Goal: Communication & Community: Answer question/provide support

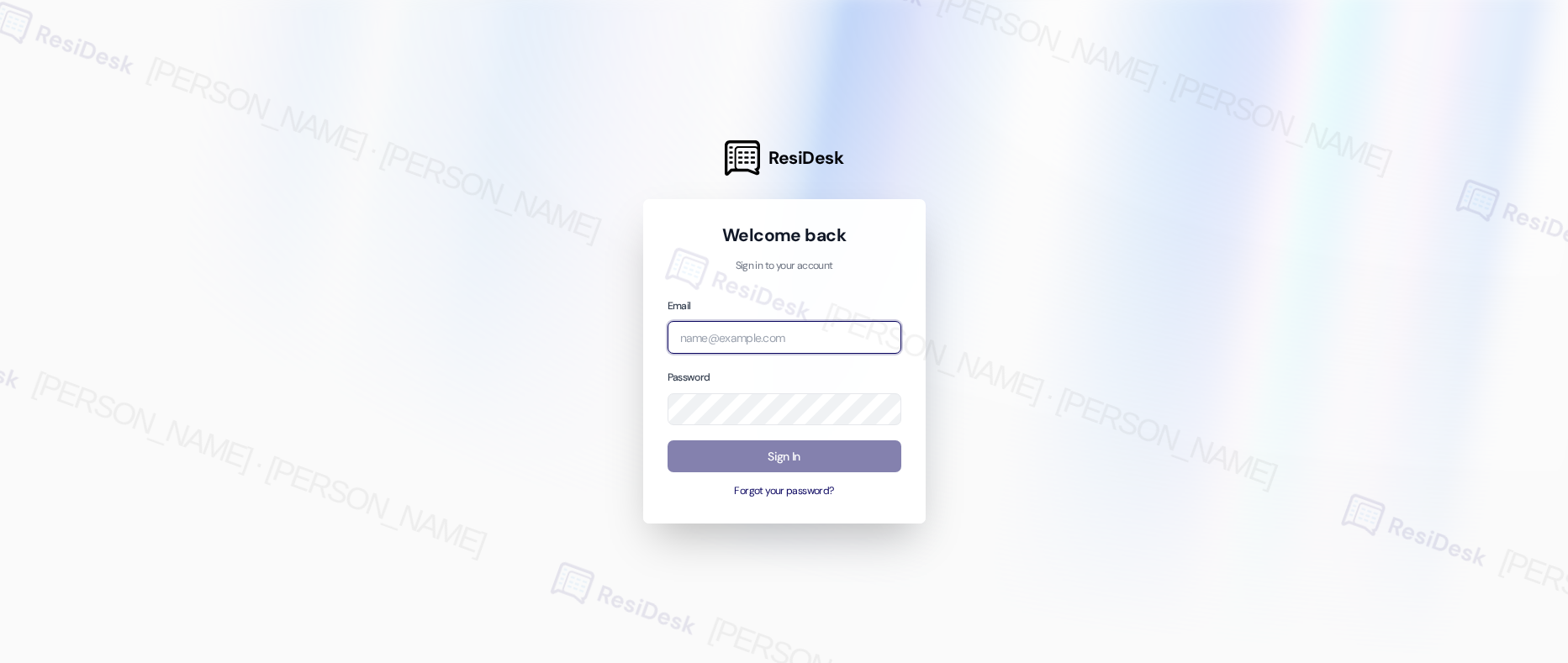
click at [692, 343] on input "email" at bounding box center [784, 337] width 234 height 33
click at [700, 336] on input "email" at bounding box center [784, 337] width 234 height 33
click at [0, 662] on com-1password-button at bounding box center [0, 663] width 0 height 0
type input "automated-surveys-american_landmark-mary.grace.tingson@american_landmark.com"
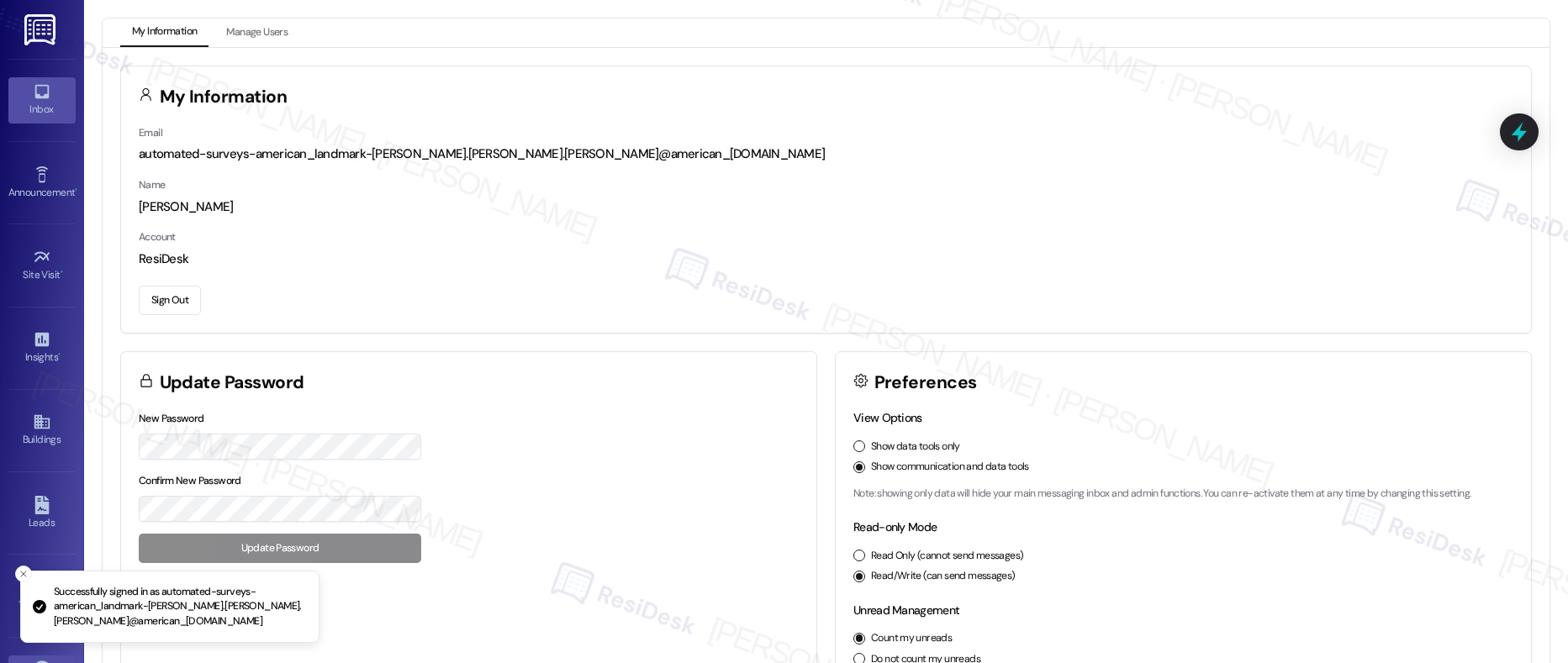
click at [33, 97] on icon at bounding box center [42, 92] width 19 height 19
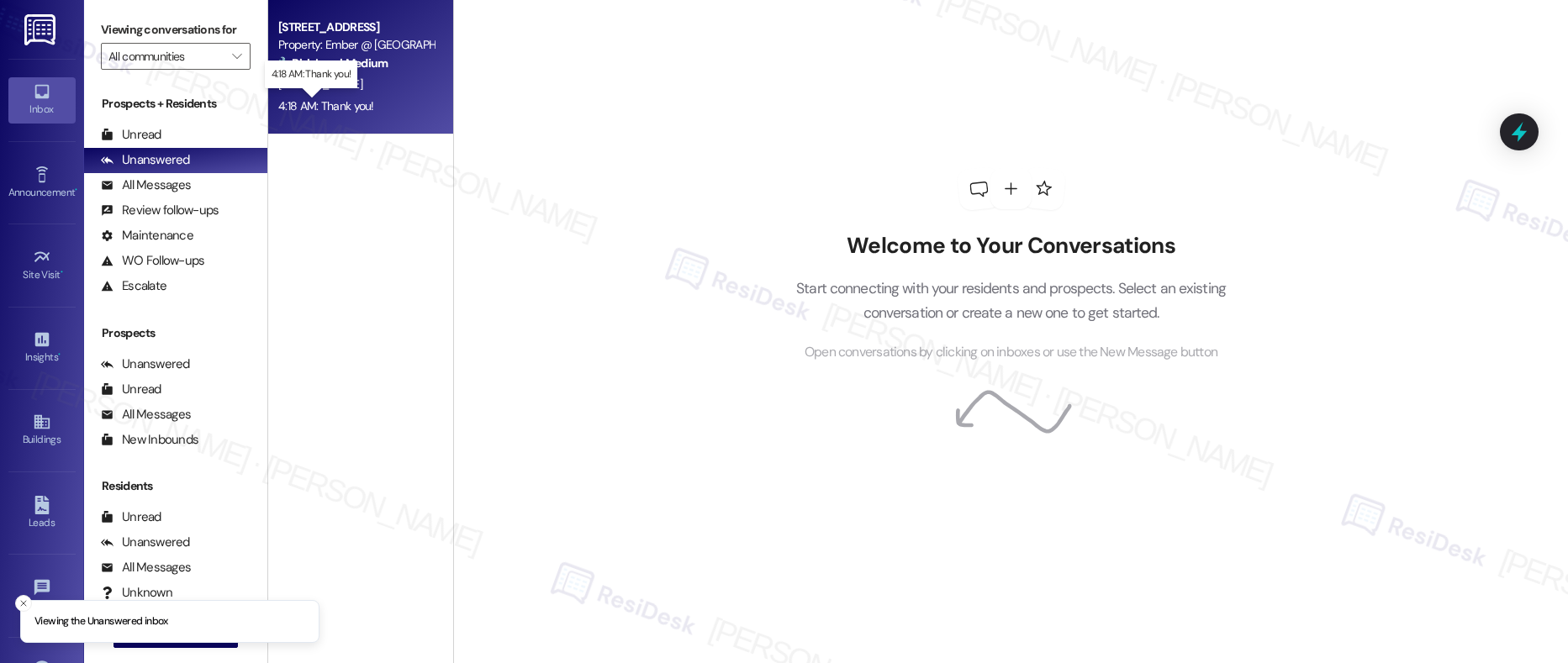
click at [348, 106] on div "4:18 AM: Thank you! 4:18 AM: Thank you!" at bounding box center [327, 106] width 96 height 15
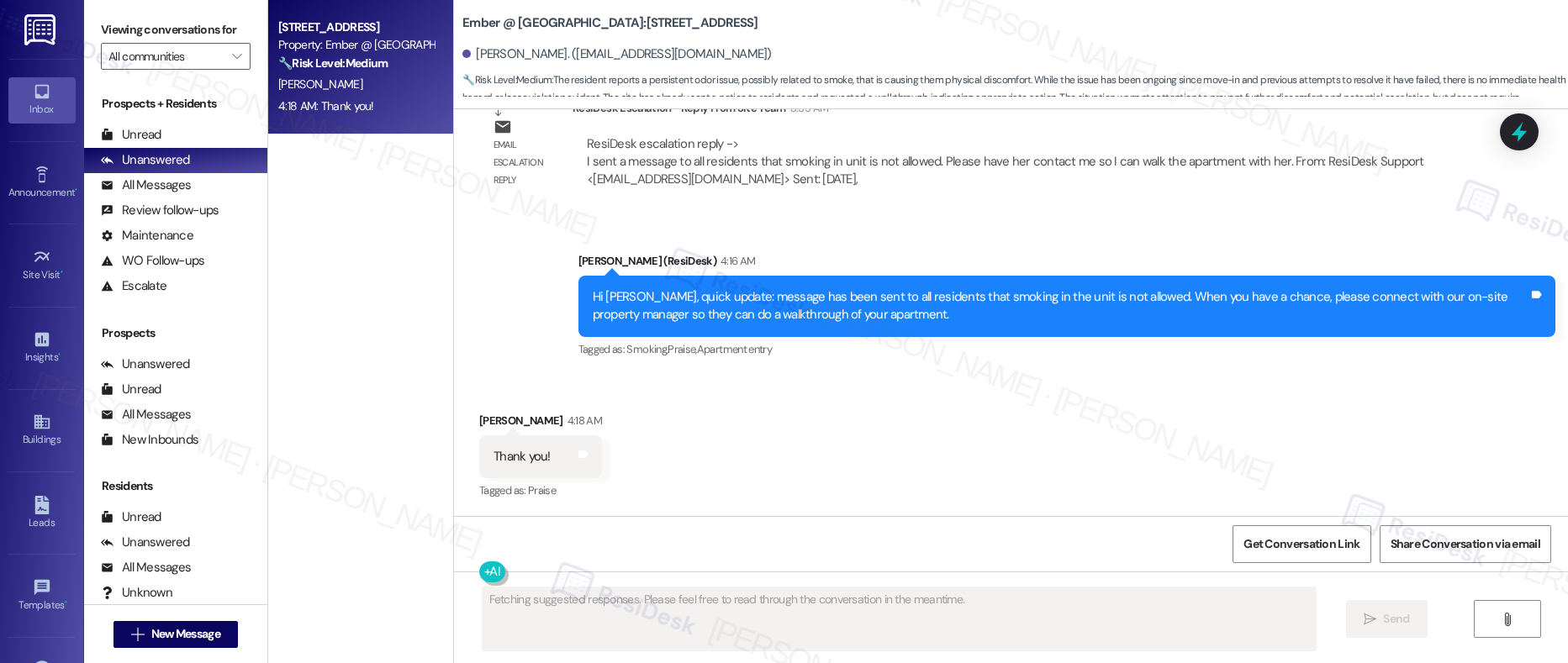
scroll to position [1742, 0]
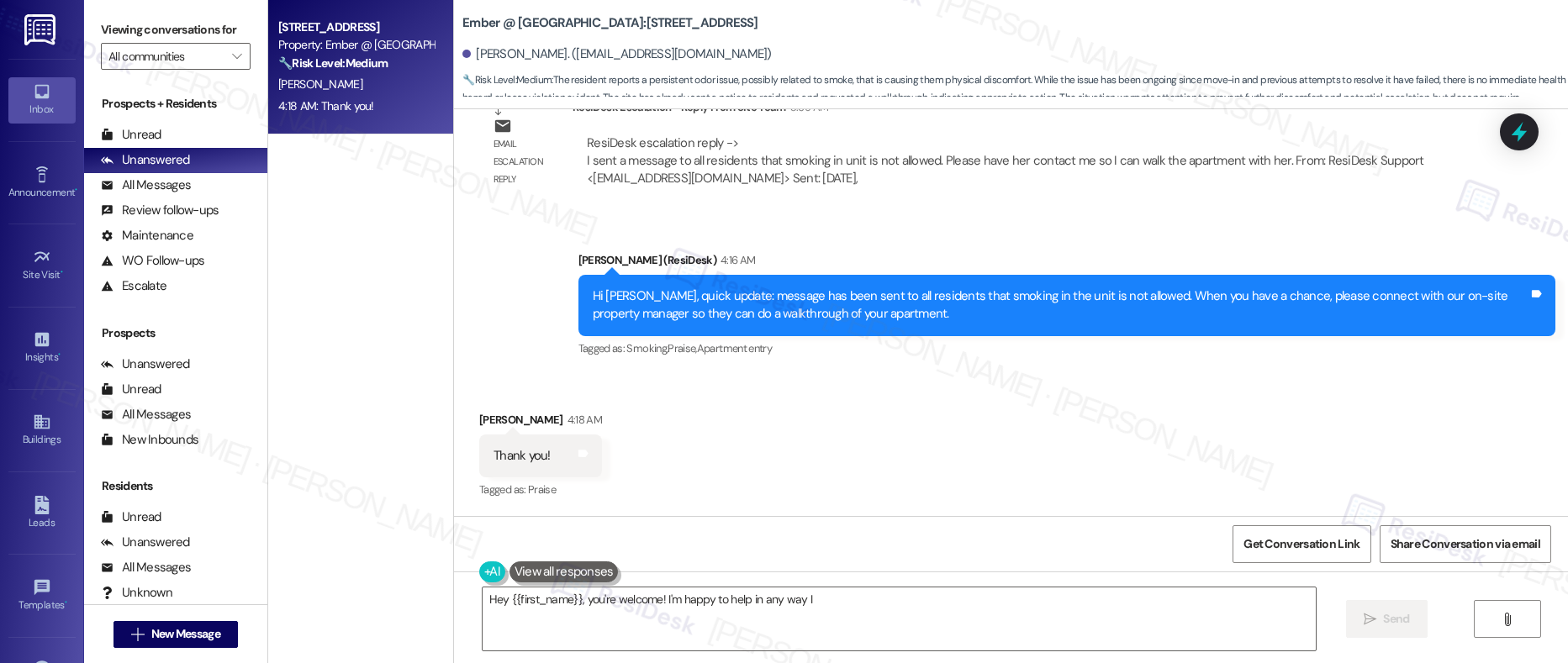
click at [740, 322] on div "Hi [PERSON_NAME], quick update: message has been sent to all residents that smo…" at bounding box center [1061, 305] width 936 height 36
click at [668, 599] on textarea "Hey {{first_name}}, you're welcome! I'm happy to help in any way I can. Please …" at bounding box center [900, 619] width 835 height 63
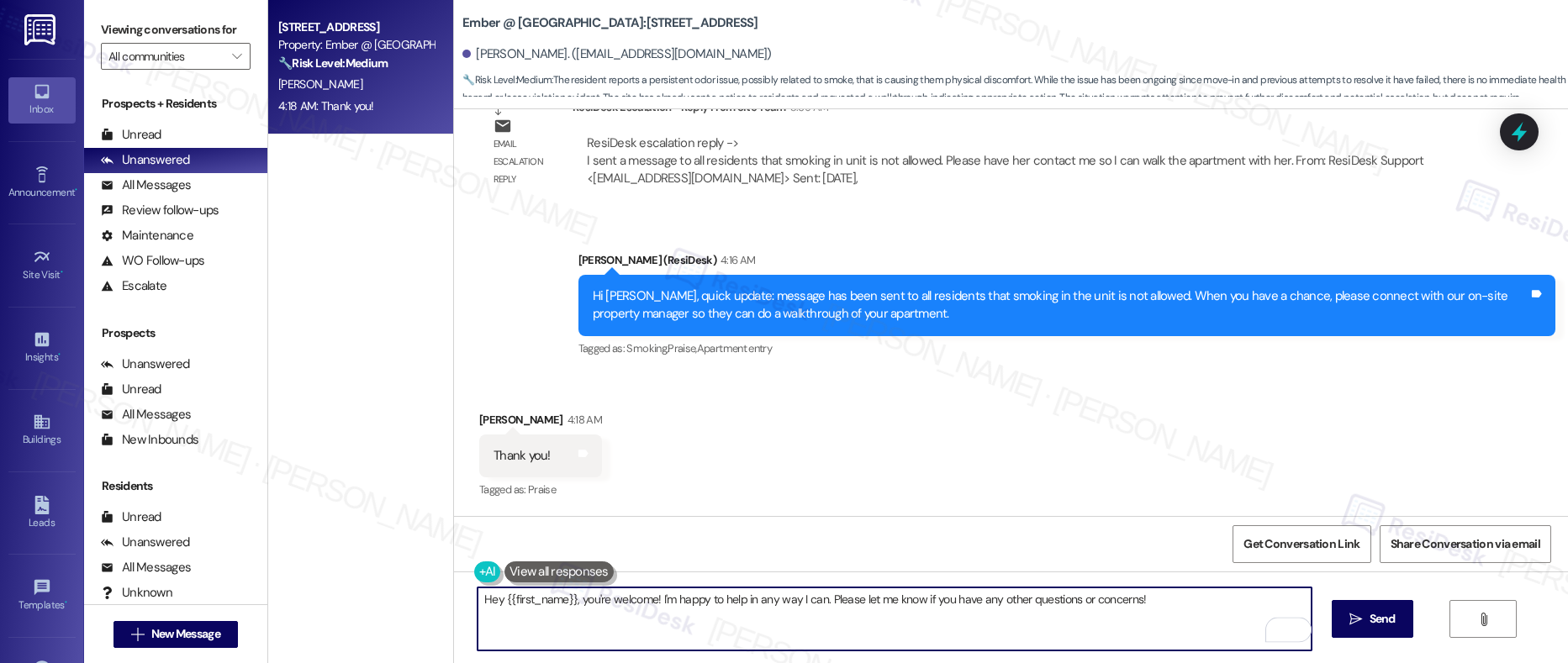
drag, startPoint x: 617, startPoint y: 601, endPoint x: 697, endPoint y: 601, distance: 80.0
click at [697, 601] on textarea "Hey {{first_name}}, you're welcome! I'm happy to help in any way I can. Please …" at bounding box center [895, 619] width 835 height 63
click at [724, 599] on textarea "Hey {{first_name}}, you're welcome! I'm happy to help in any way I can. Please …" at bounding box center [895, 619] width 835 height 63
drag, startPoint x: 576, startPoint y: 600, endPoint x: 461, endPoint y: 597, distance: 115.0
click at [461, 597] on div "Hey {{first_name}}, you're welcome! I'm happy to help in any way I can. Please …" at bounding box center [1011, 634] width 1114 height 126
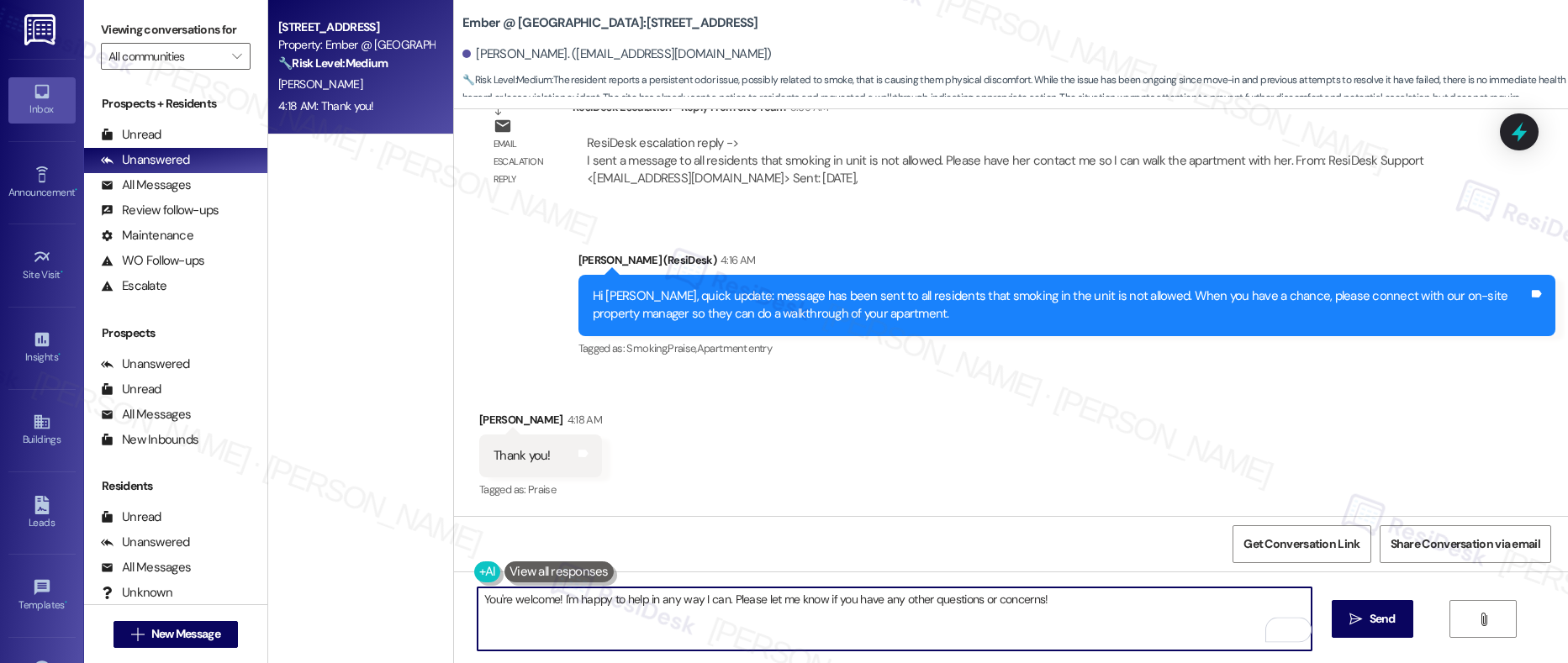
click at [649, 607] on textarea "You're welcome! I'm happy to help in any way I can. Please let me know if you h…" at bounding box center [895, 619] width 835 height 63
drag, startPoint x: 585, startPoint y: 597, endPoint x: 696, endPoint y: 599, distance: 111.0
click at [696, 599] on textarea "You're welcome! I'm happy to help in any way I can. Please let me know if you h…" at bounding box center [895, 619] width 835 height 63
click at [768, 601] on textarea "You're welcome! I'm happy to help in any way I can. Please let me know if you h…" at bounding box center [895, 619] width 835 height 63
click at [1067, 604] on textarea "You're welcome! I'm happy to help in any way I can. Please let me know if you h…" at bounding box center [895, 619] width 835 height 63
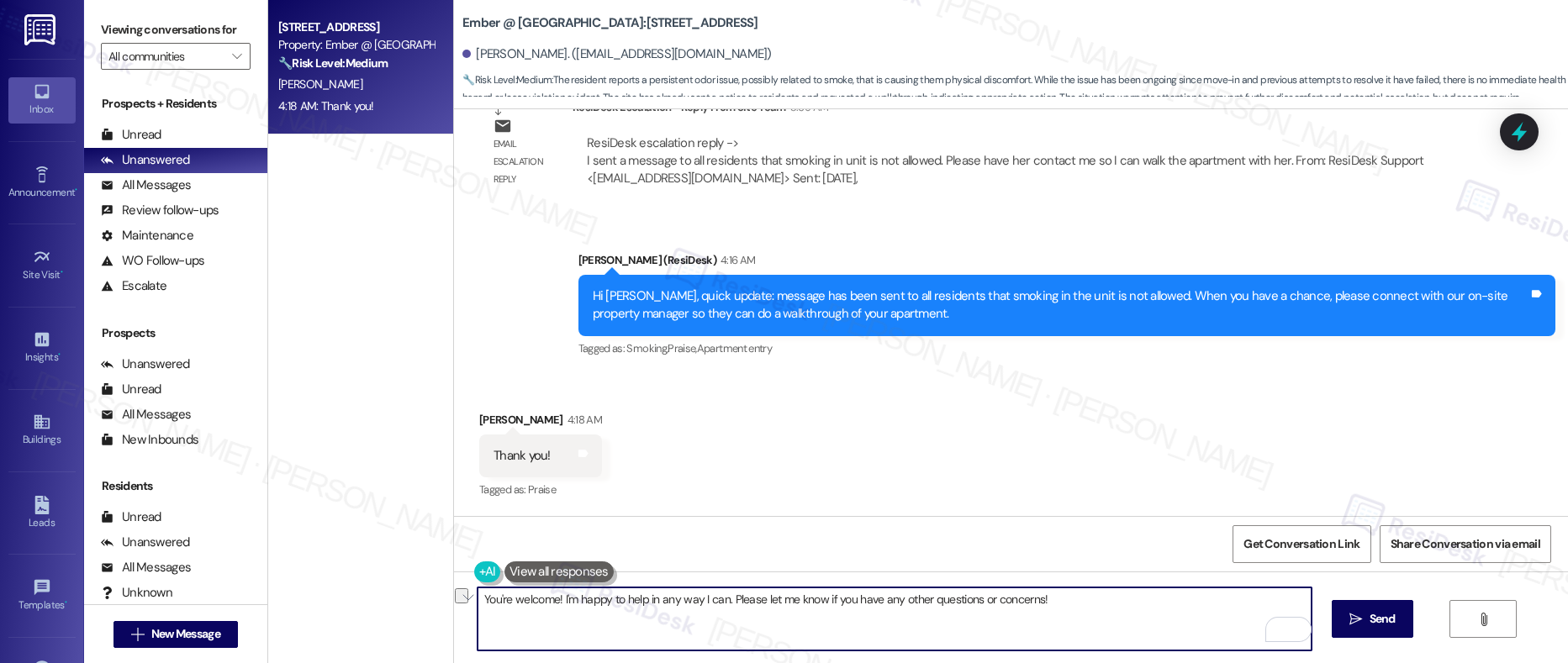
drag, startPoint x: 747, startPoint y: 598, endPoint x: 879, endPoint y: 603, distance: 132.1
click at [879, 603] on textarea "You're welcome! I'm happy to help in any way I can. Please let me know if you h…" at bounding box center [895, 619] width 835 height 63
click at [1068, 602] on textarea "You're welcome! I'm happy to help in any way I can. Please let me know if you h…" at bounding box center [895, 619] width 835 height 63
type textarea "You're welcome! I'm happy to help in any way I can. Please let me know if you h…"
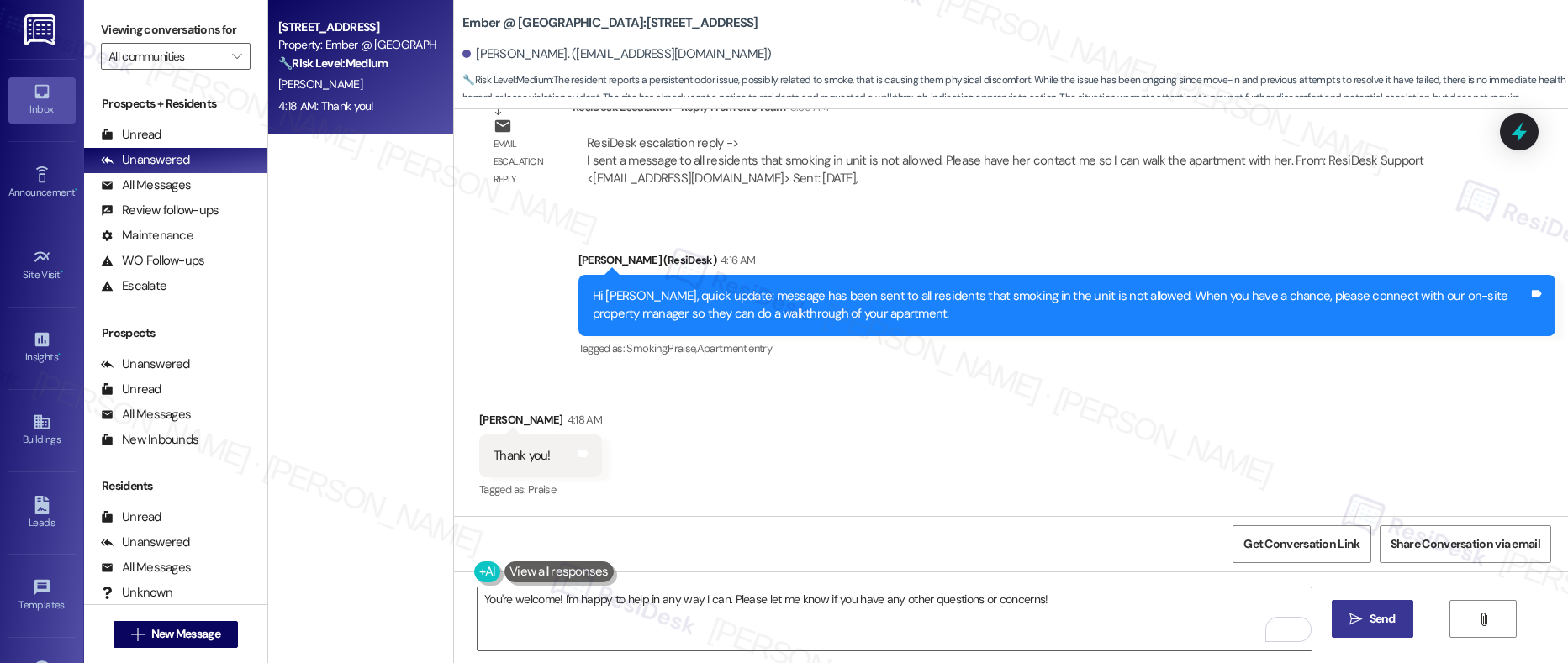
click at [1369, 630] on button " Send" at bounding box center [1372, 618] width 82 height 38
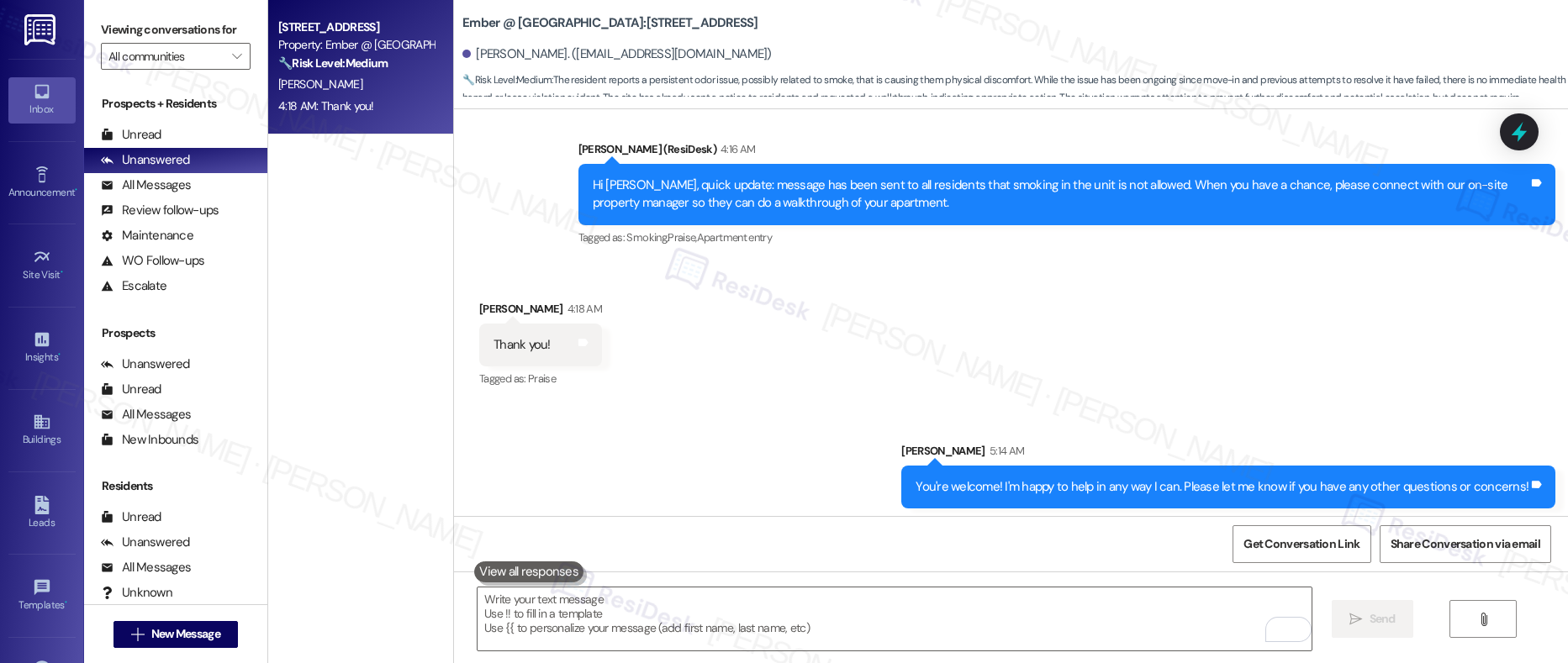
scroll to position [1858, 0]
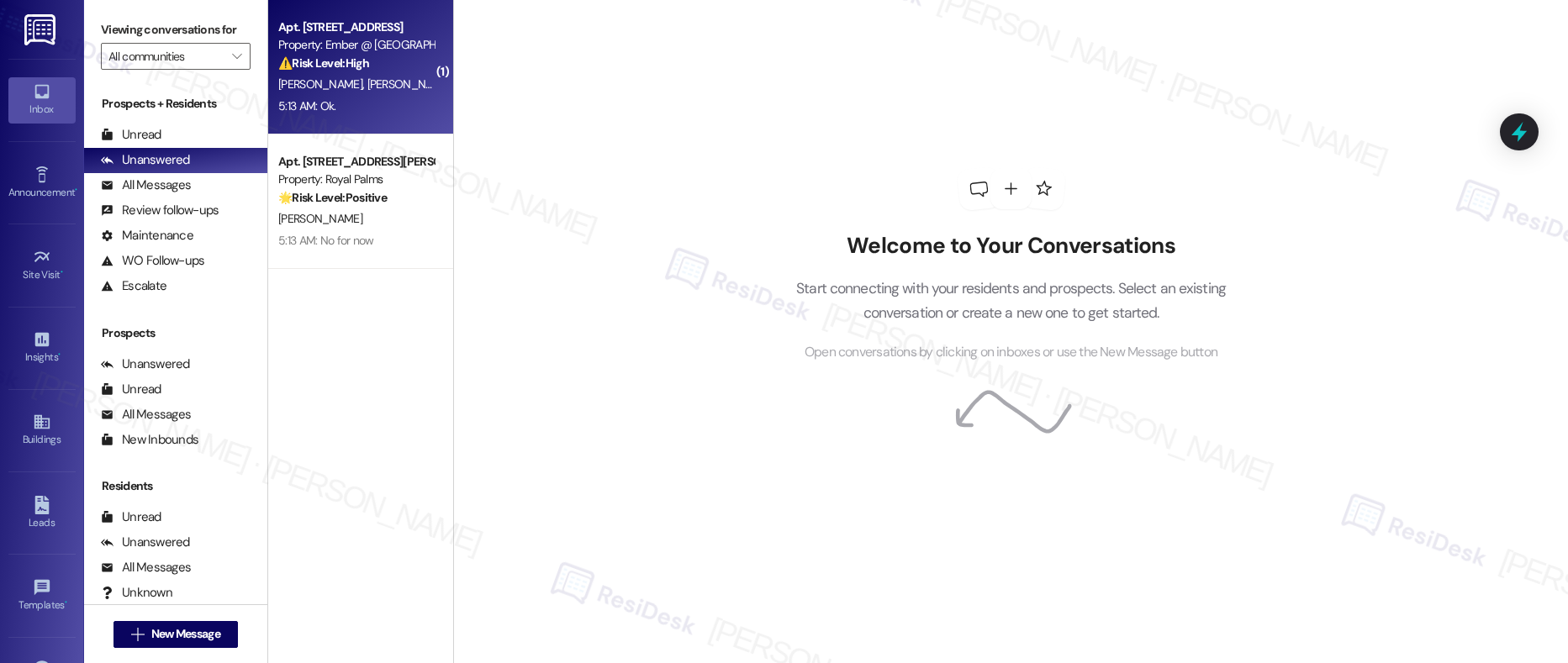
click at [359, 84] on div "[PERSON_NAME] [PERSON_NAME]" at bounding box center [356, 84] width 159 height 21
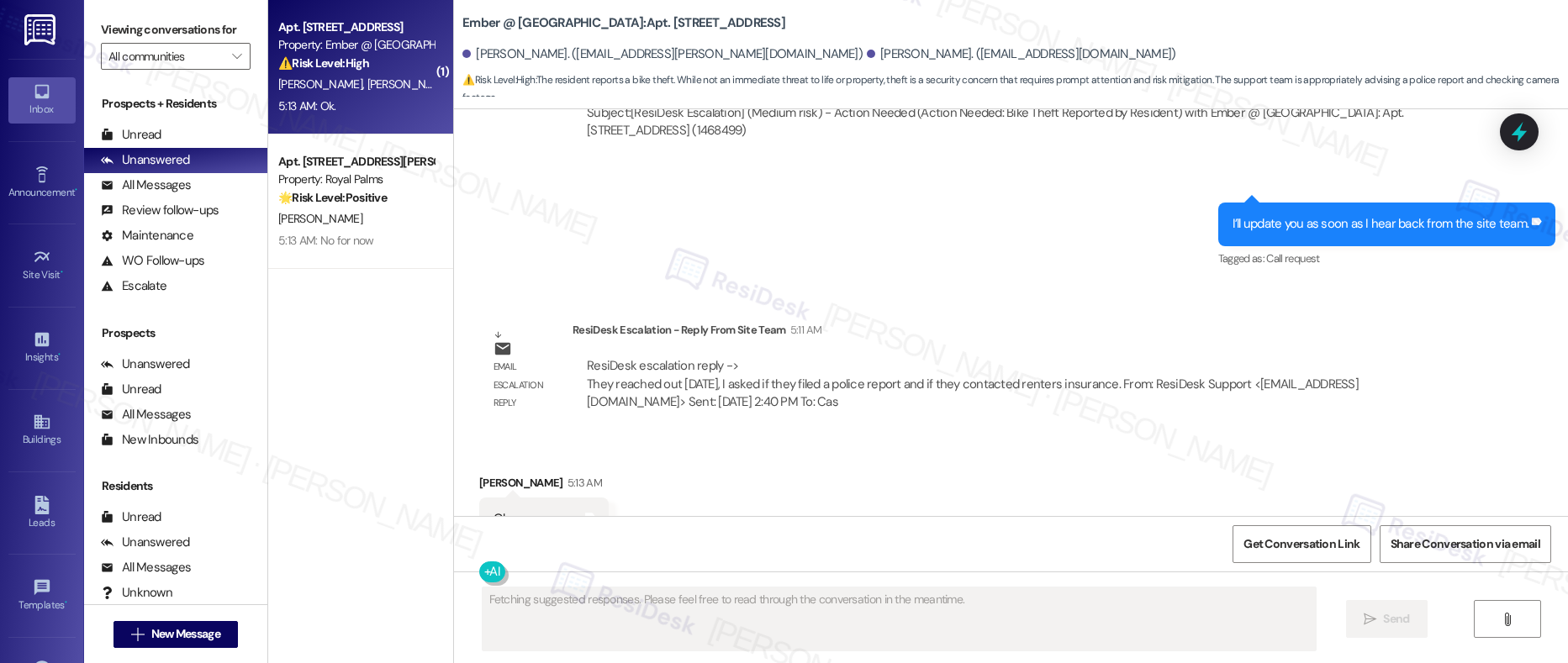
scroll to position [838, 0]
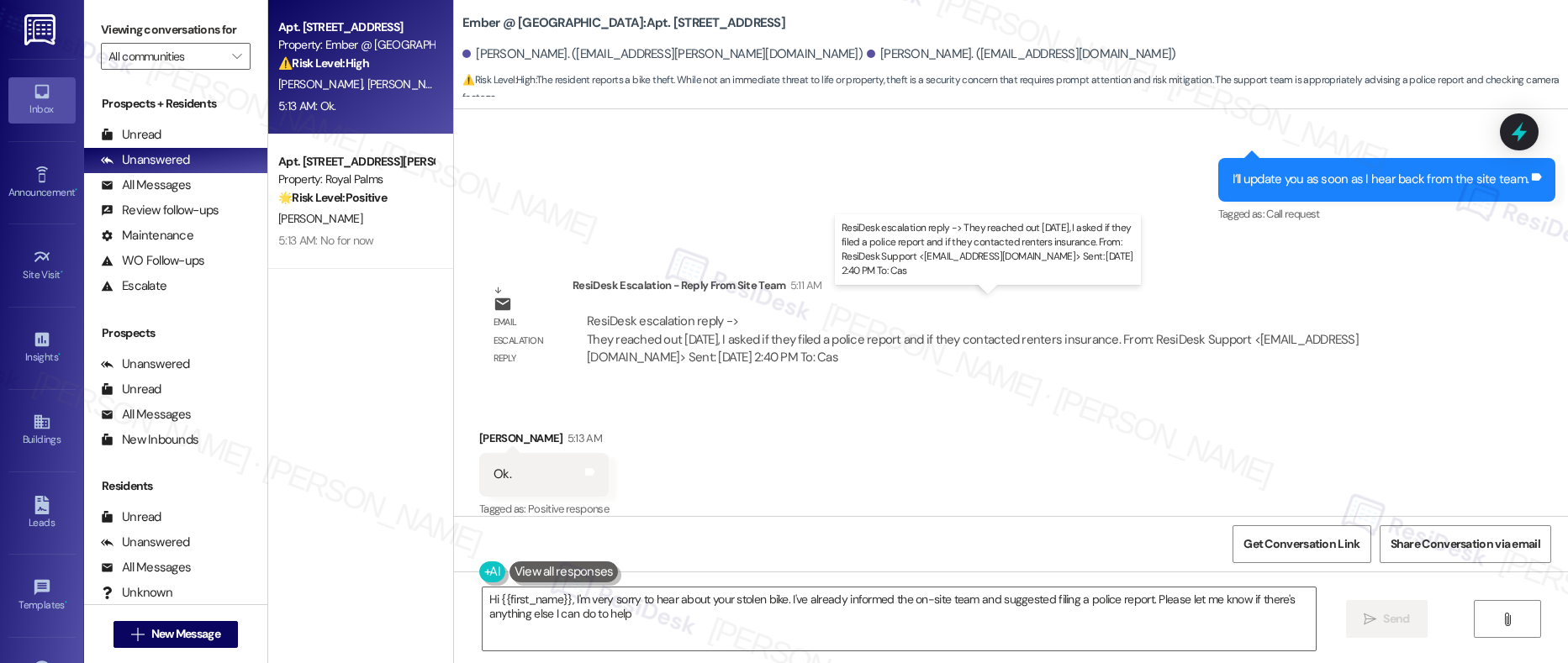
click at [671, 327] on div "ResiDesk escalation reply -> They reached out [DATE], I asked if they filed a p…" at bounding box center [973, 339] width 772 height 53
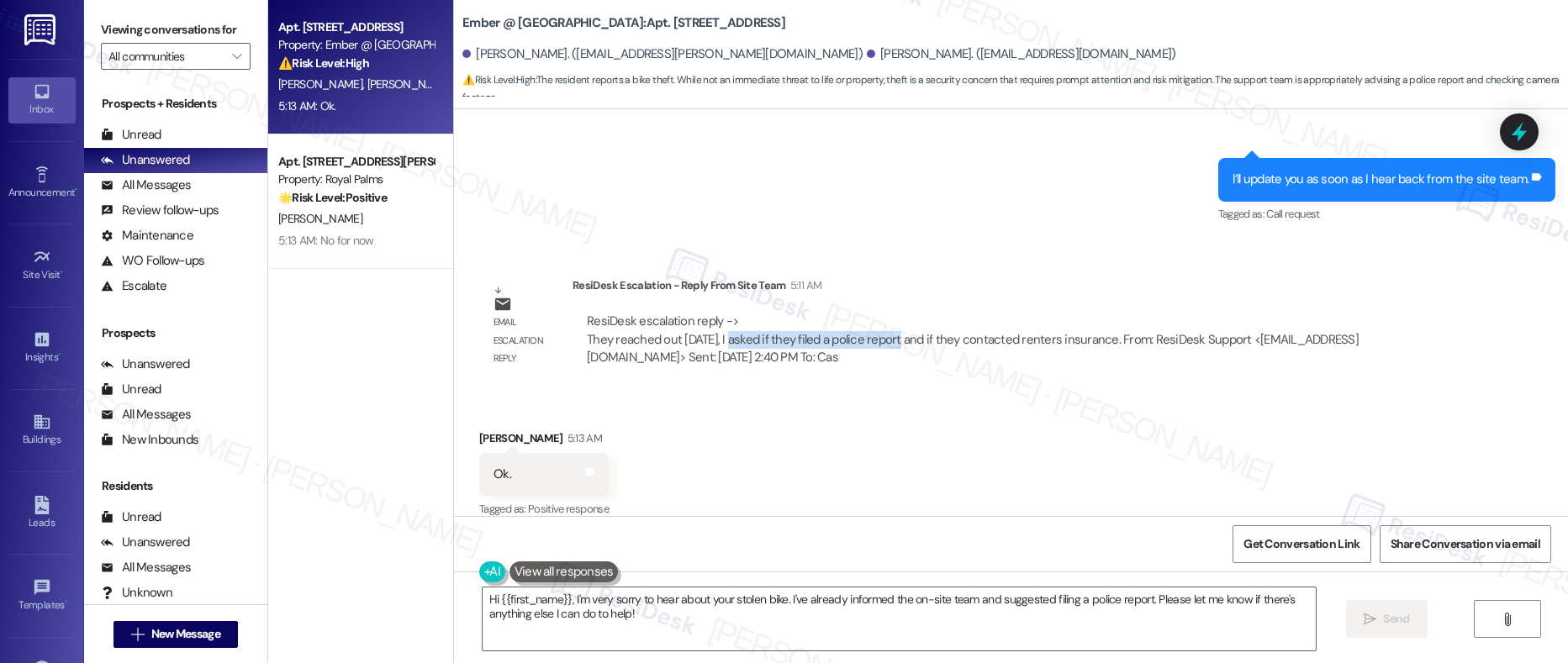
drag, startPoint x: 716, startPoint y: 323, endPoint x: 879, endPoint y: 331, distance: 163.2
click at [879, 331] on div "ResiDesk escalation reply -> They reached out [DATE], I asked if they filed a p…" at bounding box center [1014, 340] width 858 height 54
click at [648, 611] on textarea "Hi {{first_name}}, I'm very sorry to hear about your stolen bike. I've already …" at bounding box center [900, 619] width 835 height 63
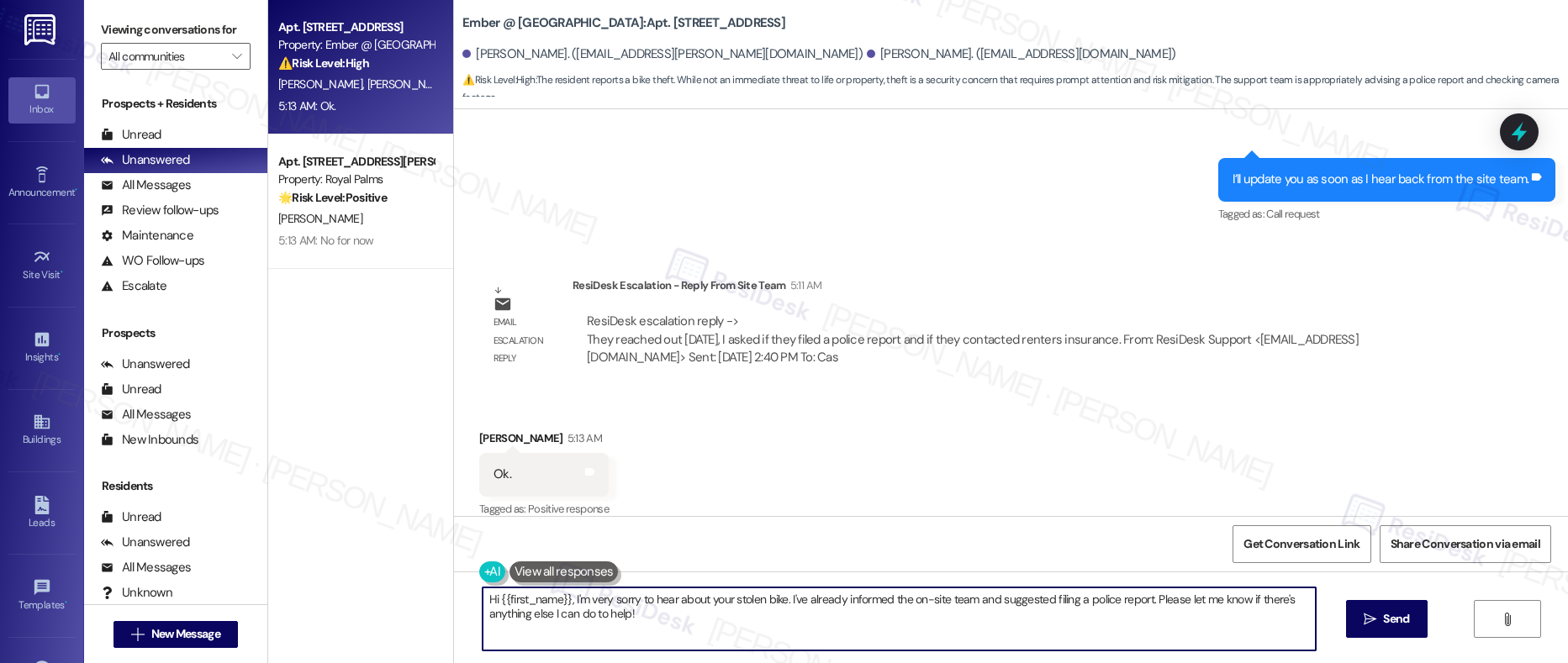
click at [648, 611] on textarea "Hi {{first_name}}, I'm very sorry to hear about your stolen bike. I've already …" at bounding box center [900, 619] width 835 height 63
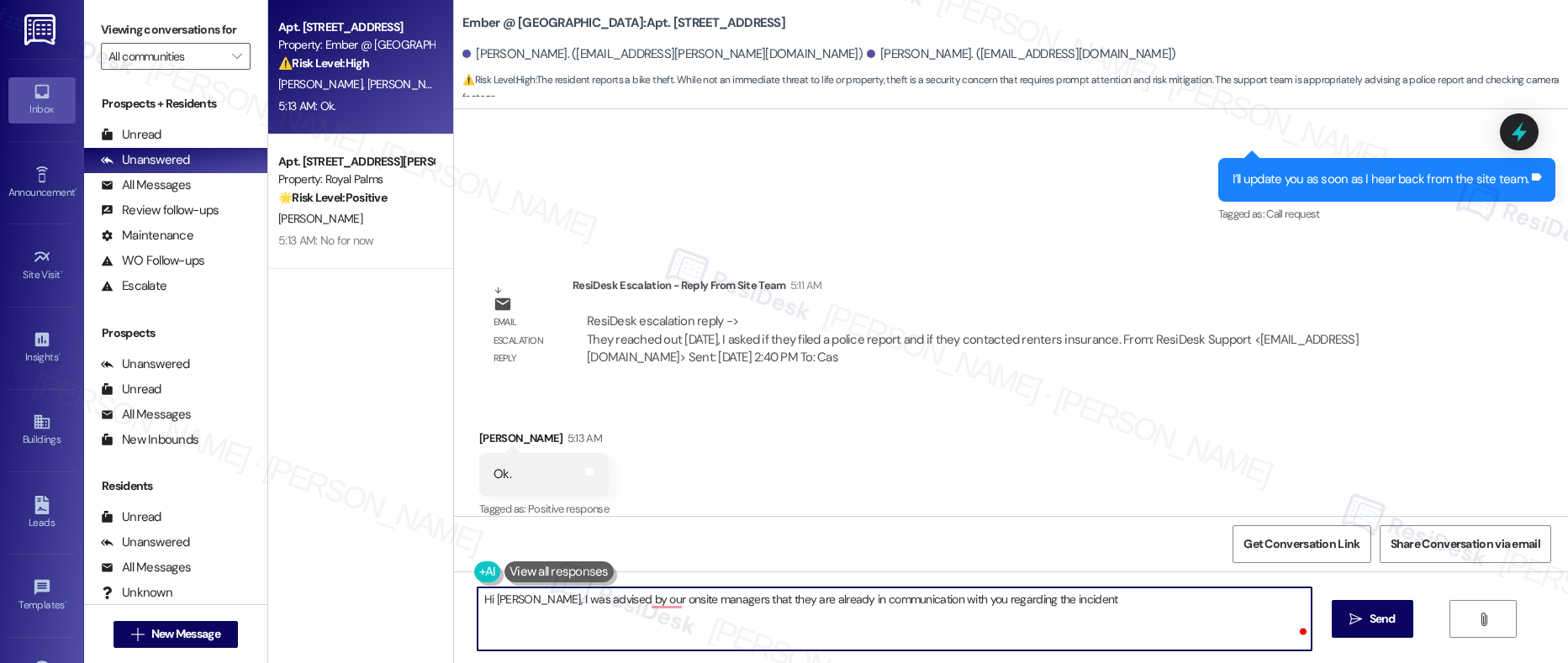
type textarea "Hi [PERSON_NAME], I was advised by our onsite managers that they are already in…"
click at [820, 602] on textarea "Hi [PERSON_NAME], I was advised by our onsite managers that they are already in…" at bounding box center [895, 619] width 835 height 63
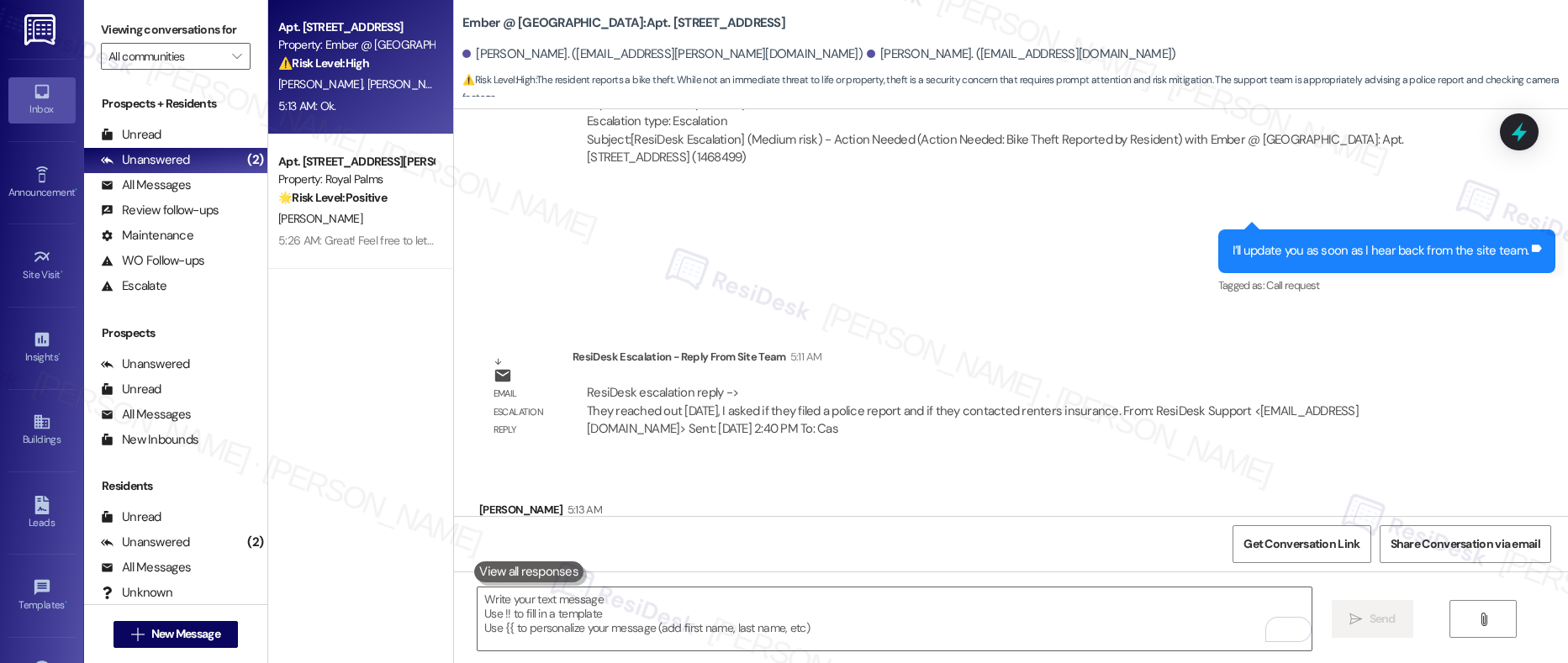
scroll to position [839, 0]
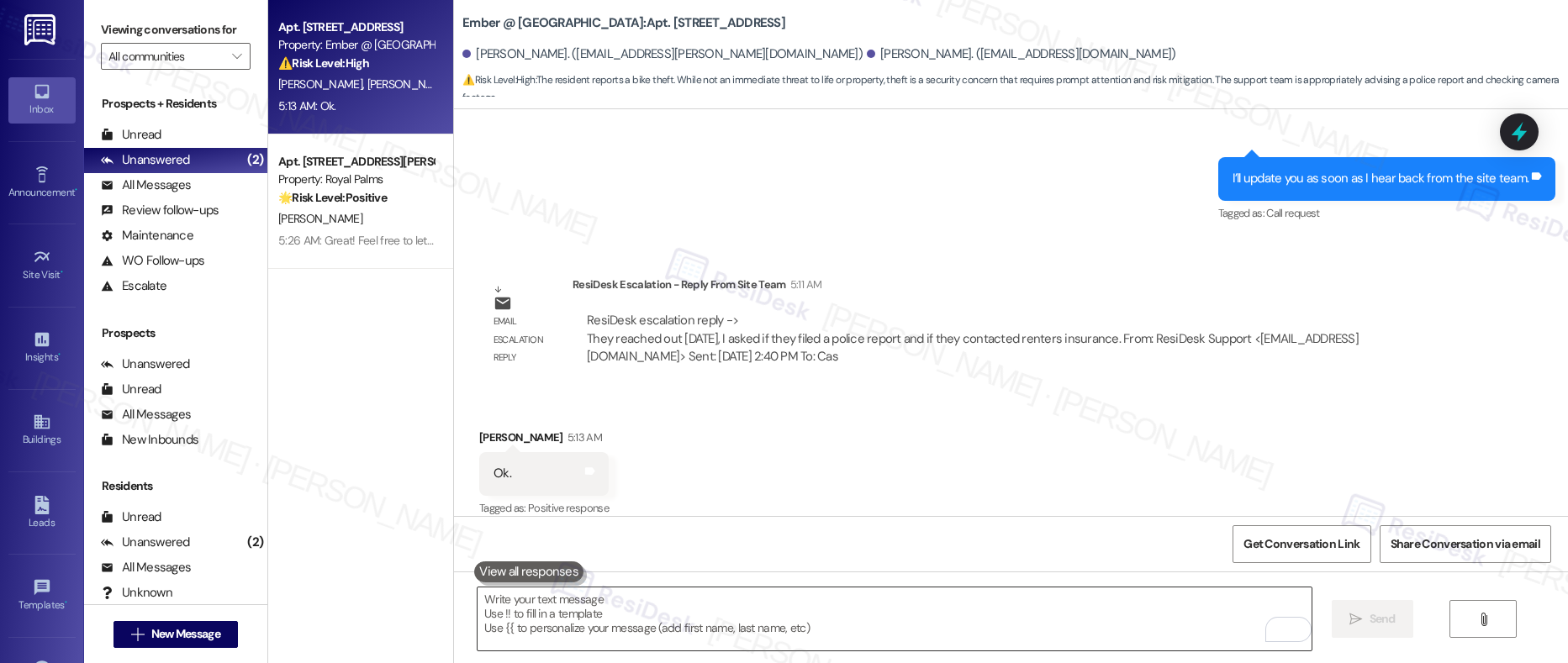
click at [540, 615] on textarea "To enrich screen reader interactions, please activate Accessibility in Grammarl…" at bounding box center [895, 619] width 835 height 63
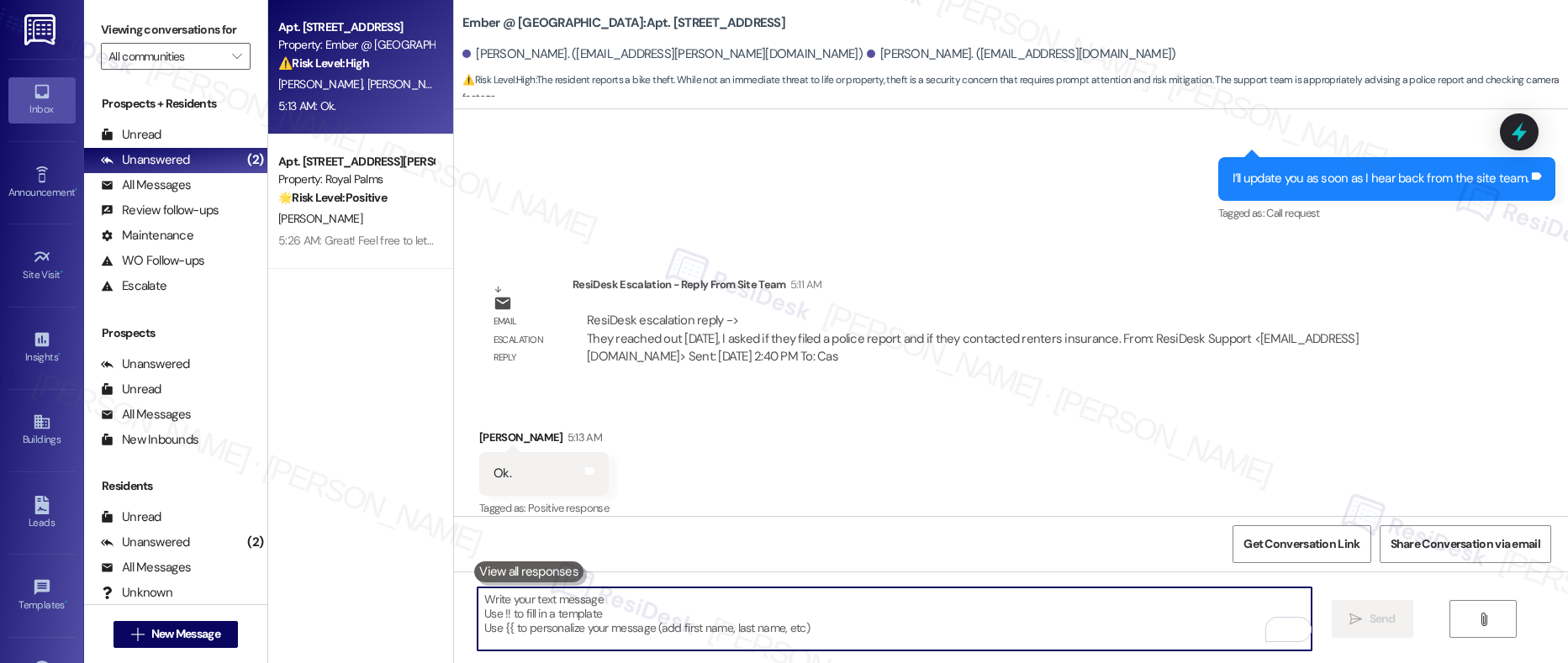
click at [540, 615] on textarea "To enrich screen reader interactions, please activate Accessibility in Grammarl…" at bounding box center [895, 619] width 835 height 63
paste textarea "Hi [PERSON_NAME], I’ve been advised by our on-site management team that they ar…"
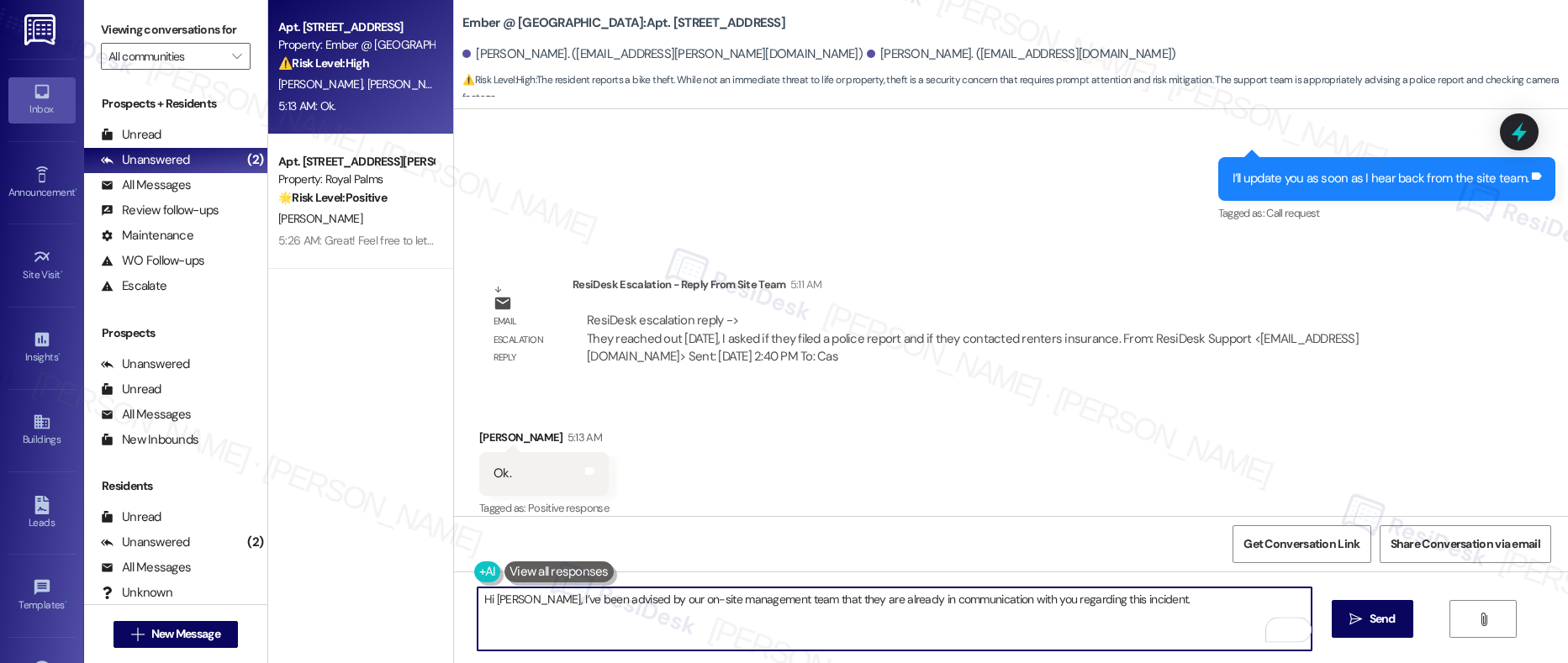
drag, startPoint x: 576, startPoint y: 607, endPoint x: 711, endPoint y: 607, distance: 135.0
click at [711, 607] on textarea "Hi [PERSON_NAME], I’ve been advised by our on-site management team that they ar…" at bounding box center [895, 619] width 835 height 63
click at [728, 614] on textarea "Hi [PERSON_NAME], I’ve been advised by our on-site management team that they ar…" at bounding box center [895, 619] width 835 height 63
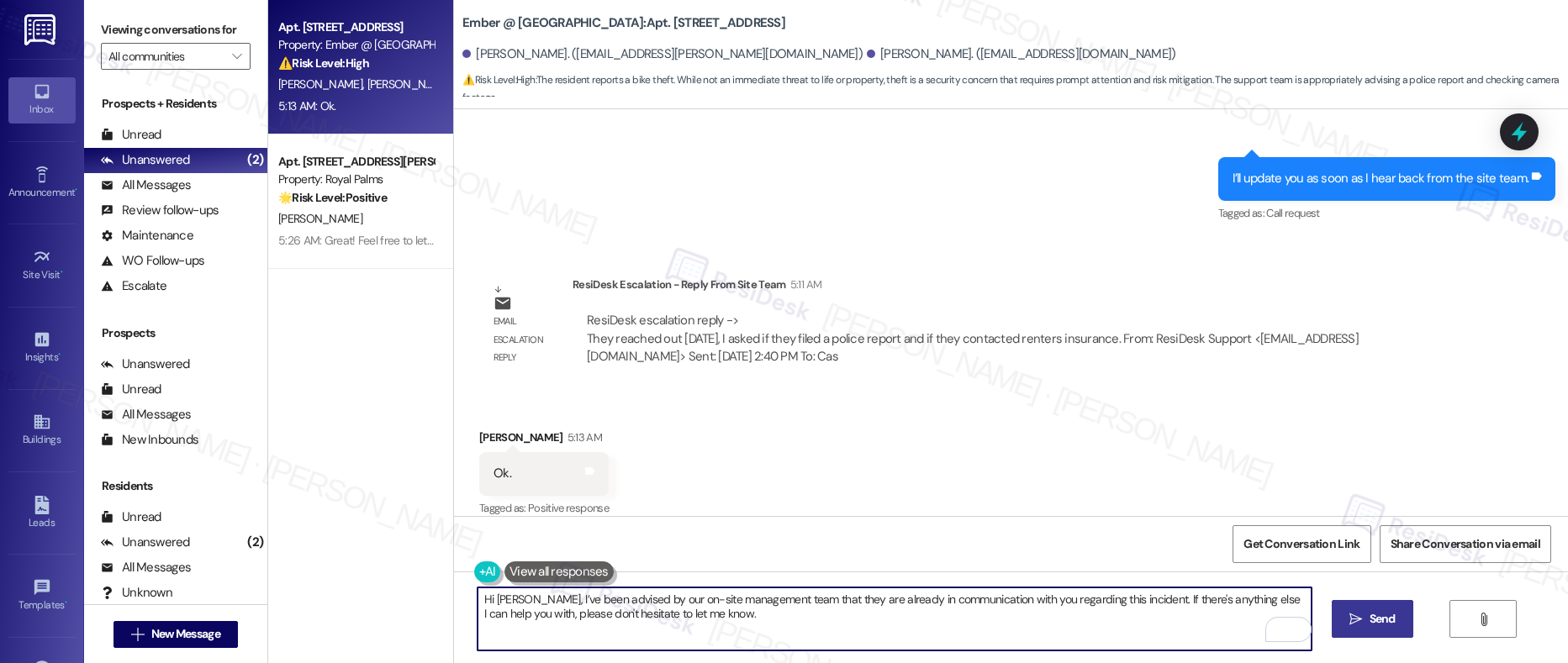
type textarea "Hi [PERSON_NAME], I’ve been advised by our on-site management team that they ar…"
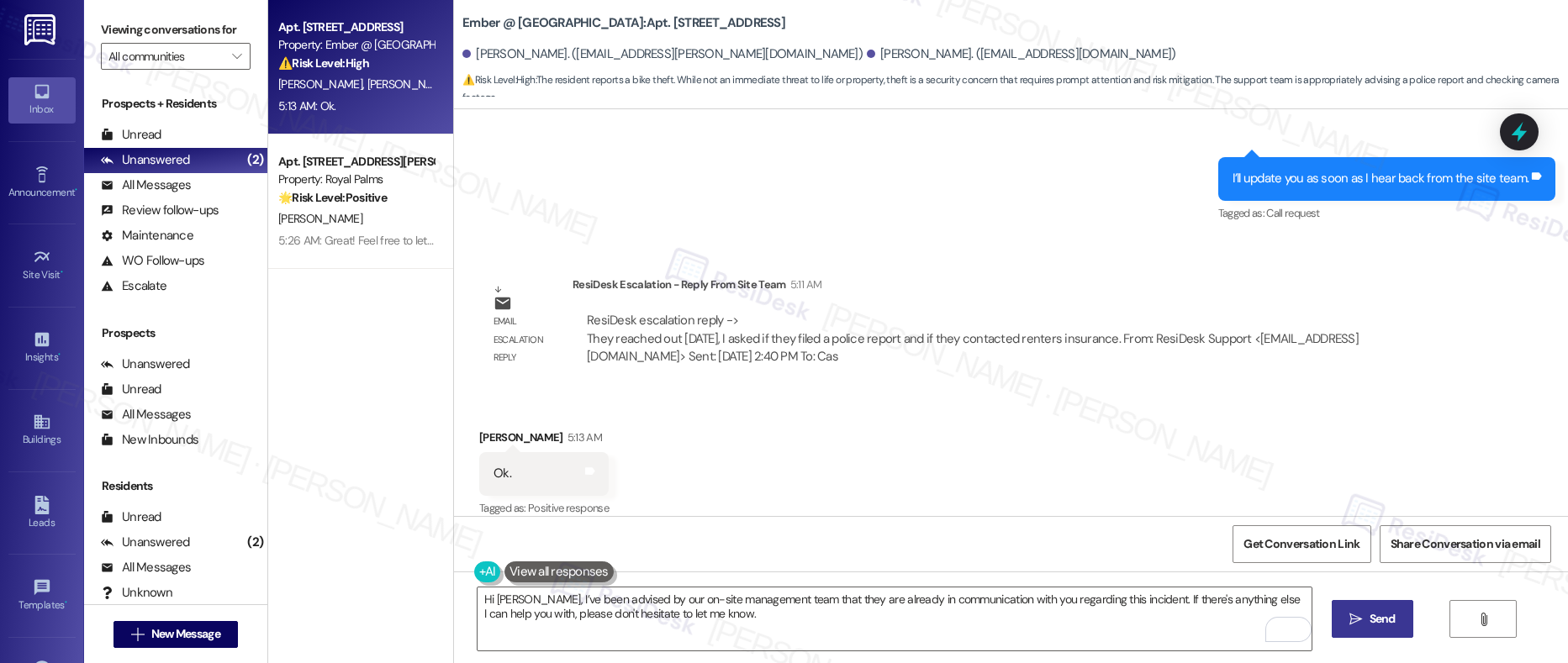
click at [1384, 628] on span "Send" at bounding box center [1382, 618] width 26 height 18
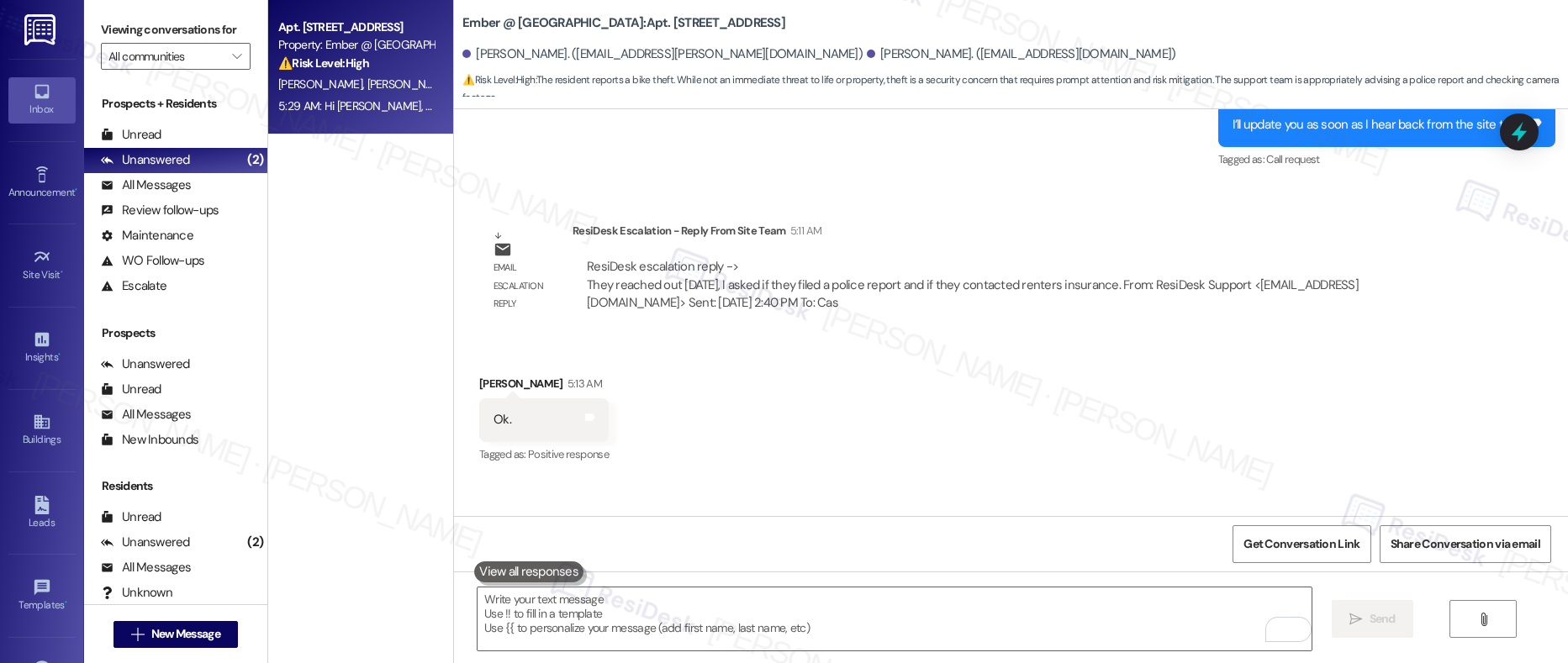
scroll to position [975, 0]
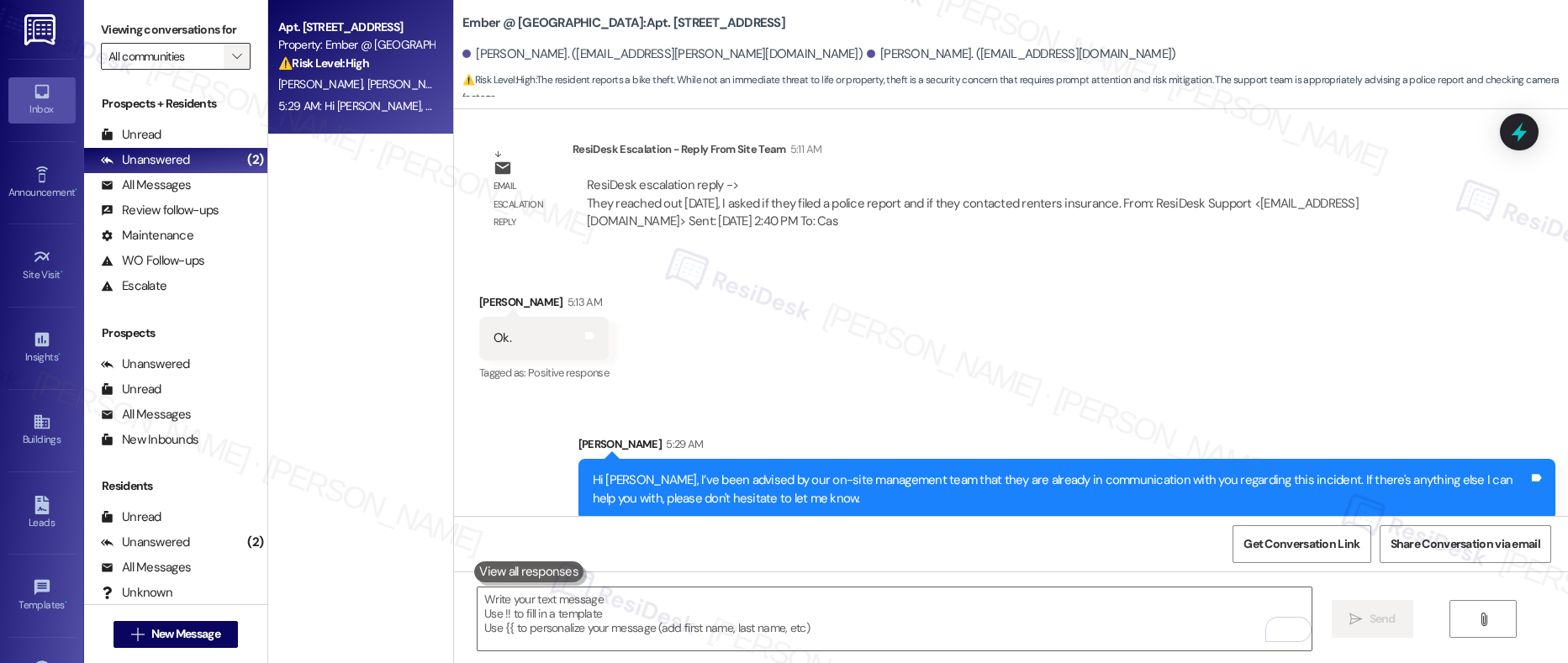
click at [232, 61] on icon "" at bounding box center [236, 57] width 9 height 13
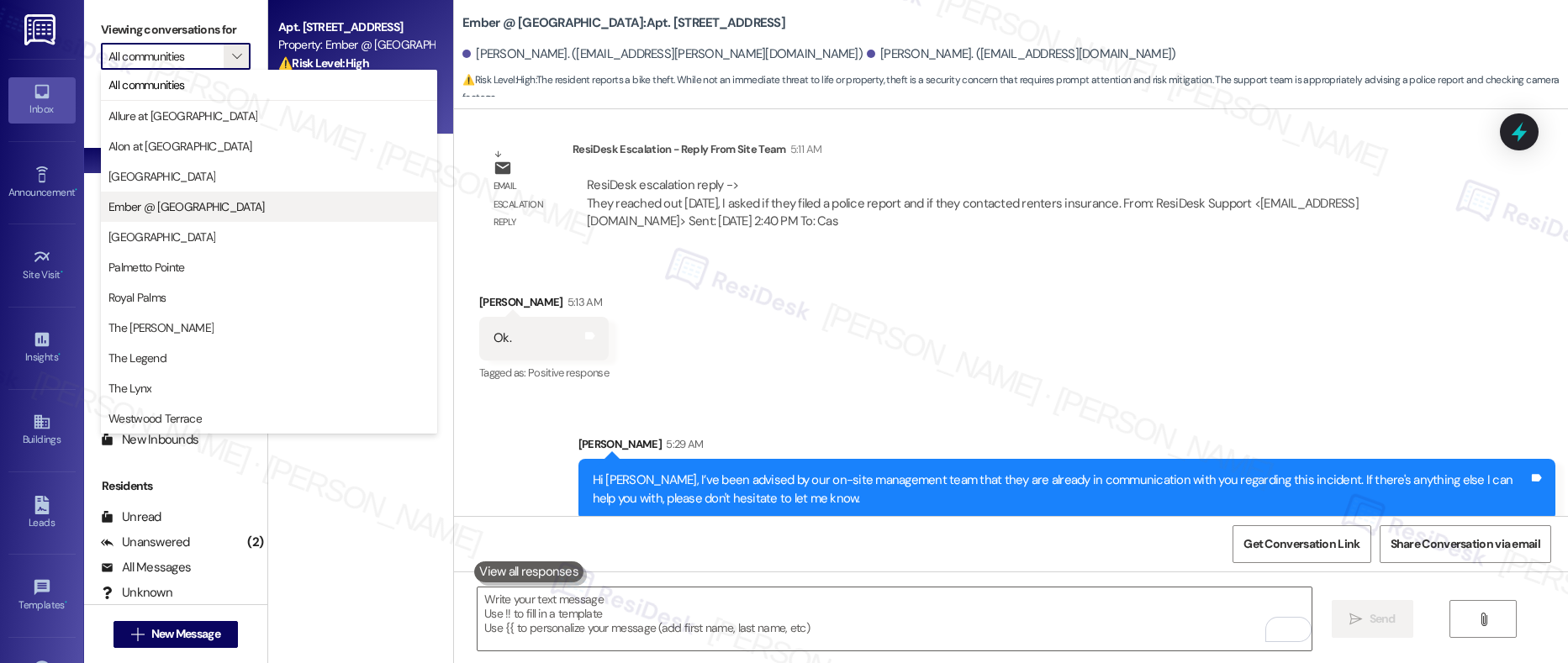
click at [160, 198] on span "Ember @ [GEOGRAPHIC_DATA]" at bounding box center [187, 207] width 156 height 17
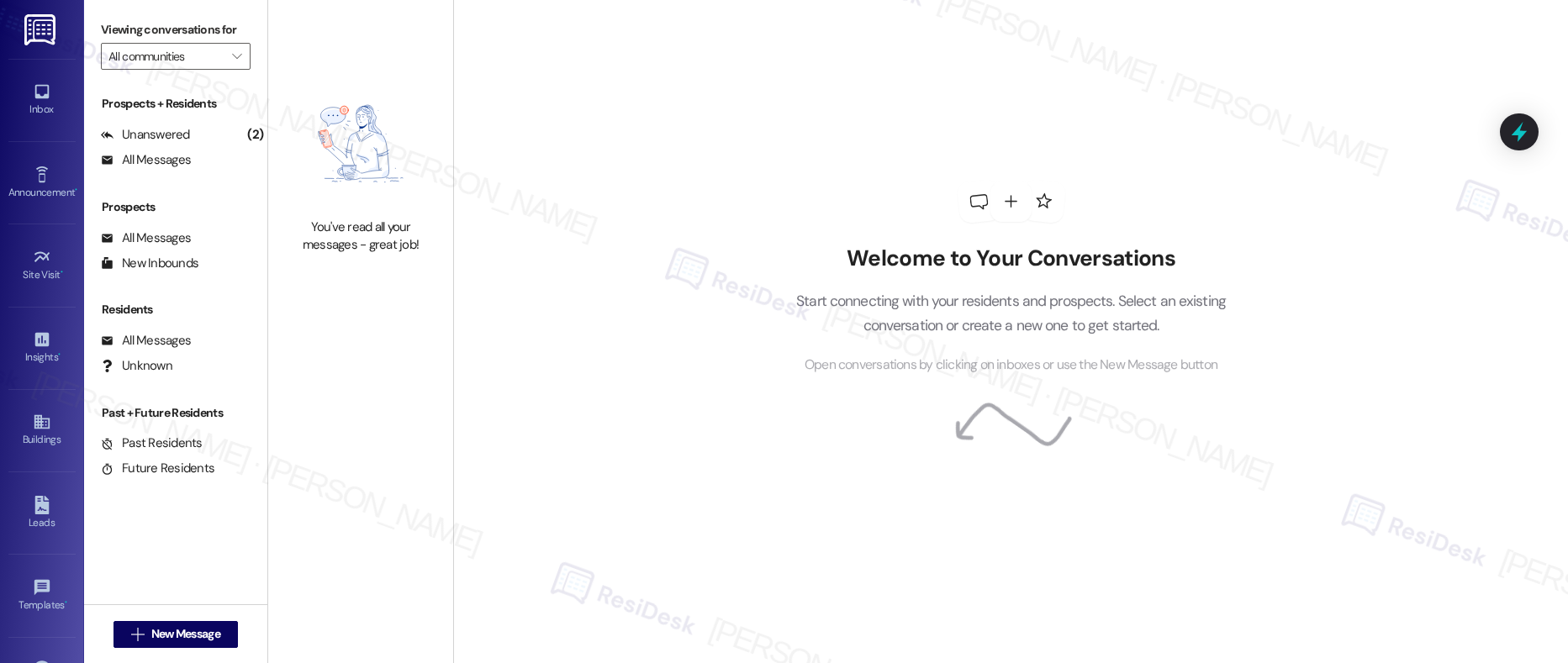
type input "Ember @ [GEOGRAPHIC_DATA]"
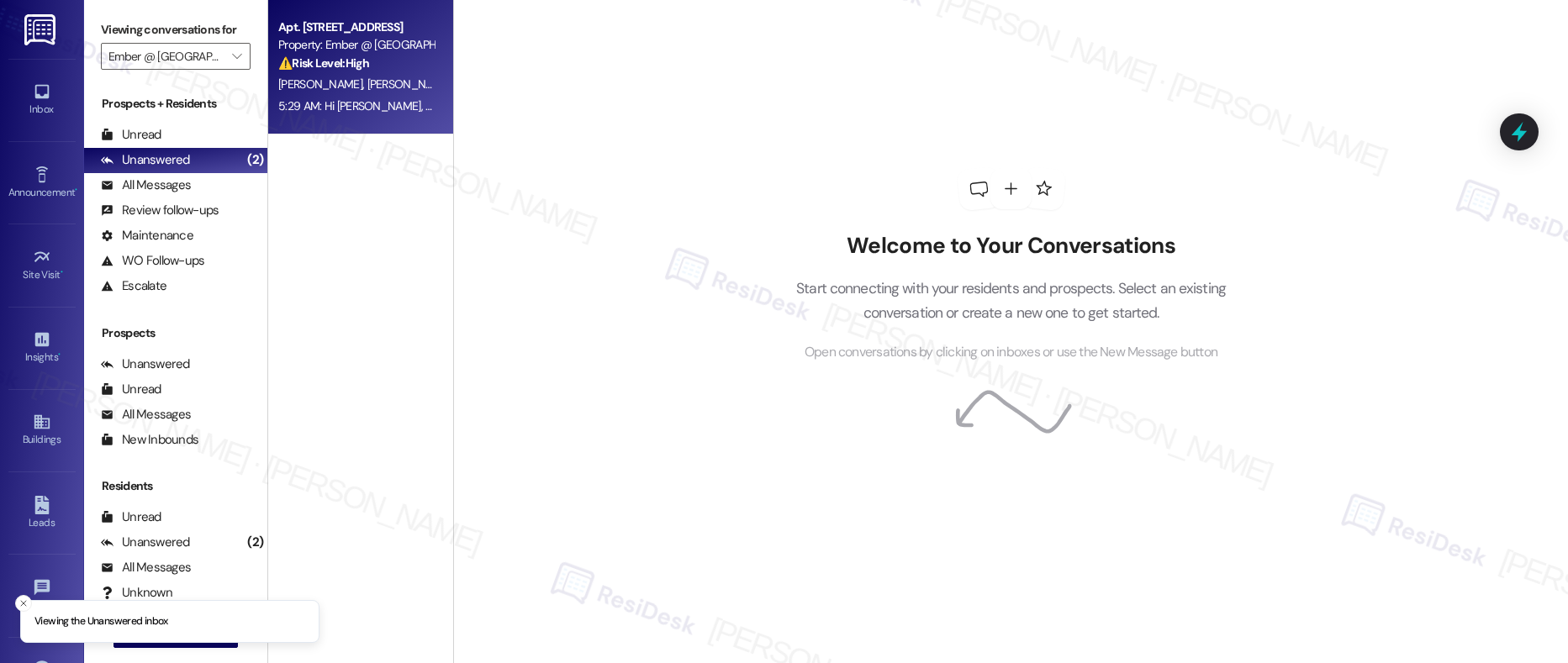
click at [362, 80] on div "S. Olson L. Olson" at bounding box center [356, 84] width 159 height 21
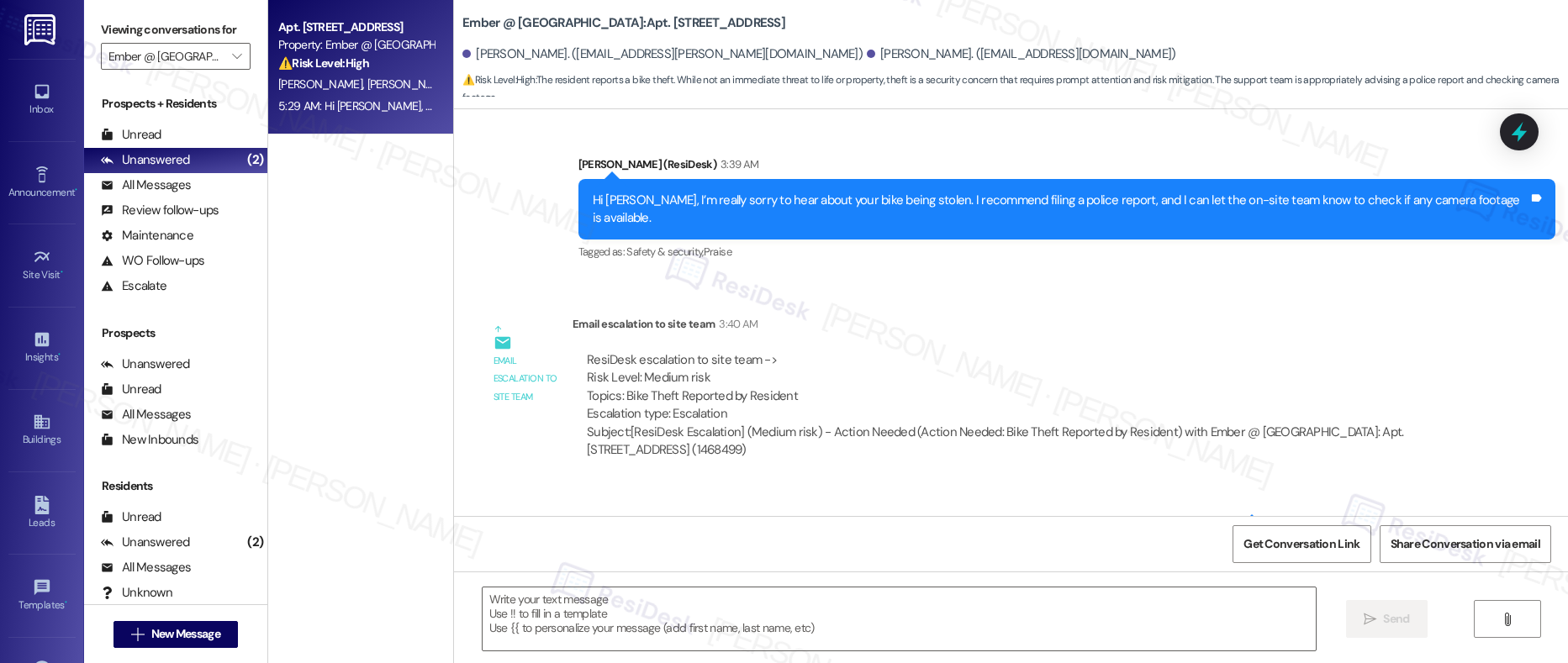
type textarea "Fetching suggested responses. Please feel free to read through the conversation…"
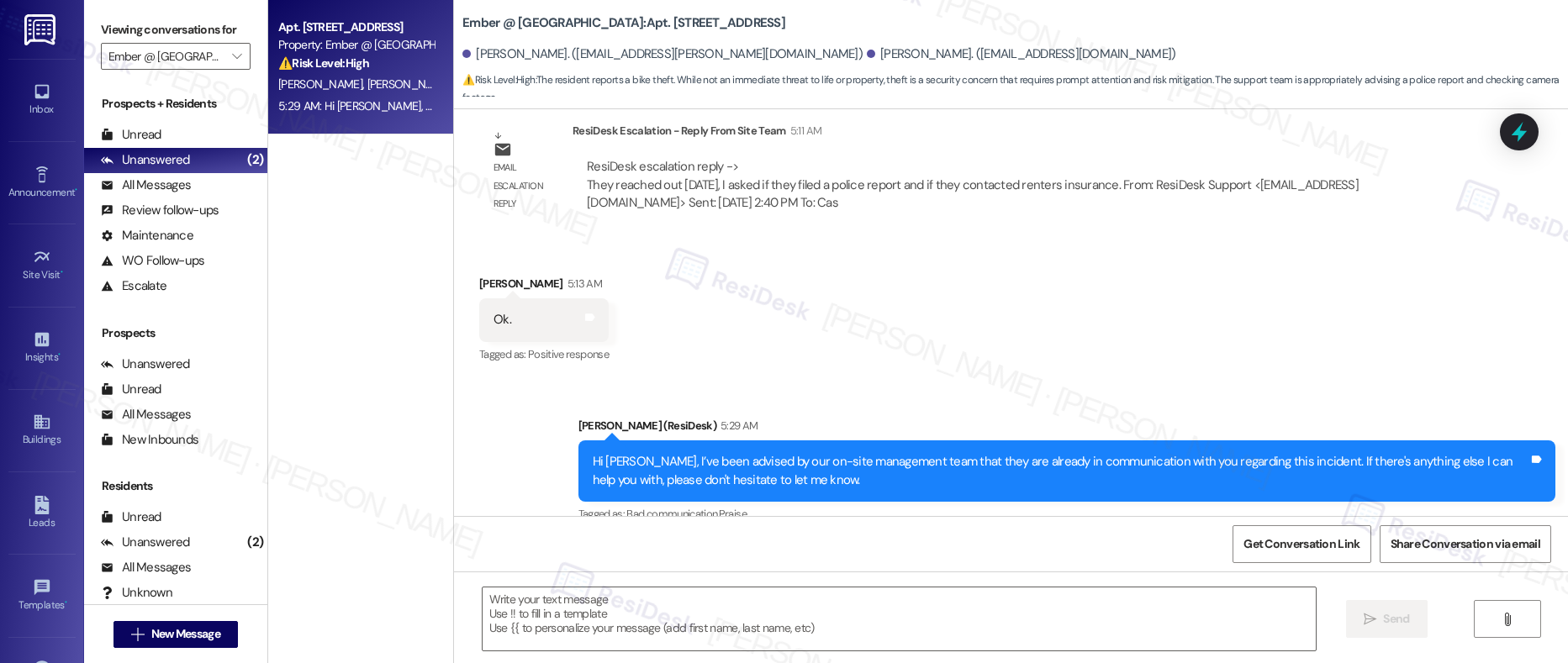
scroll to position [1000, 0]
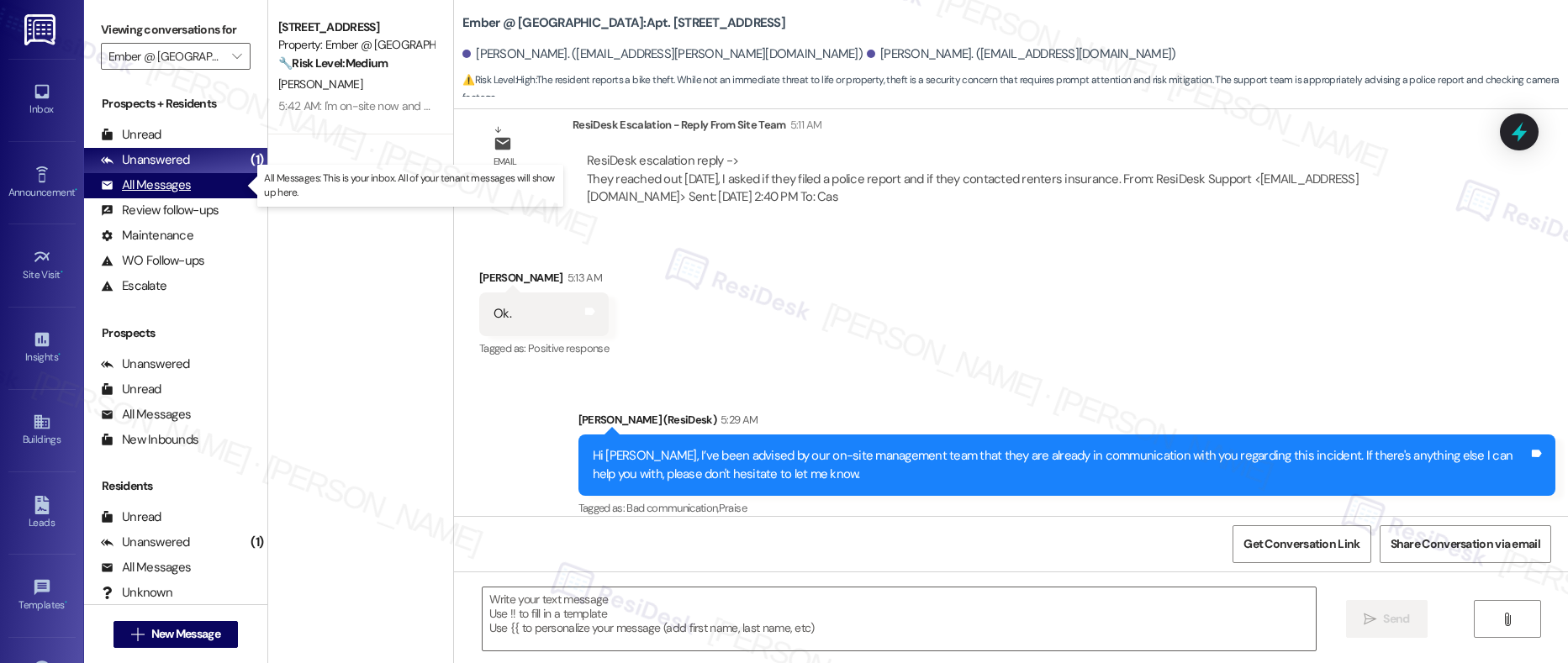
click at [172, 182] on div "All Messages" at bounding box center [146, 185] width 90 height 18
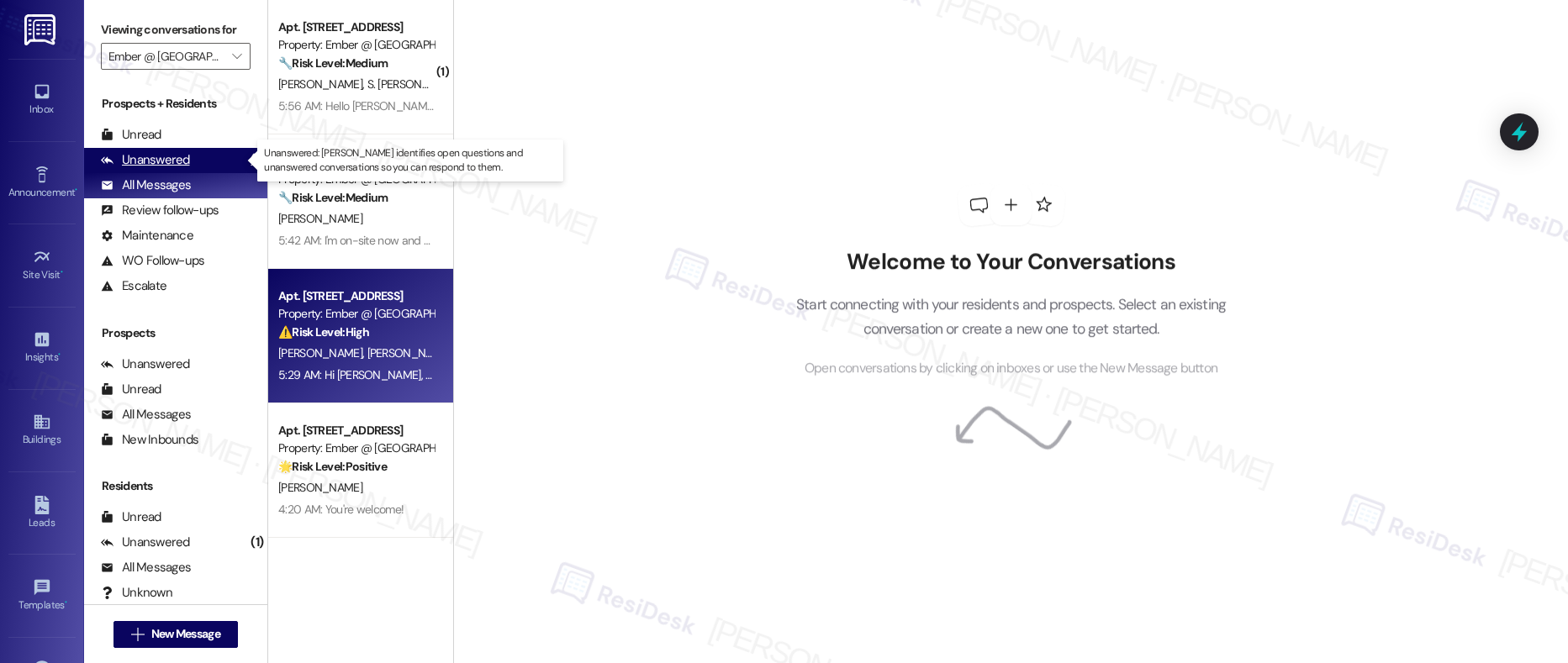
click at [172, 163] on div "Unanswered" at bounding box center [146, 159] width 89 height 18
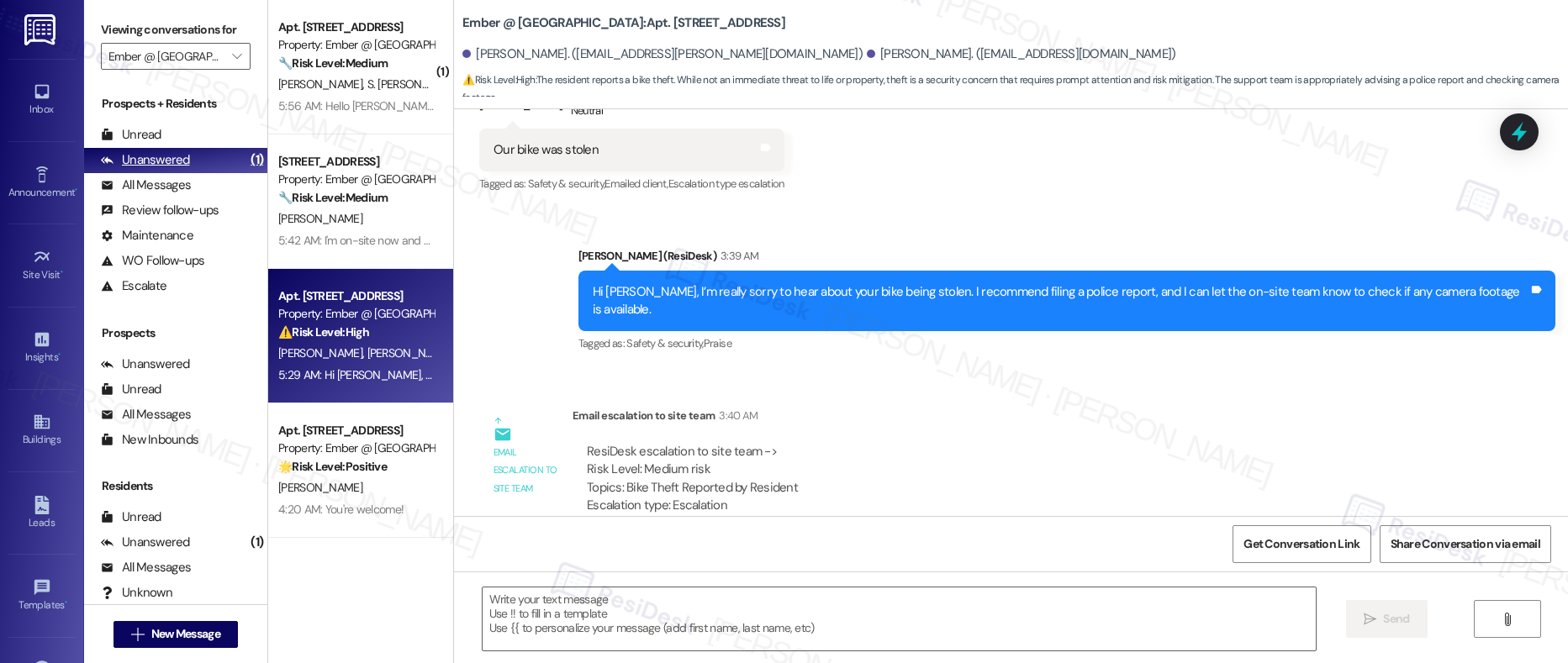
type textarea "Fetching suggested responses. Please feel free to read through the conversation…"
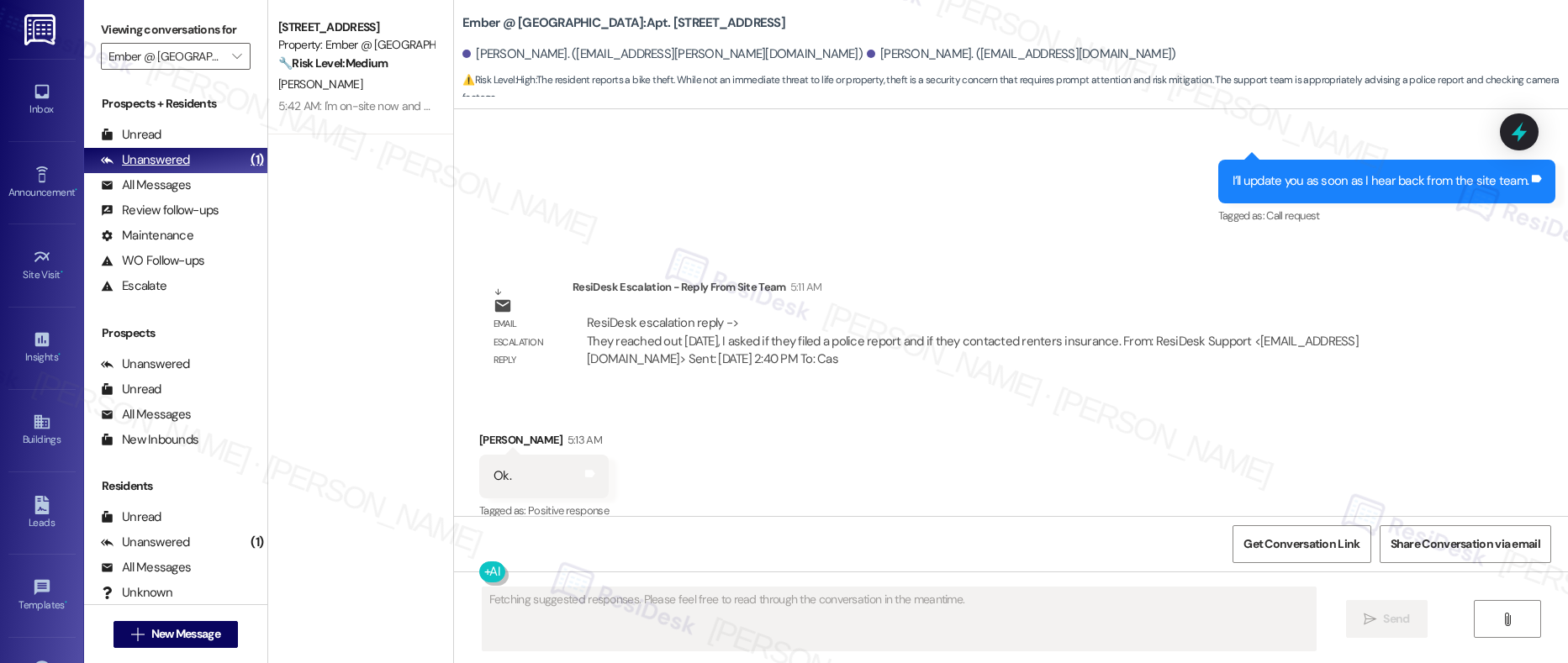
scroll to position [838, 0]
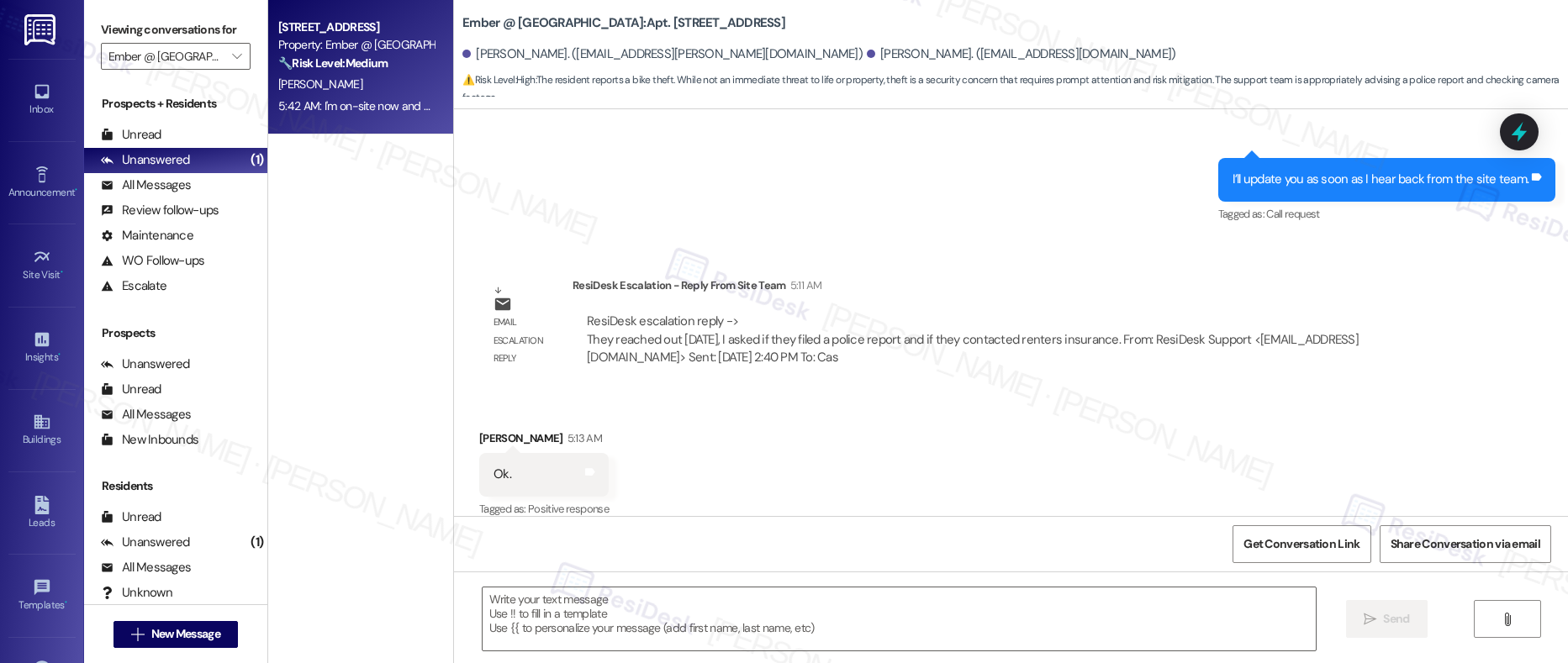
click at [388, 81] on div "L. Brow" at bounding box center [356, 84] width 159 height 21
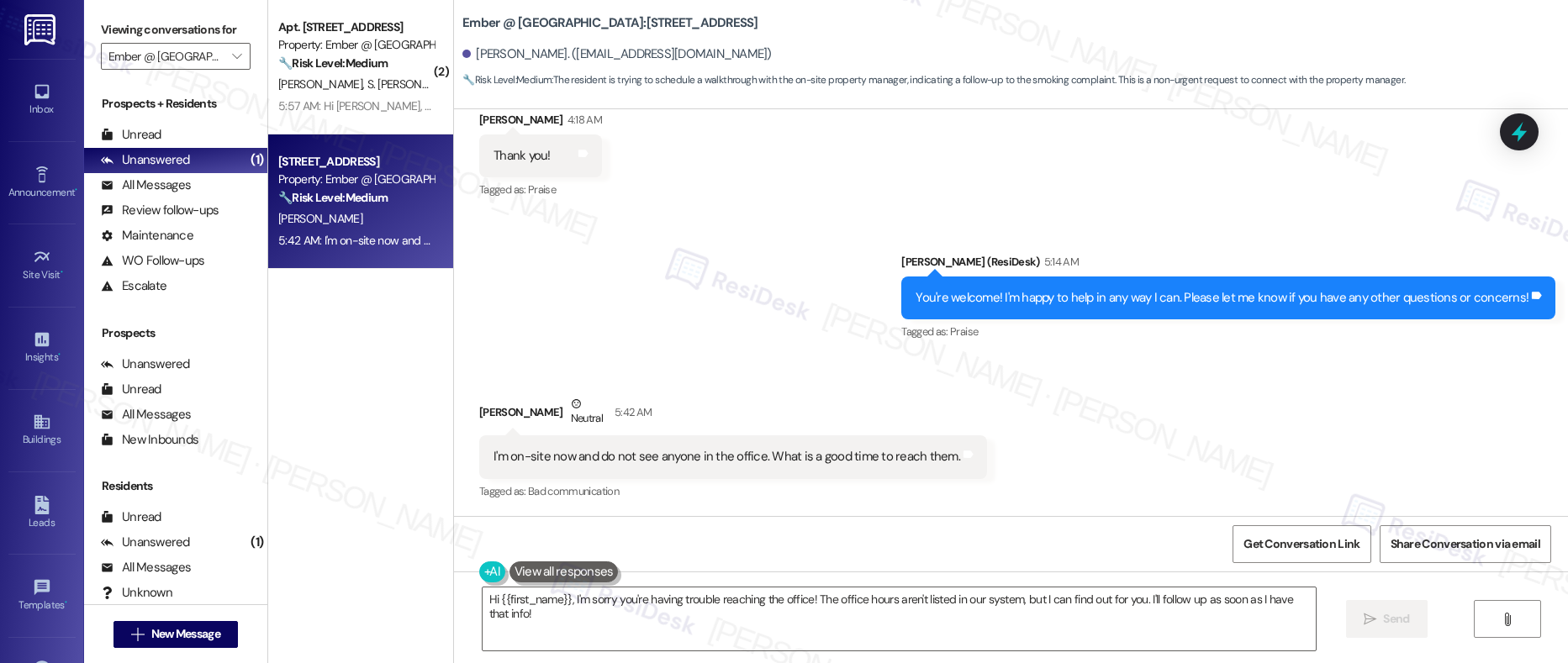
scroll to position [2042, 0]
click at [803, 615] on textarea "Hi {{first_name}}, I'm sorry you're having trouble reaching the office! The off…" at bounding box center [900, 619] width 835 height 63
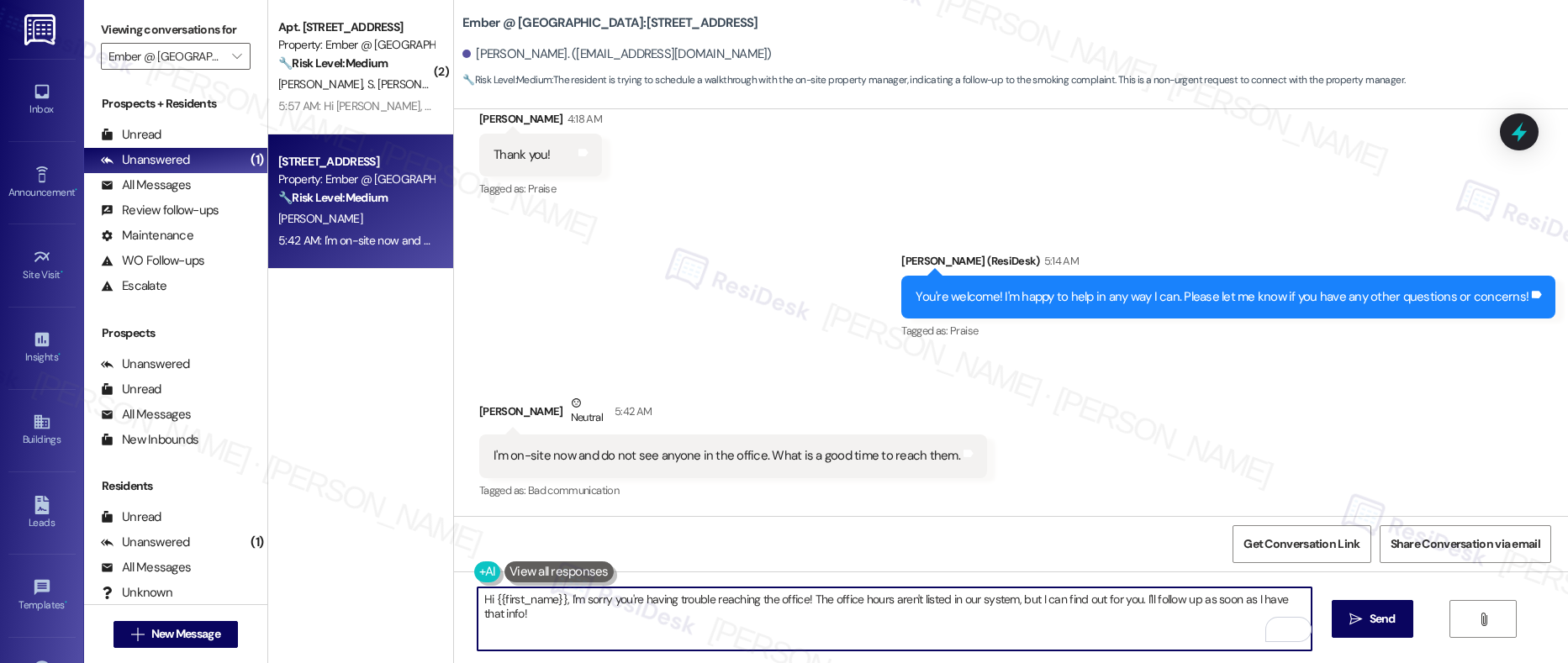
click at [802, 603] on textarea "Hi {{first_name}}, I'm sorry you're having trouble reaching the office! The off…" at bounding box center [895, 619] width 835 height 63
click at [806, 603] on textarea "Hi {{first_name}}, I'm sorry you're having trouble reaching the office! The off…" at bounding box center [895, 619] width 835 height 63
drag, startPoint x: 802, startPoint y: 600, endPoint x: 816, endPoint y: 595, distance: 14.9
click at [815, 628] on textarea "Hi {{first_name}}, I'm sorry you're having trouble reaching the office! The off…" at bounding box center [895, 619] width 835 height 63
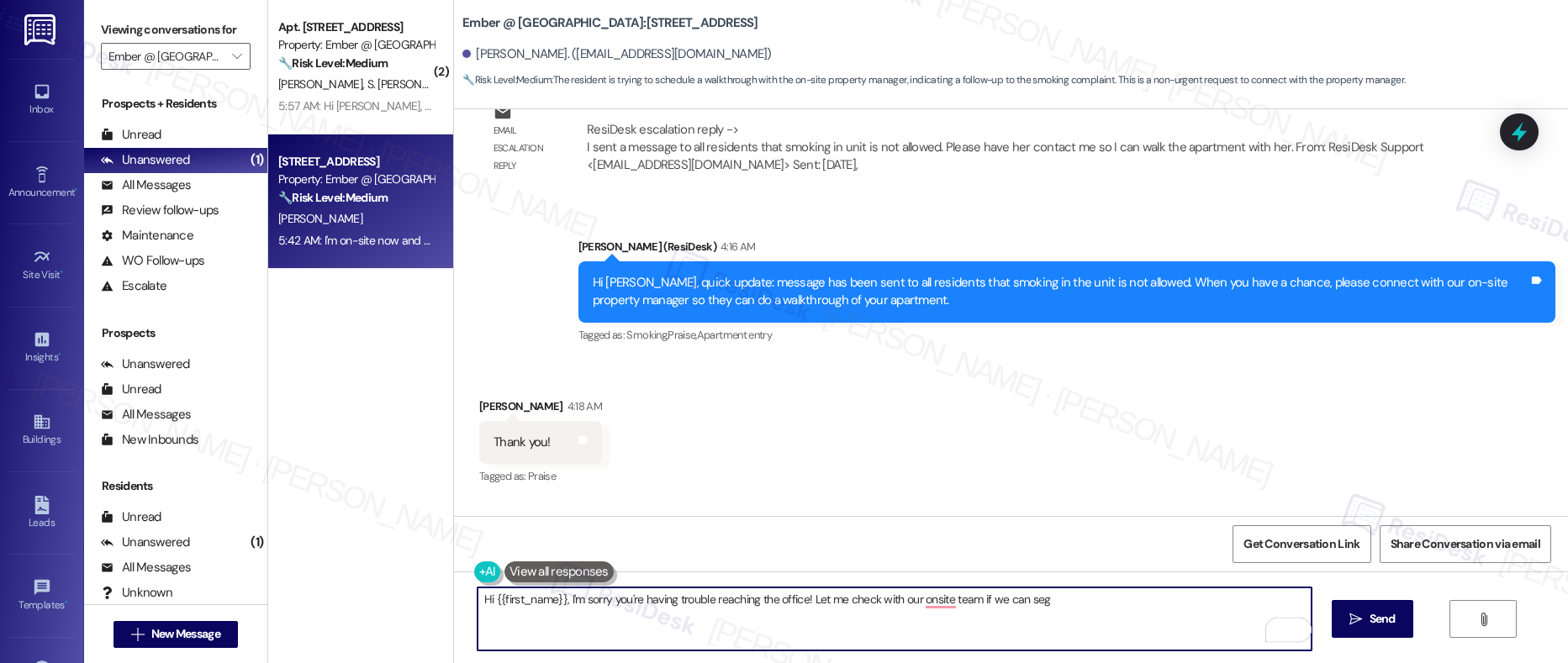
scroll to position [1758, 0]
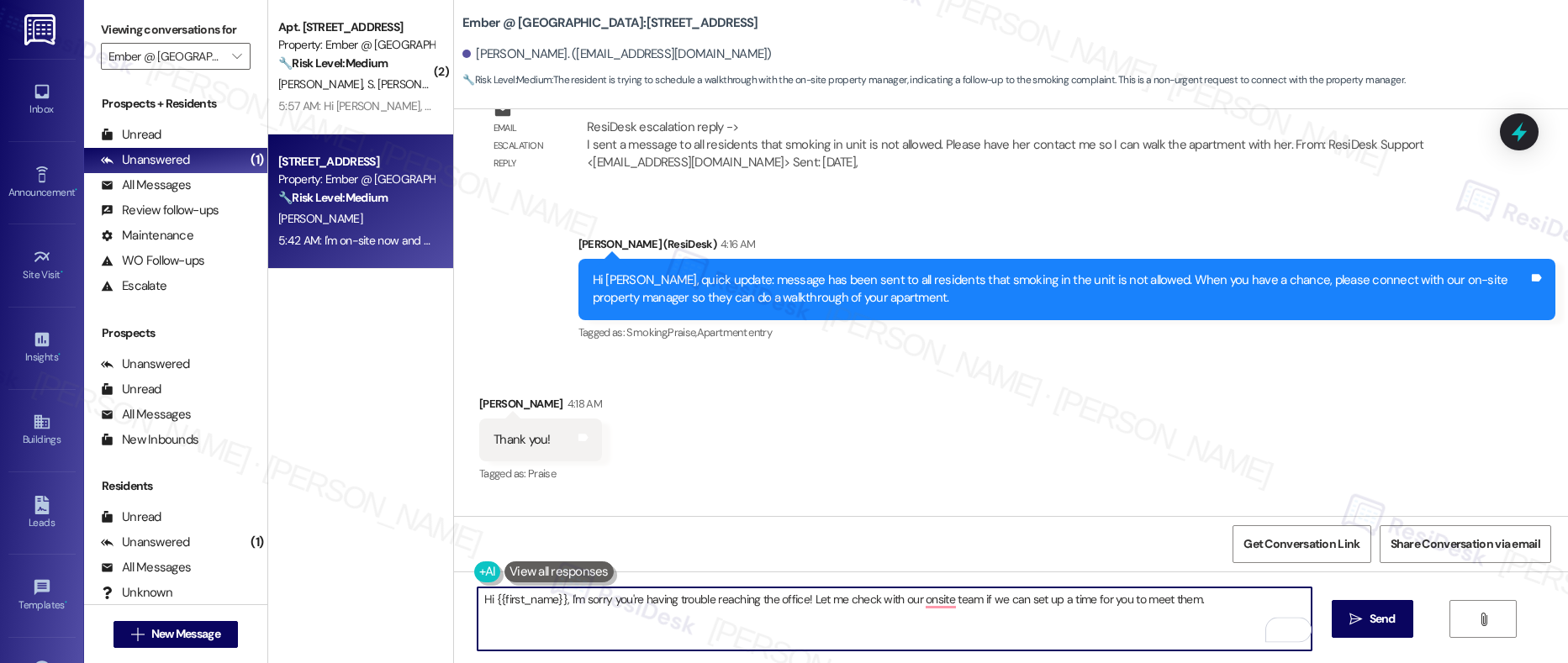
click at [487, 397] on div "Laura Brow 4:18 AM" at bounding box center [540, 407] width 122 height 24
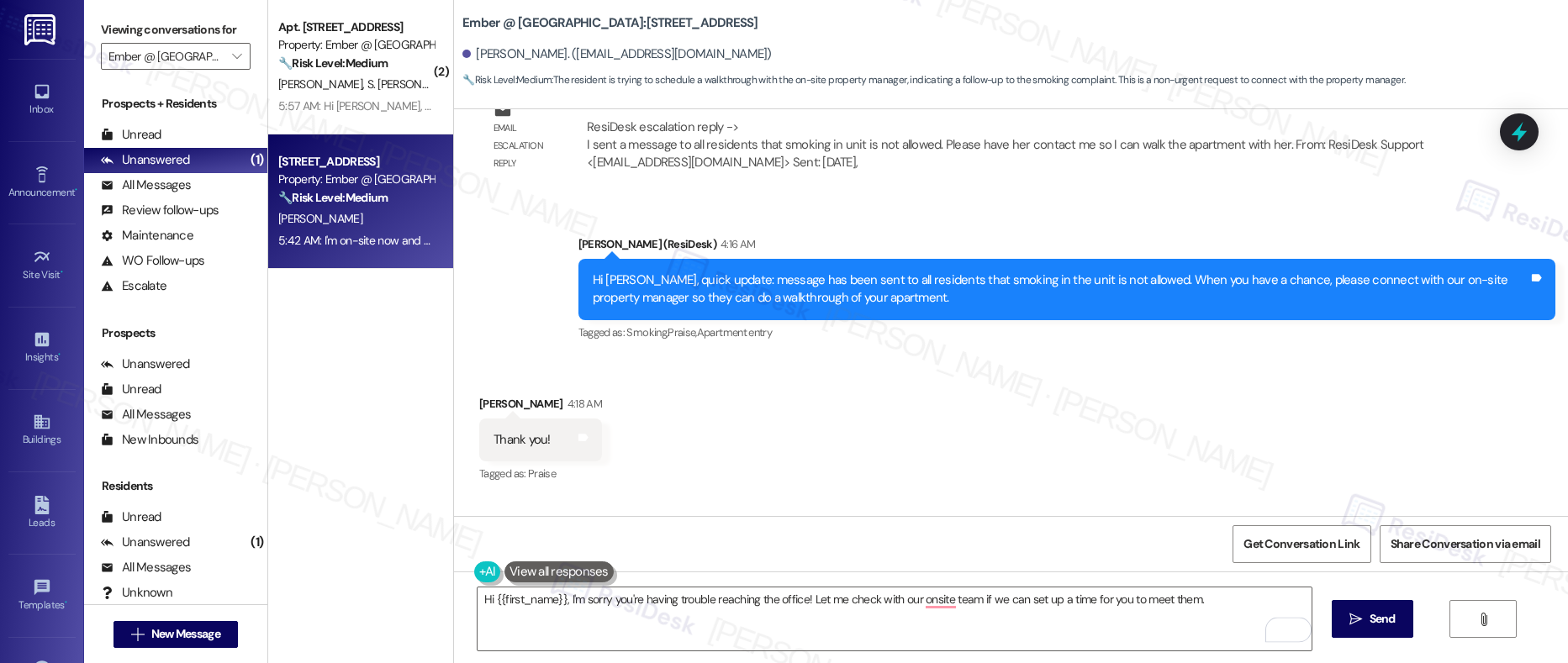
click at [487, 397] on div "Laura Brow 4:18 AM" at bounding box center [540, 407] width 122 height 24
copy div "Laura"
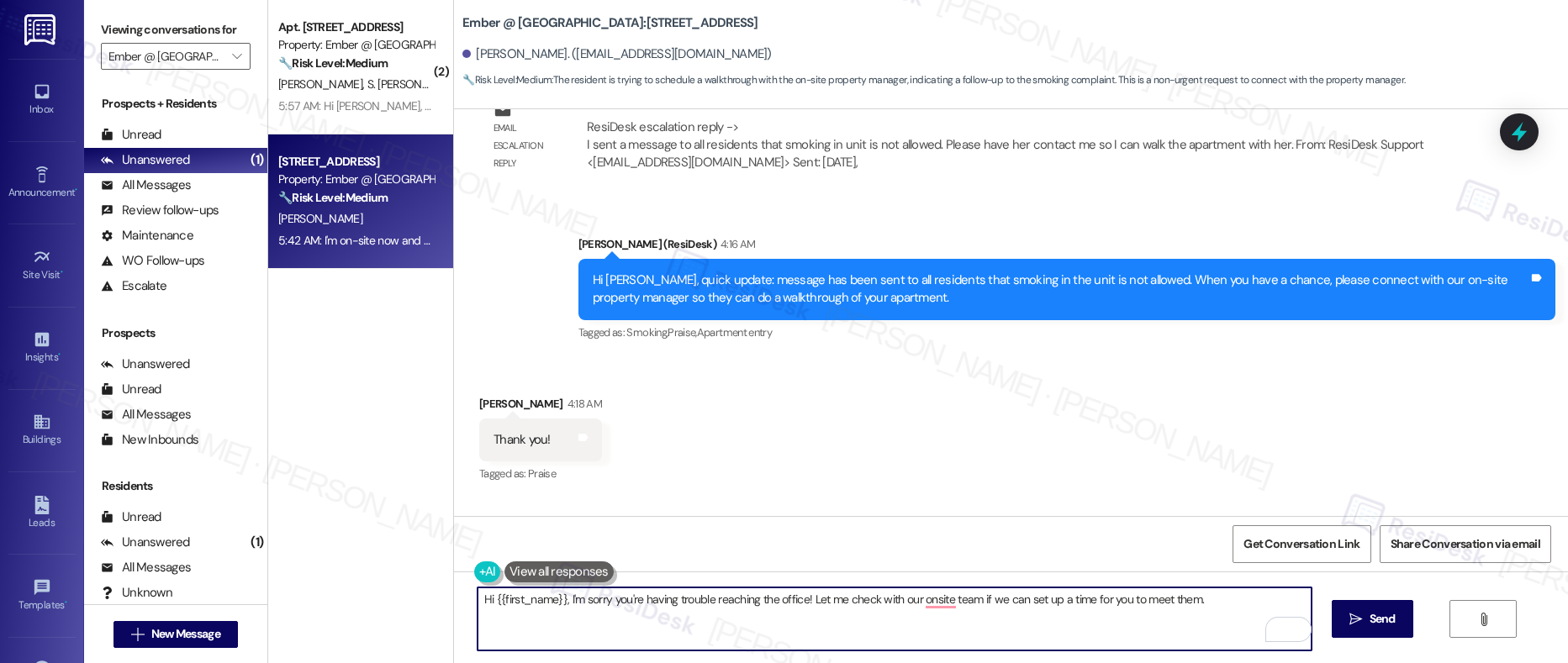
drag, startPoint x: 554, startPoint y: 601, endPoint x: 484, endPoint y: 597, distance: 70.1
click at [484, 597] on textarea "Hi {{first_name}}, I'm sorry you're having trouble reaching the office! Let me …" at bounding box center [895, 619] width 835 height 63
paste textarea "Laura"
type textarea "Hi Laura, I'm sorry you're having trouble reaching the office! Let me check wit…"
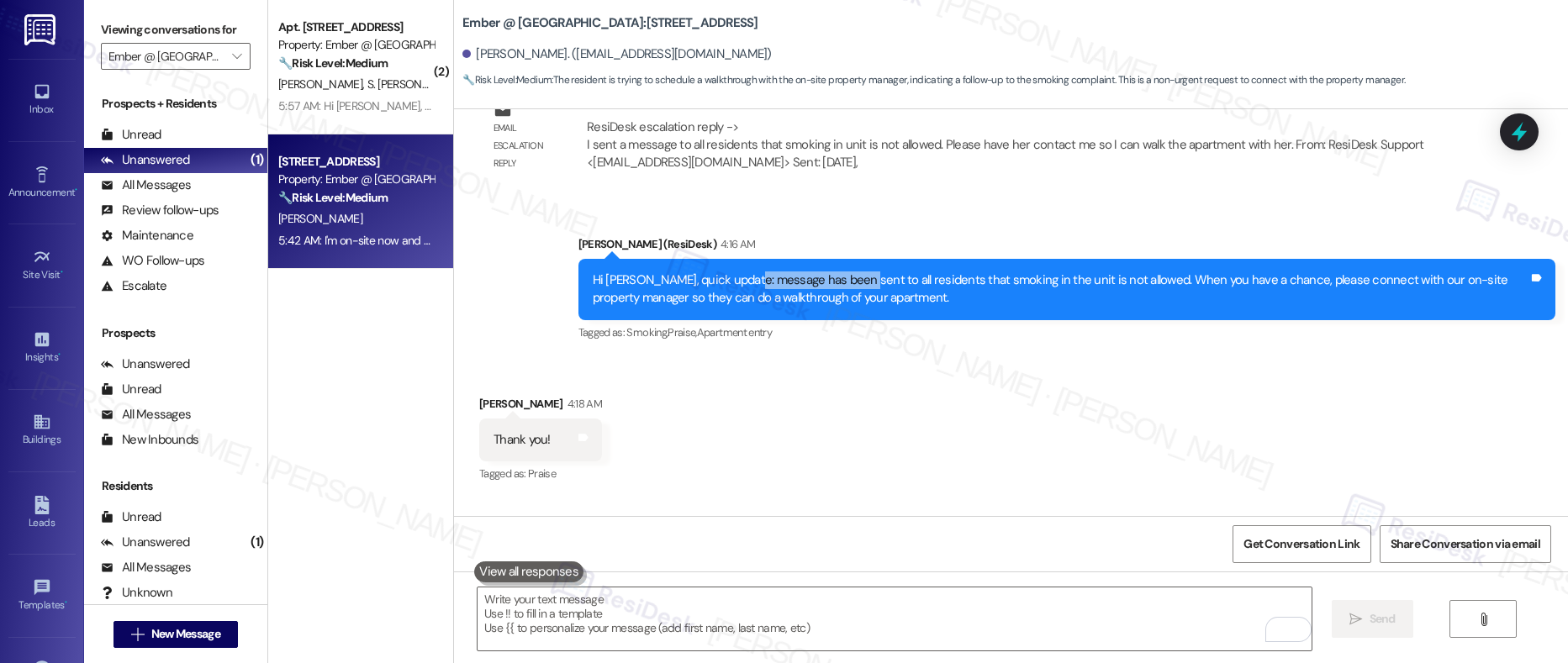
drag, startPoint x: 733, startPoint y: 282, endPoint x: 840, endPoint y: 278, distance: 107.1
click at [840, 278] on div "Hi Laura, quick update: message has been sent to all residents that smoking in …" at bounding box center [1061, 289] width 936 height 36
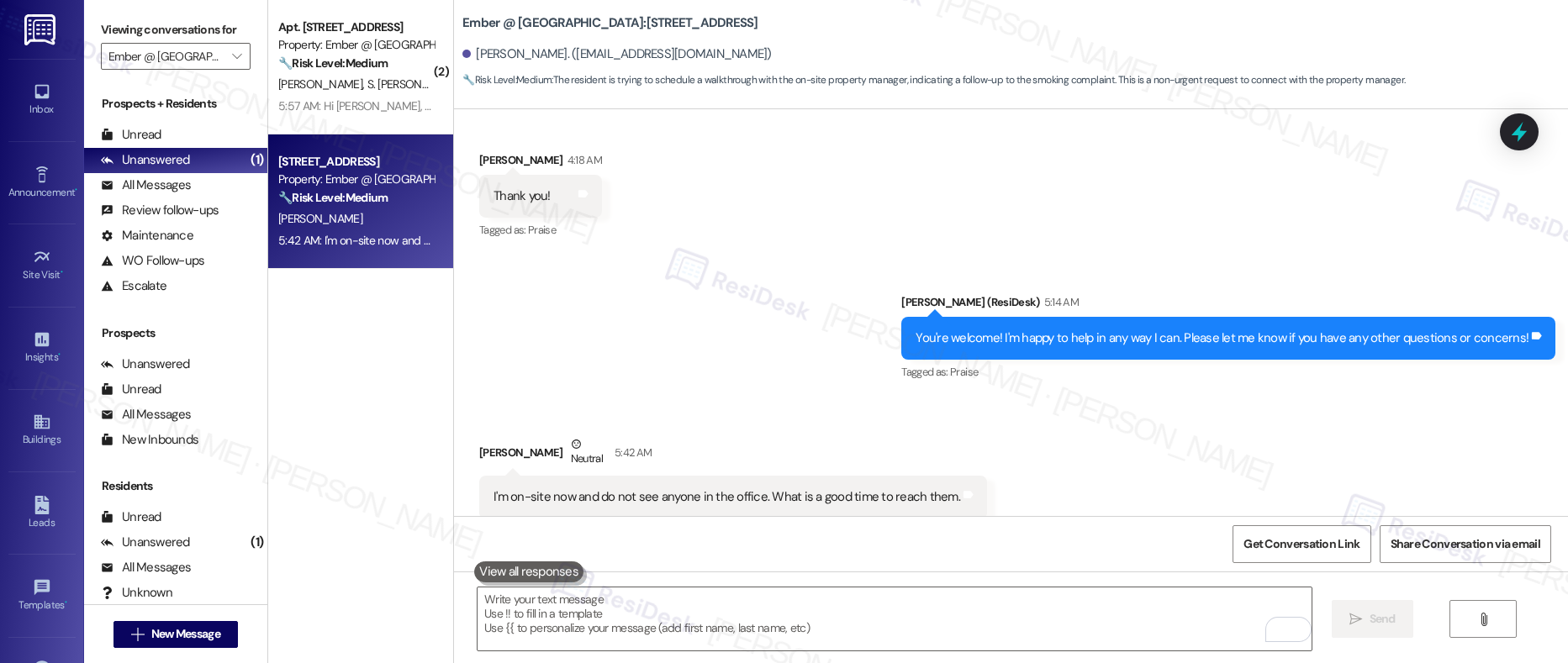
scroll to position [2042, 0]
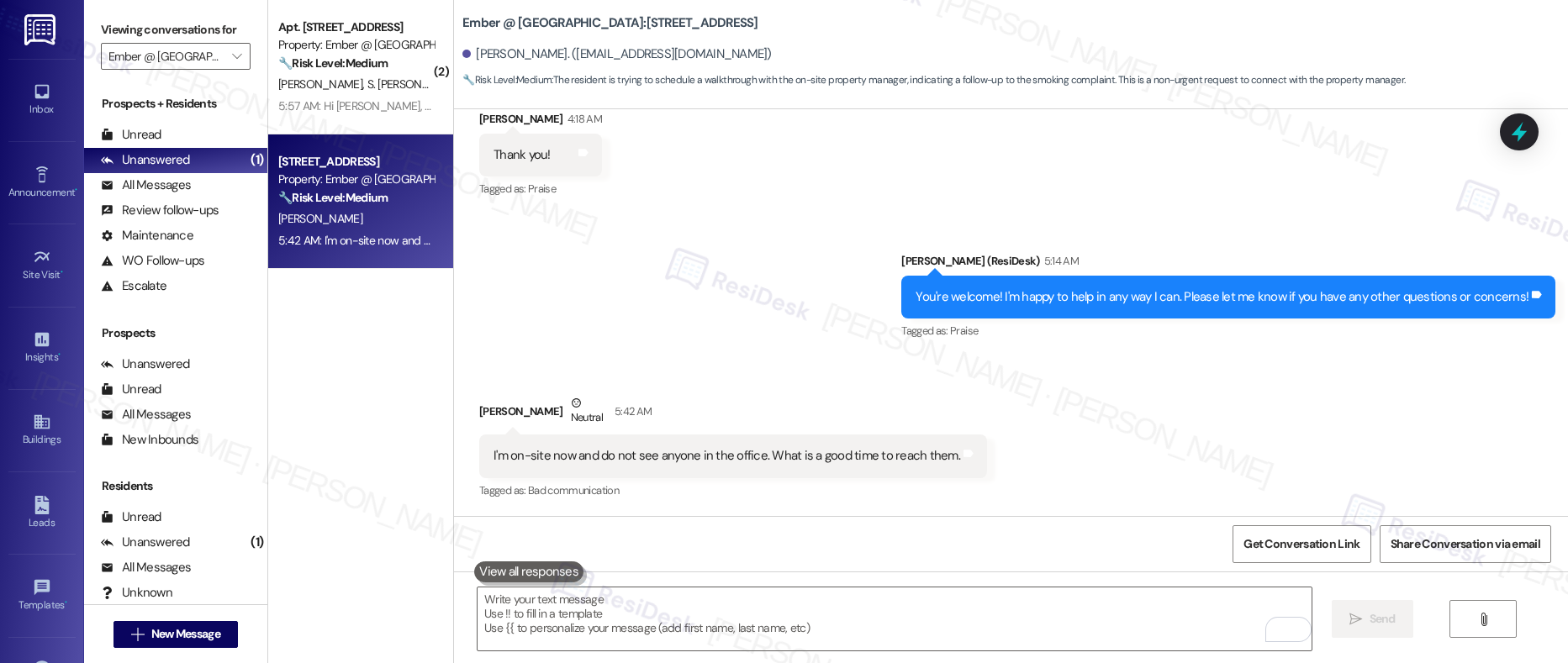
click at [512, 461] on div "I'm on-site now and do not see anyone in the office. What is a good time to rea…" at bounding box center [727, 455] width 467 height 18
click at [592, 603] on textarea "To enrich screen reader interactions, please activate Accessibility in Grammarl…" at bounding box center [895, 619] width 835 height 63
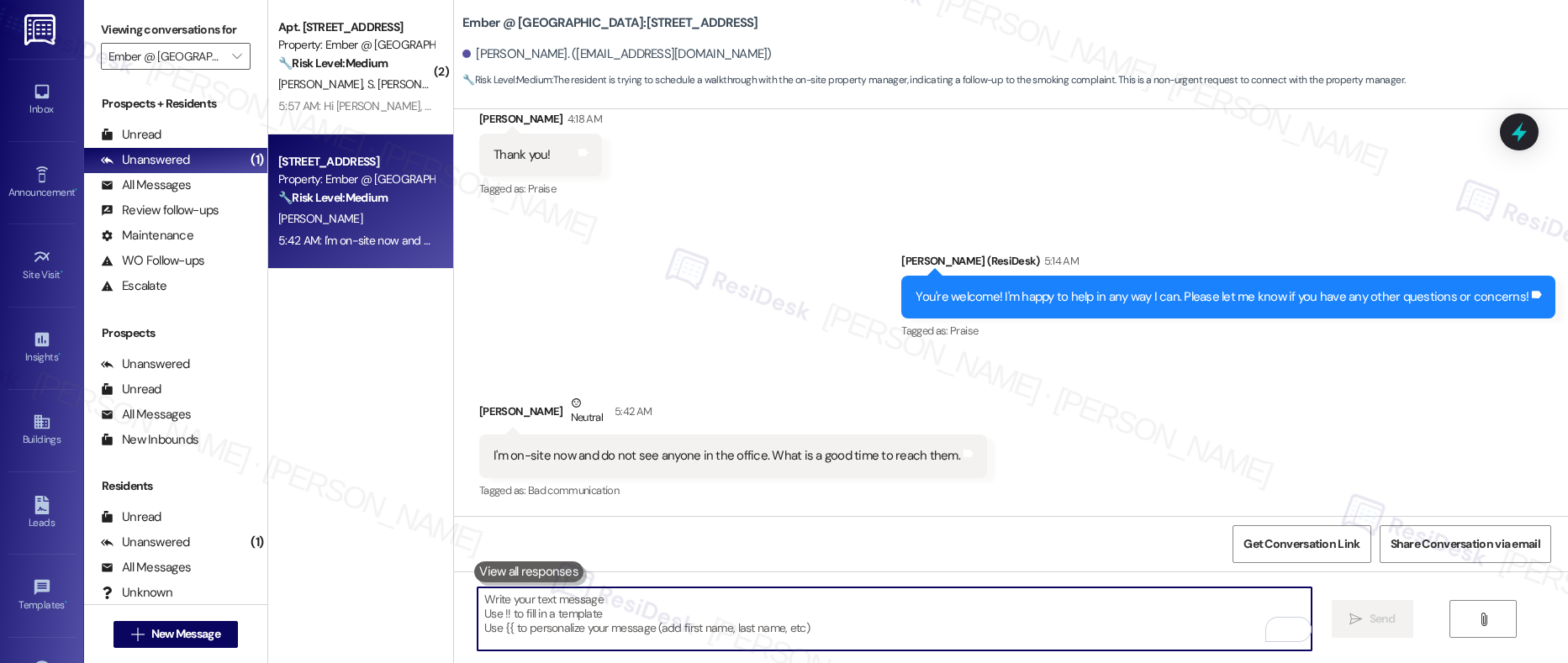
paste textarea "I’m sorry to hear you’ve had trouble reaching the office. I’ll check with our o…"
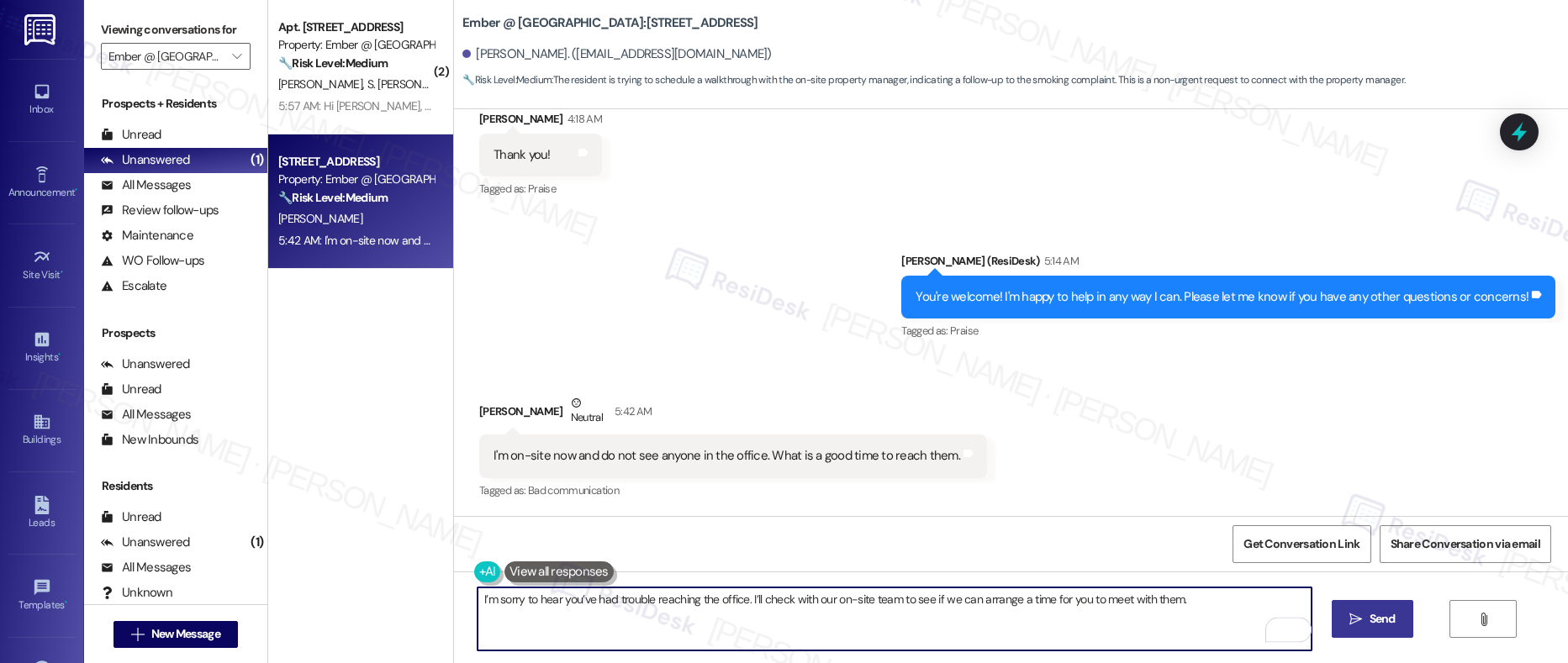
type textarea "I’m sorry to hear you’ve had trouble reaching the office. I’ll check with our o…"
click at [1375, 617] on span "Send" at bounding box center [1382, 618] width 26 height 18
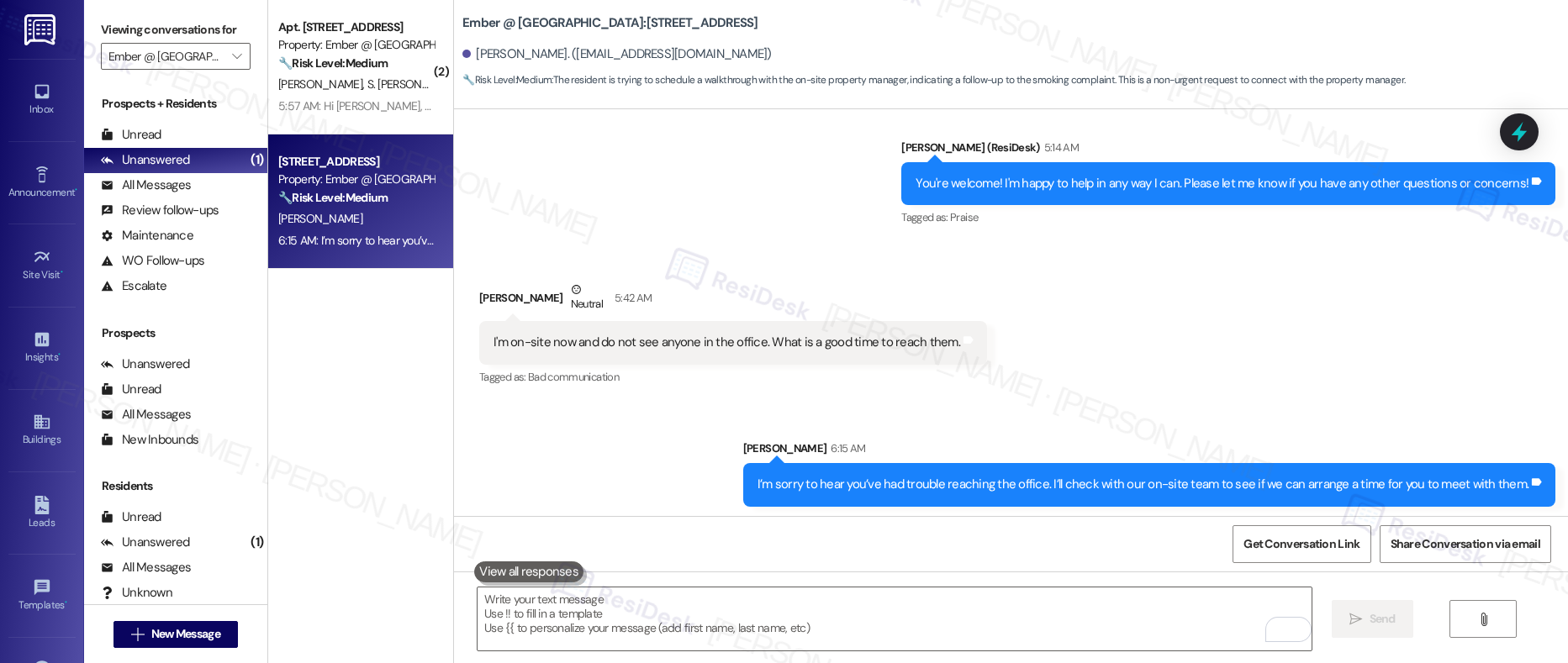
scroll to position [2160, 0]
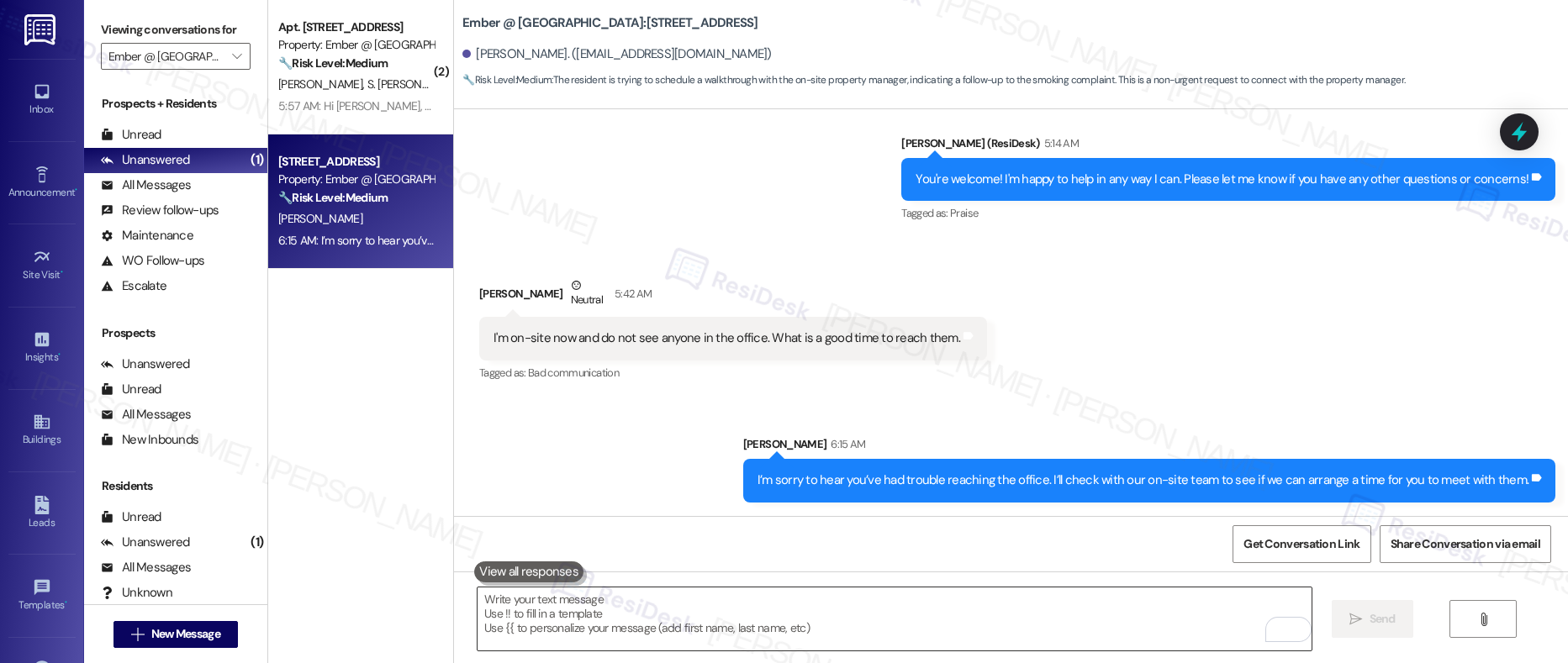
click at [912, 608] on textarea "To enrich screen reader interactions, please activate Accessibility in Grammarl…" at bounding box center [895, 619] width 835 height 63
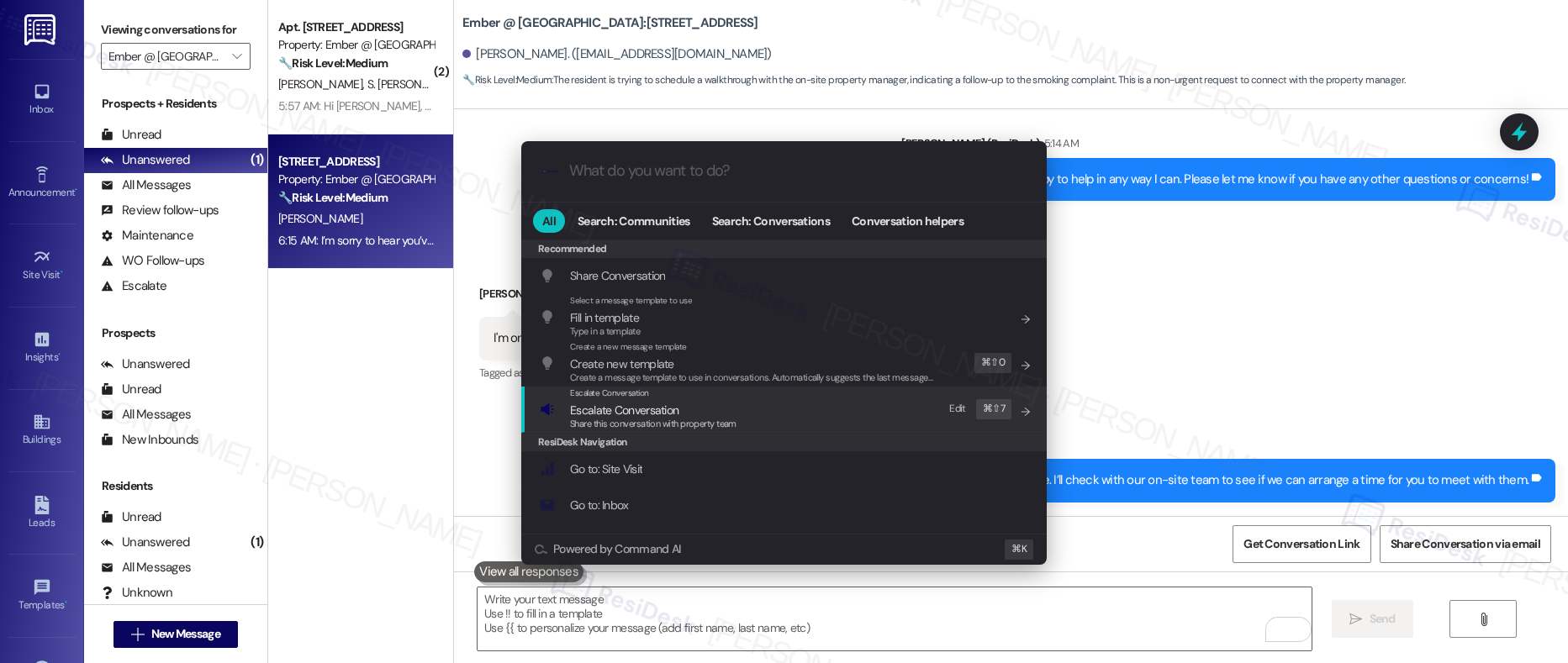
click at [670, 418] on span "Share this conversation with property team" at bounding box center [653, 423] width 166 height 12
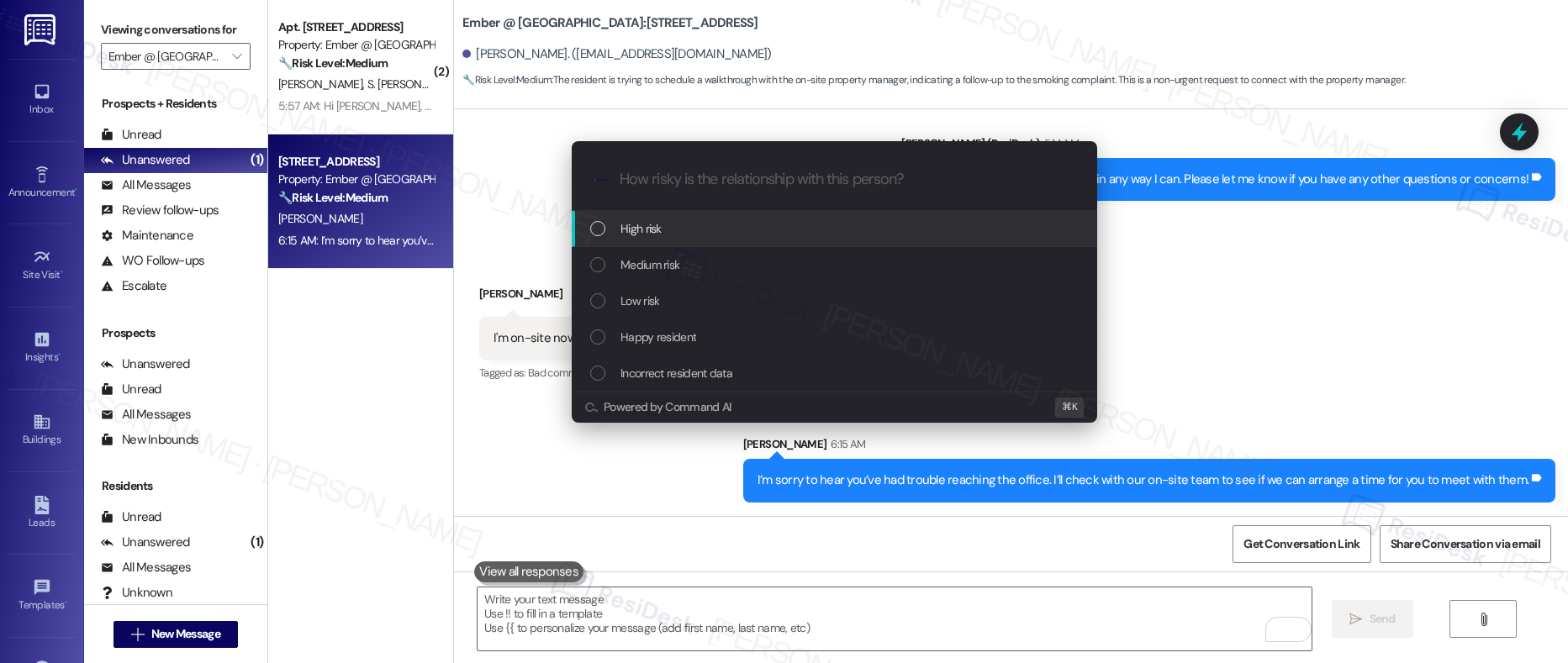
click at [693, 231] on div "High risk" at bounding box center [836, 229] width 492 height 19
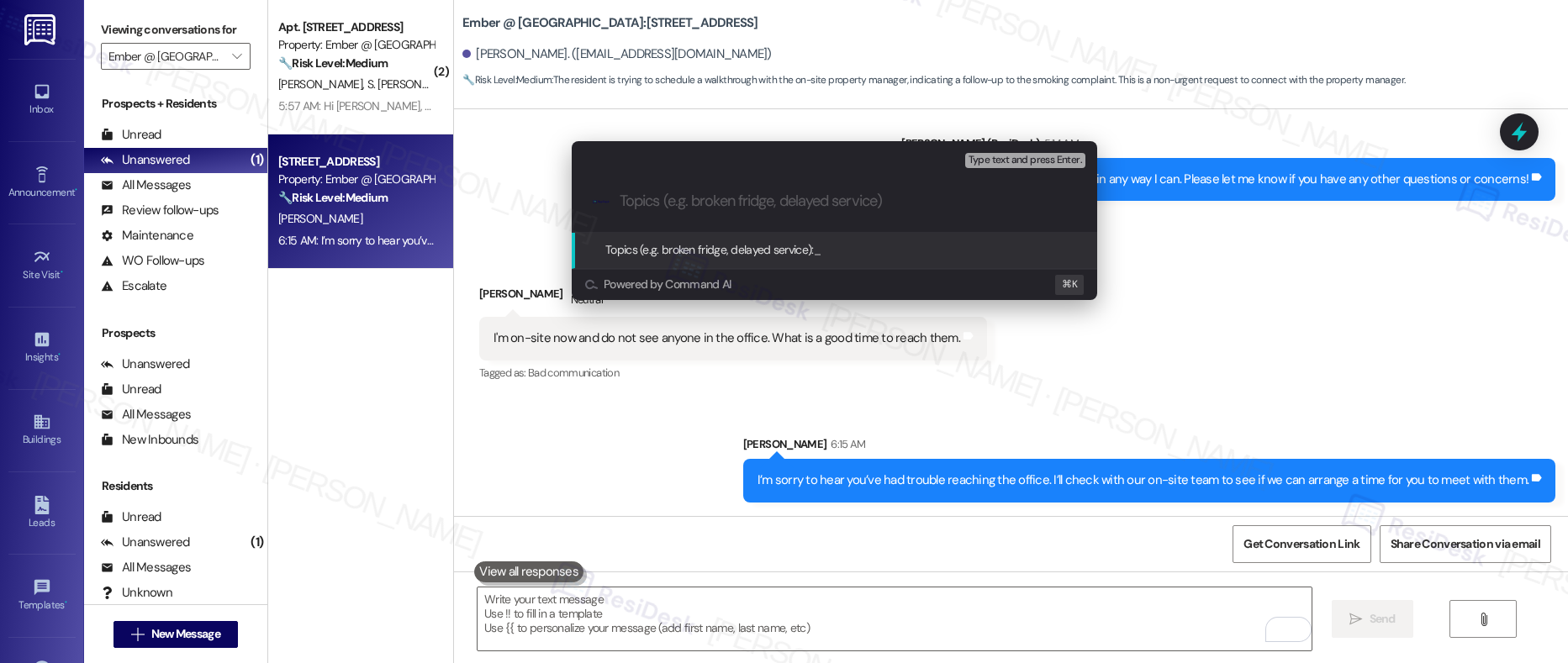
click at [706, 204] on input "Topics (e.g. broken fridge, delayed service)" at bounding box center [847, 201] width 457 height 18
click at [726, 197] on input "Topics (e.g. broken fridge, delayed service)" at bounding box center [847, 201] width 457 height 18
click at [649, 204] on input "Topics (e.g. broken fridge, delayed service)" at bounding box center [847, 201] width 457 height 18
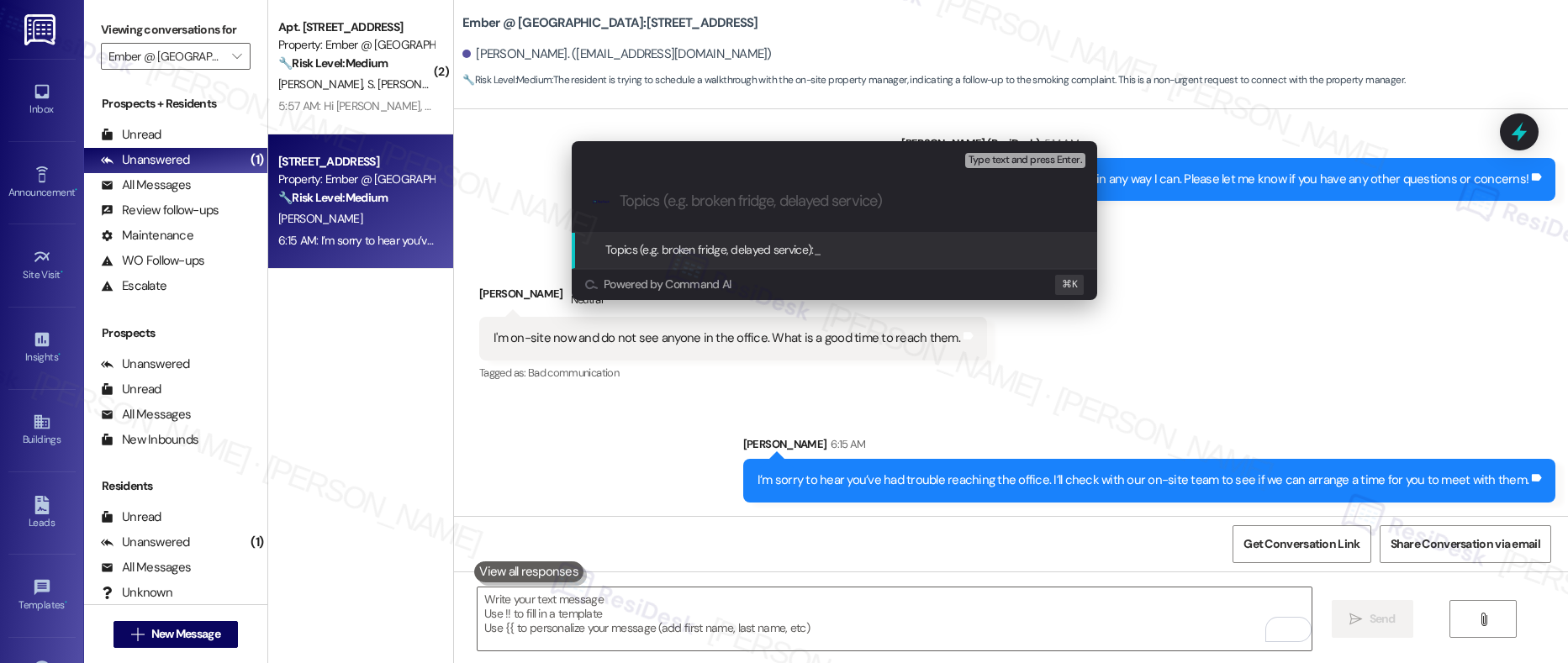
click at [649, 204] on input "Topics (e.g. broken fridge, delayed service)" at bounding box center [847, 201] width 457 height 18
paste input "Help Coordinating With the Office"
type input "Help Coordinating With the Office"
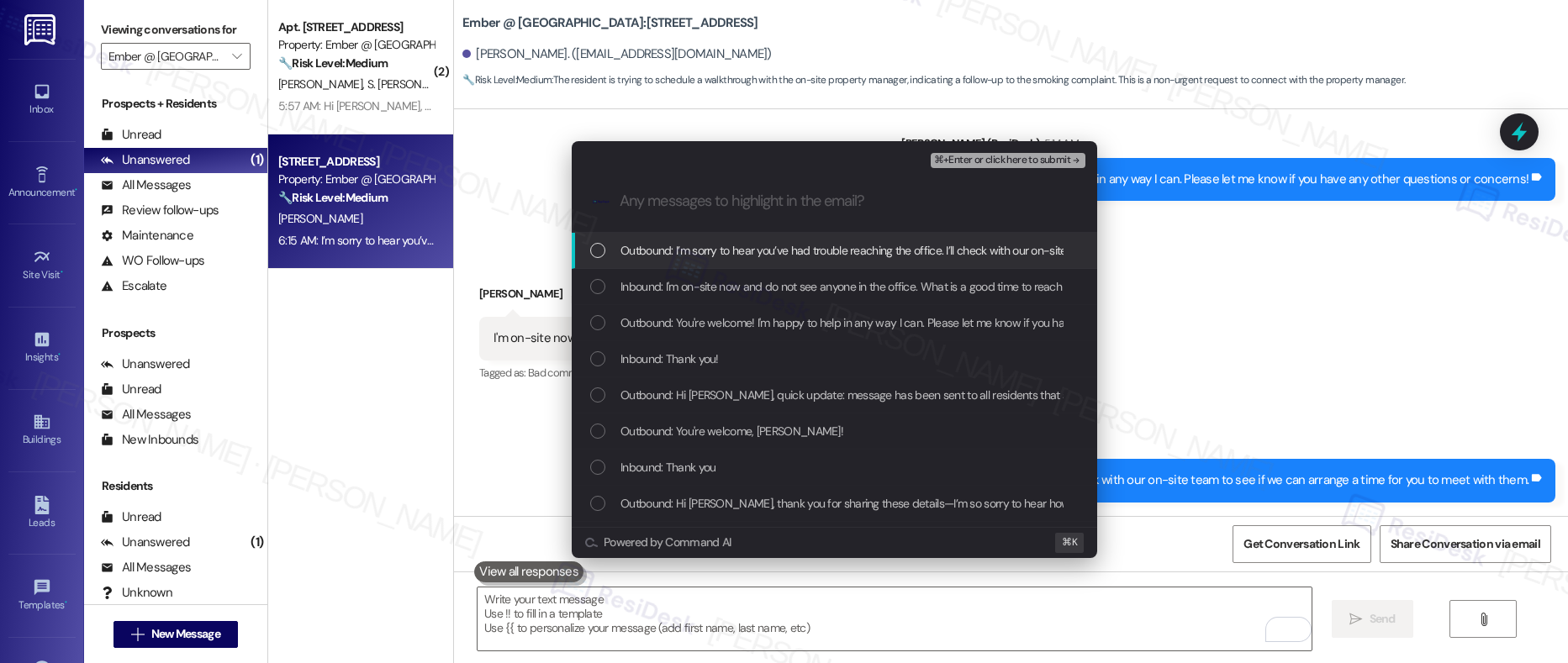
click at [765, 260] on div "Outbound: I’m sorry to hear you’ve had trouble reaching the office. I’ll check …" at bounding box center [835, 251] width 526 height 36
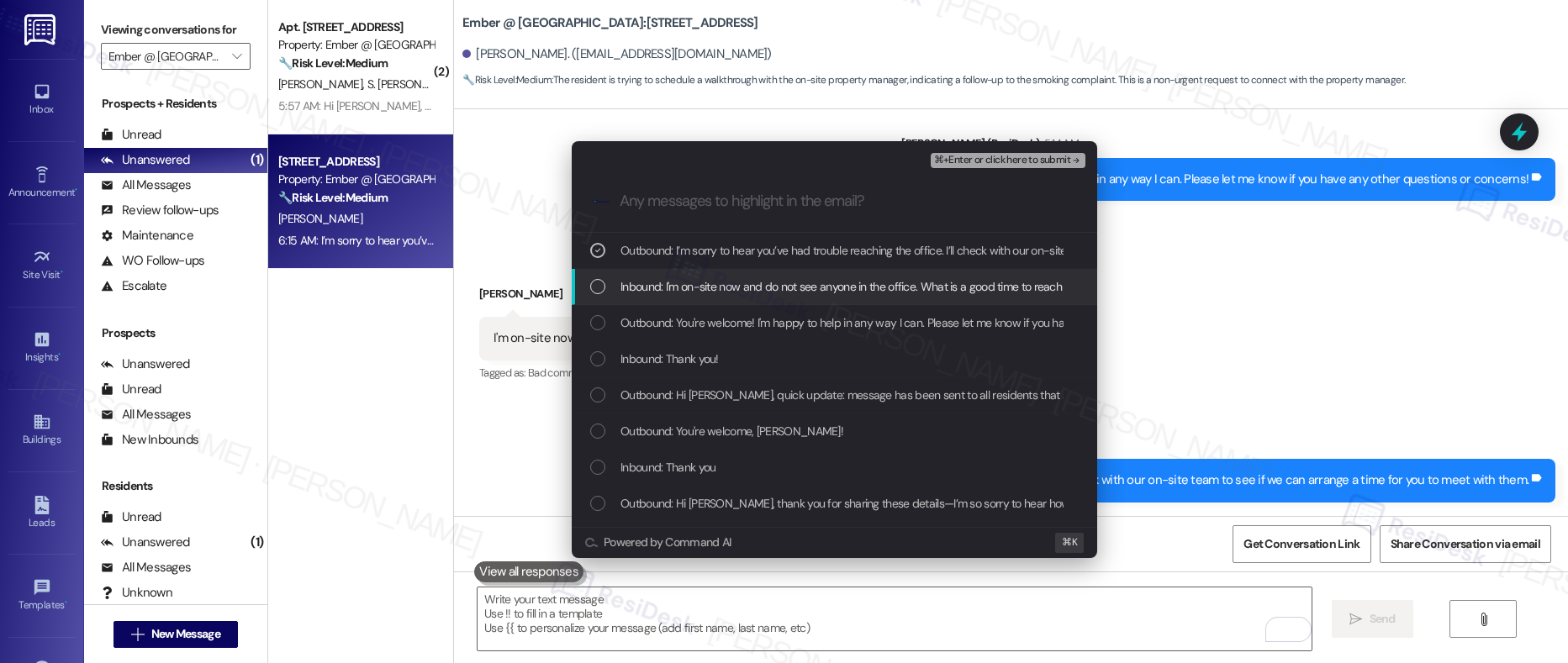
click at [766, 286] on span "Inbound: I'm on-site now and do not see anyone in the office. What is a good ti…" at bounding box center [856, 287] width 472 height 19
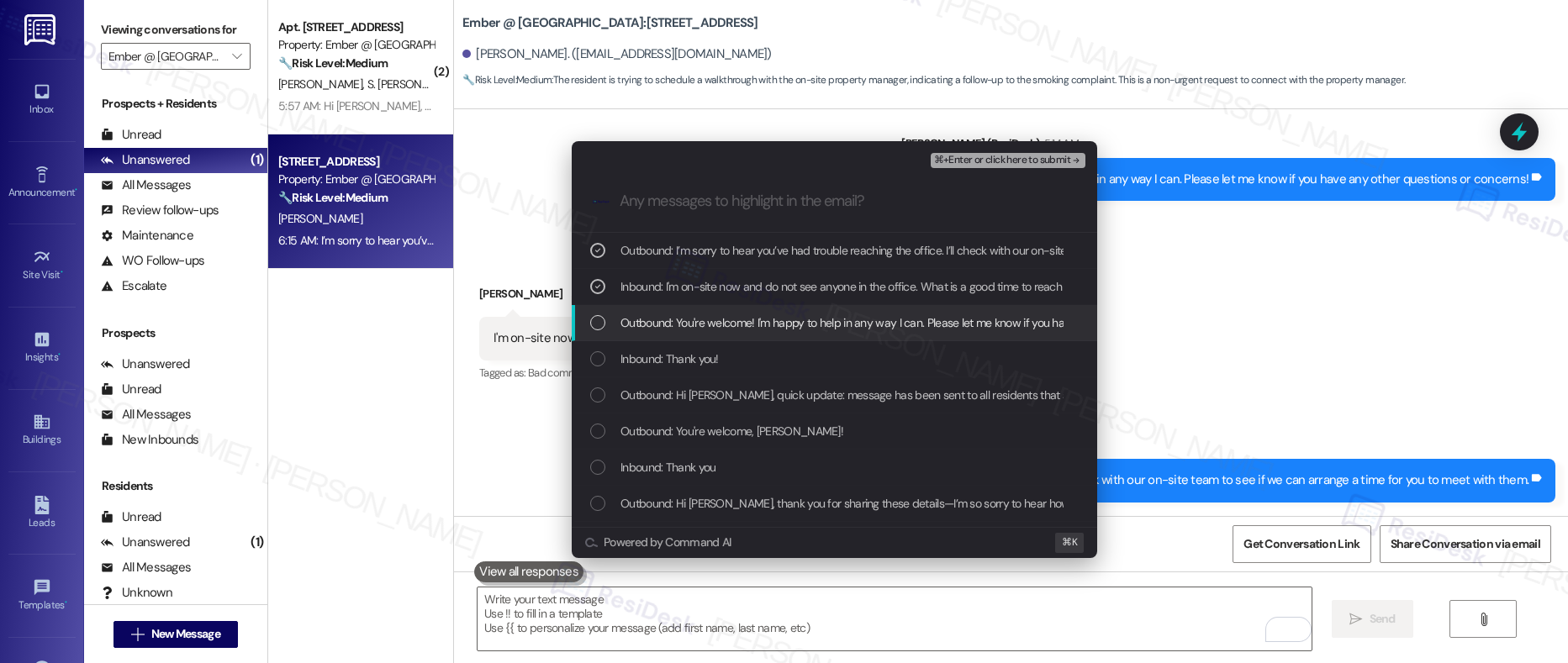
click at [752, 334] on div "Outbound: You're welcome! I'm happy to help in any way I can. Please let me kno…" at bounding box center [835, 323] width 526 height 36
click at [712, 321] on span "Outbound: You're welcome! I'm happy to help in any way I can. Please let me kno…" at bounding box center [930, 323] width 619 height 19
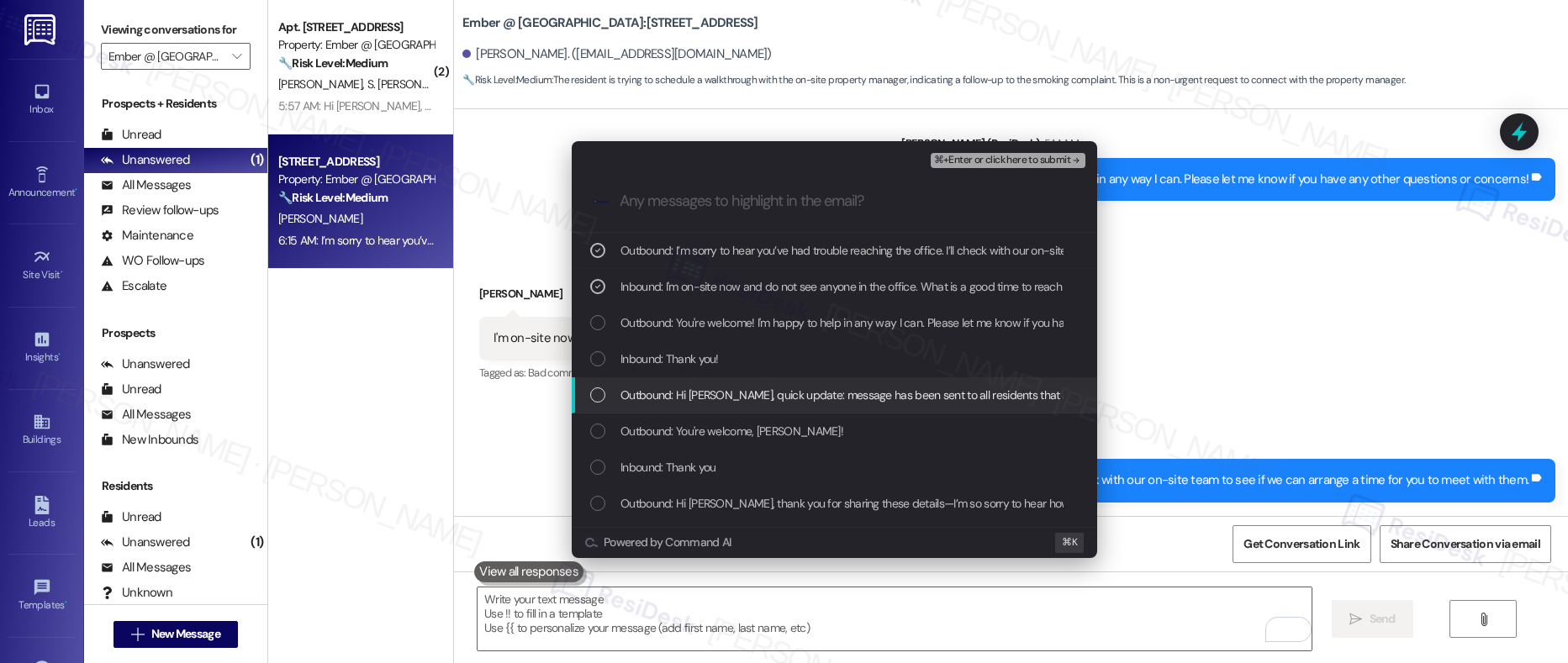
click at [688, 397] on span "Outbound: Hi Laura, quick update: message has been sent to all residents that s…" at bounding box center [1233, 395] width 1226 height 19
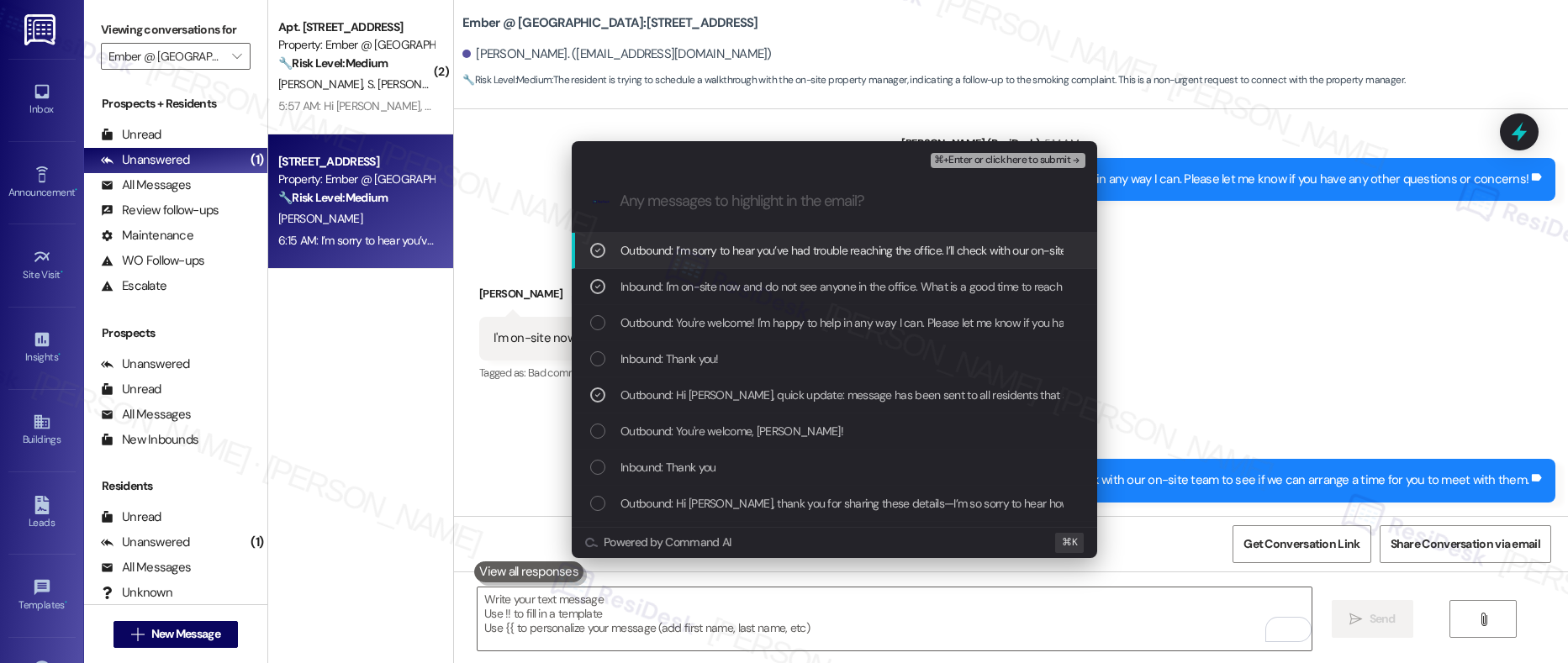
click at [991, 166] on span "⌘+Enter or click here to submit" at bounding box center [1002, 160] width 136 height 12
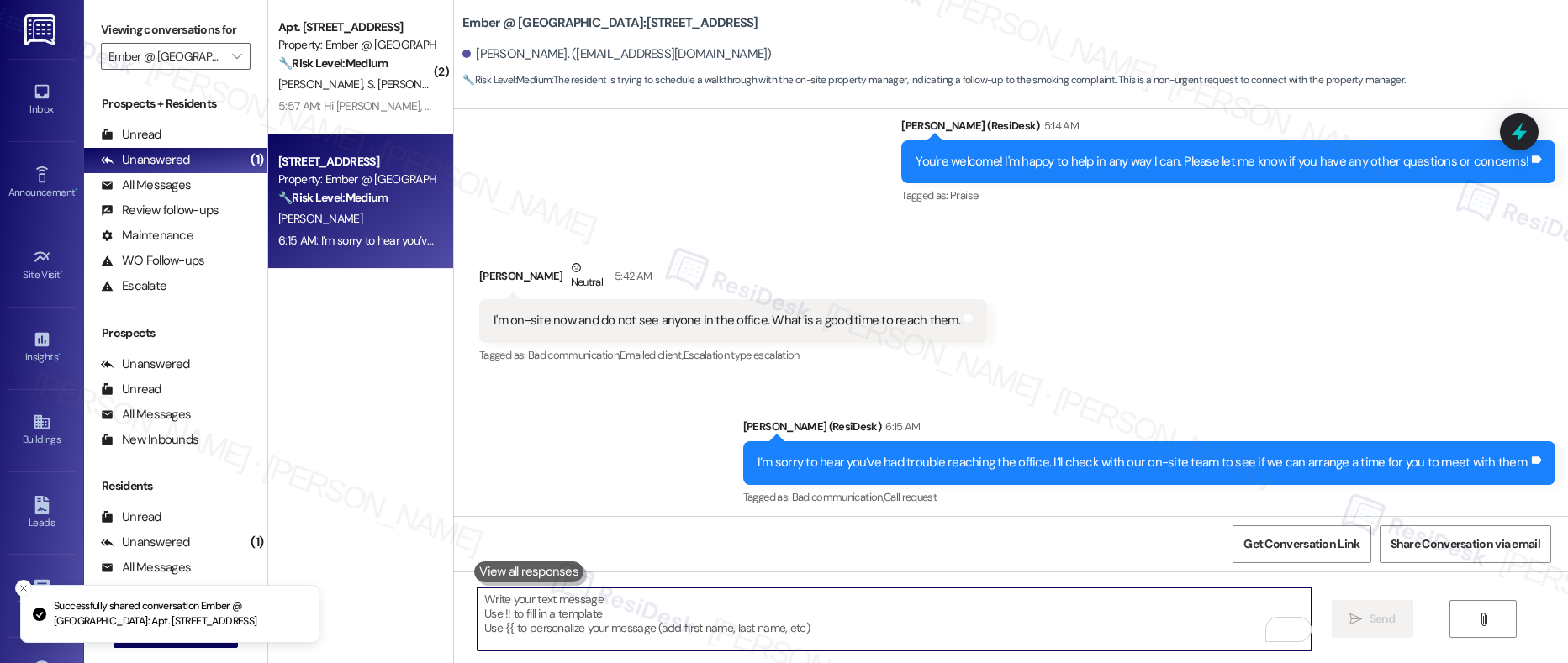
scroll to position [2185, 0]
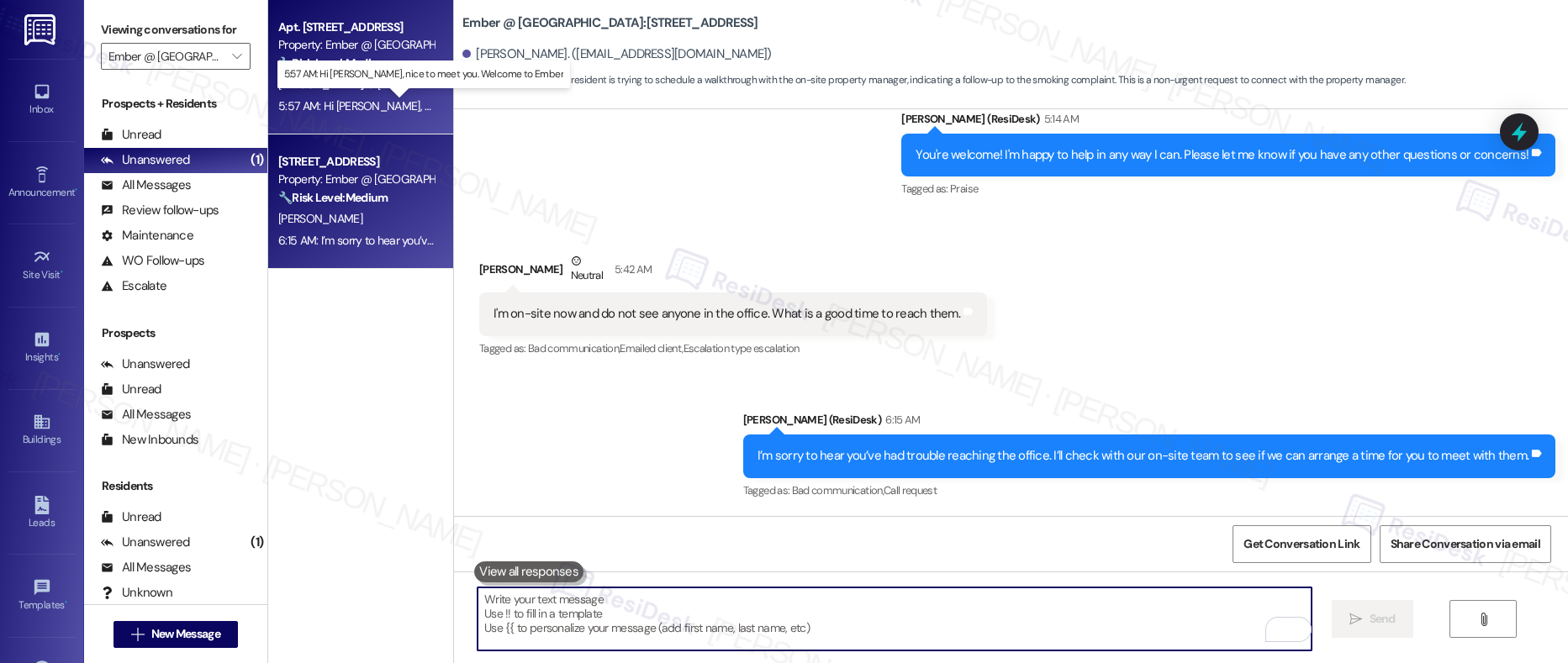
click at [356, 105] on div "5:57 AM: Hi Sarah, nice to meet you. Welcome to Ember 5:57 AM: Hi Sarah, nice t…" at bounding box center [441, 106] width 327 height 15
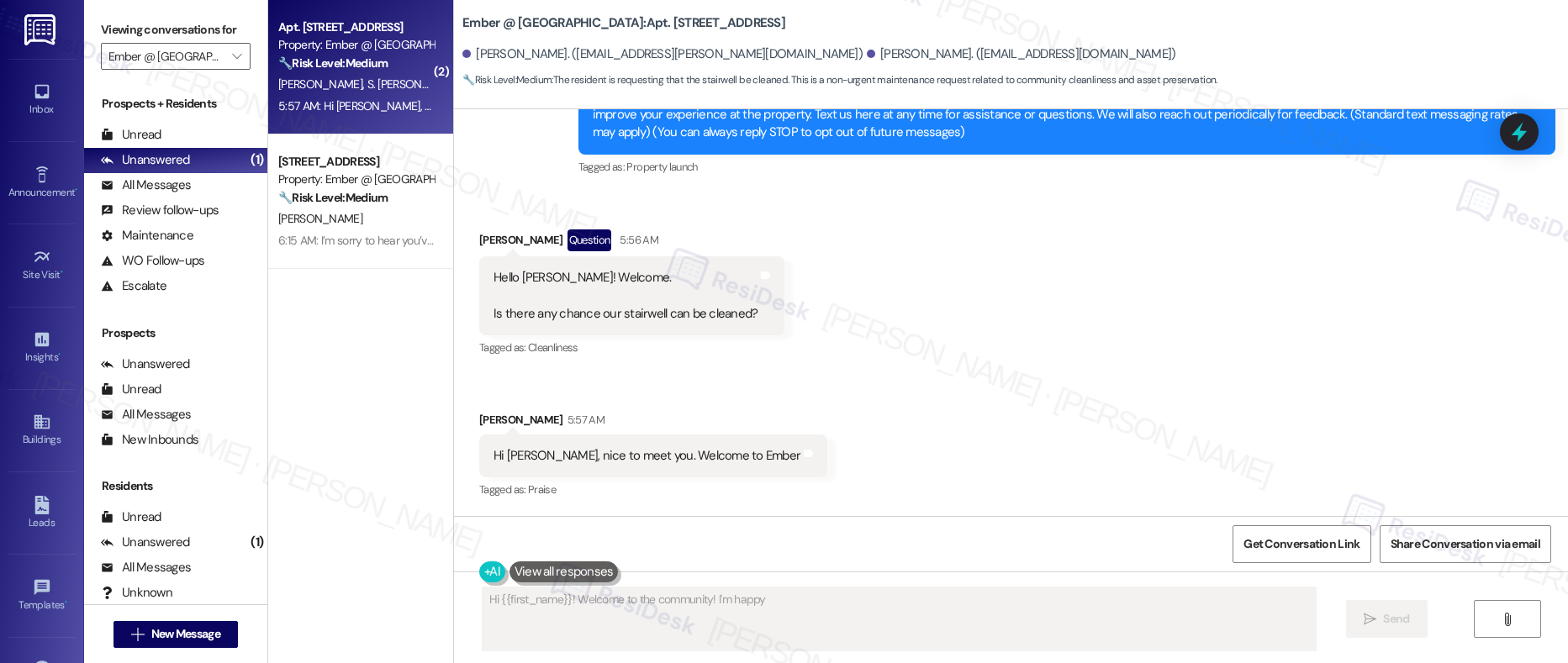
scroll to position [426, 0]
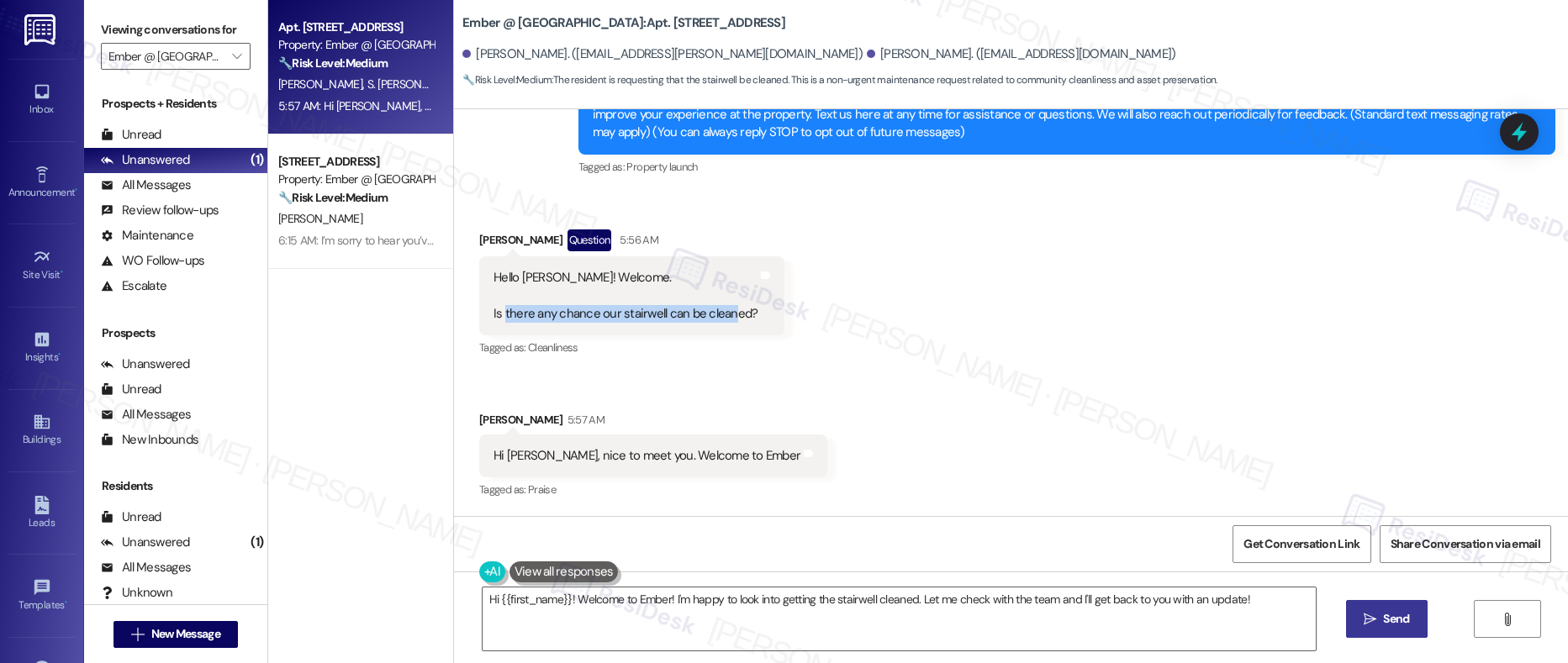
drag, startPoint x: 491, startPoint y: 312, endPoint x: 715, endPoint y: 318, distance: 224.1
click at [715, 318] on div "Hello Sarah! Welcome. Is there any chance our stairwell can be cleaned?" at bounding box center [625, 296] width 264 height 54
drag, startPoint x: 500, startPoint y: 462, endPoint x: 706, endPoint y: 463, distance: 206.0
click at [706, 463] on div "Hi [PERSON_NAME], nice to meet you. Welcome to Ember" at bounding box center [647, 455] width 307 height 18
click at [494, 270] on div "Hello Sarah! Welcome. Is there any chance our stairwell can be cleaned?" at bounding box center [625, 296] width 264 height 54
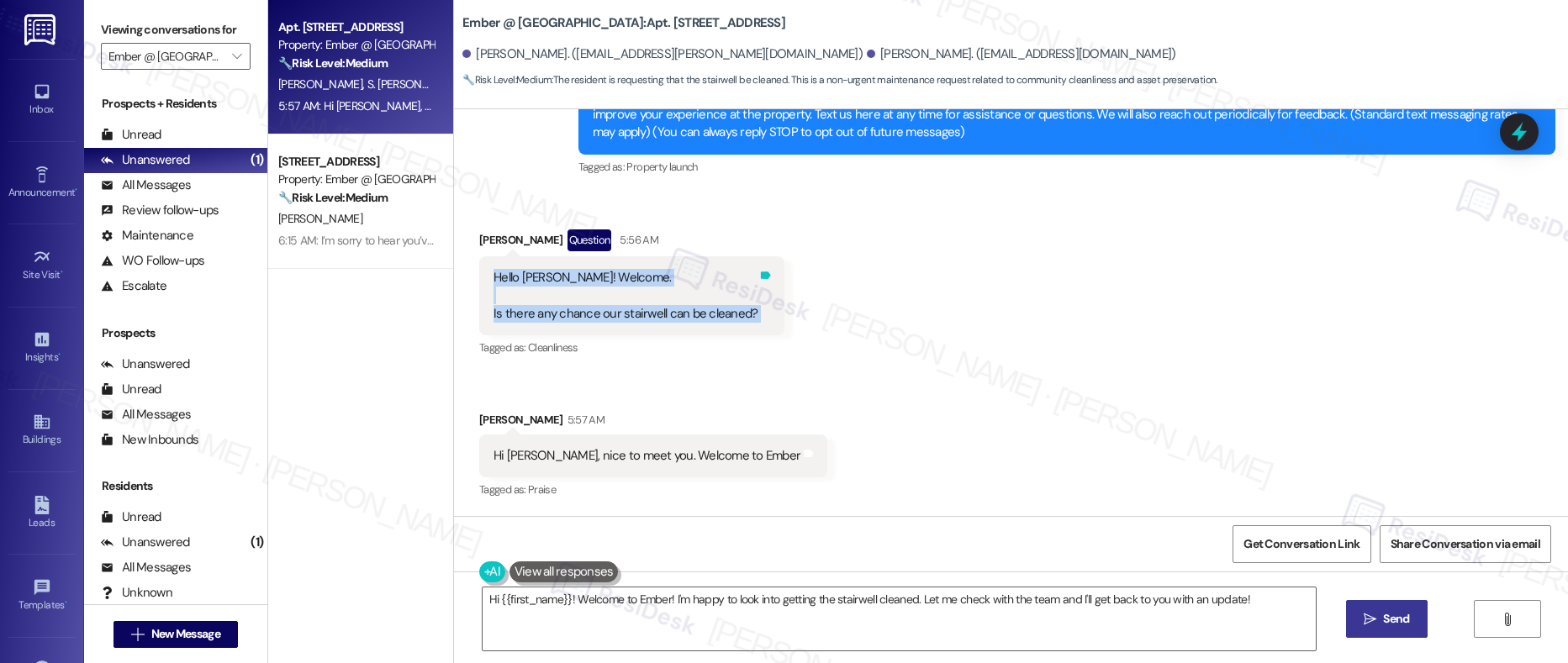
drag, startPoint x: 479, startPoint y: 279, endPoint x: 749, endPoint y: 310, distance: 271.8
click at [749, 310] on div "Hello Sarah! Welcome. Is there any chance our stairwell can be cleaned? Tags an…" at bounding box center [632, 296] width 305 height 79
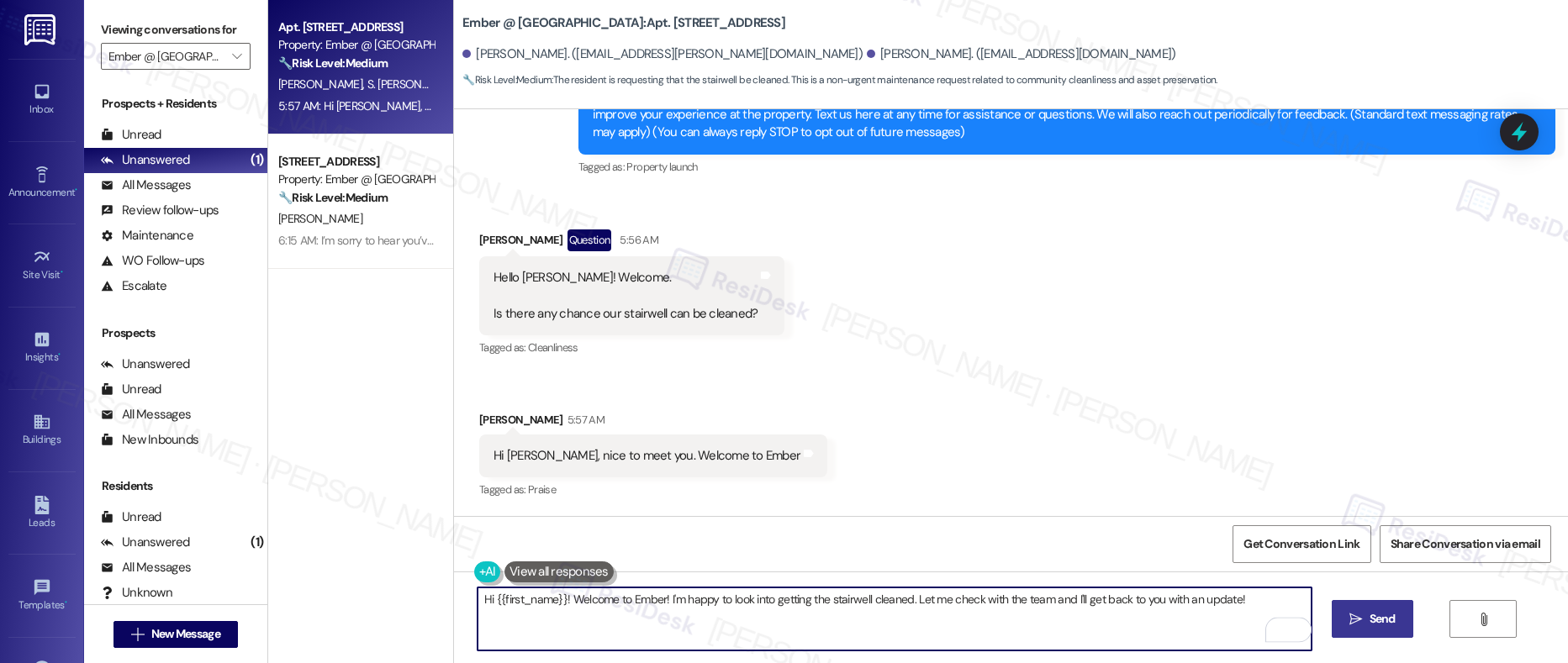
drag, startPoint x: 566, startPoint y: 599, endPoint x: 657, endPoint y: 597, distance: 91.0
click at [657, 597] on textarea "Hi {{first_name}}! Welcome to Ember! I'm happy to look into getting the stairwe…" at bounding box center [895, 619] width 835 height 63
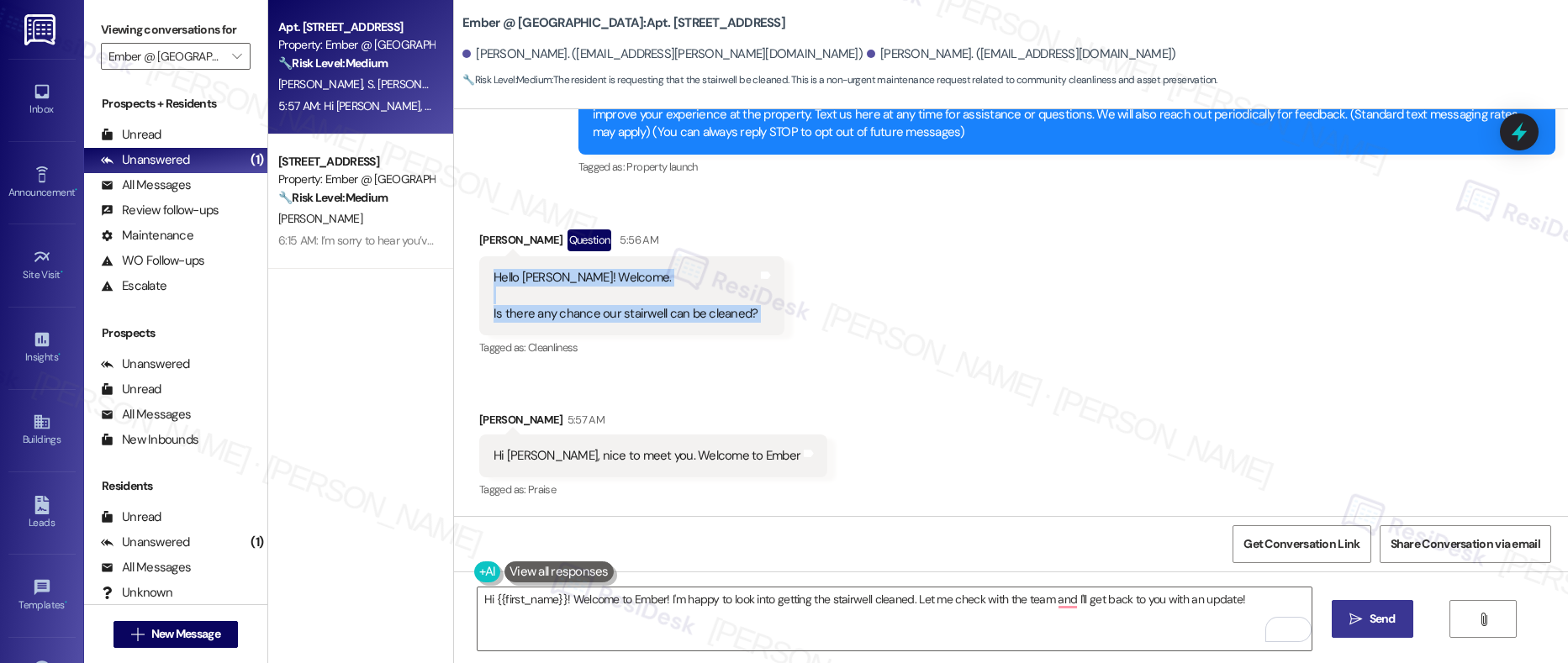
drag, startPoint x: 480, startPoint y: 280, endPoint x: 754, endPoint y: 331, distance: 278.7
click at [754, 331] on div "Hello Sarah! Welcome. Is there any chance our stairwell can be cleaned? Tags an…" at bounding box center [632, 296] width 305 height 79
copy div "Hello Sarah! Welcome. Is there any chance our stairwell can be cleaned? Tags an…"
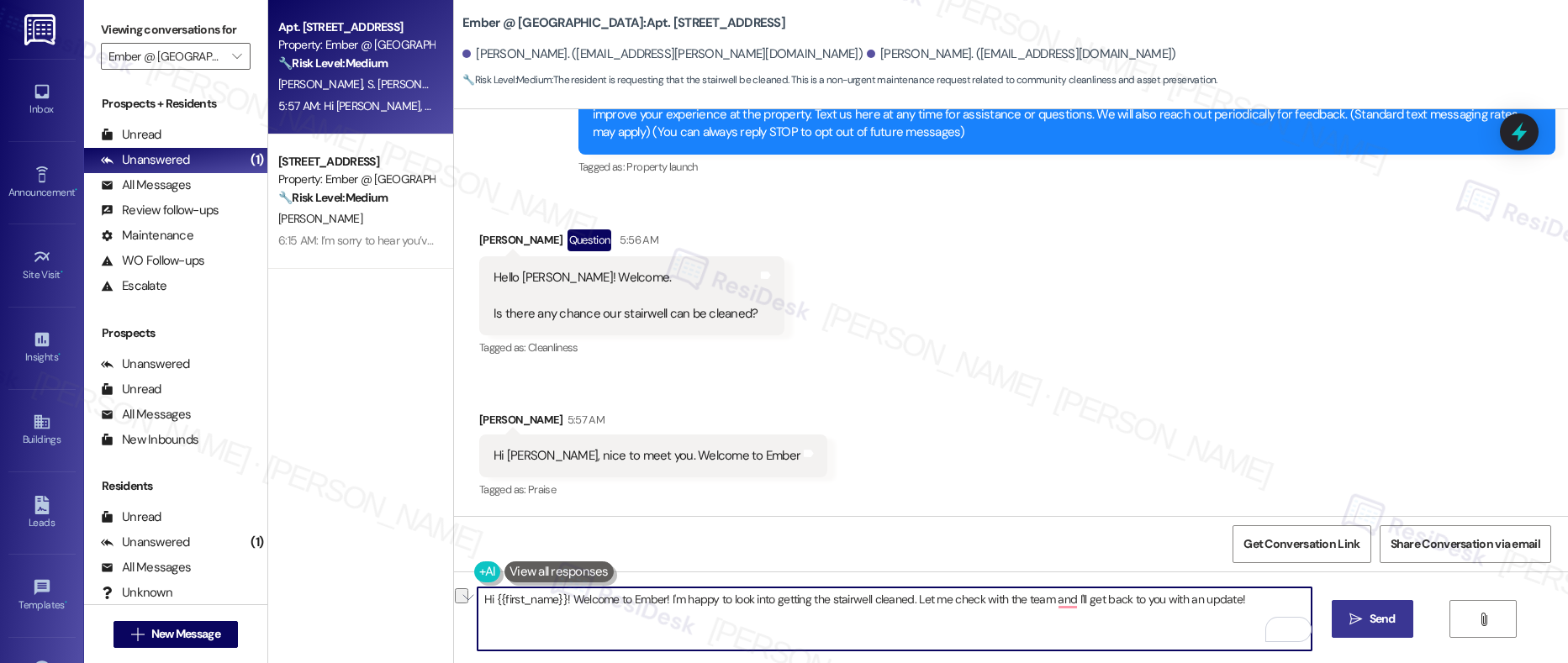
drag, startPoint x: 555, startPoint y: 603, endPoint x: 1006, endPoint y: 633, distance: 452.0
click at [1006, 633] on textarea "Hi {{first_name}}! Welcome to Ember! I'm happy to look into getting the stairwe…" at bounding box center [895, 619] width 835 height 63
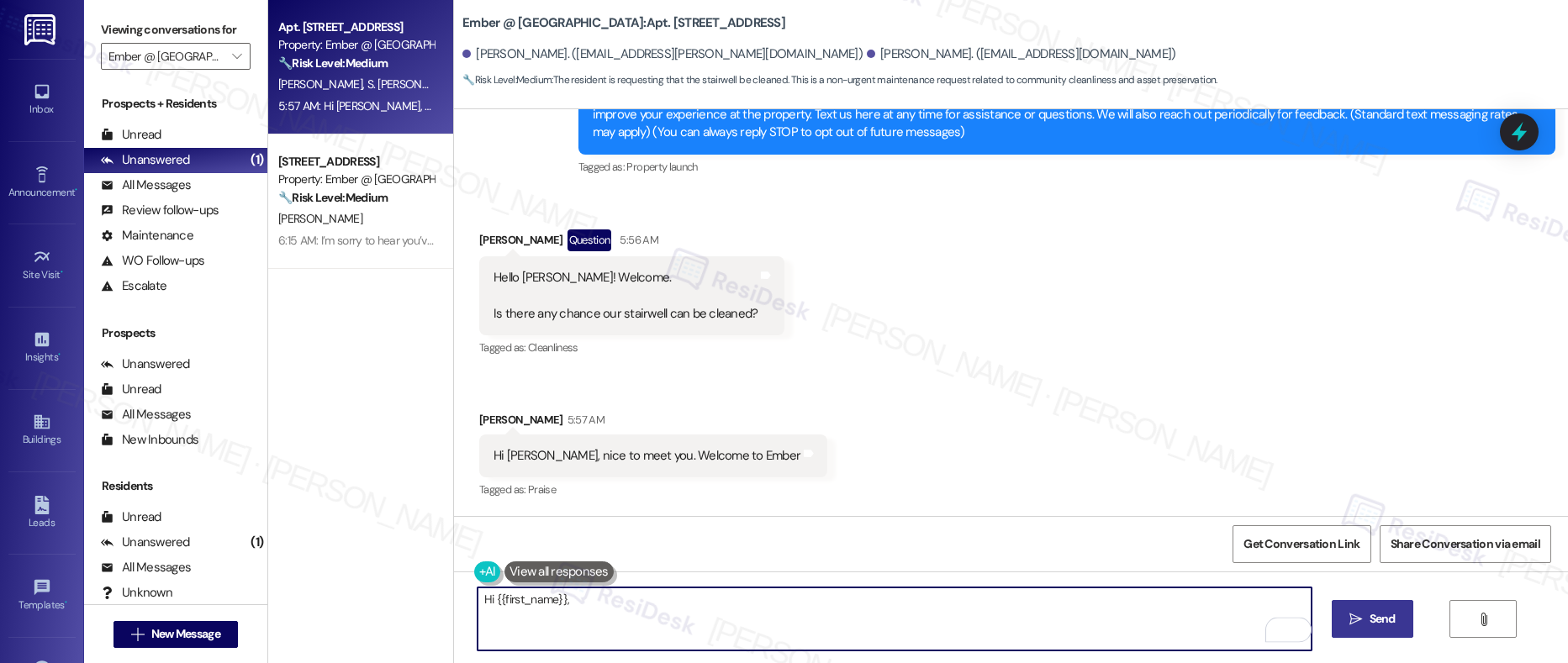
paste textarea "thank you for the warm welcome! I’ll pass along your request to our on-site tea…"
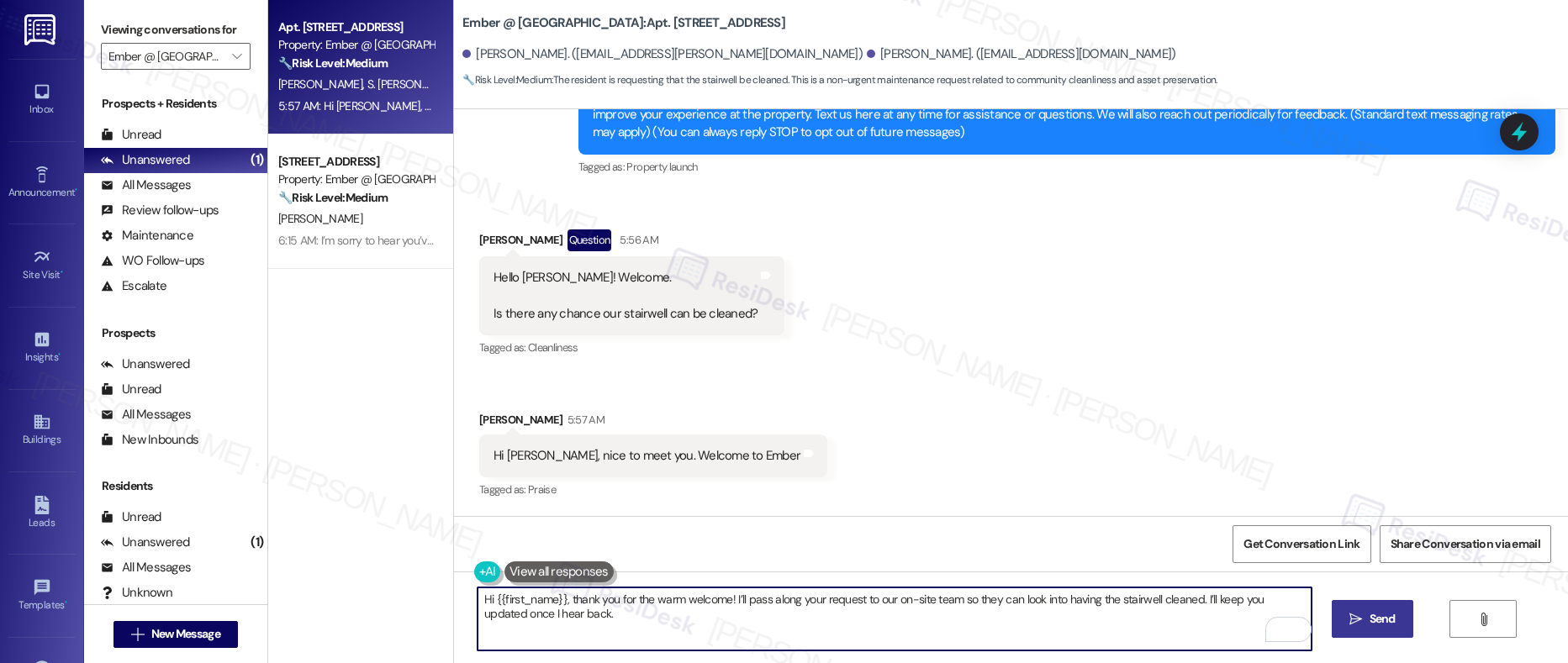
type textarea "Hi {{first_name}}, thank you for the warm welcome! I’ll pass along your request…"
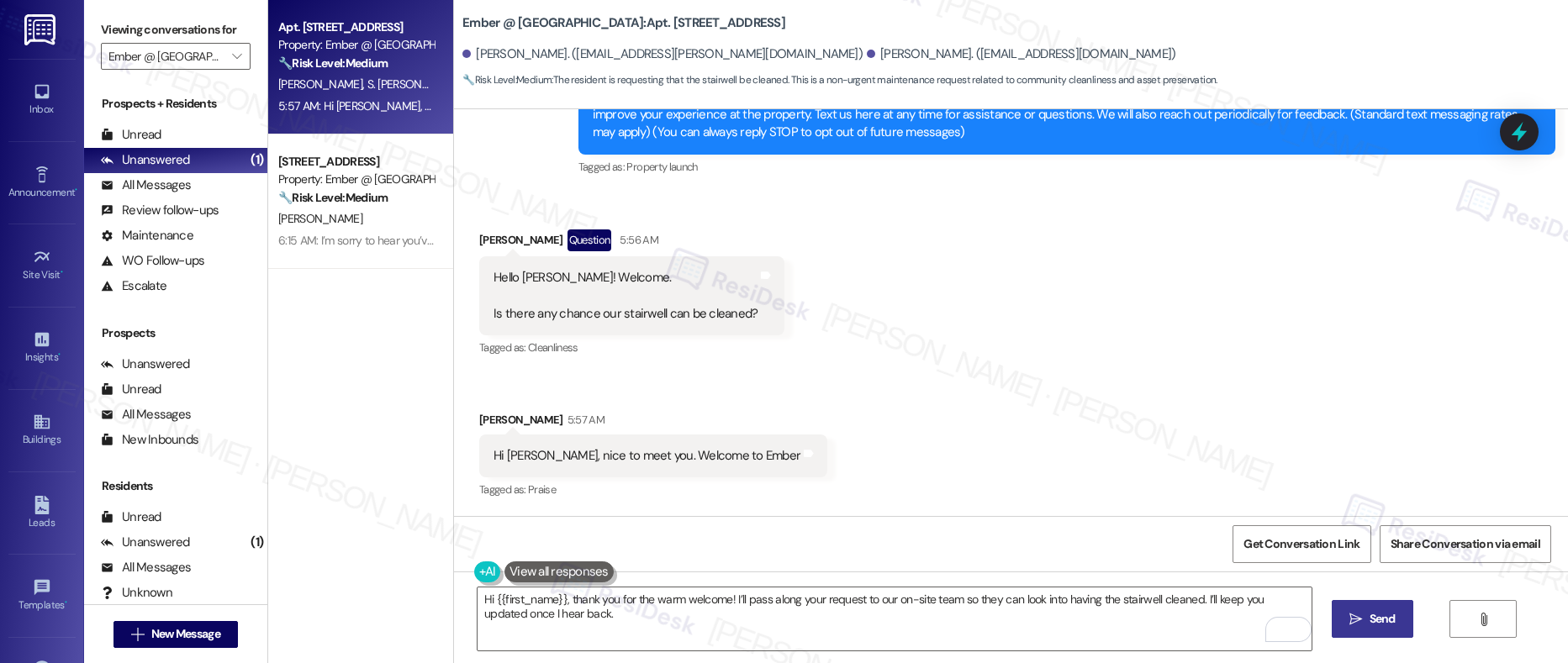
click at [1370, 624] on span "Send" at bounding box center [1382, 618] width 26 height 18
type textarea "Hi {{first_name}}! Welcome to Ember! I'm happy to look into getting the stairwe…"
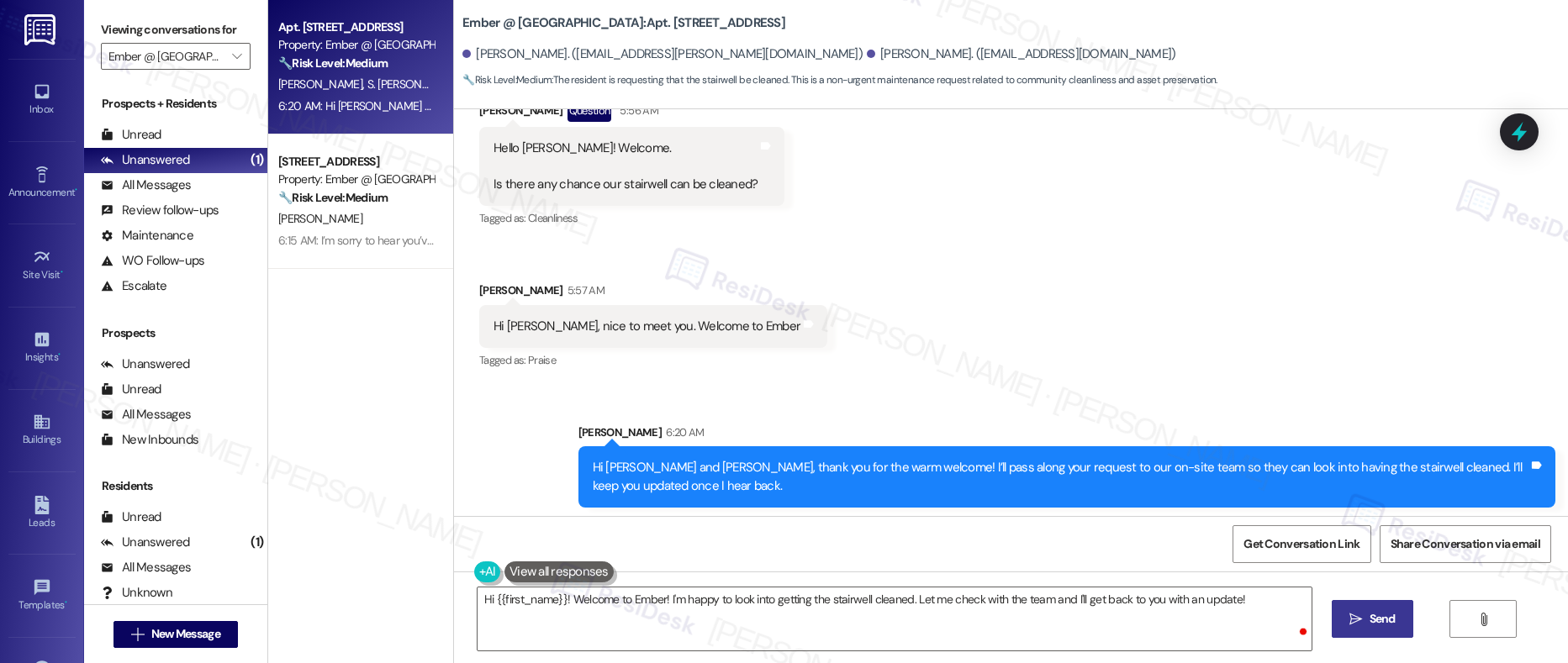
scroll to position [561, 0]
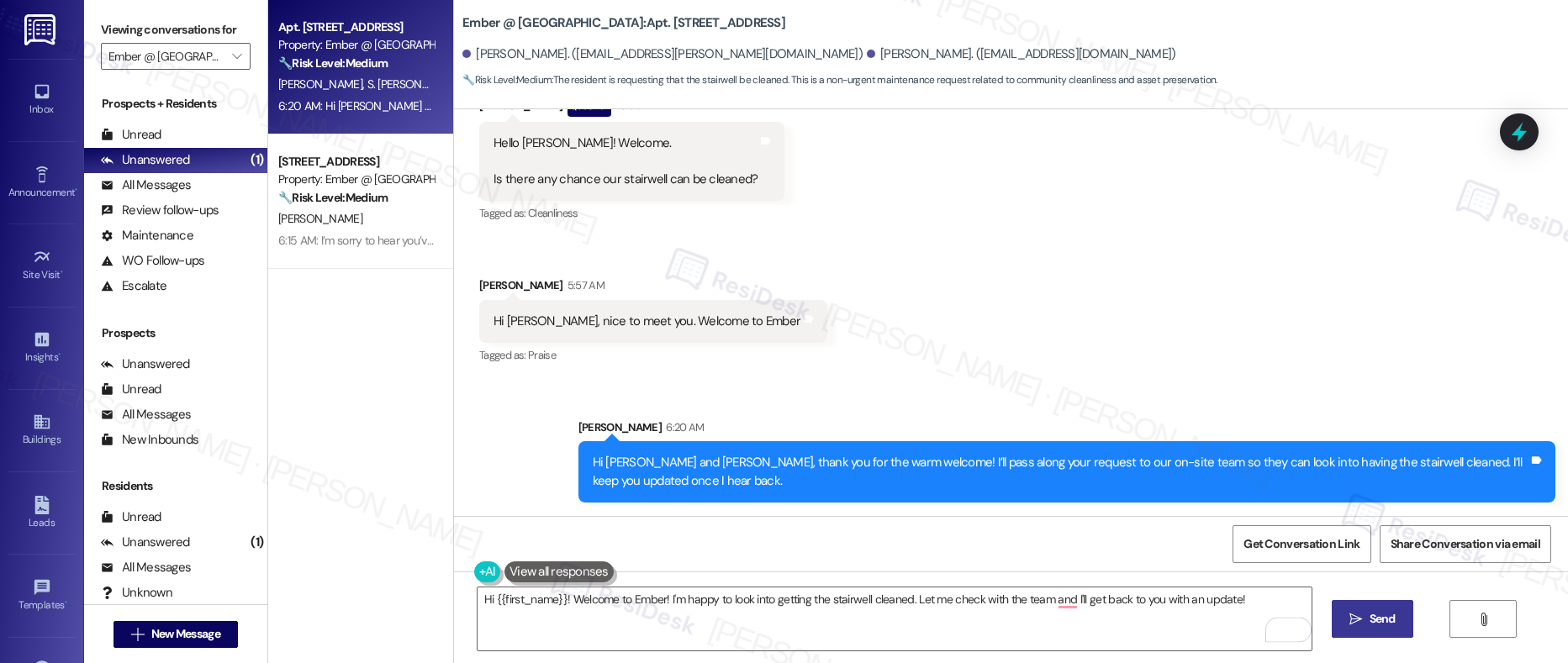
drag, startPoint x: 597, startPoint y: 461, endPoint x: 787, endPoint y: 462, distance: 190.0
click at [787, 462] on div "Hi [PERSON_NAME] and [PERSON_NAME], thank you for the warm welcome! I’ll pass a…" at bounding box center [1061, 472] width 936 height 36
drag, startPoint x: 746, startPoint y: 461, endPoint x: 885, endPoint y: 465, distance: 139.1
click at [885, 465] on div "Hi [PERSON_NAME] and [PERSON_NAME], thank you for the warm welcome! I’ll pass a…" at bounding box center [1061, 472] width 936 height 36
click at [625, 183] on div "Hello Sarah! Welcome. Is there any chance our stairwell can be cleaned?" at bounding box center [625, 161] width 264 height 54
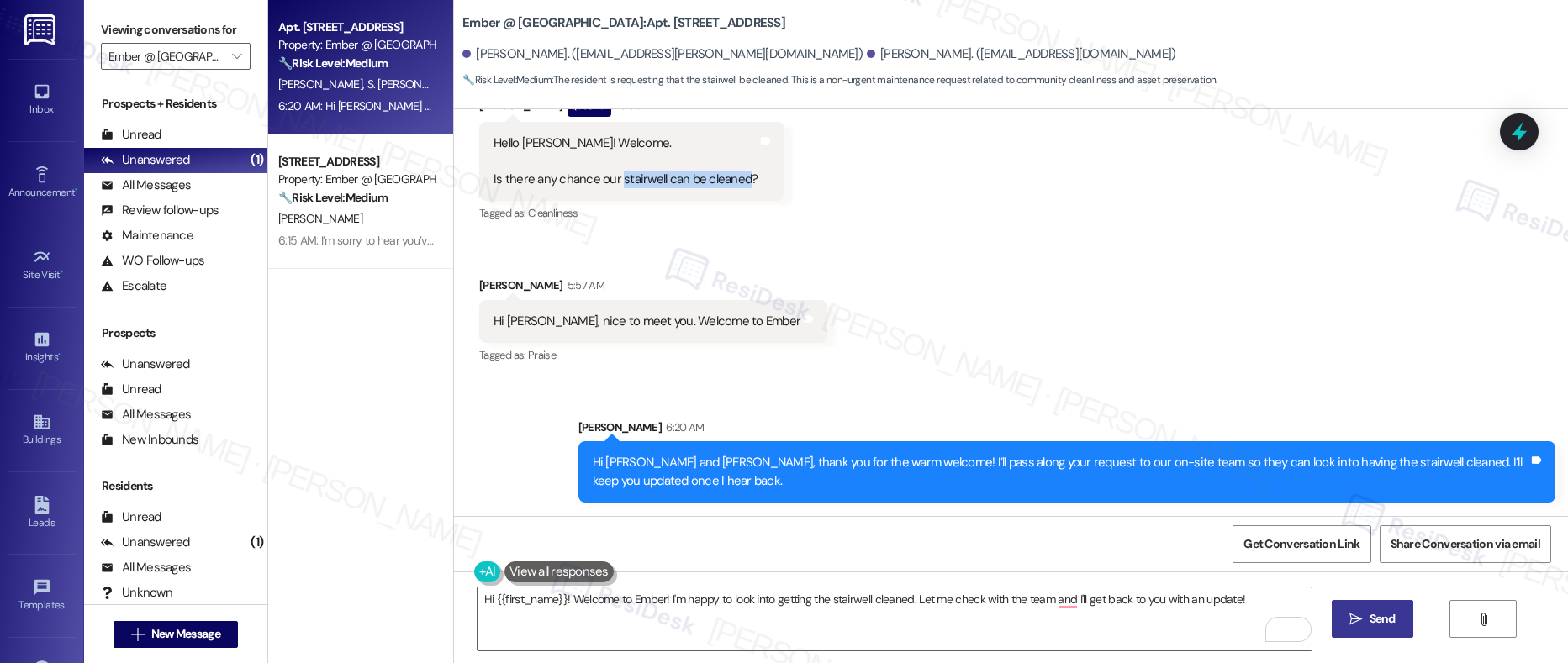
drag, startPoint x: 607, startPoint y: 177, endPoint x: 730, endPoint y: 181, distance: 123.1
click at [730, 181] on div "Hello Sarah! Welcome. Is there any chance our stairwell can be cleaned?" at bounding box center [625, 161] width 264 height 54
click at [622, 606] on textarea "Hi {{first_name}}! Welcome to Ember! I'm happy to look into getting the stairwe…" at bounding box center [895, 619] width 835 height 63
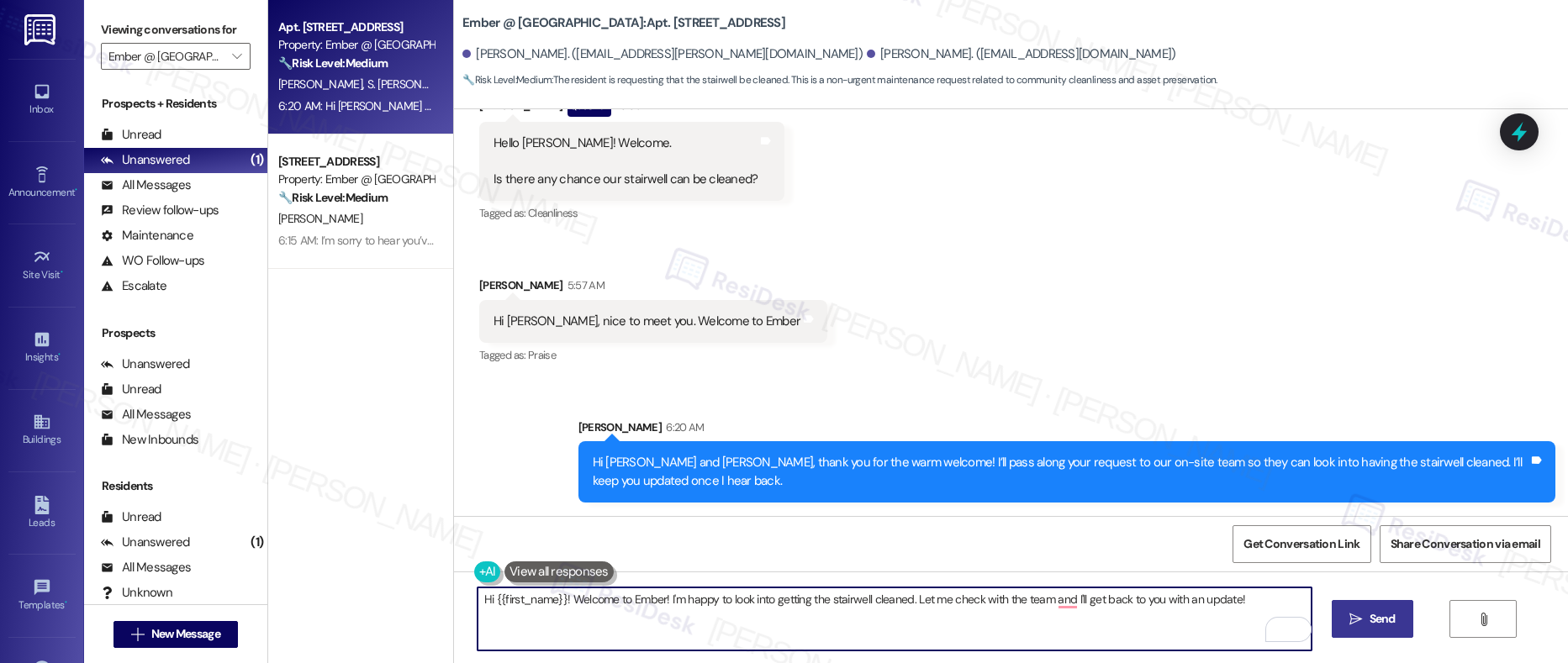
click at [622, 606] on textarea "Hi {{first_name}}! Welcome to Ember! I'm happy to look into getting the stairwe…" at bounding box center [895, 619] width 835 height 63
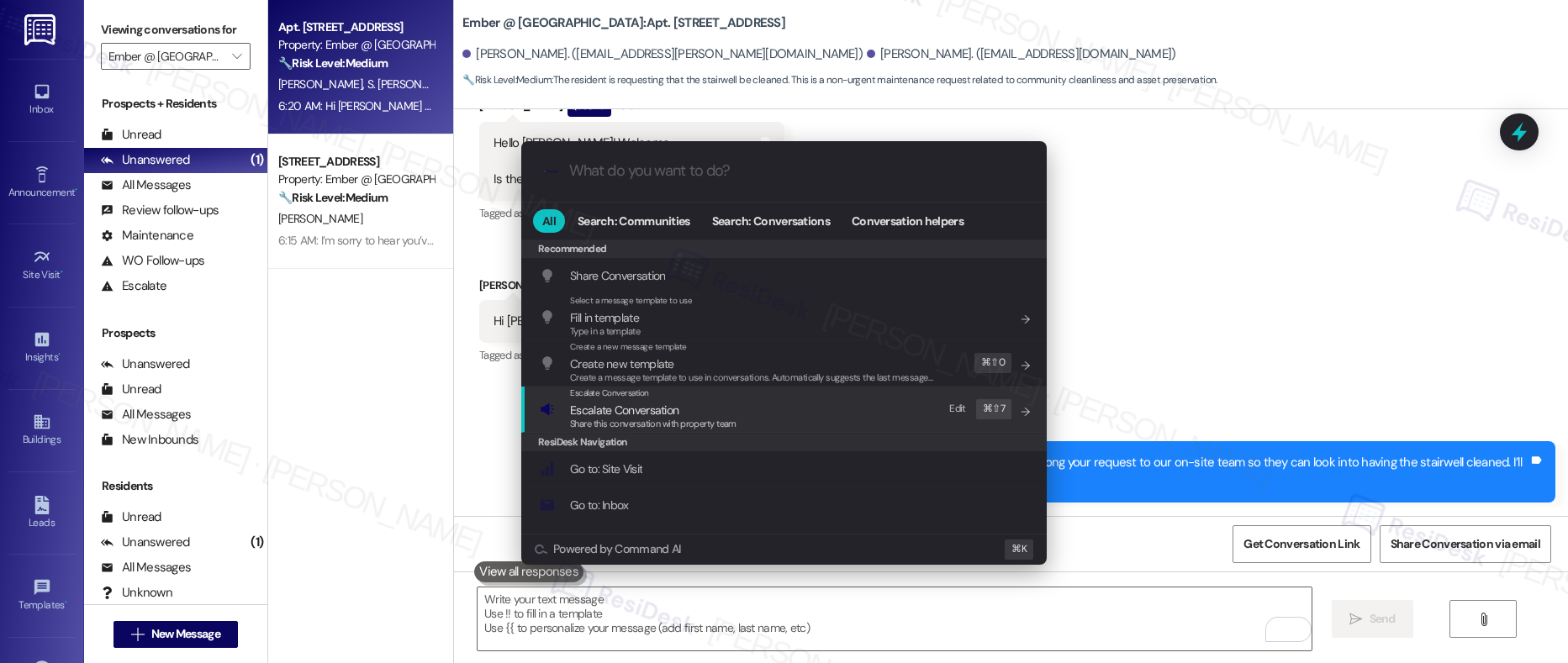
click at [822, 411] on div "Escalate Conversation Escalate Conversation Share this conversation with proper…" at bounding box center [786, 409] width 492 height 46
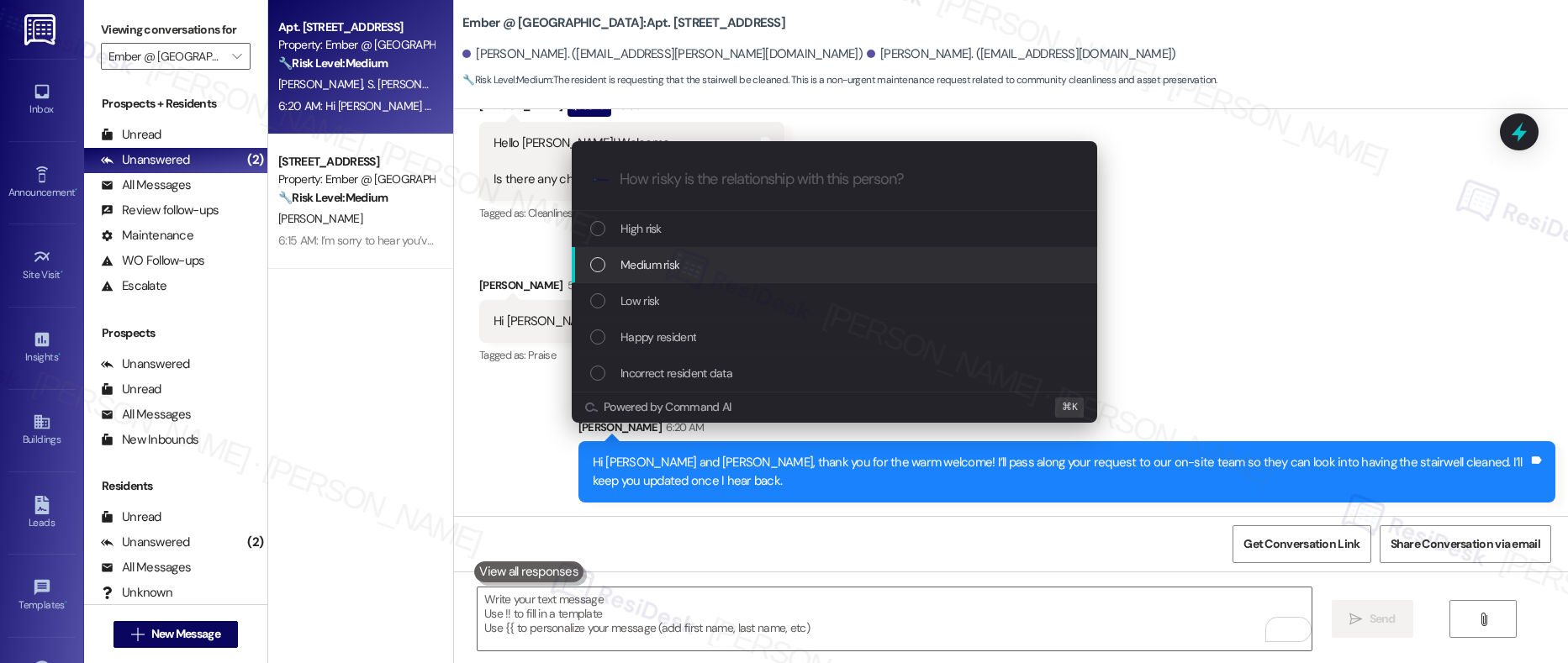
click at [782, 267] on div "Medium risk" at bounding box center [836, 265] width 492 height 19
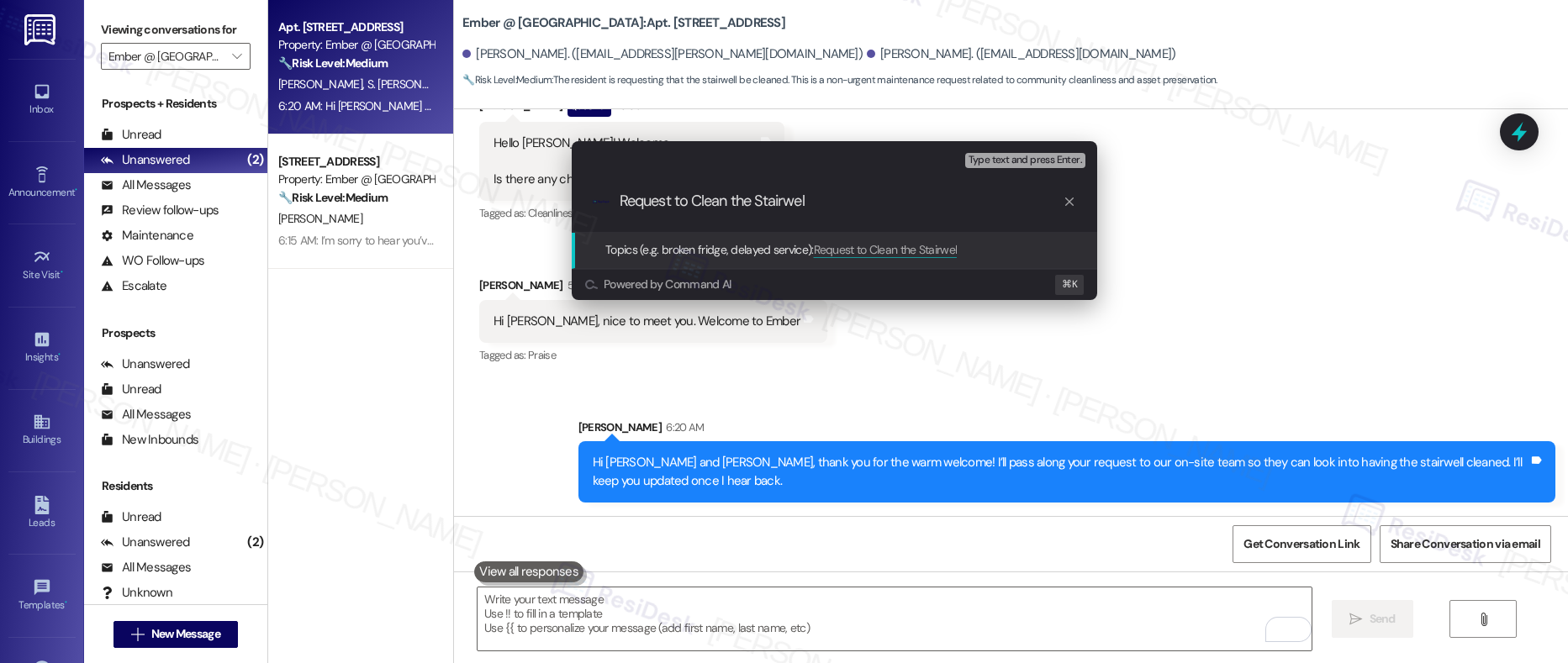
type input "Request to Clean the Stairwell"
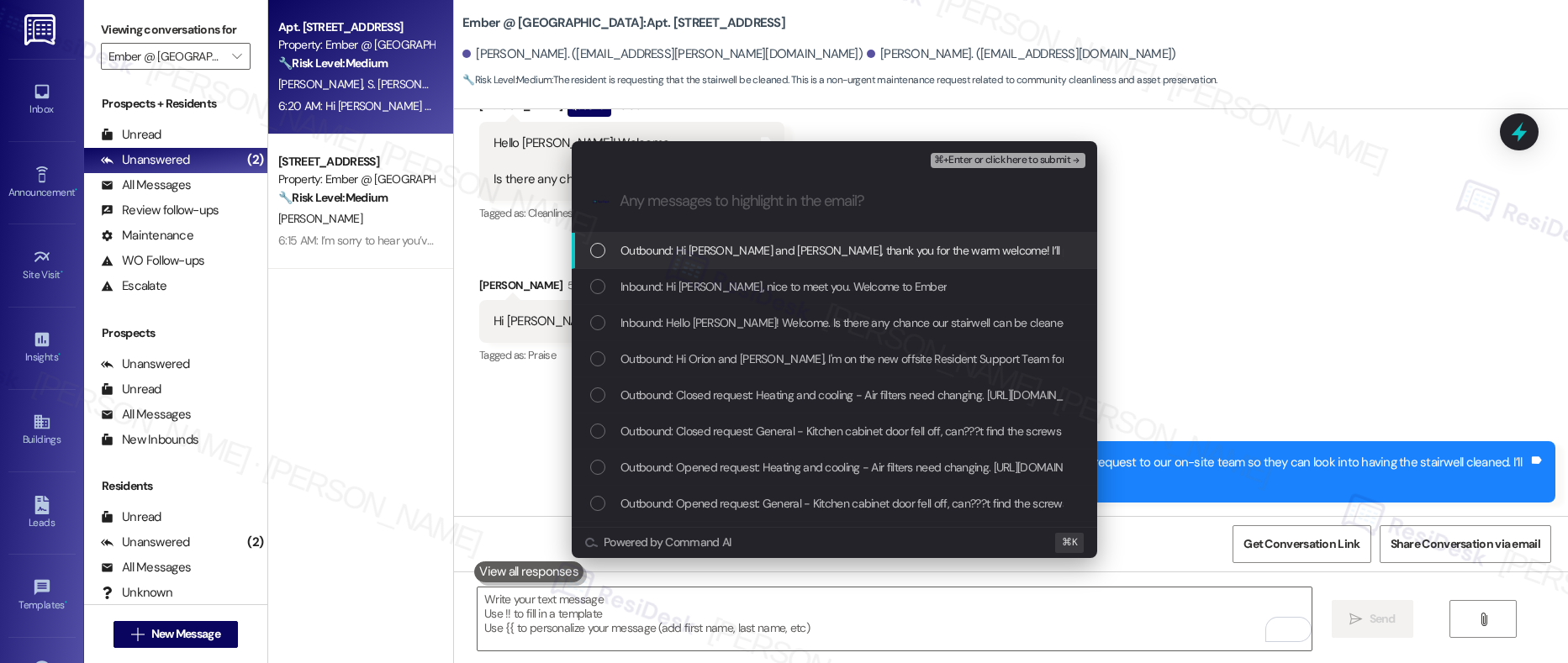
click at [778, 261] on div "Outbound: Hi Orion and Seleena, thank you for the warm welcome! I’ll pass along…" at bounding box center [835, 251] width 526 height 36
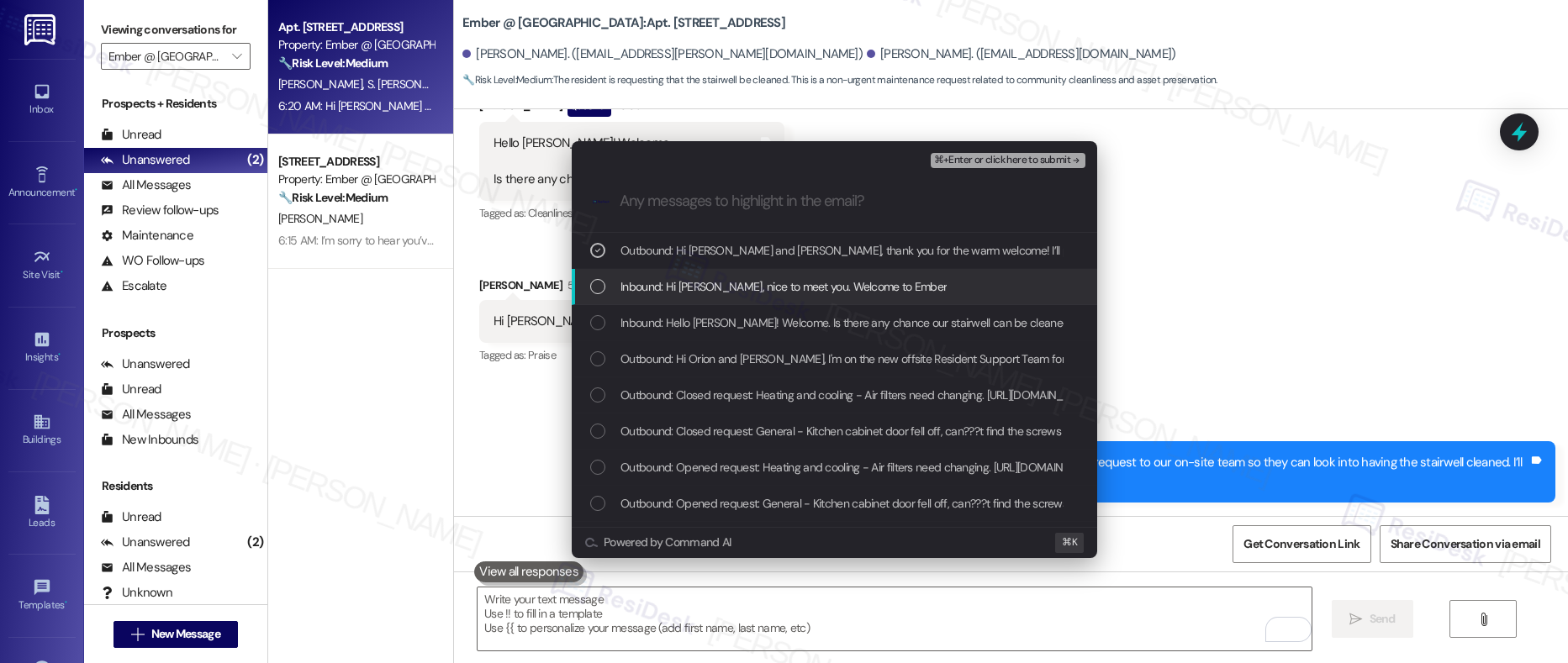
click at [765, 287] on span "Inbound: Hi Sarah, nice to meet you. Welcome to Ember" at bounding box center [783, 287] width 327 height 19
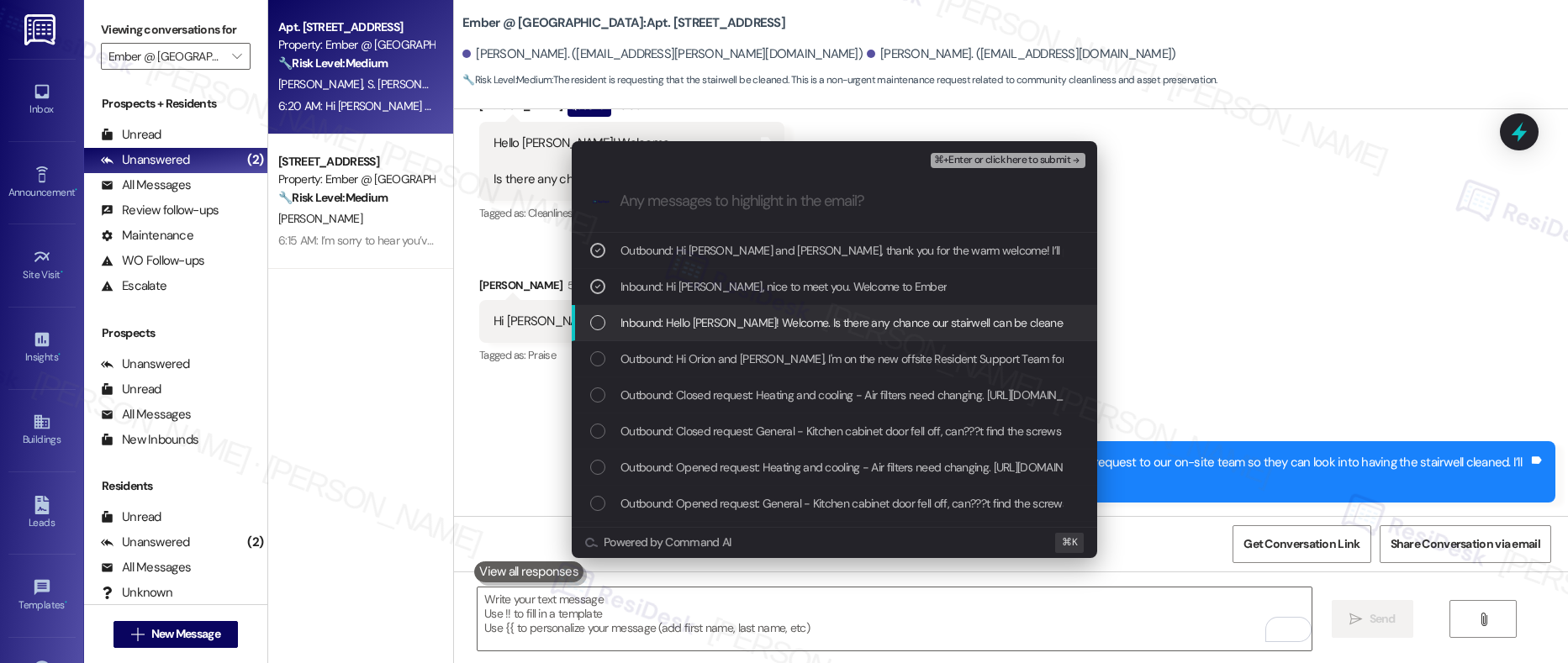
click at [751, 325] on span "Inbound: Hello Sarah! Welcome. Is there any chance our stairwell can be cleaned?" at bounding box center [847, 323] width 454 height 19
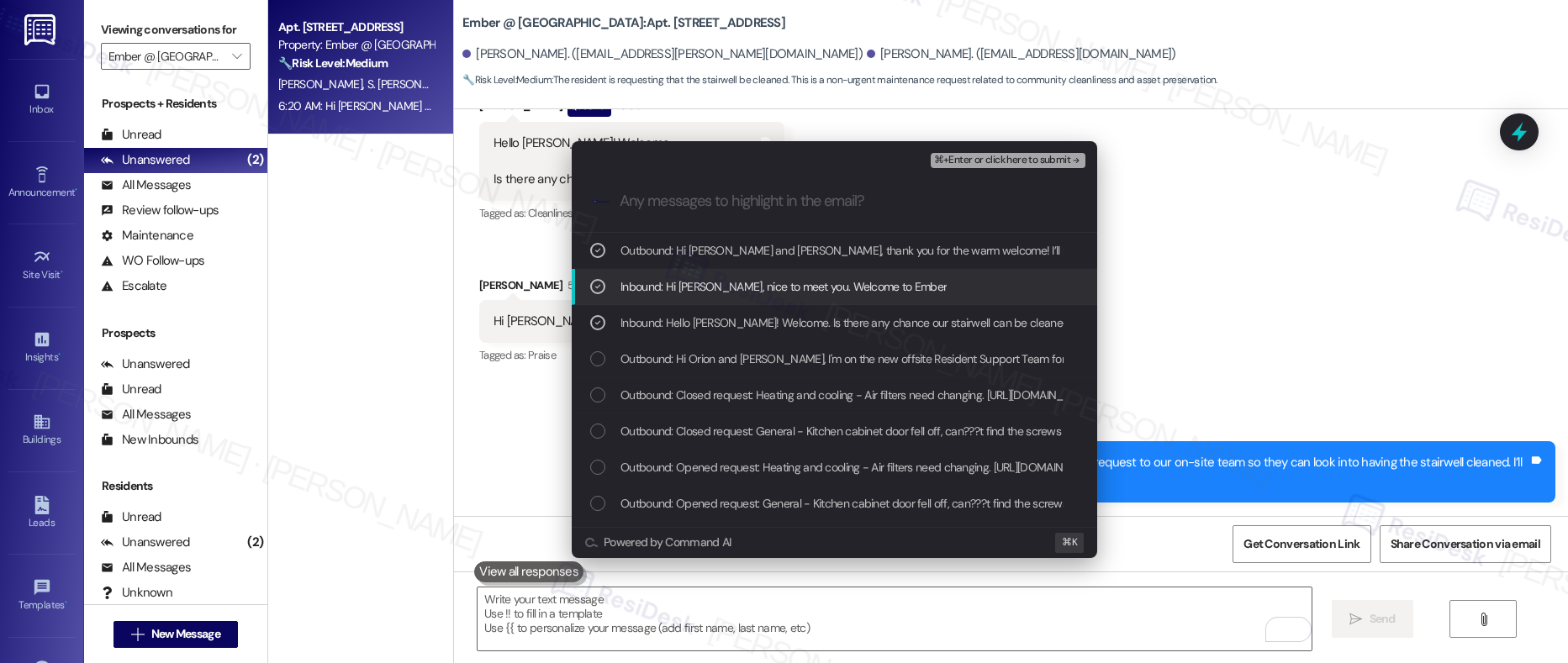
click at [860, 287] on span "Inbound: Hi Sarah, nice to meet you. Welcome to Ember" at bounding box center [783, 287] width 327 height 19
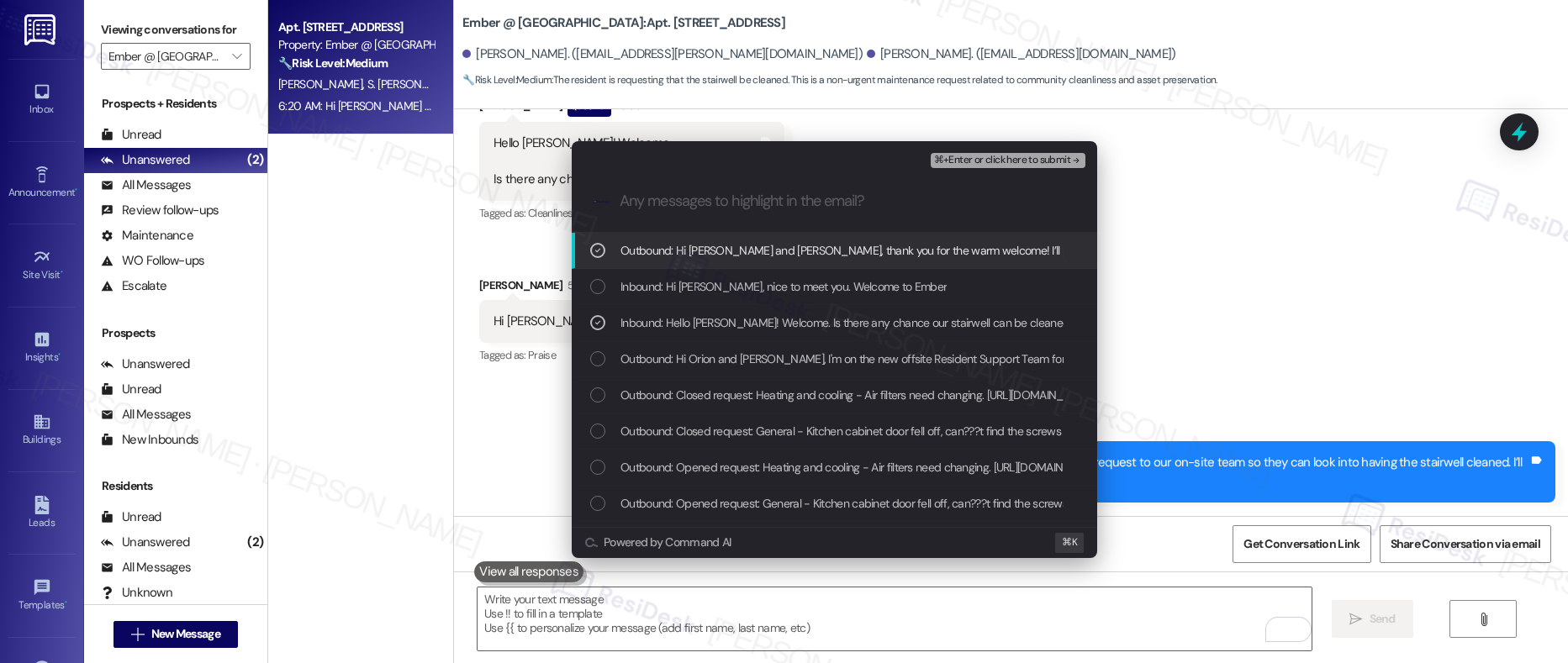
click at [1002, 162] on span "⌘+Enter or click here to submit" at bounding box center [1002, 160] width 136 height 12
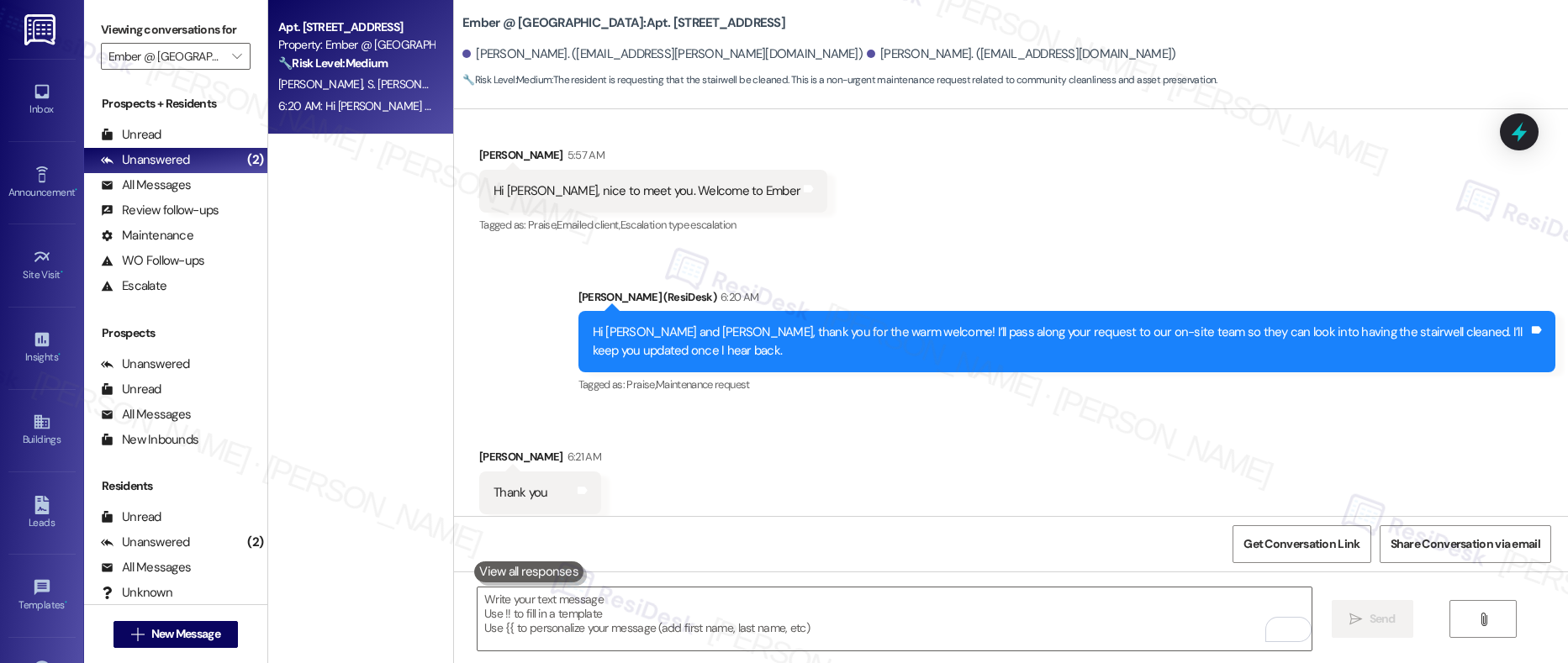
scroll to position [702, 0]
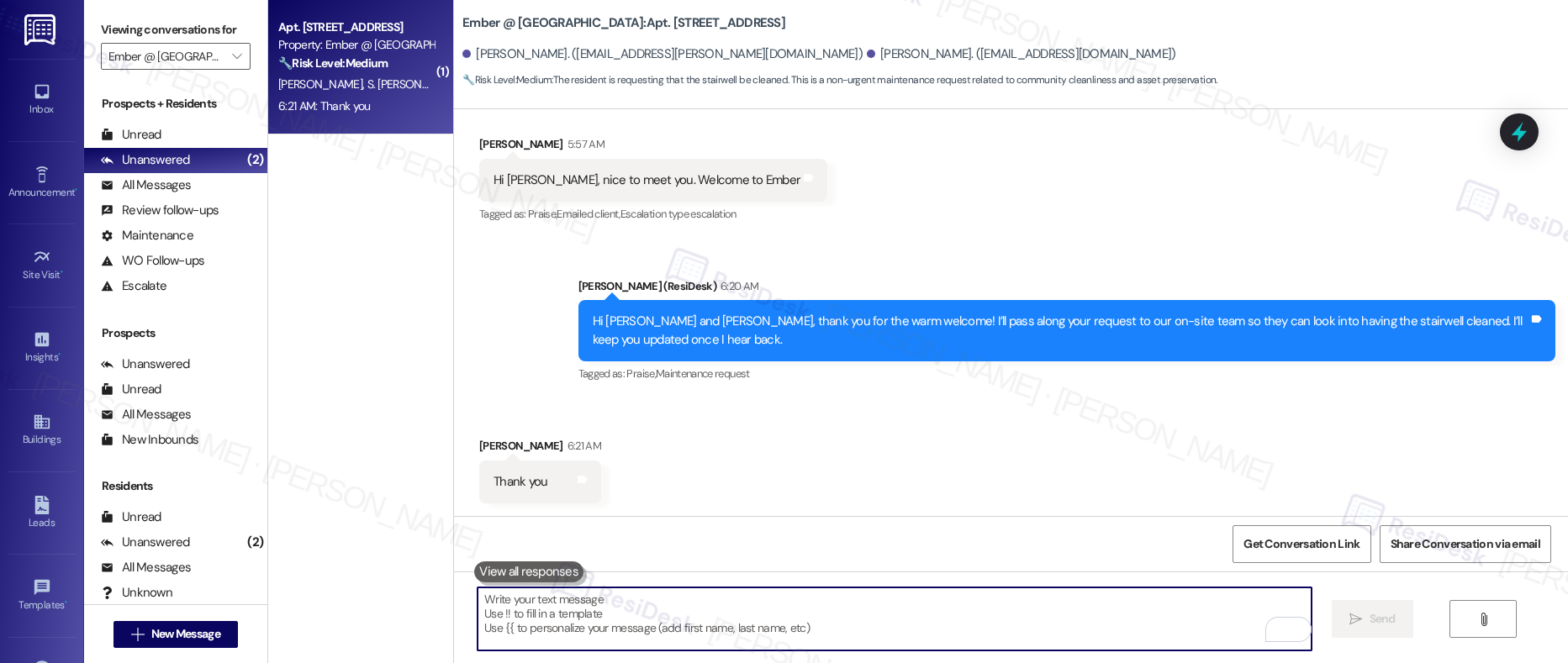
click at [597, 606] on textarea "To enrich screen reader interactions, please activate Accessibility in Grammarl…" at bounding box center [895, 619] width 835 height 63
click at [884, 507] on div "Received via SMS Seleena Van Puymbrouck 6:21 AM Thank you Tags and notes" at bounding box center [1011, 457] width 1114 height 117
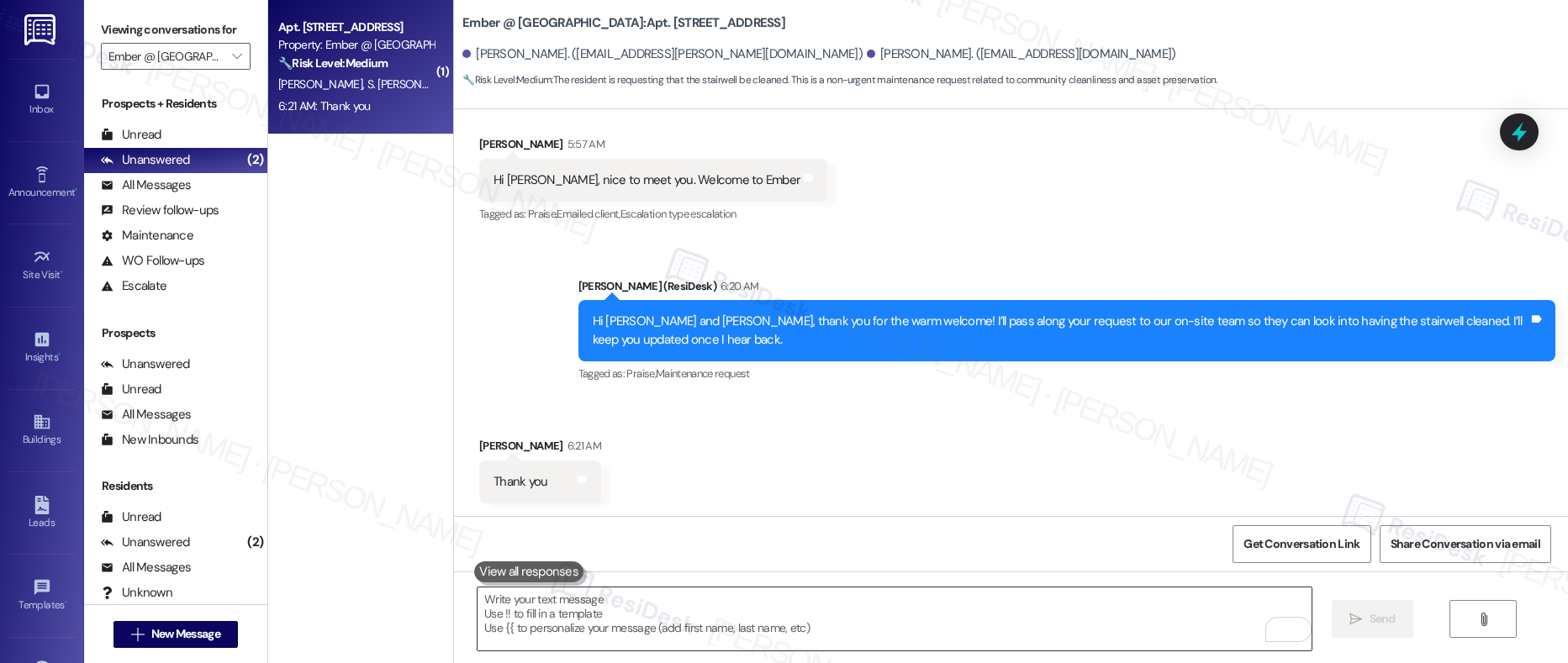
click at [743, 619] on textarea "To enrich screen reader interactions, please activate Accessibility in Grammarl…" at bounding box center [895, 619] width 835 height 63
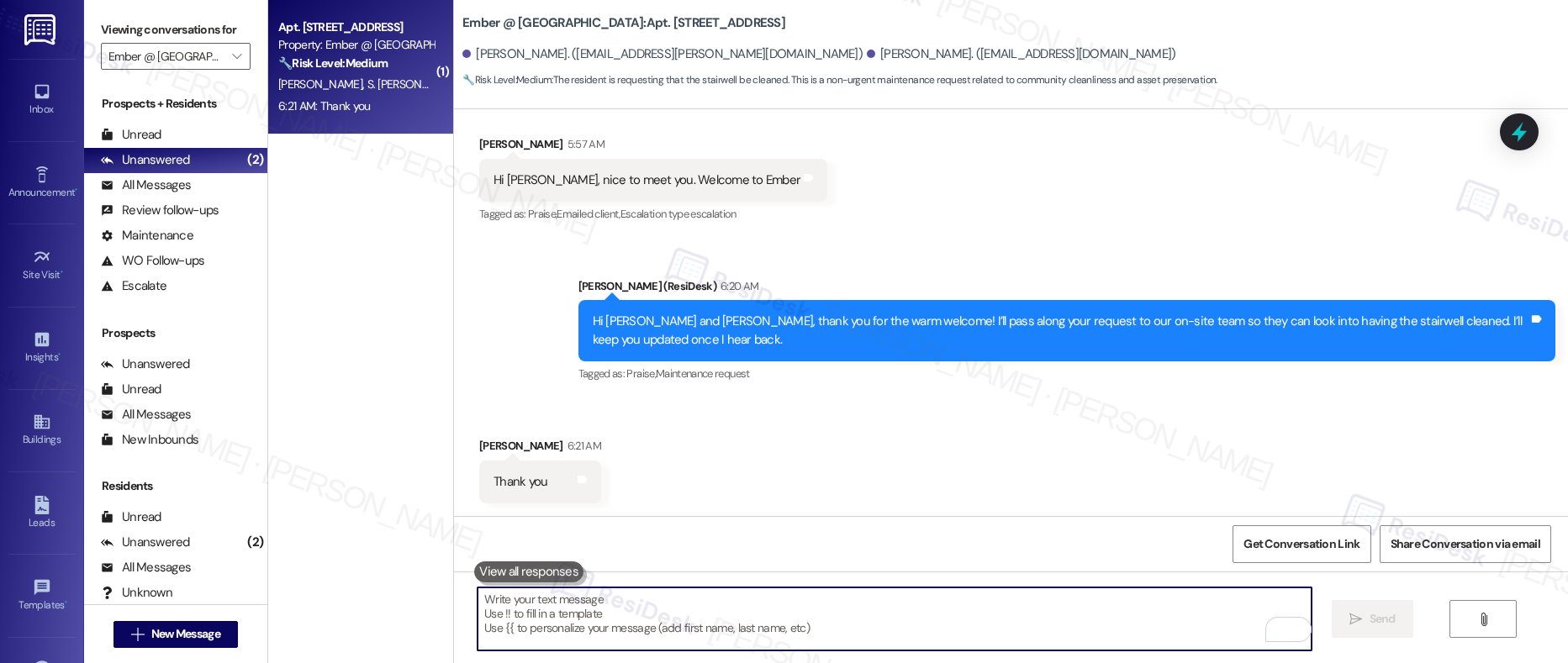
click at [743, 619] on textarea "To enrich screen reader interactions, please activate Accessibility in Grammarl…" at bounding box center [895, 619] width 835 height 63
click at [740, 613] on textarea "To enrich screen reader interactions, please activate Accessibility in Grammarl…" at bounding box center [895, 619] width 835 height 63
click at [492, 602] on textarea "To enrich screen reader interactions, please activate Accessibility in Grammarl…" at bounding box center [895, 619] width 835 height 63
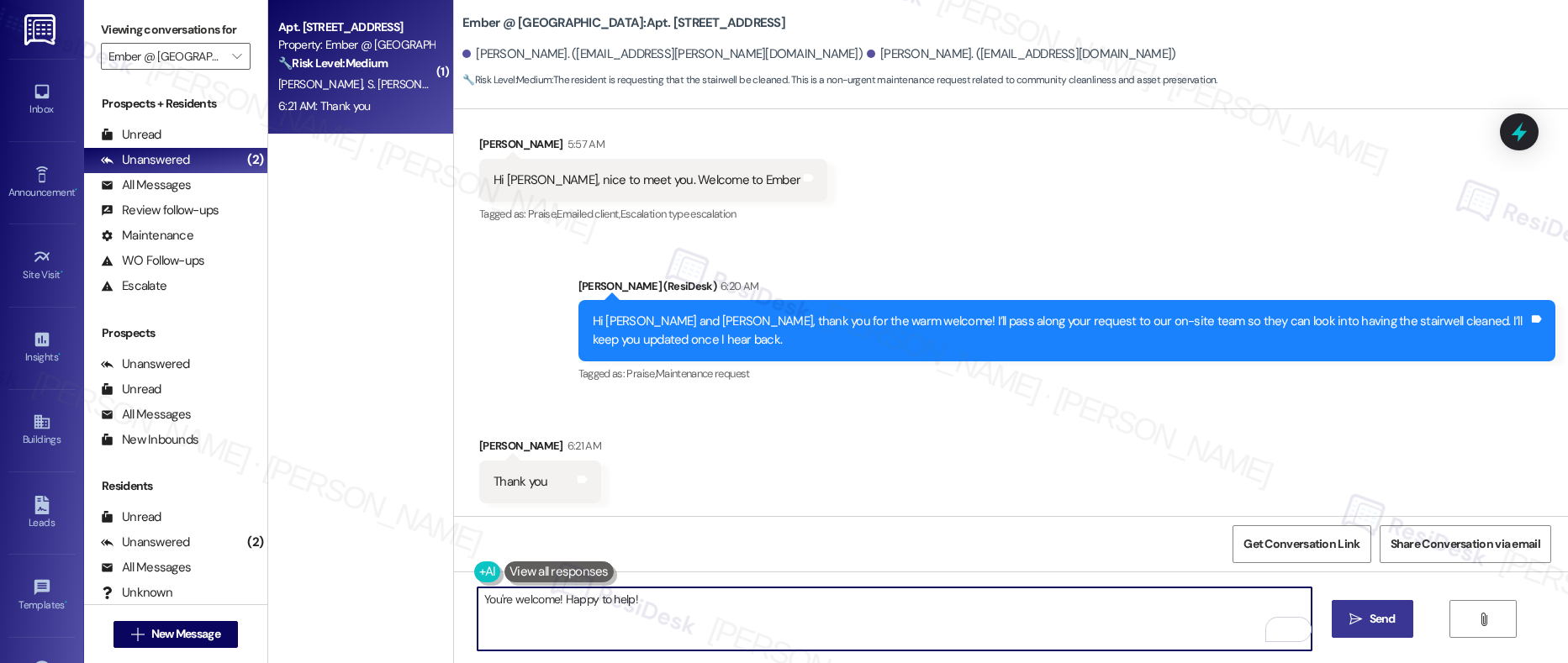
click at [545, 601] on textarea "You're welcome! Happy to help!" at bounding box center [895, 619] width 835 height 63
type textarea "You're welcome, [PERSON_NAME]! Happy to help!"
click at [726, 605] on textarea "You're welcome, [PERSON_NAME]! Happy to help!" at bounding box center [895, 619] width 835 height 63
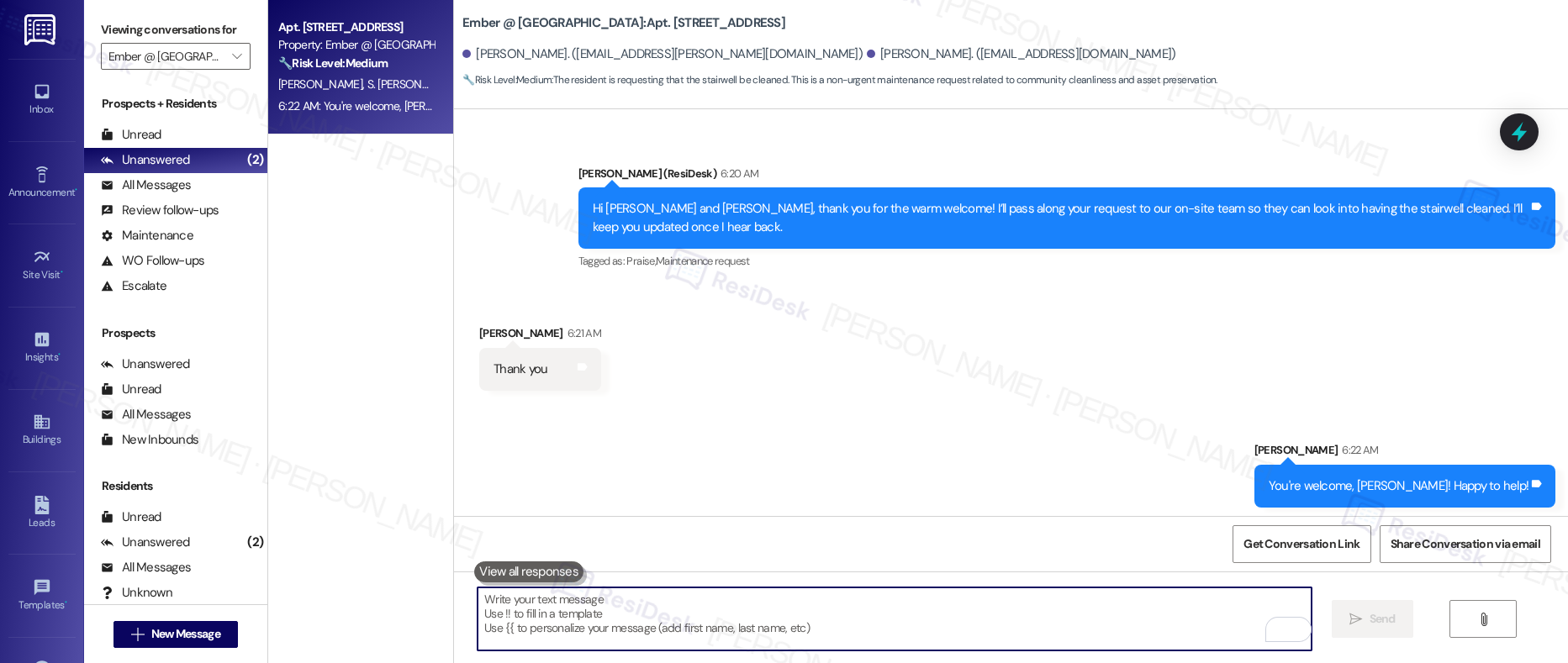
scroll to position [820, 0]
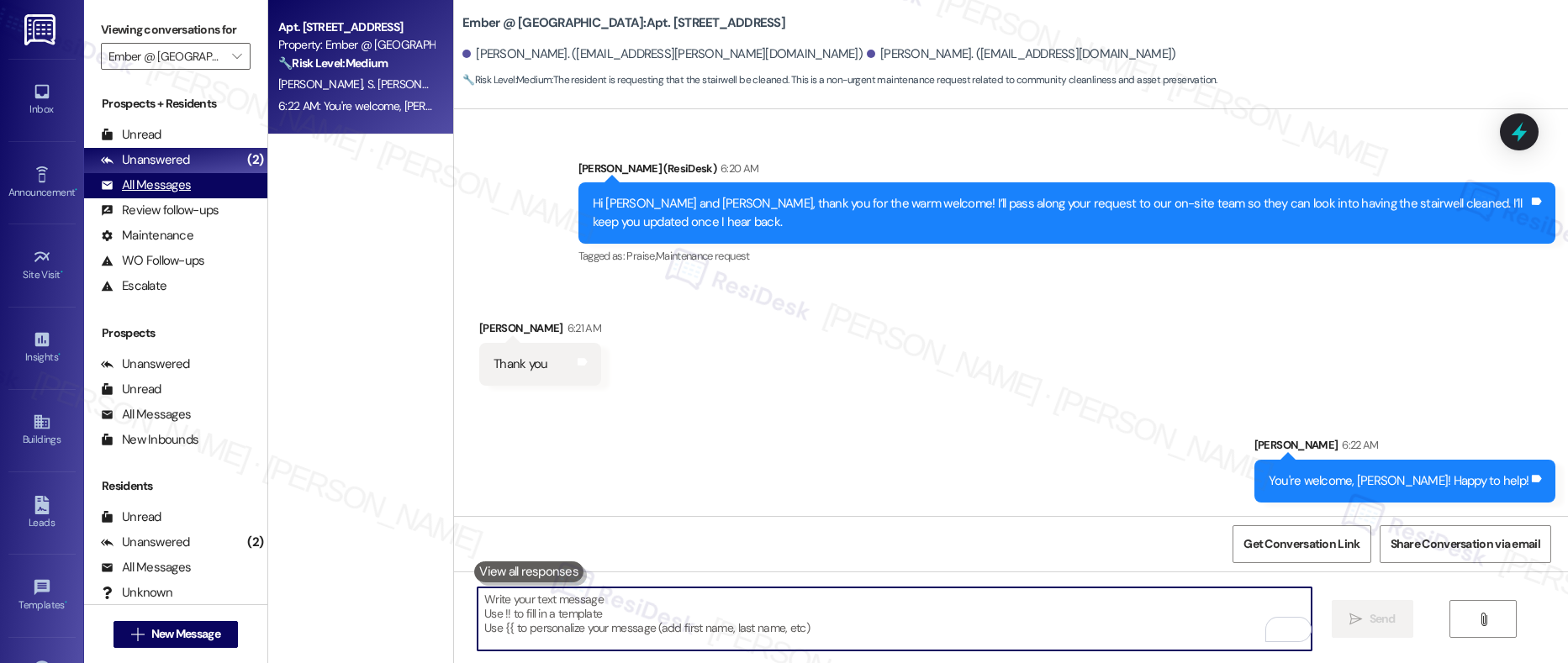
click at [147, 186] on div "All Messages" at bounding box center [146, 185] width 90 height 18
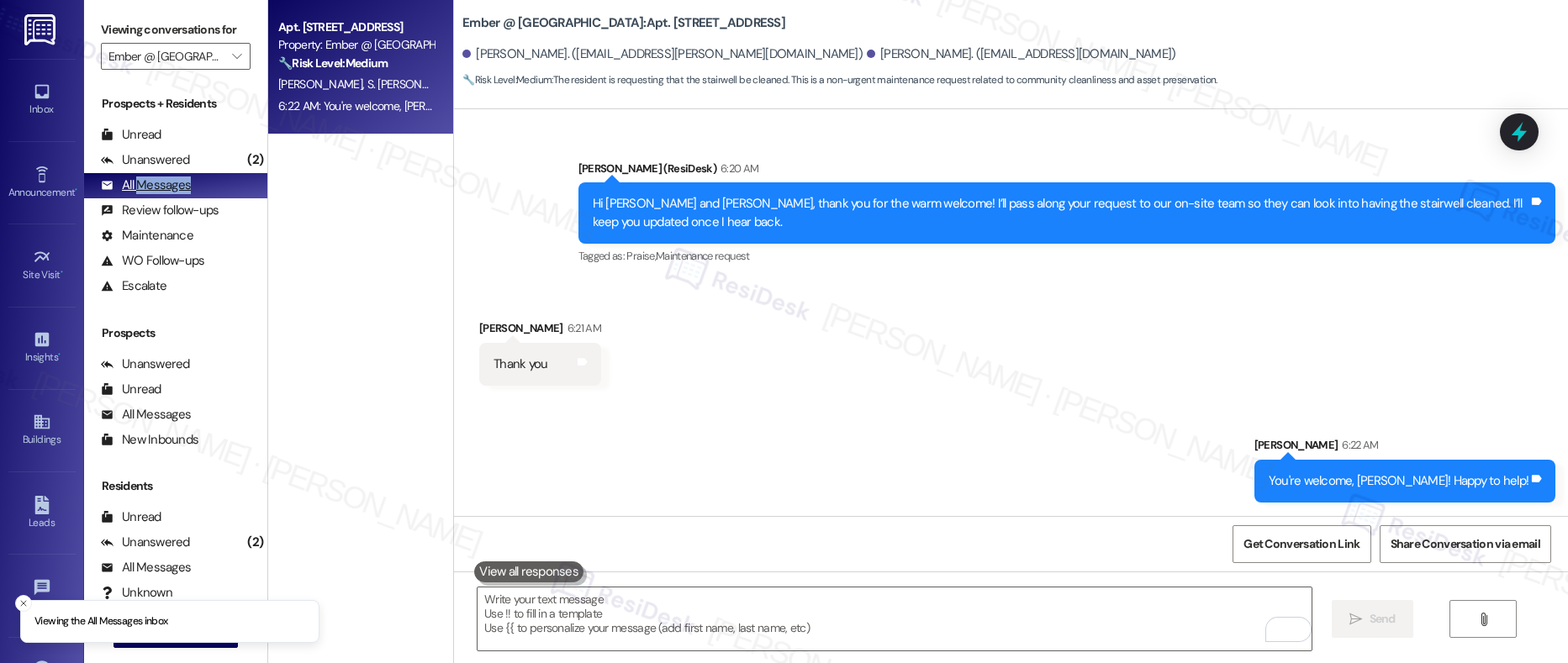
click at [147, 186] on div "All Messages" at bounding box center [146, 185] width 90 height 18
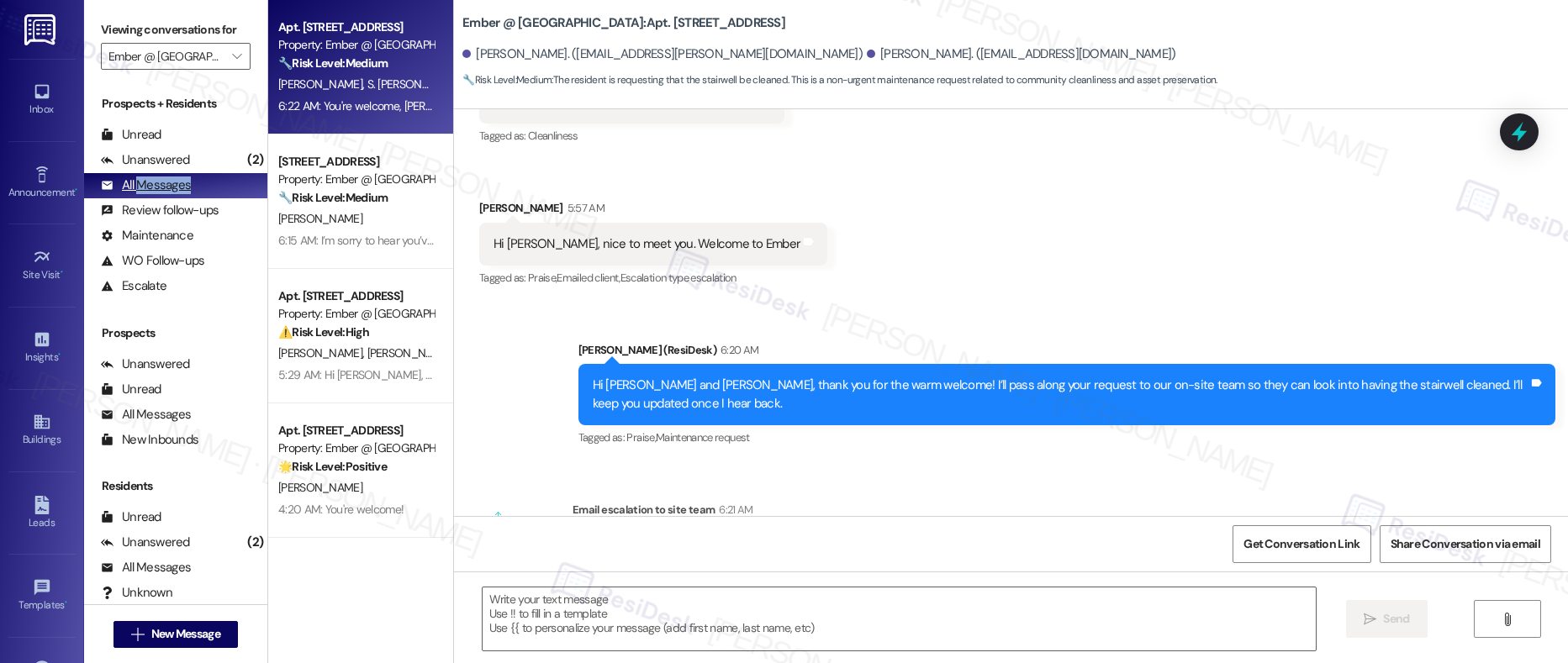
type textarea "Fetching suggested responses. Please feel free to read through the conversation…"
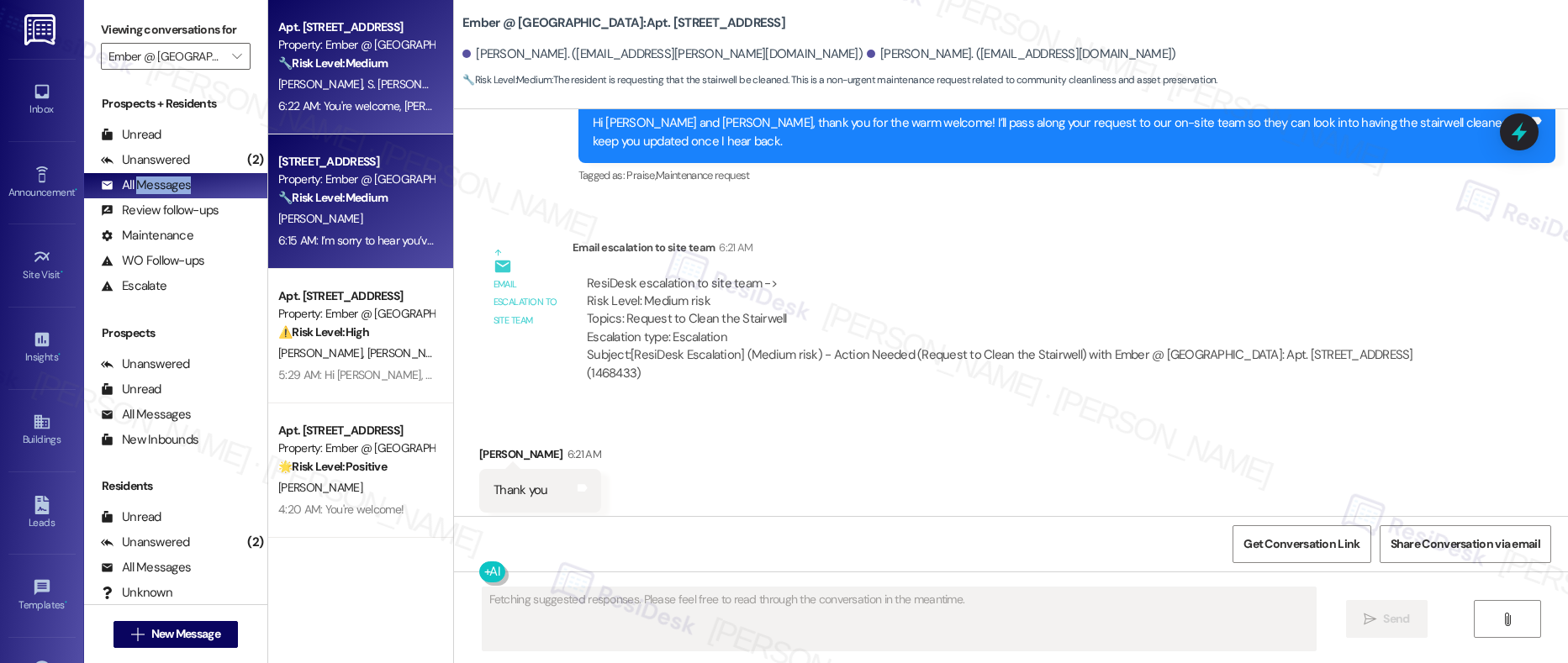
scroll to position [916, 0]
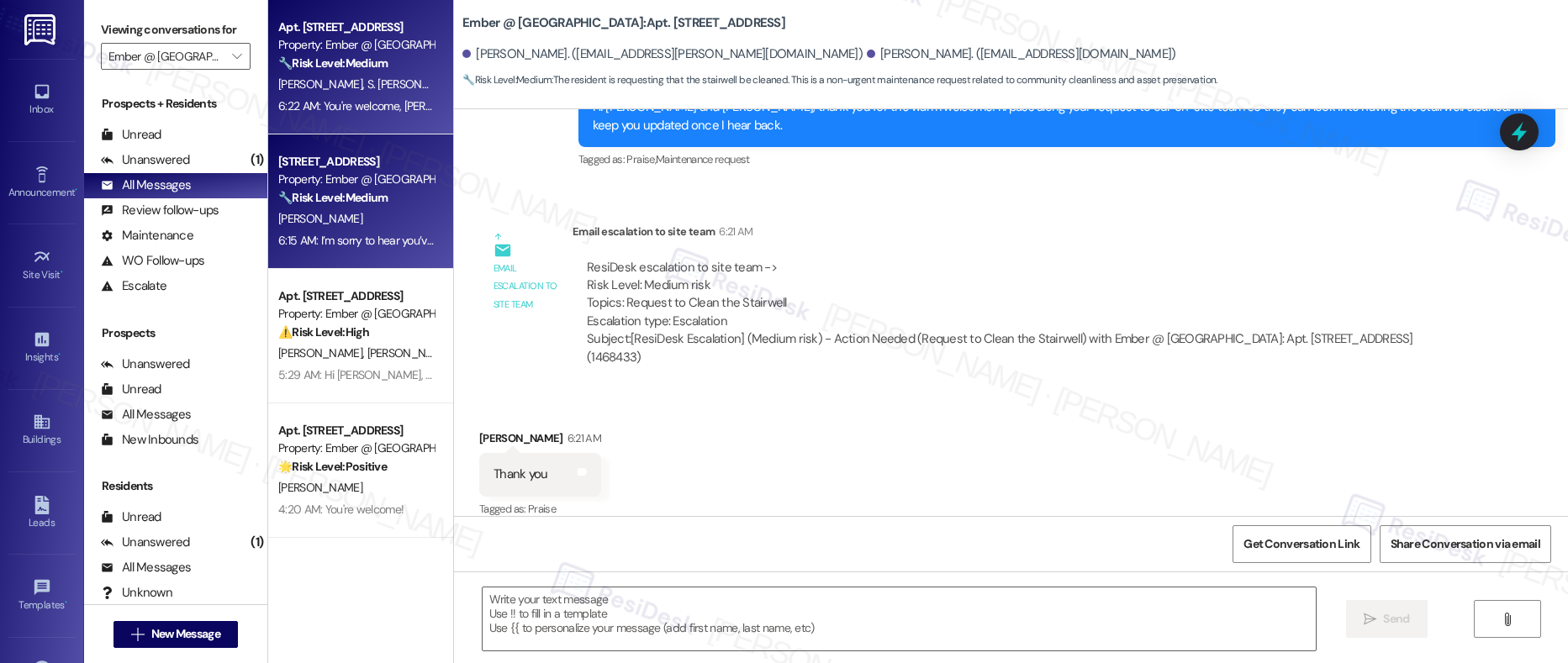
click at [347, 203] on strong "🔧 Risk Level: Medium" at bounding box center [333, 197] width 110 height 15
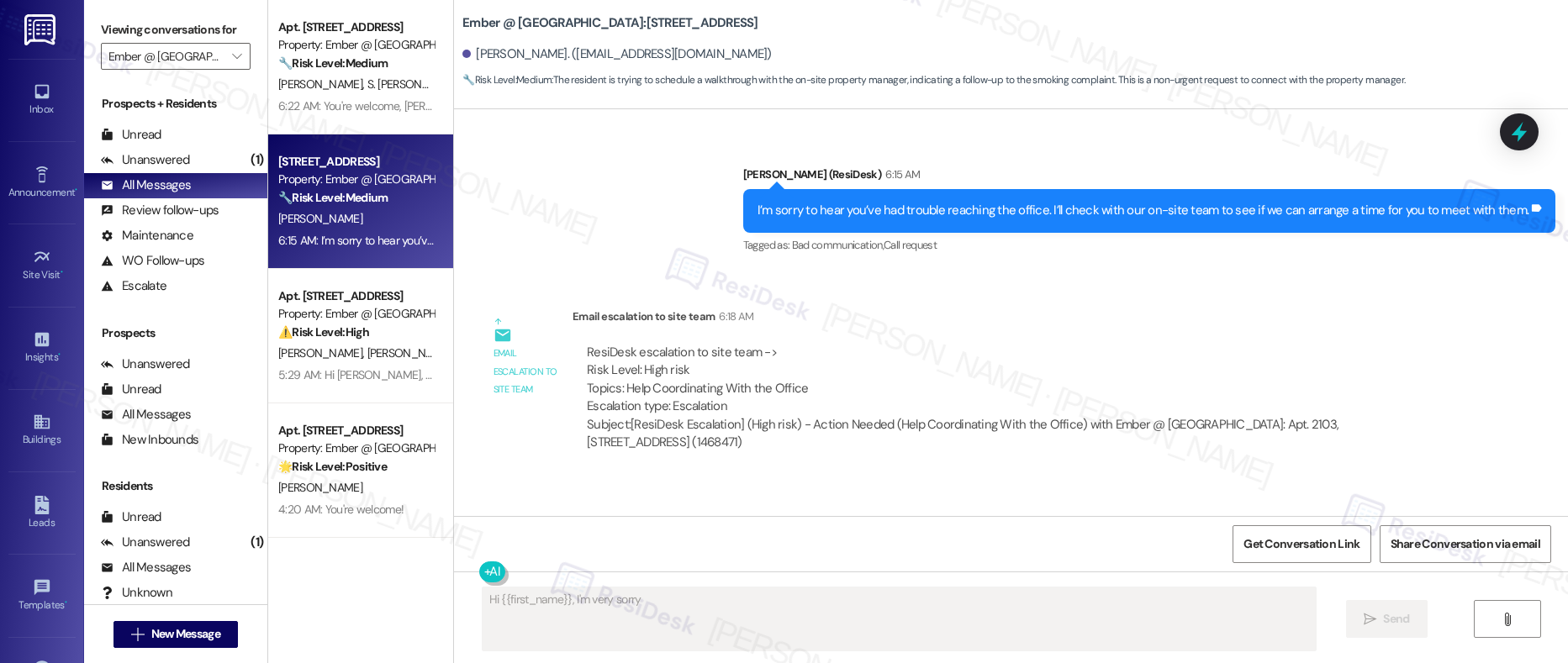
scroll to position [2407, 0]
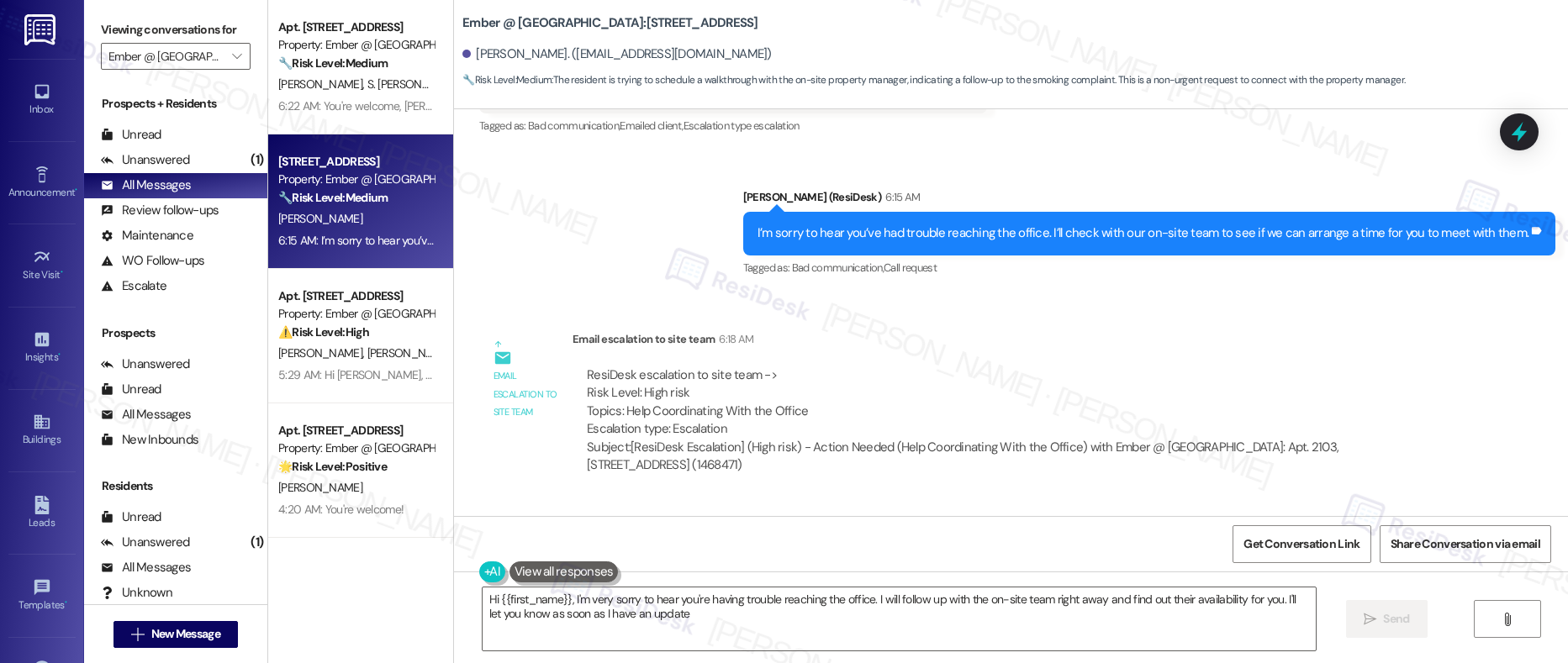
type textarea "Hi {{first_name}}, I'm very sorry to hear you're having trouble reaching the of…"
drag, startPoint x: 610, startPoint y: 410, endPoint x: 759, endPoint y: 418, distance: 149.2
click at [759, 418] on div "ResiDesk escalation to site team -> Risk Level: High risk Topics: Help Coordina…" at bounding box center [1014, 402] width 855 height 73
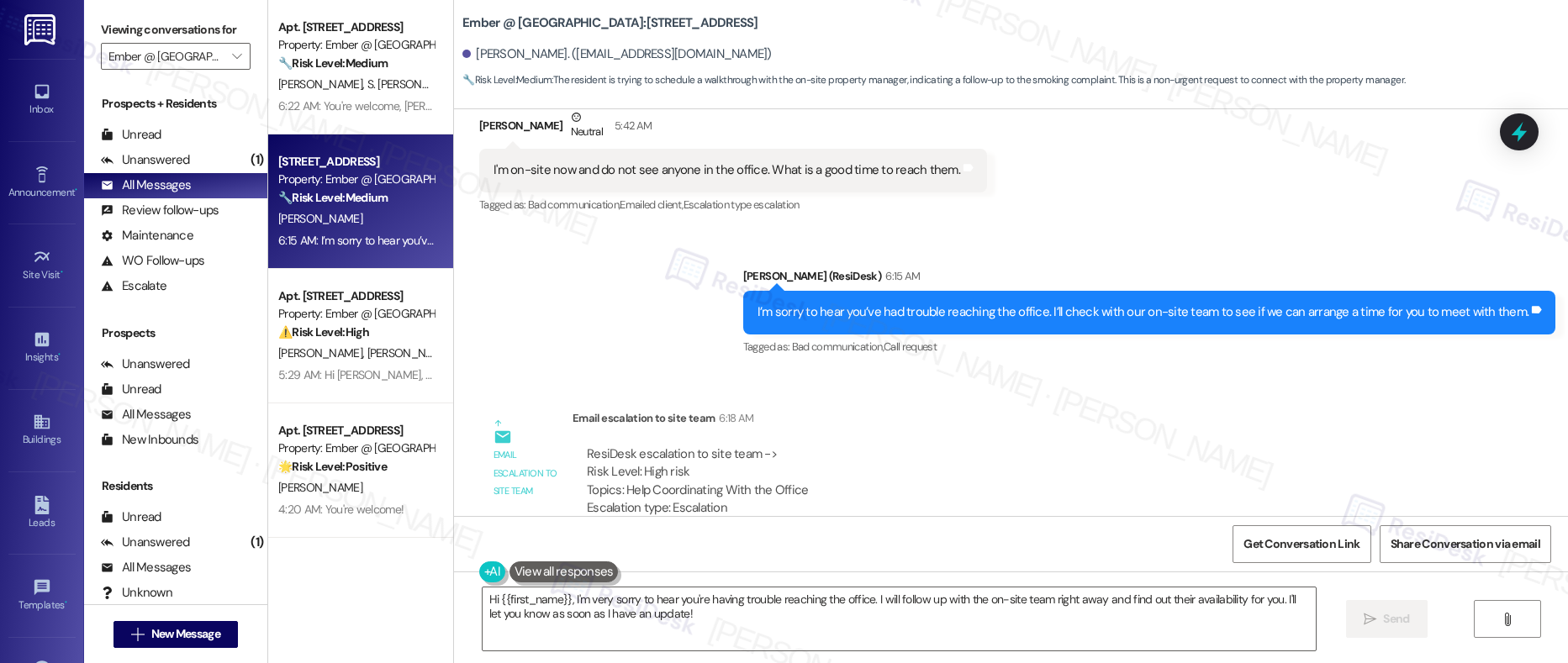
scroll to position [2526, 0]
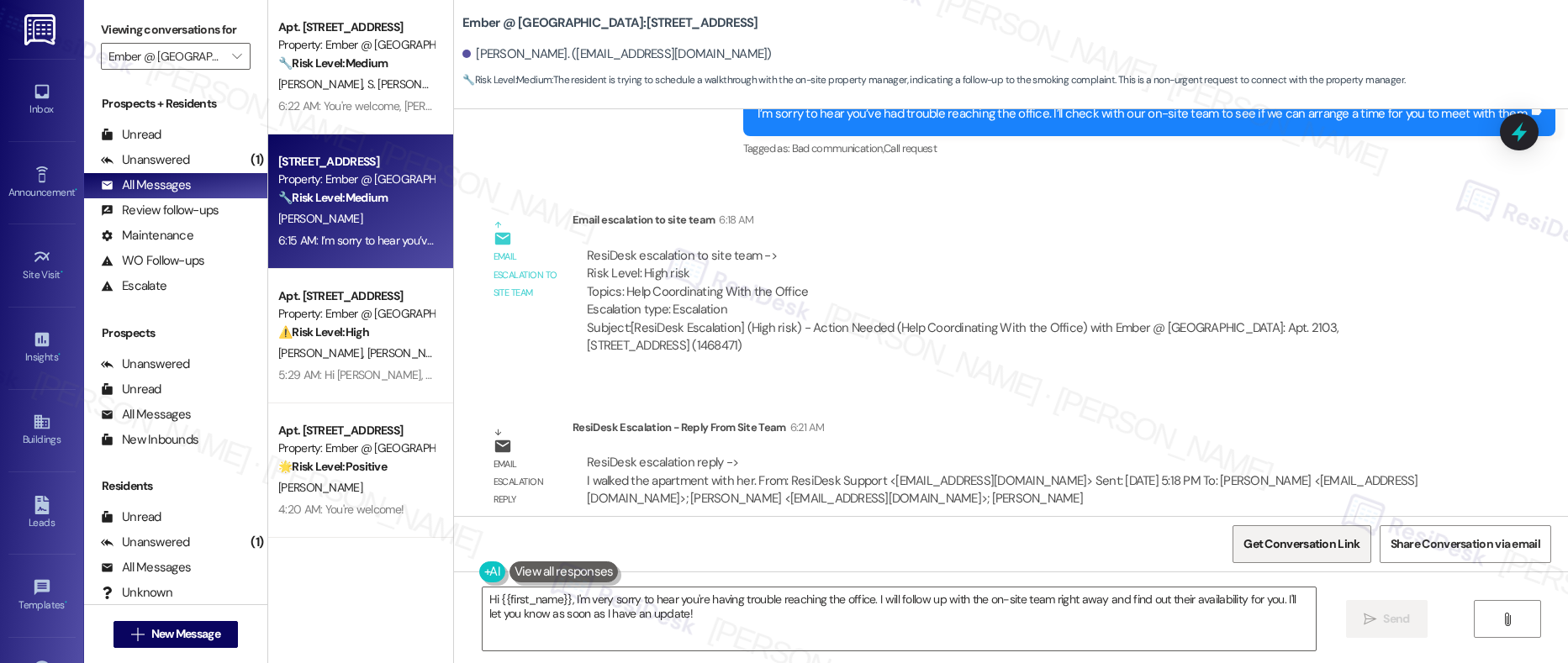
click at [1297, 545] on span "Get Conversation Link" at bounding box center [1302, 544] width 116 height 18
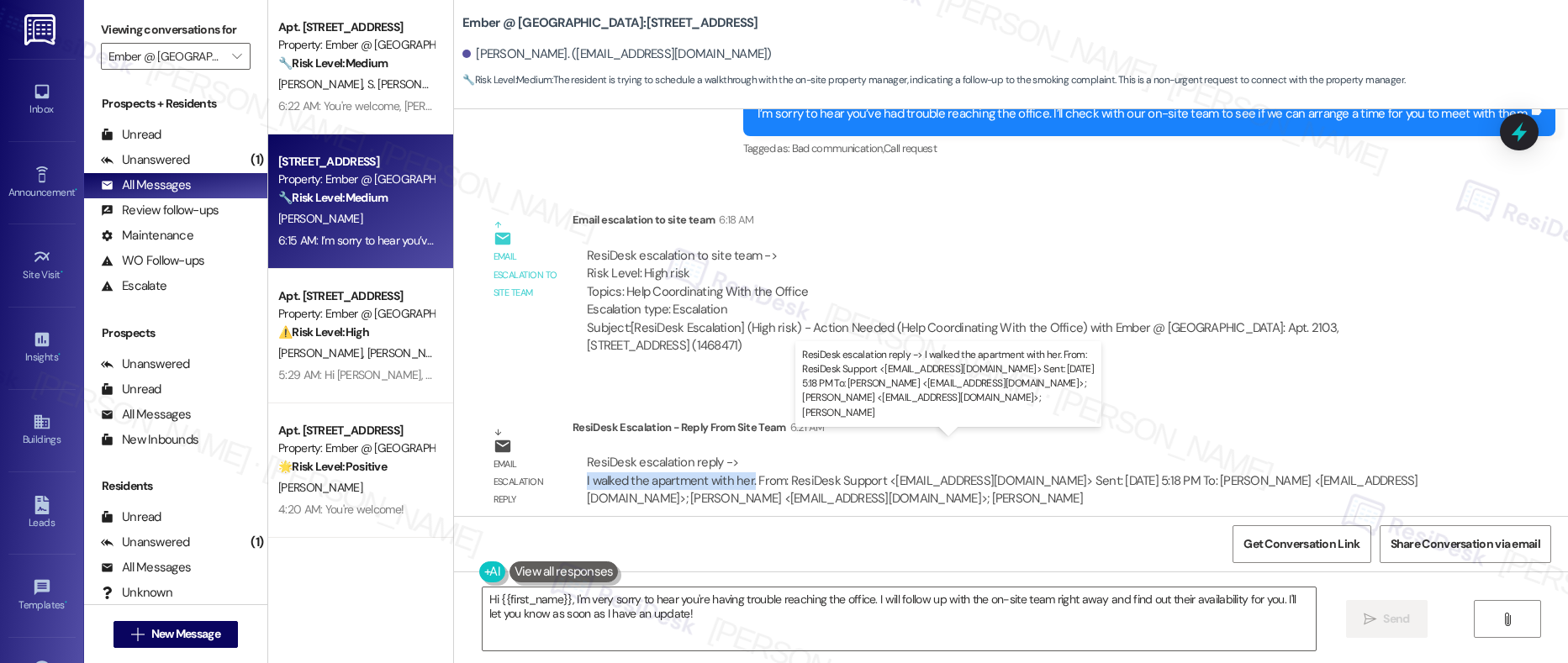
drag, startPoint x: 567, startPoint y: 462, endPoint x: 741, endPoint y: 470, distance: 174.2
click at [741, 470] on div "ResiDesk escalation reply -> I walked the apartment with her. From: ResiDesk Su…" at bounding box center [1014, 481] width 884 height 79
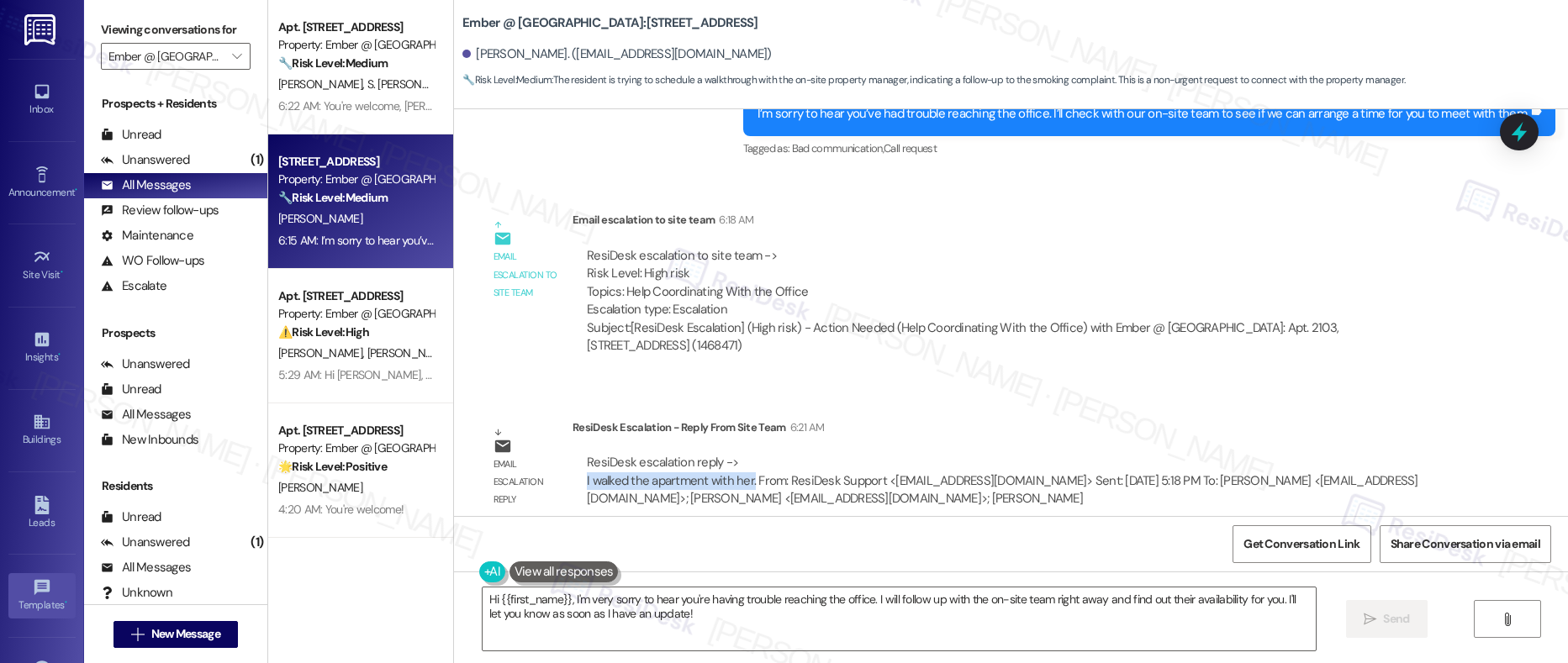
copy div "I walked the apartment with her."
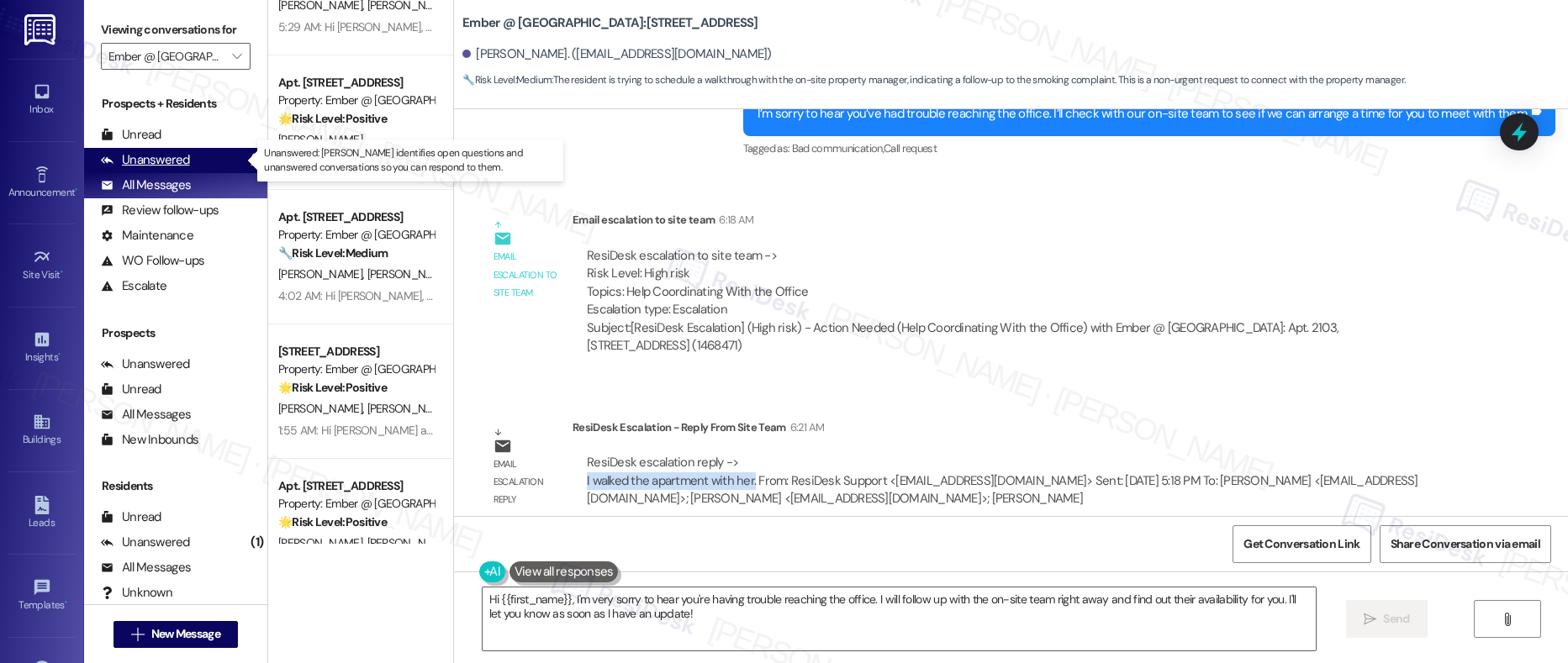
click at [148, 158] on div "Unanswered" at bounding box center [146, 159] width 89 height 18
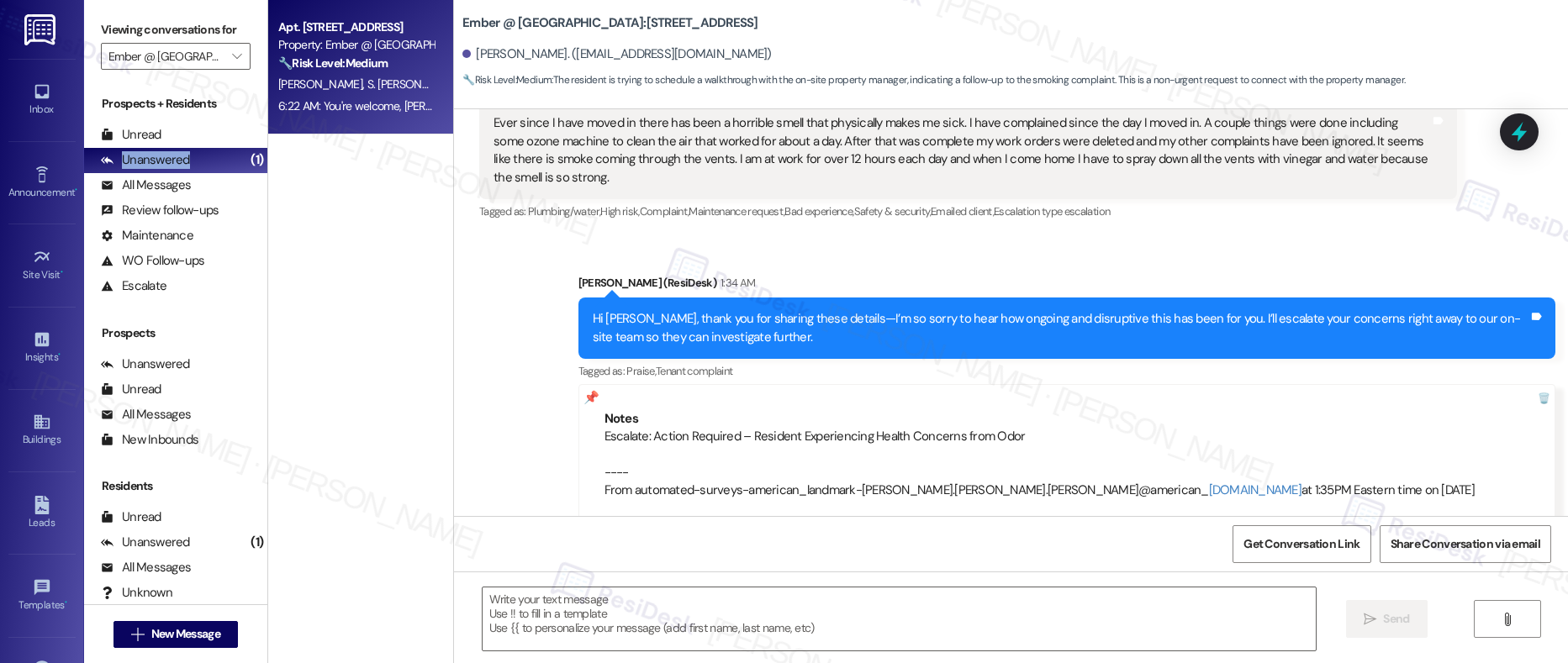
type textarea "Fetching suggested responses. Please feel free to read through the conversation…"
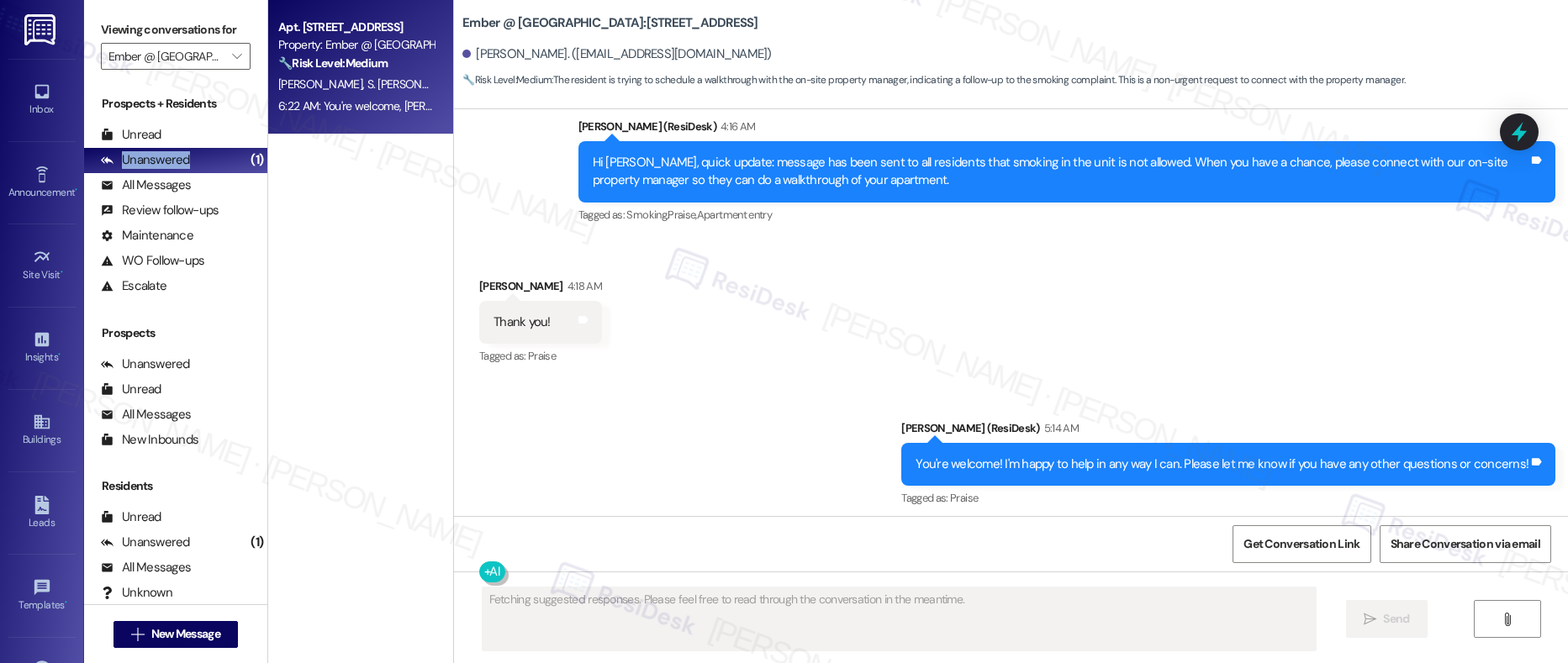
scroll to position [2041, 0]
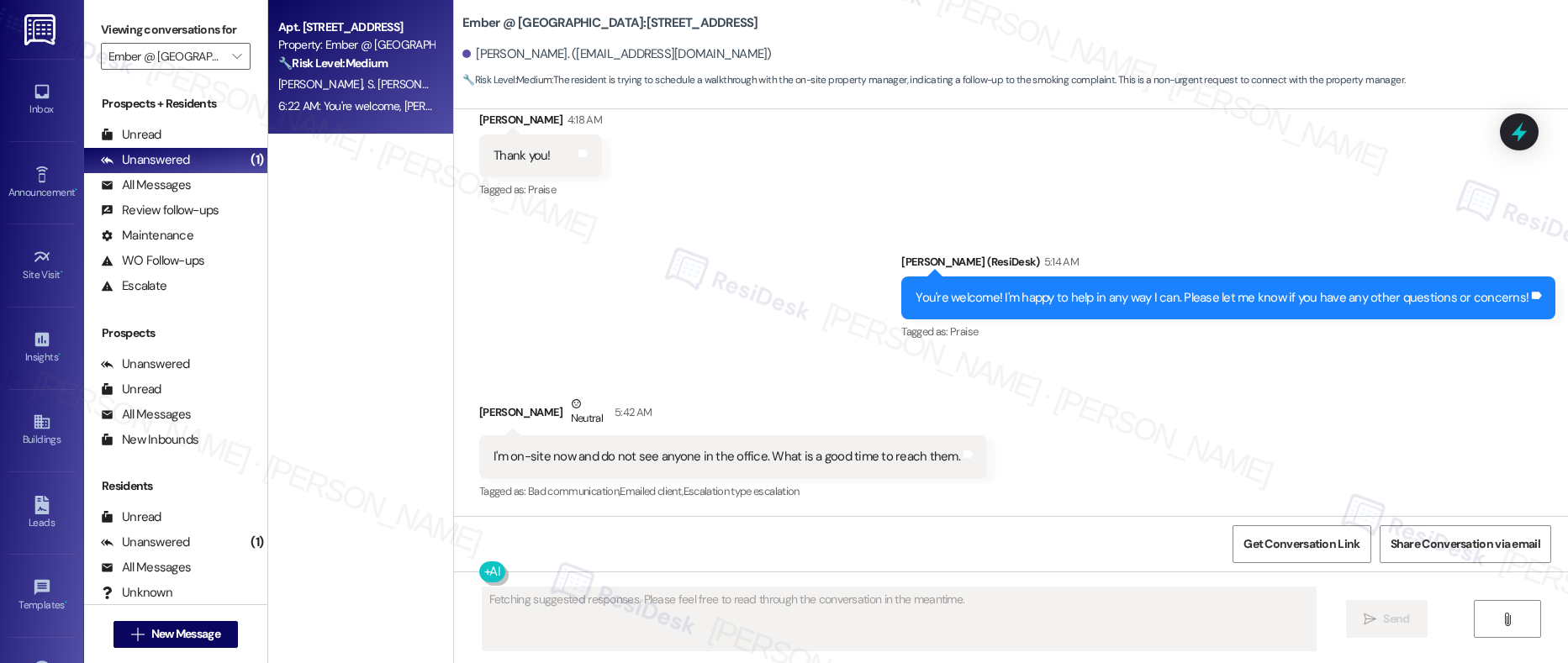
click at [366, 94] on div "O. Olsen S. Van Puymbrouck" at bounding box center [356, 84] width 159 height 21
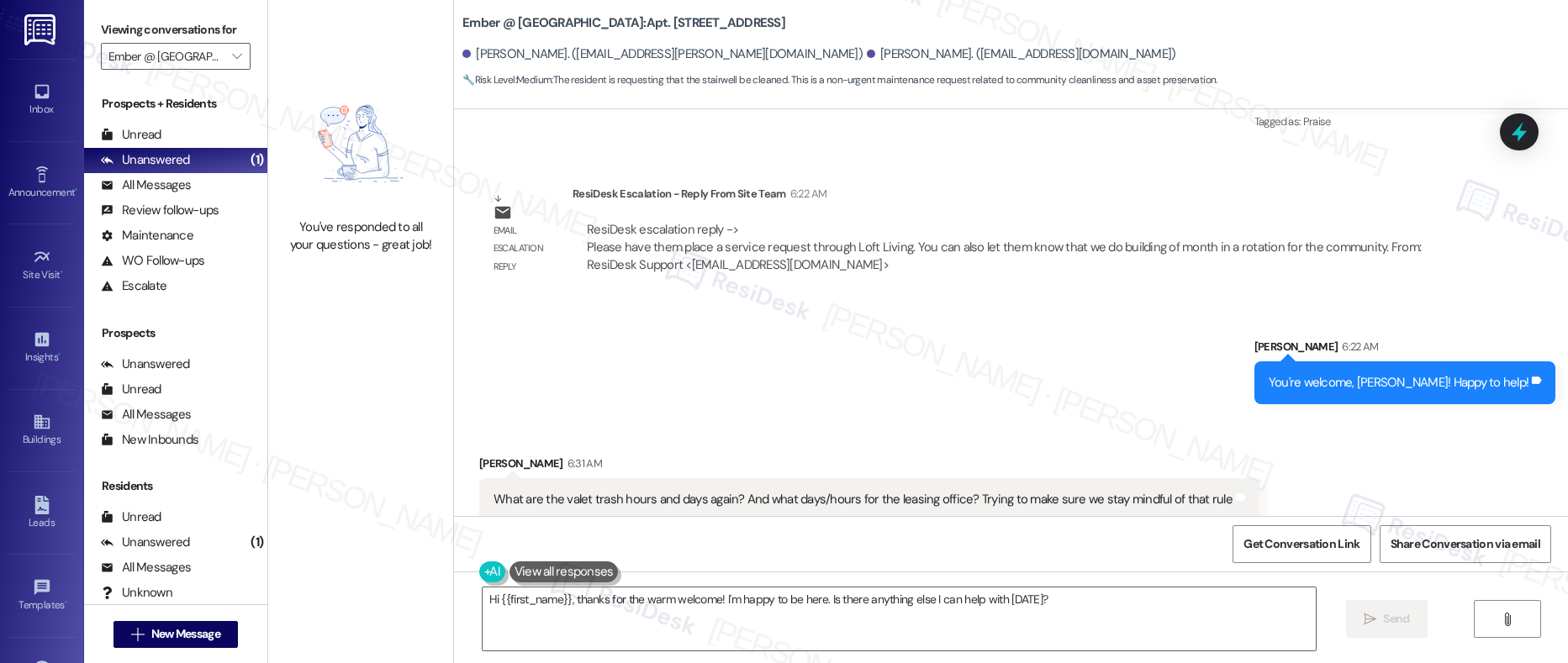
scroll to position [1446, 0]
drag, startPoint x: 494, startPoint y: 482, endPoint x: 773, endPoint y: 481, distance: 279.0
click at [773, 490] on div "What are the valet trash hours and days again? And what days/hours for the leas…" at bounding box center [863, 499] width 739 height 18
click at [743, 490] on div "What are the valet trash hours and days again? And what days/hours for the leas…" at bounding box center [863, 499] width 739 height 18
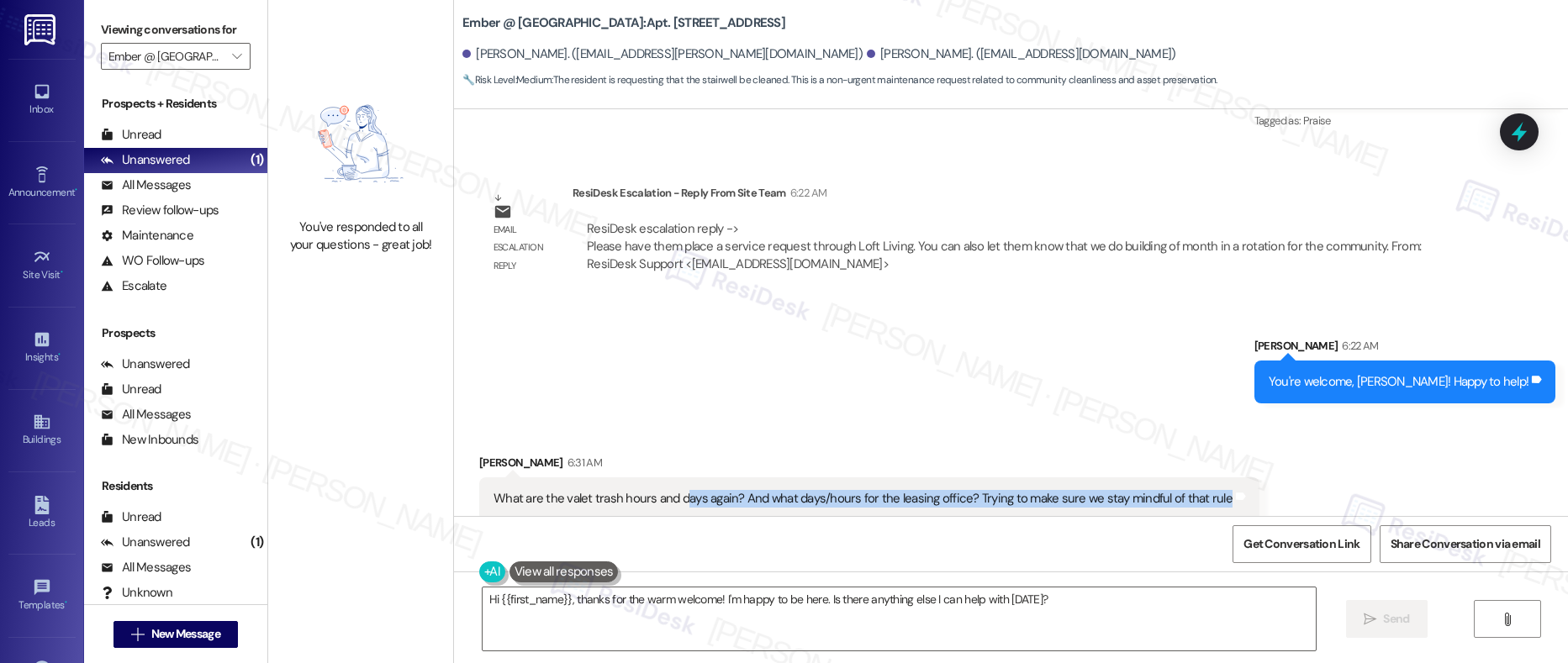
drag, startPoint x: 669, startPoint y: 485, endPoint x: 836, endPoint y: 493, distance: 167.2
click at [836, 493] on div "What are the valet trash hours and days again? And what days/hours for the leas…" at bounding box center [869, 499] width 781 height 43
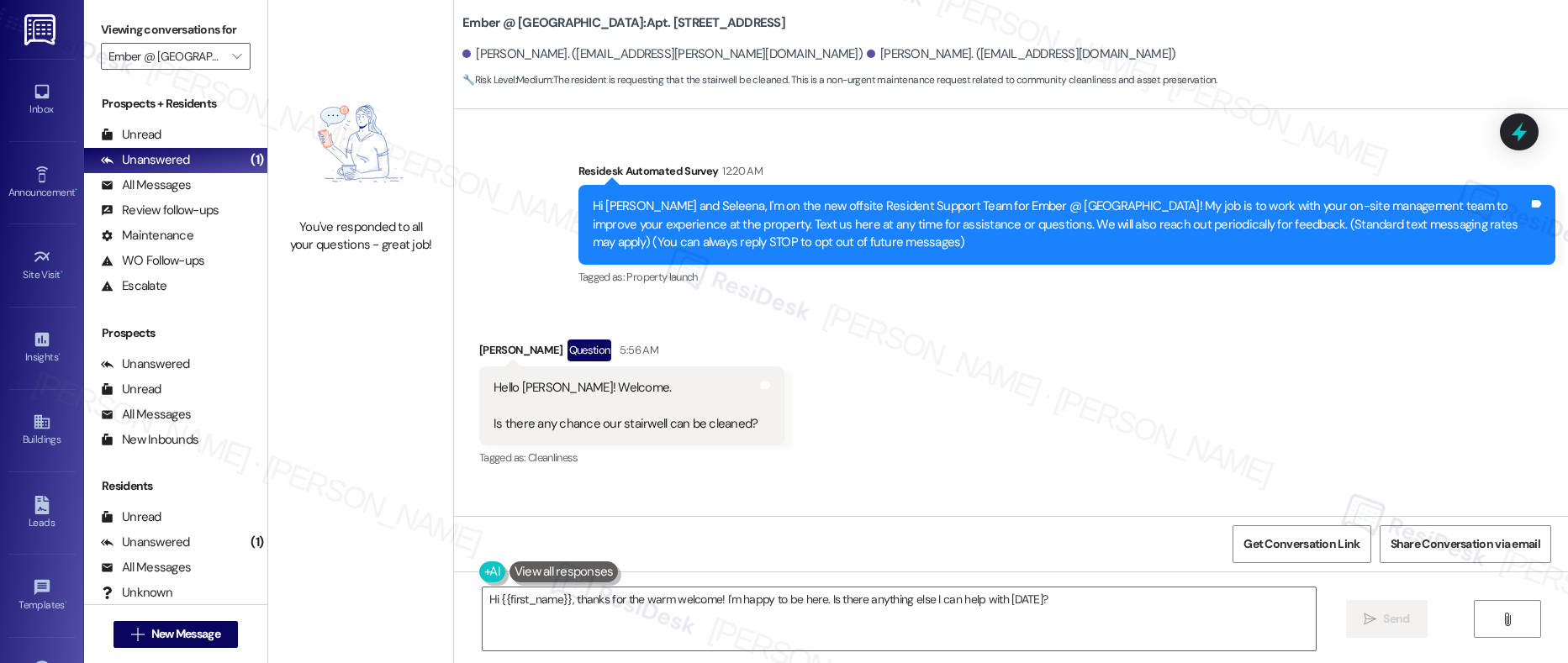
scroll to position [317, 0]
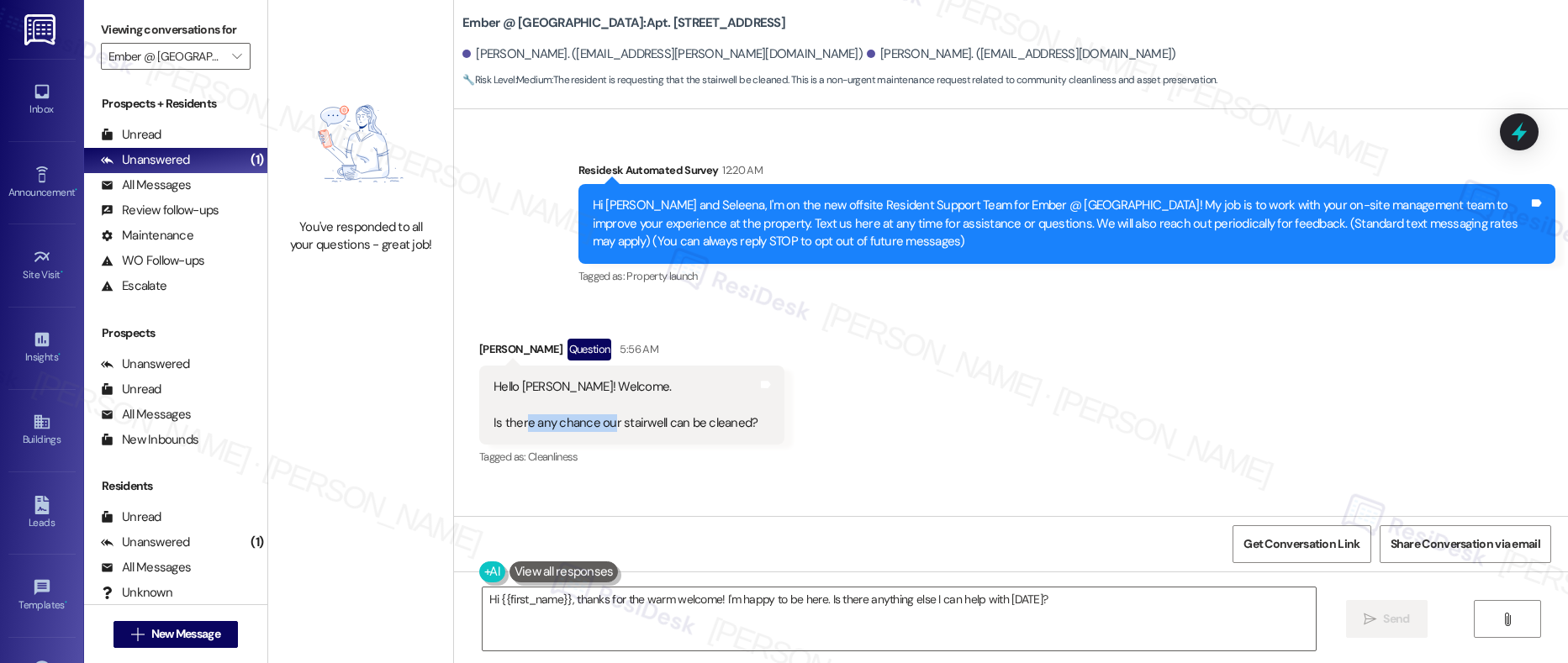
drag, startPoint x: 513, startPoint y: 428, endPoint x: 599, endPoint y: 421, distance: 86.3
click at [599, 421] on div "Hello Sarah! Welcome. Is there any chance our stairwell can be cleaned?" at bounding box center [625, 405] width 264 height 54
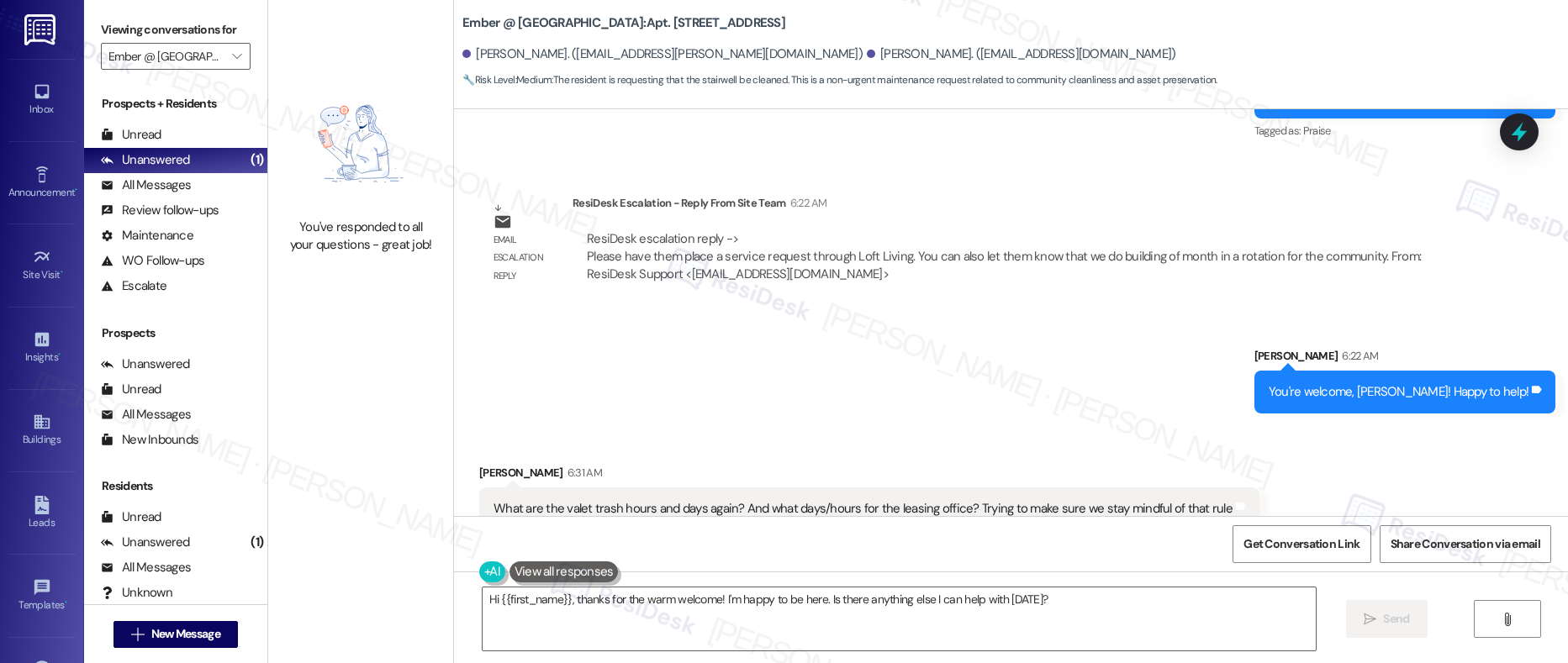
scroll to position [1446, 0]
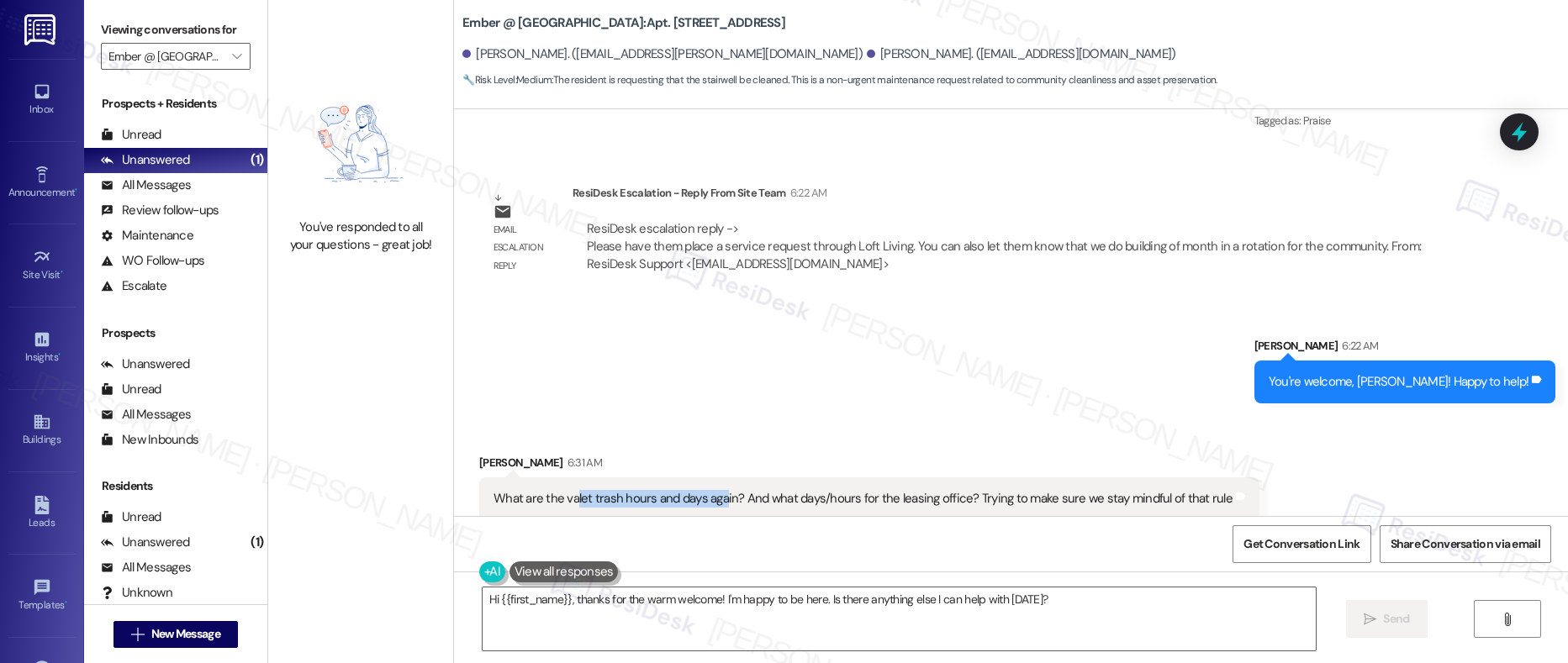
drag, startPoint x: 562, startPoint y: 479, endPoint x: 711, endPoint y: 486, distance: 149.2
click at [711, 490] on div "What are the valet trash hours and days again? And what days/hours for the leas…" at bounding box center [863, 499] width 739 height 18
click at [621, 610] on textarea "Hi {{first_name}}, thanks for the warm welcome! I'm happy to be here. Is there …" at bounding box center [900, 619] width 835 height 63
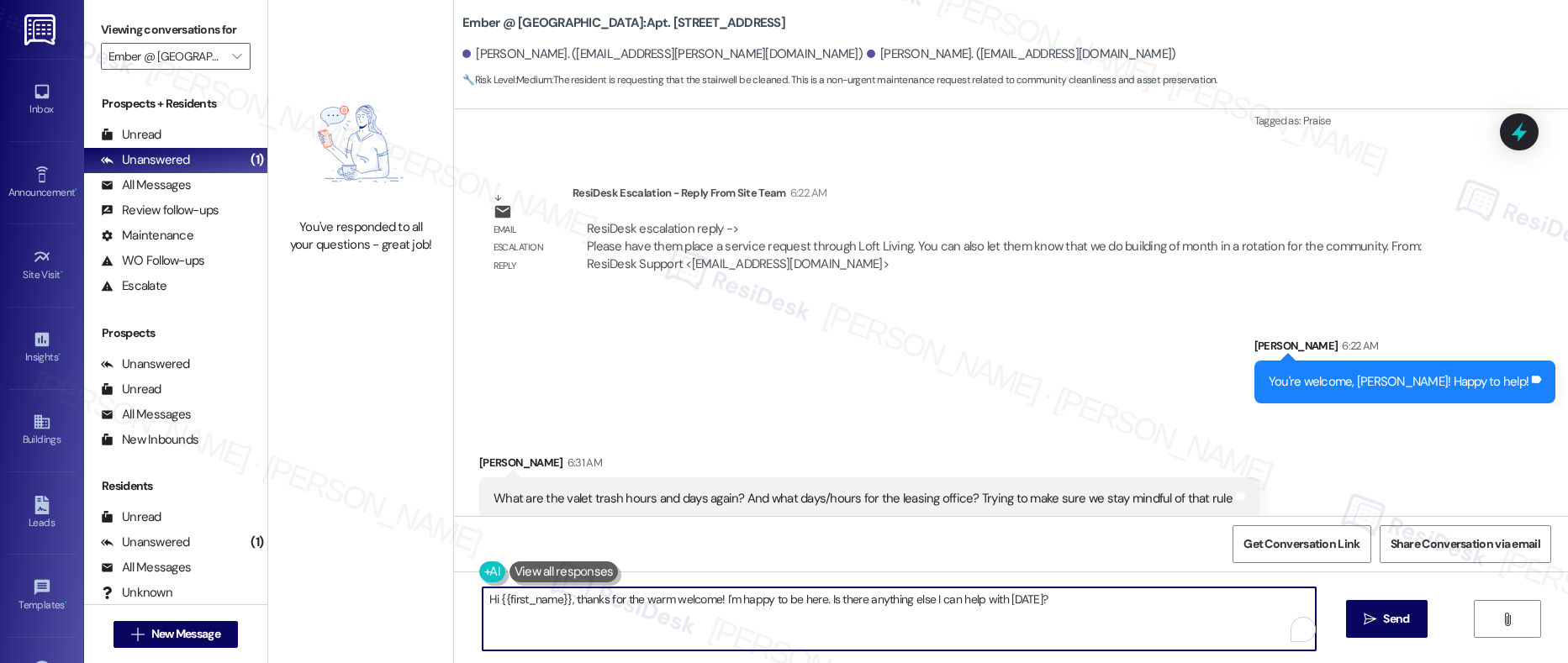
click at [621, 610] on textarea "Hi {{first_name}}, thanks for the warm welcome! I'm happy to be here. Is there …" at bounding box center [900, 619] width 835 height 63
paste textarea "through Loft Living so the team can assist you."
click at [987, 600] on textarea "Hi Orion and Seleena, quick update from our site team, you can either submit a …" at bounding box center [895, 619] width 835 height 63
click at [1257, 596] on textarea "Hi Orion and Seleena, quick update from our site team, you can either submit a …" at bounding box center [895, 619] width 835 height 63
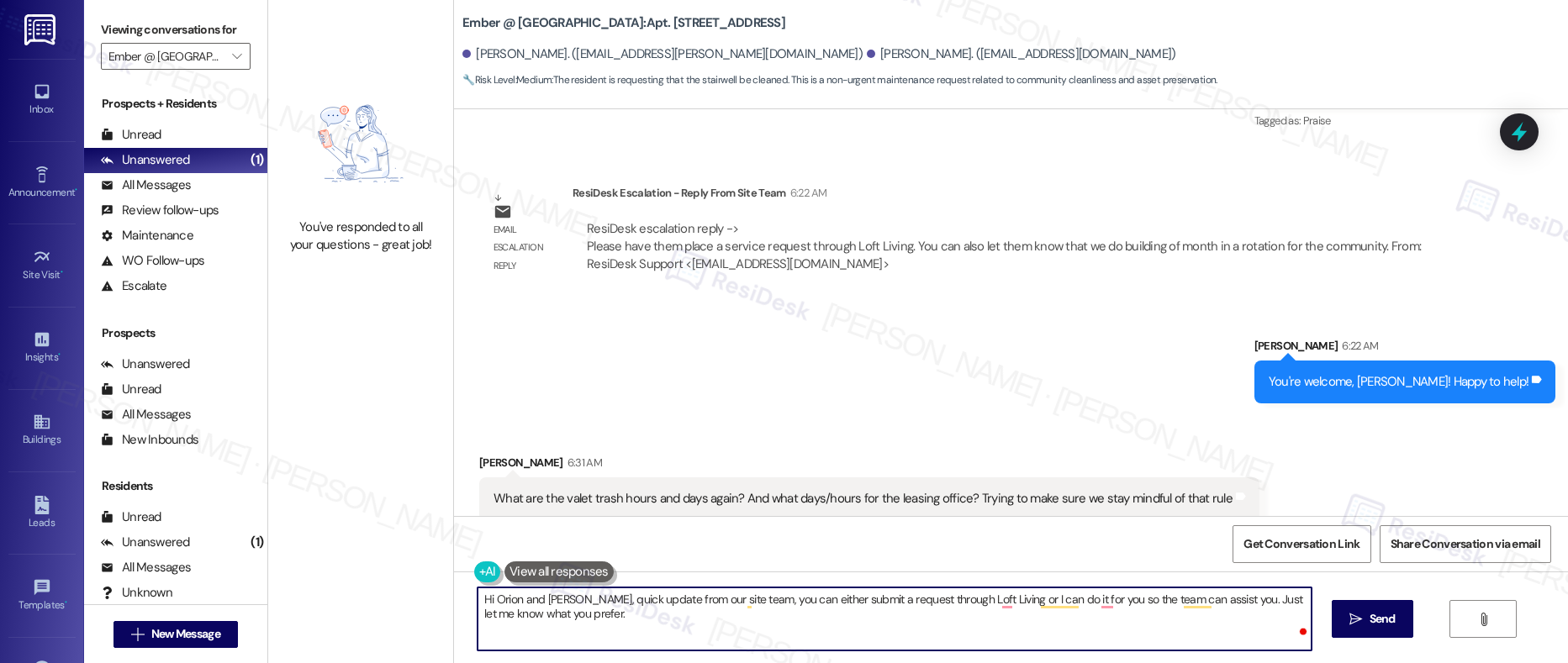
type textarea "Hi Orion and Seleena, quick update from our site team, you can either submit a …"
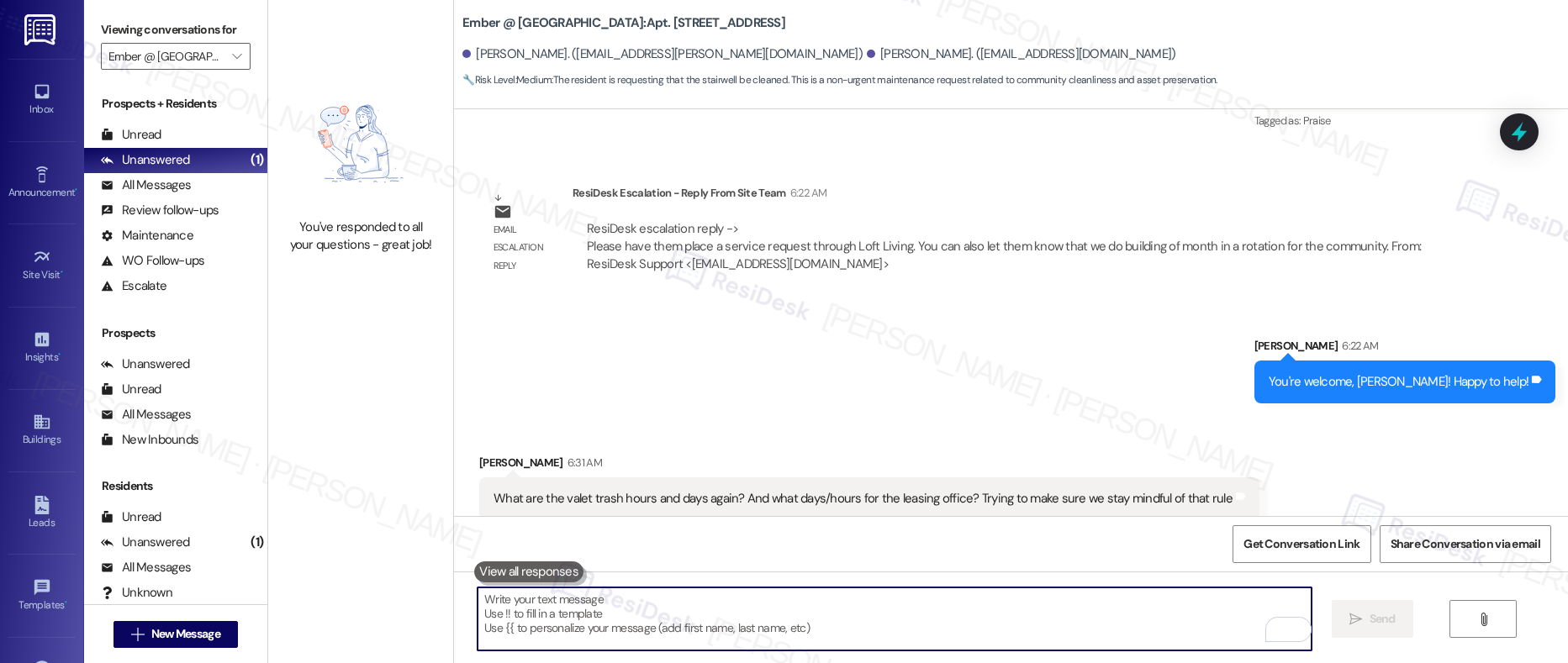
click at [515, 620] on textarea "To enrich screen reader interactions, please activate Accessibility in Grammarl…" at bounding box center [895, 619] width 835 height 63
paste textarea "Hi Orion and [PERSON_NAME], quick update from our site team: you can either sub…"
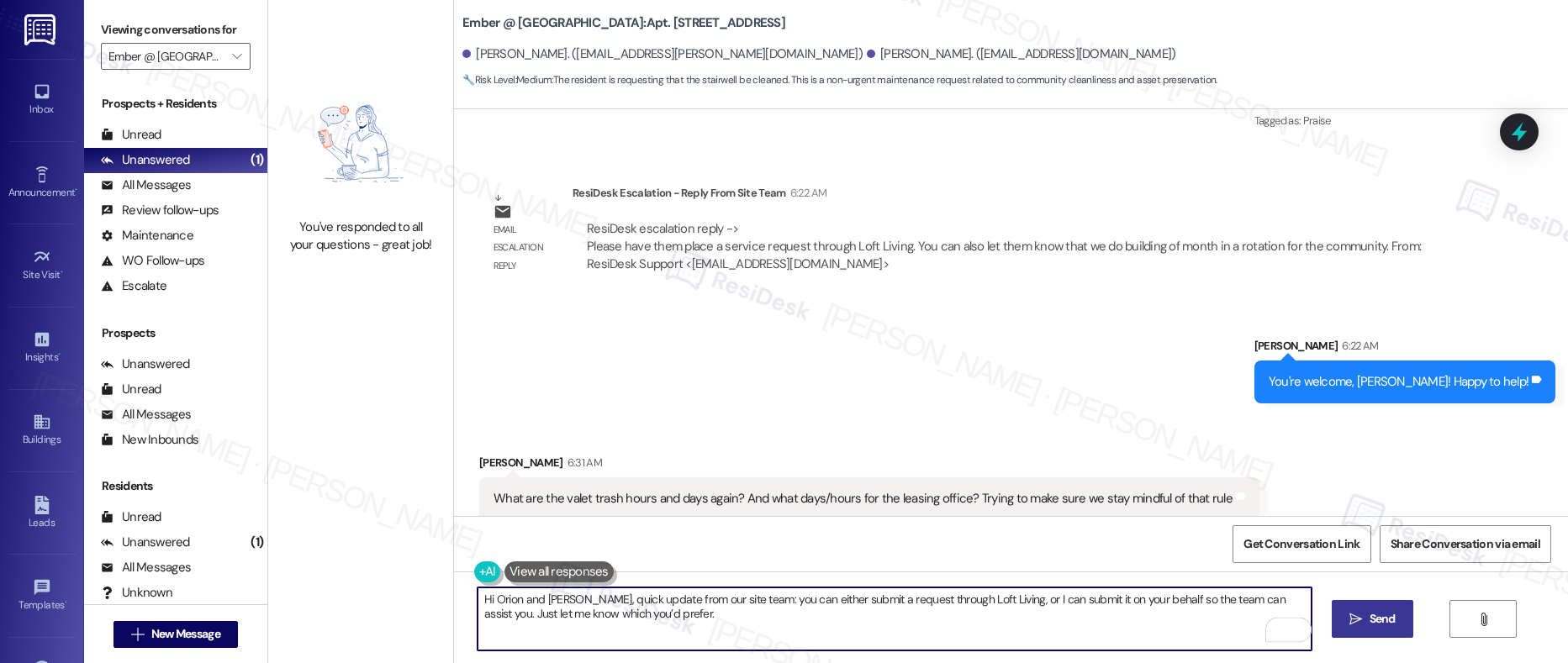
type textarea "Hi Orion and [PERSON_NAME], quick update from our site team: you can either sub…"
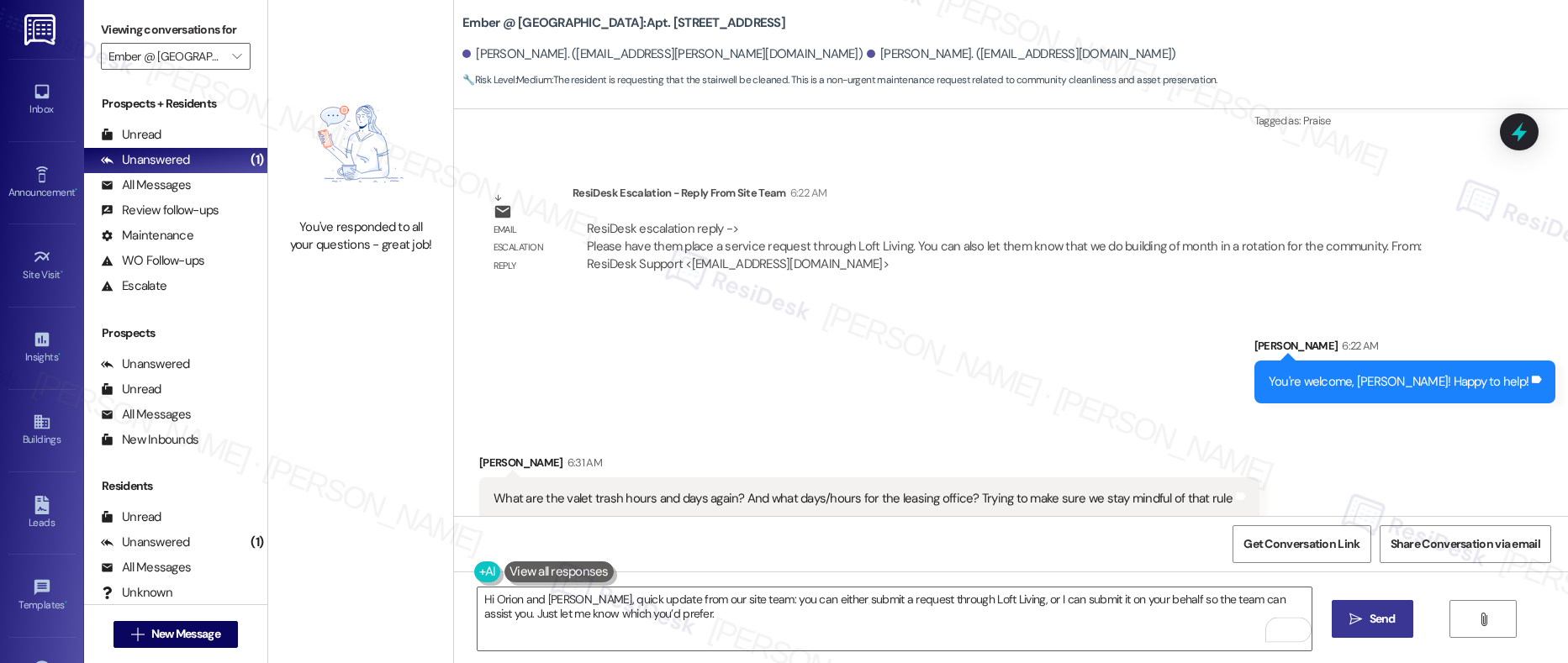
click at [1380, 636] on button " Send" at bounding box center [1372, 618] width 82 height 38
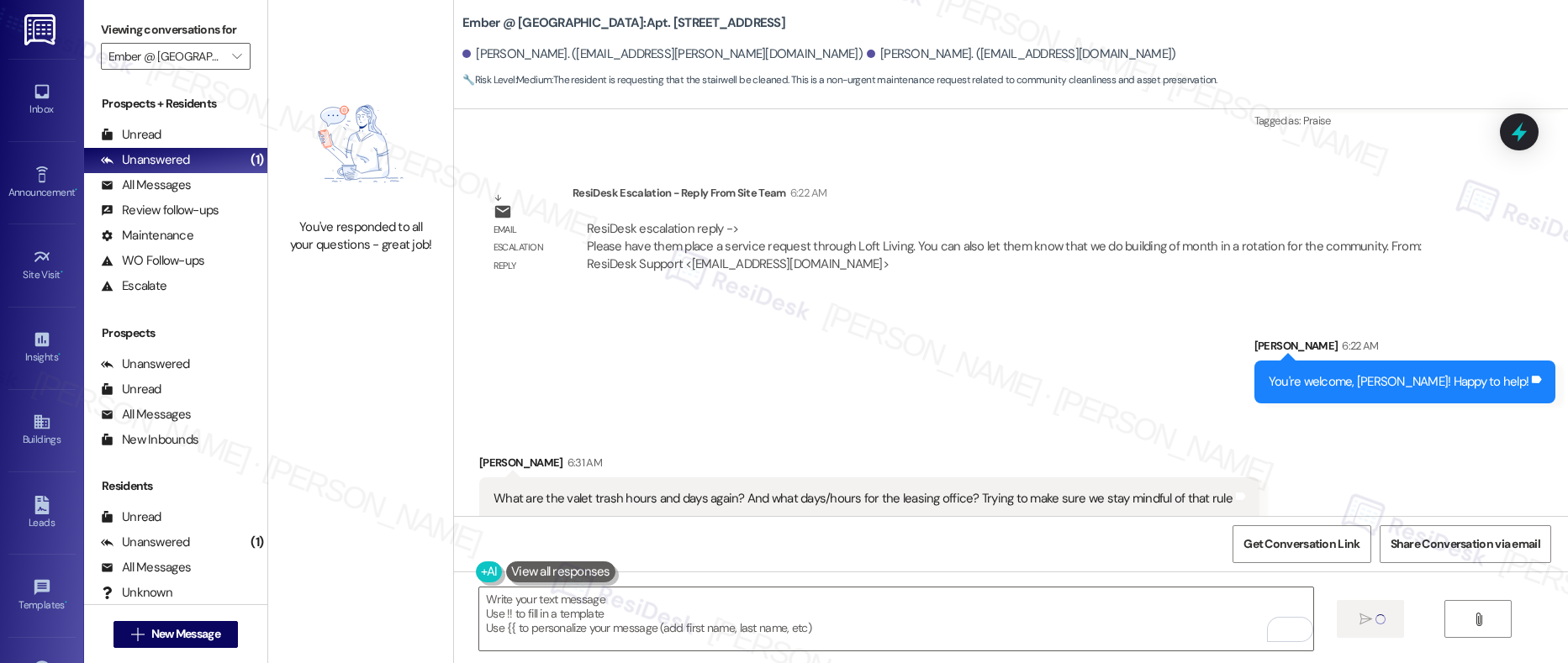
scroll to position [1445, 0]
click at [515, 623] on textarea "To enrich screen reader interactions, please activate Accessibility in Grammarl…" at bounding box center [895, 619] width 835 height 63
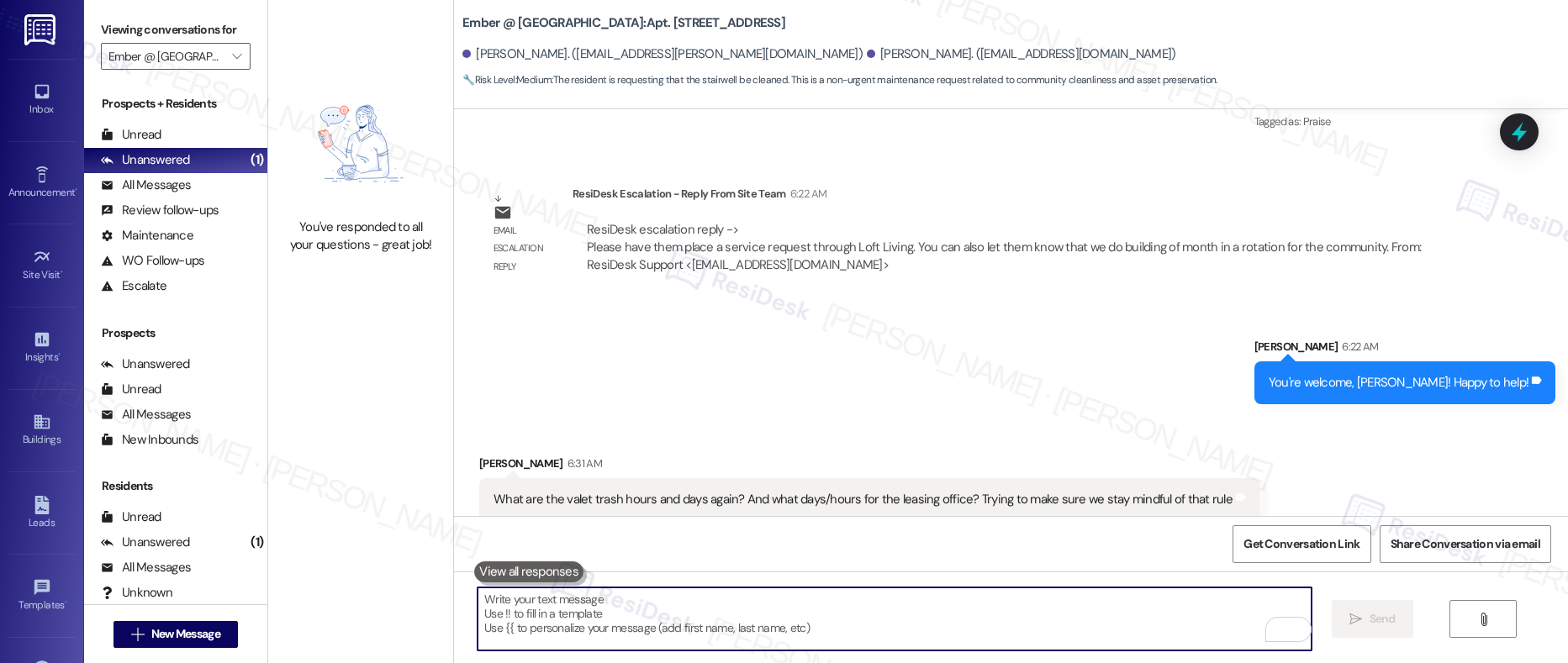
paste textarea "Also, just to share, we do a “Building of the Month” rotation for the community."
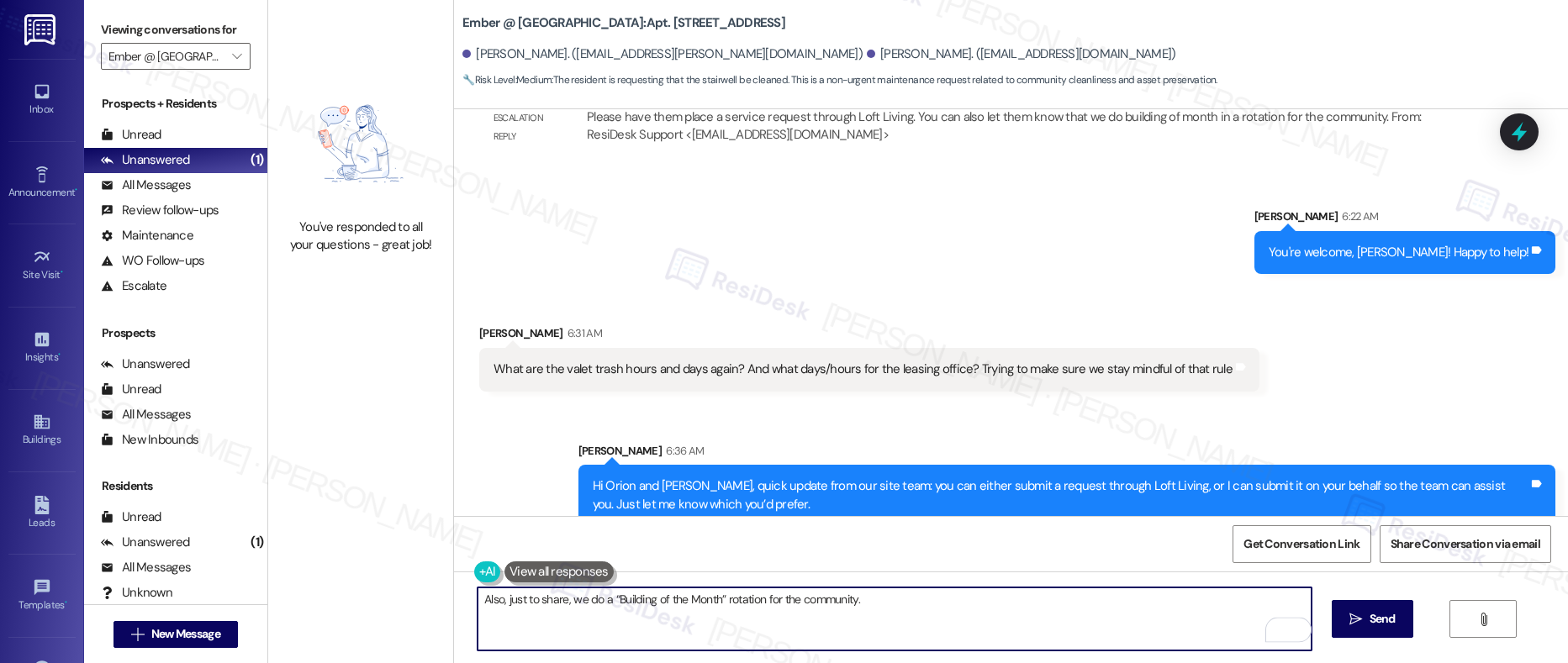
scroll to position [1581, 0]
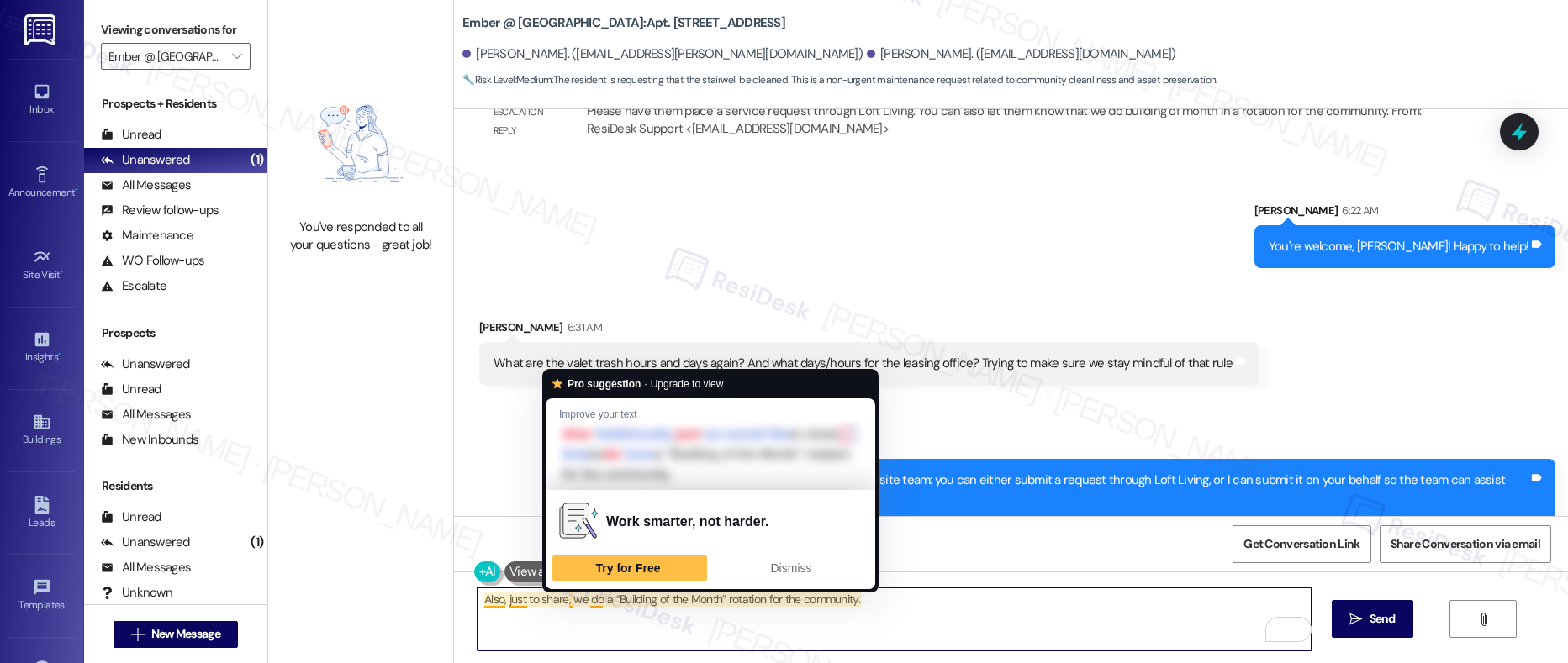
click at [635, 603] on textarea "Also, just to share, we do a “Building of the Month” rotation for the community." at bounding box center [895, 619] width 835 height 63
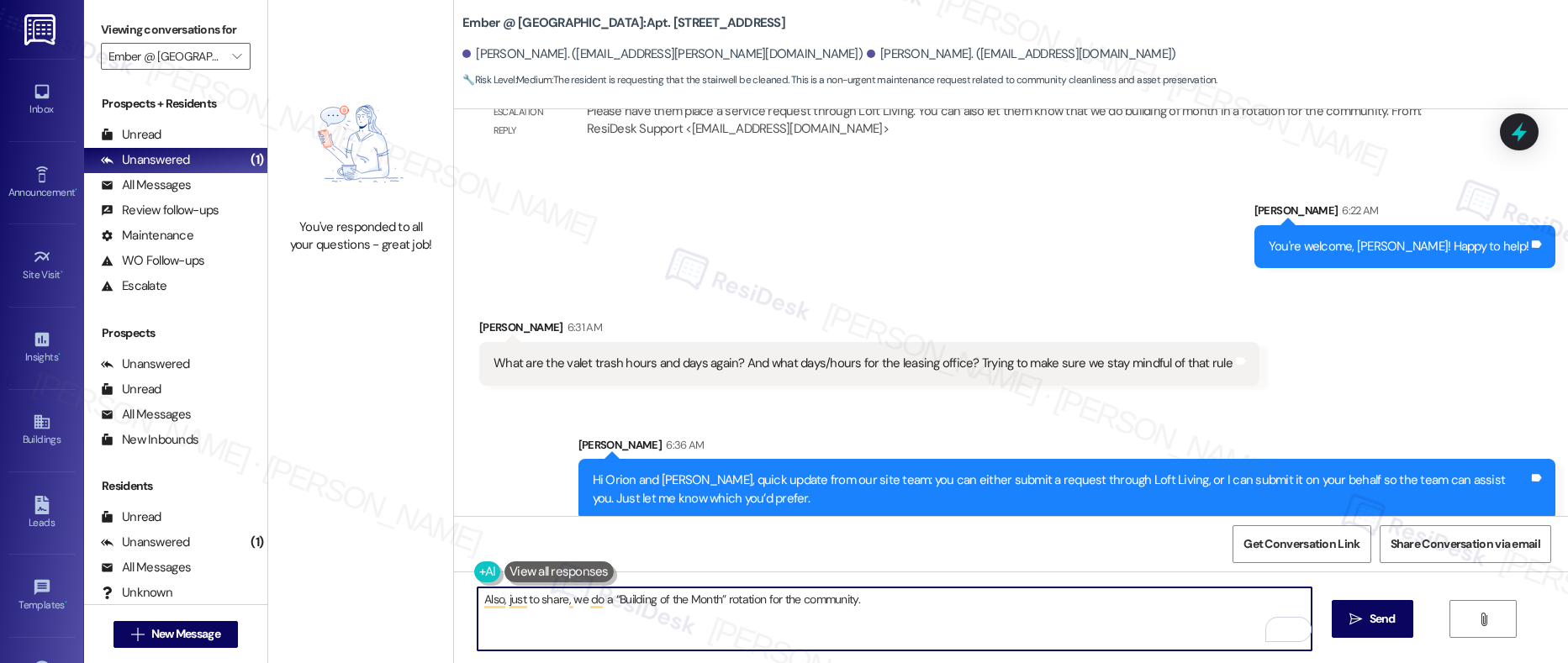
click at [870, 597] on textarea "Also, just to share, we do a “Building of the Month” rotation for the community." at bounding box center [895, 619] width 835 height 63
type textarea "Also, just to share, we do a “Building of the Month” rotation for the community."
click at [1387, 626] on span "Send" at bounding box center [1382, 618] width 26 height 18
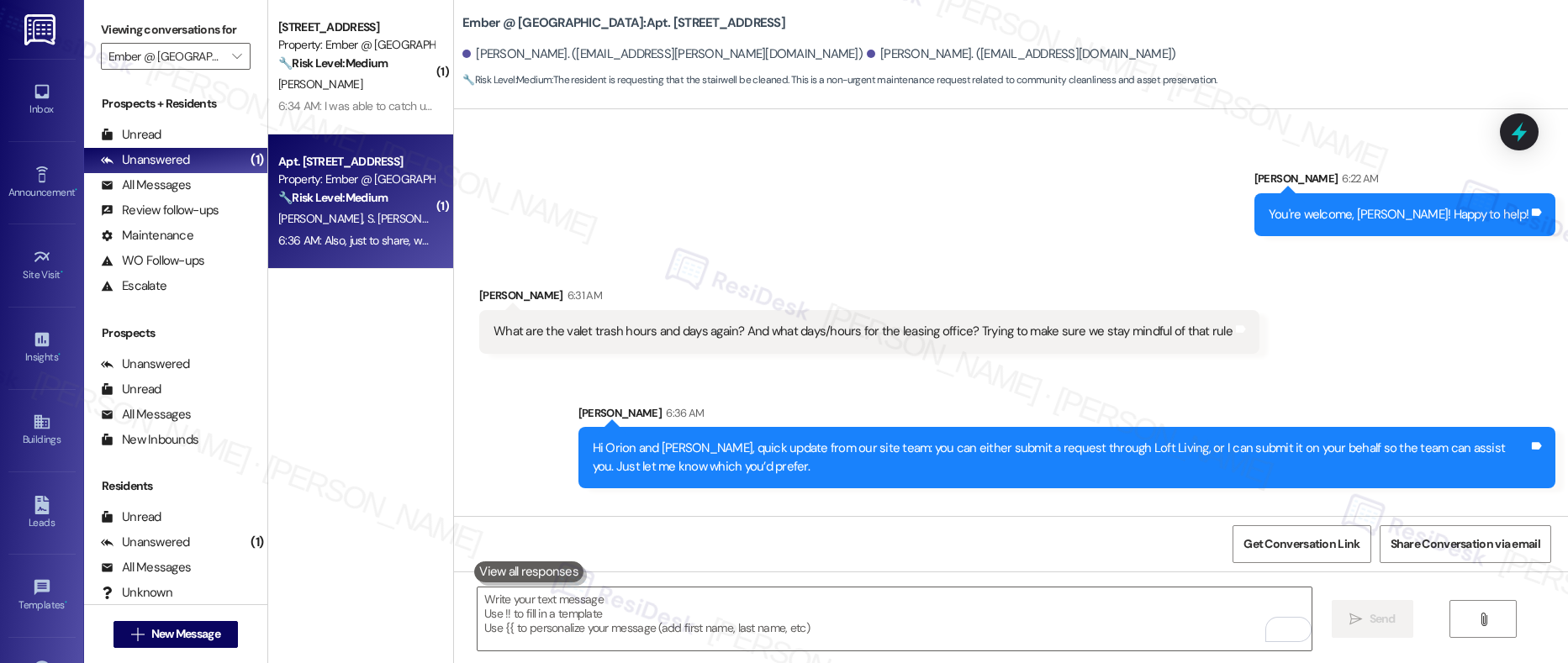
scroll to position [1616, 0]
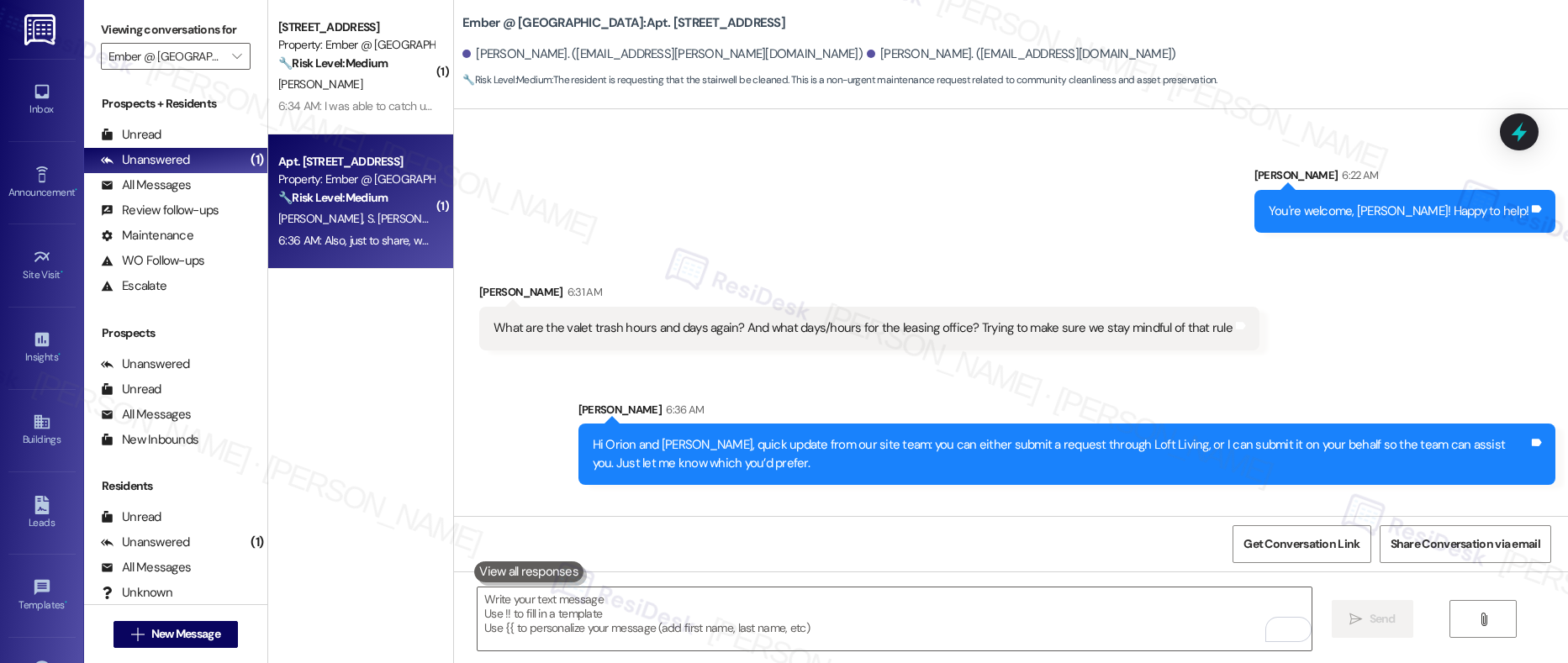
drag, startPoint x: 549, startPoint y: 312, endPoint x: 641, endPoint y: 314, distance: 92.0
click at [652, 320] on div "What are the valet trash hours and days again? And what days/hours for the leas…" at bounding box center [863, 328] width 739 height 18
drag, startPoint x: 552, startPoint y: 312, endPoint x: 717, endPoint y: 310, distance: 165.0
click at [717, 320] on div "What are the valet trash hours and days again? And what days/hours for the leas…" at bounding box center [863, 328] width 739 height 18
copy div "valet trash hours and days again"
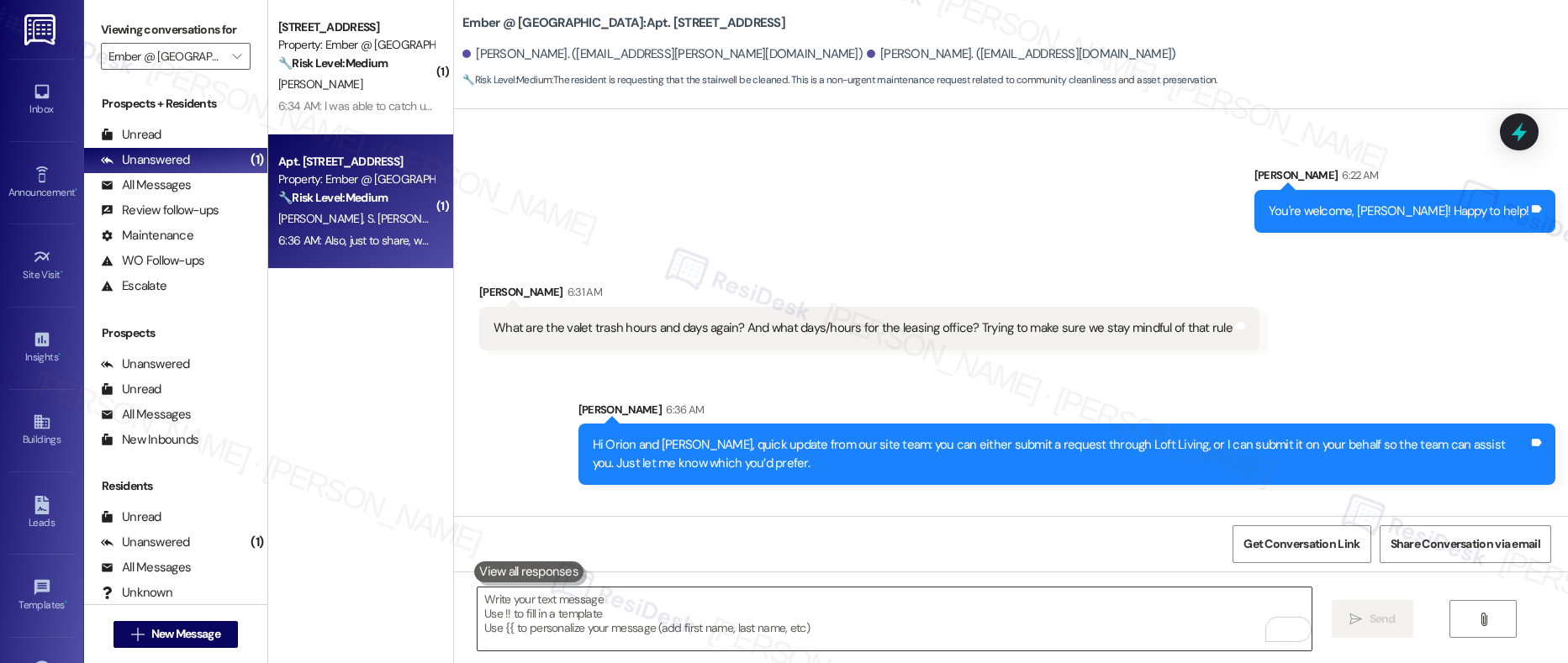
click at [644, 627] on textarea "To enrich screen reader interactions, please activate Accessibility in Grammarl…" at bounding box center [895, 619] width 835 height 63
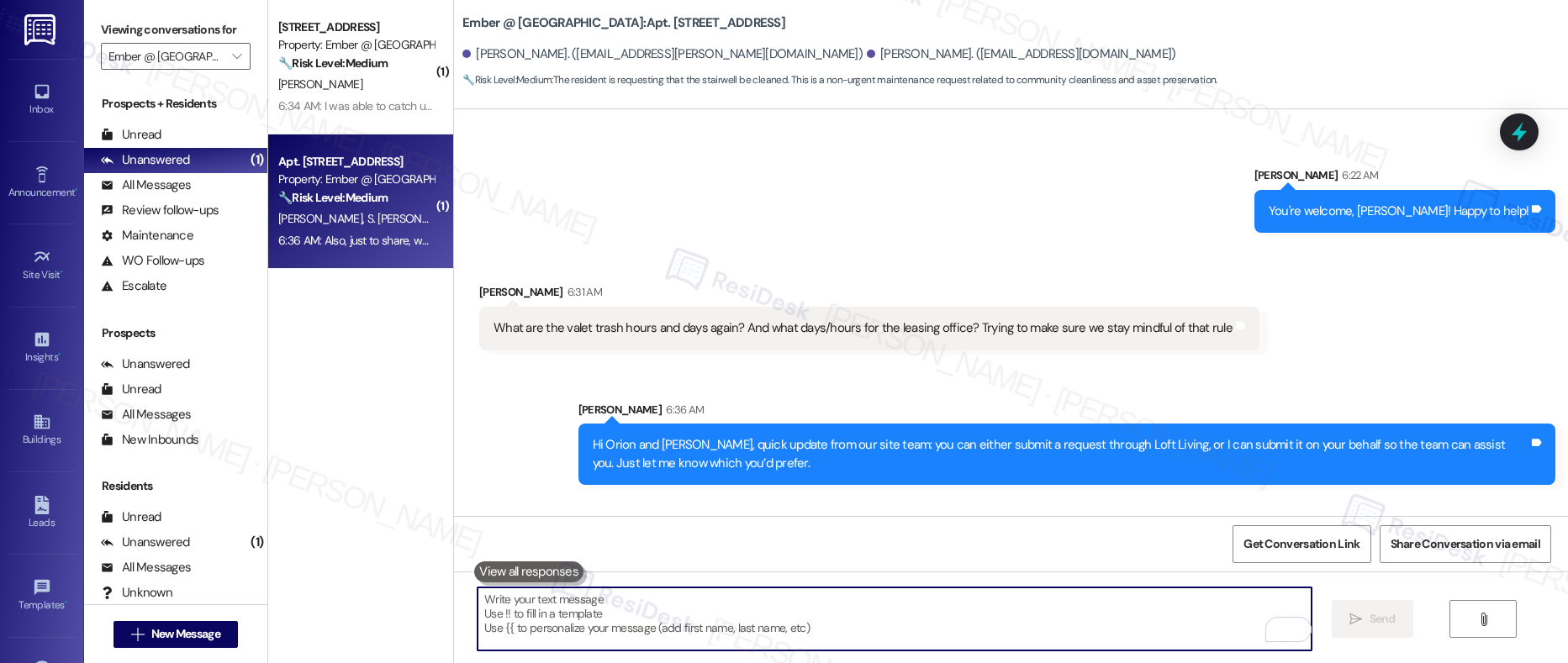
click at [644, 627] on textarea "To enrich screen reader interactions, please activate Accessibility in Grammarl…" at bounding box center [895, 619] width 835 height 63
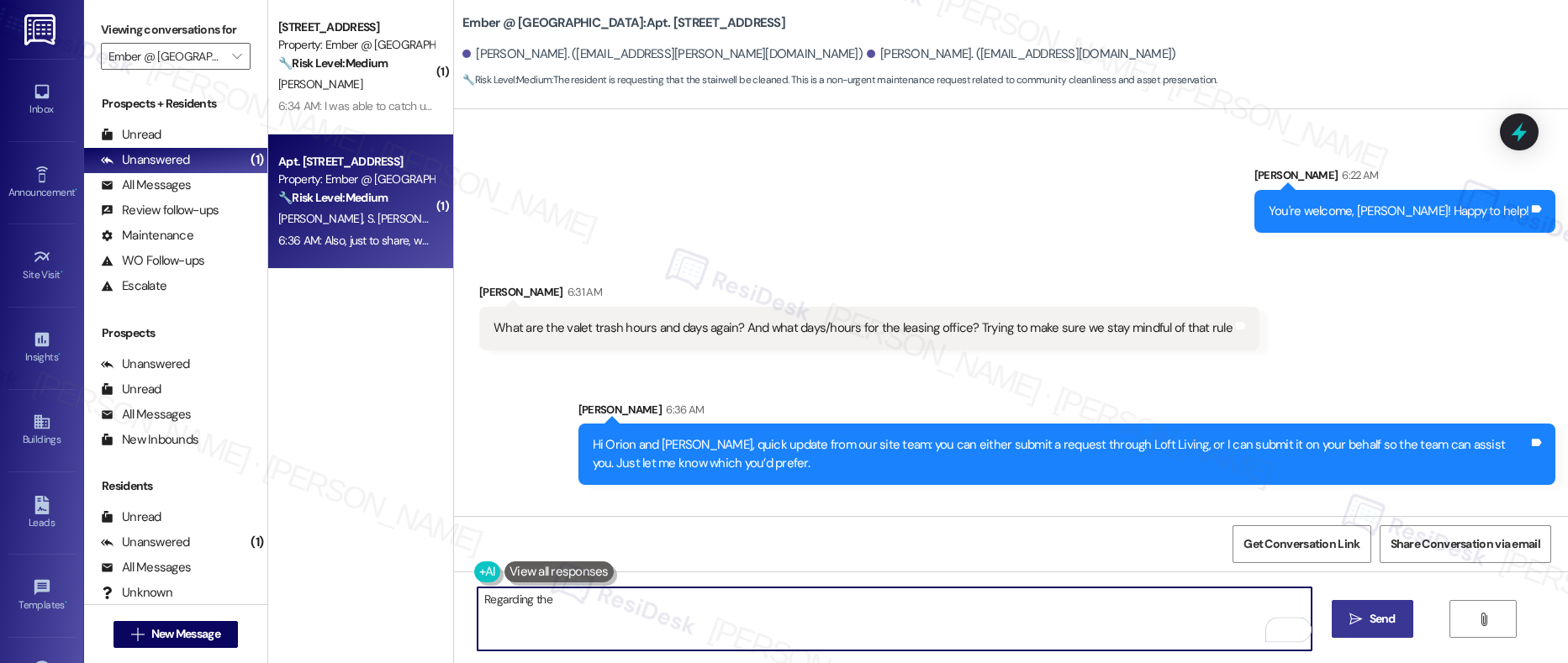
paste textarea "valet trash hours and days again"
type textarea "Regarding the valet trash hours and days for Ember, let me check on that and ge…"
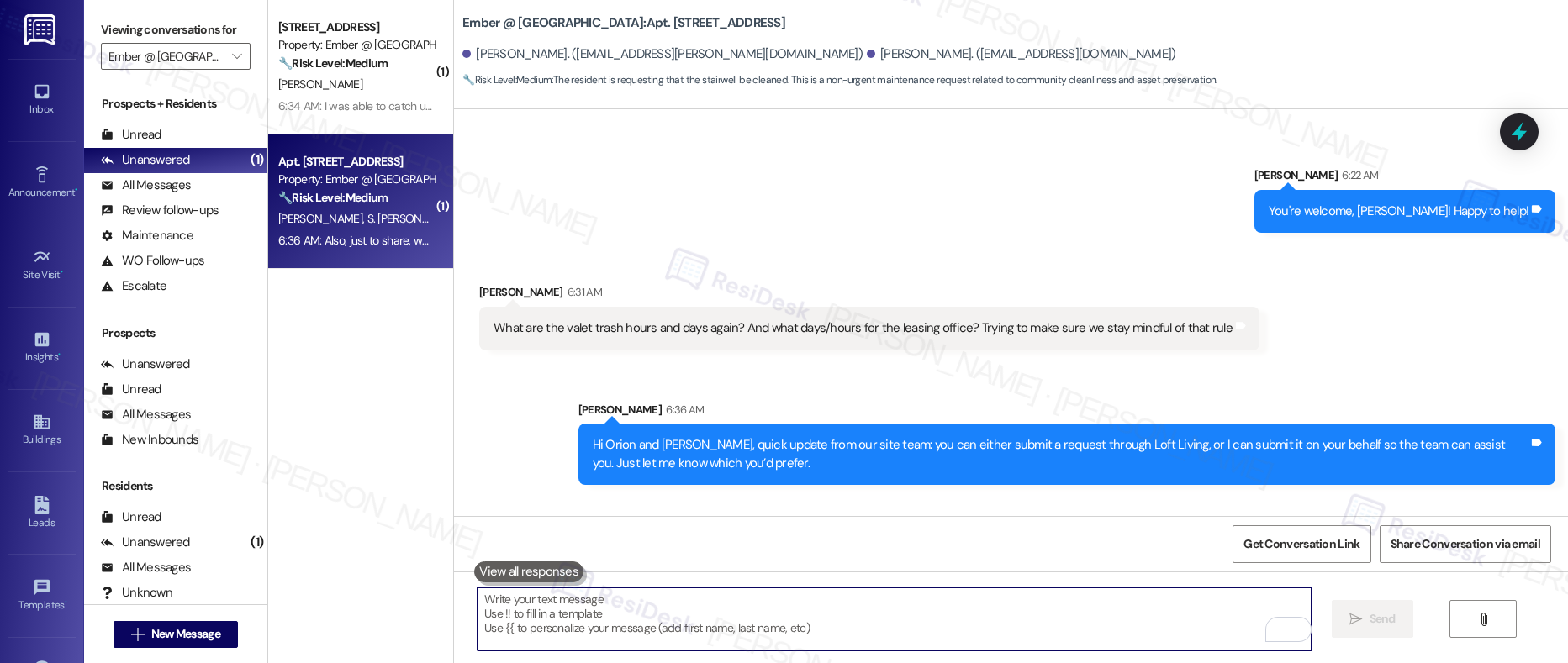
click at [524, 617] on textarea "To enrich screen reader interactions, please activate Accessibility in Grammarl…" at bounding box center [895, 619] width 835 height 63
paste textarea "I’ll confirm the valet trash hours and days for Ember and get back to you short…"
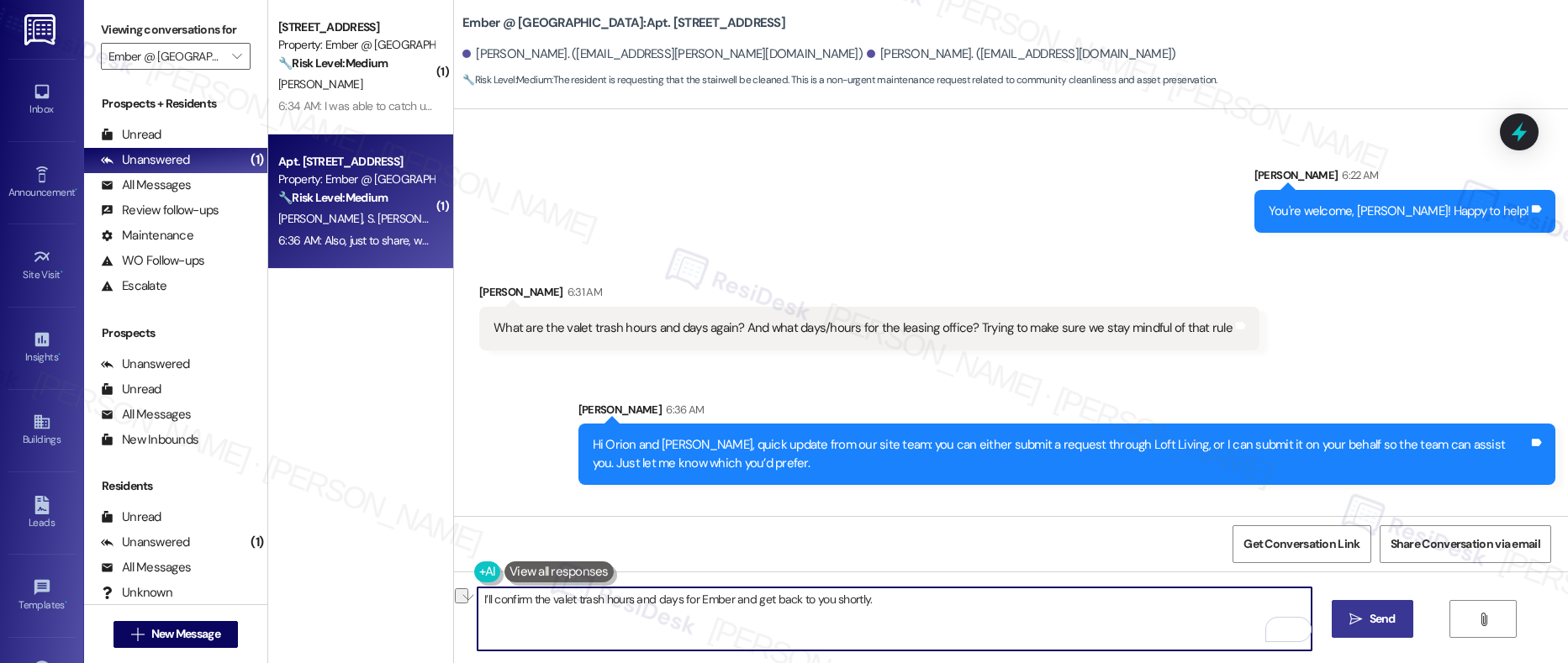
drag, startPoint x: 489, startPoint y: 596, endPoint x: 680, endPoint y: 597, distance: 191.0
click at [680, 597] on textarea "I’ll confirm the valet trash hours and days for Ember and get back to you short…" at bounding box center [895, 619] width 835 height 63
click at [754, 598] on textarea "I’ll confirm the valet trash hours and days for Ember and get back to you short…" at bounding box center [895, 619] width 835 height 63
click at [928, 608] on textarea "I’ll confirm the valet trash hours and days for Ember and get back to you short…" at bounding box center [895, 619] width 835 height 63
type textarea "I’ll confirm the valet trash hours and days for Ember and get back to you short…"
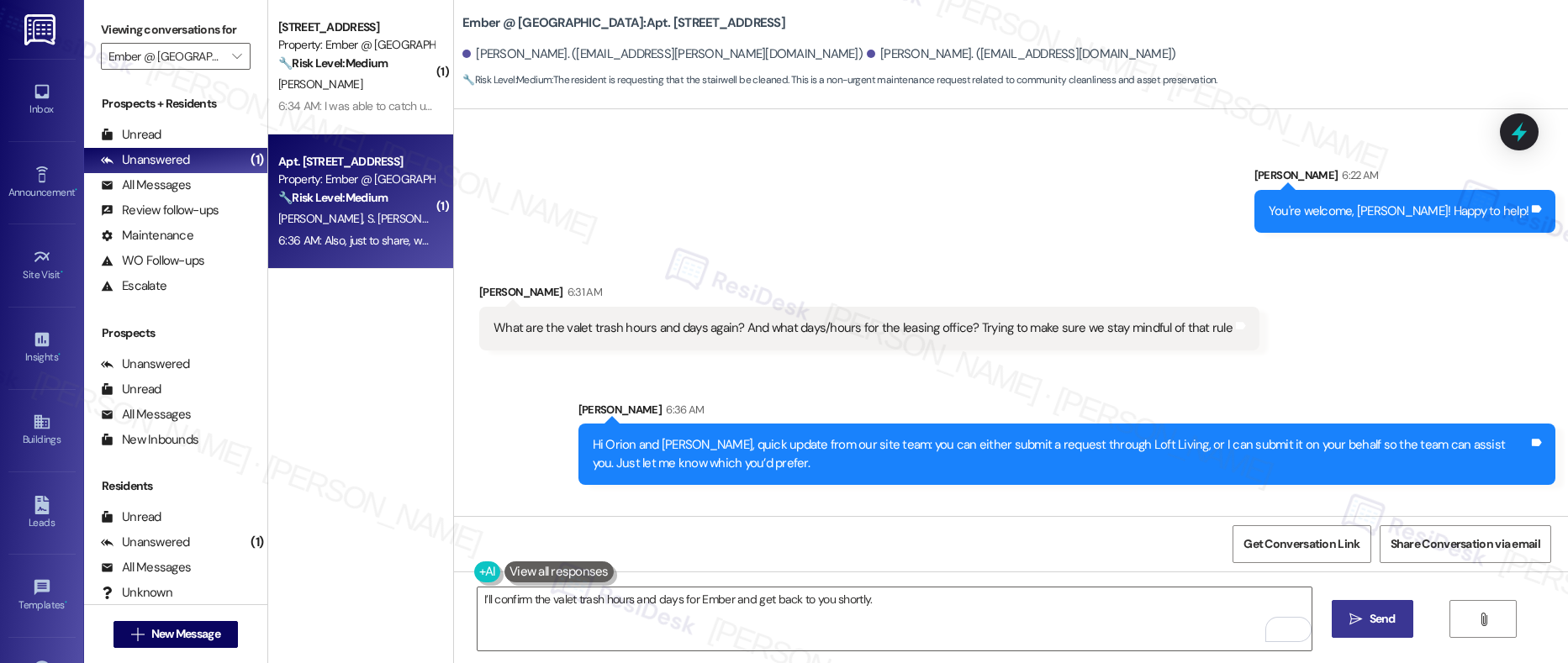
click at [1357, 623] on icon "" at bounding box center [1355, 619] width 13 height 13
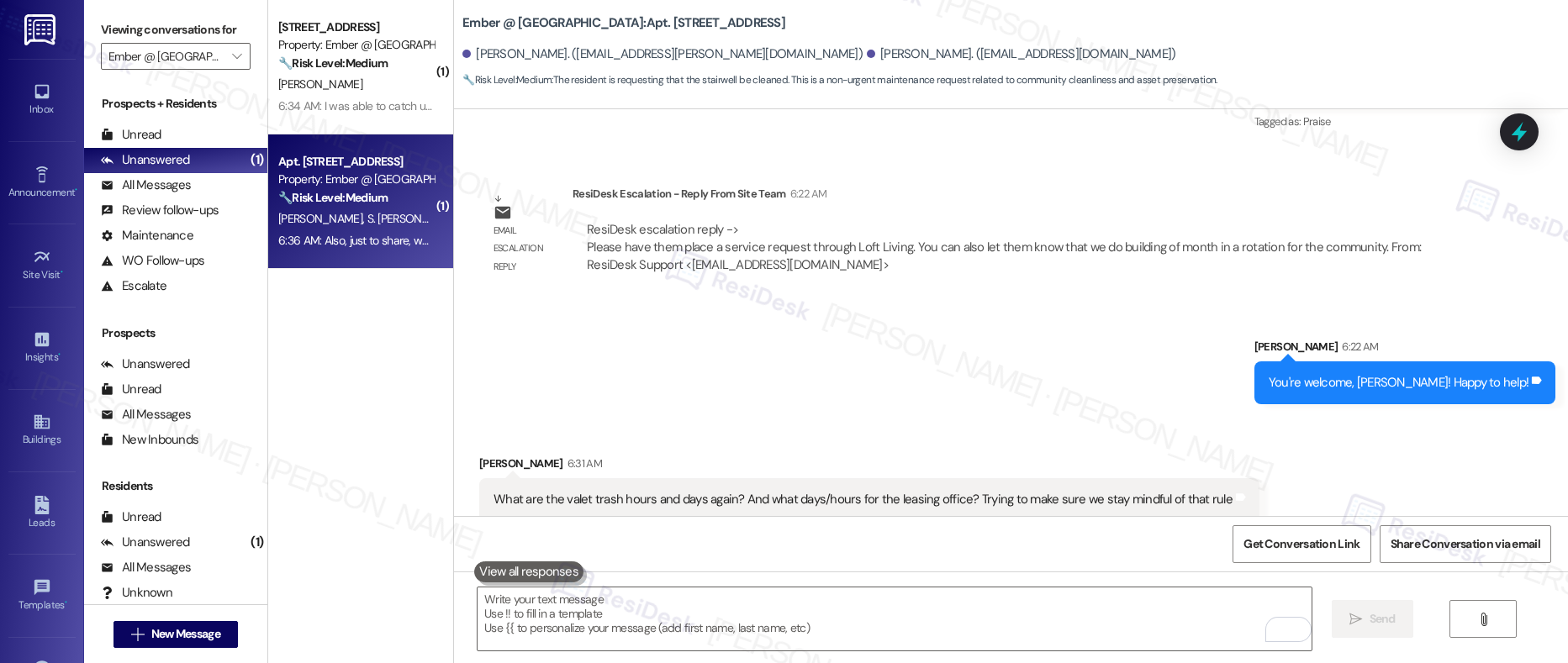
scroll to position [1815, 0]
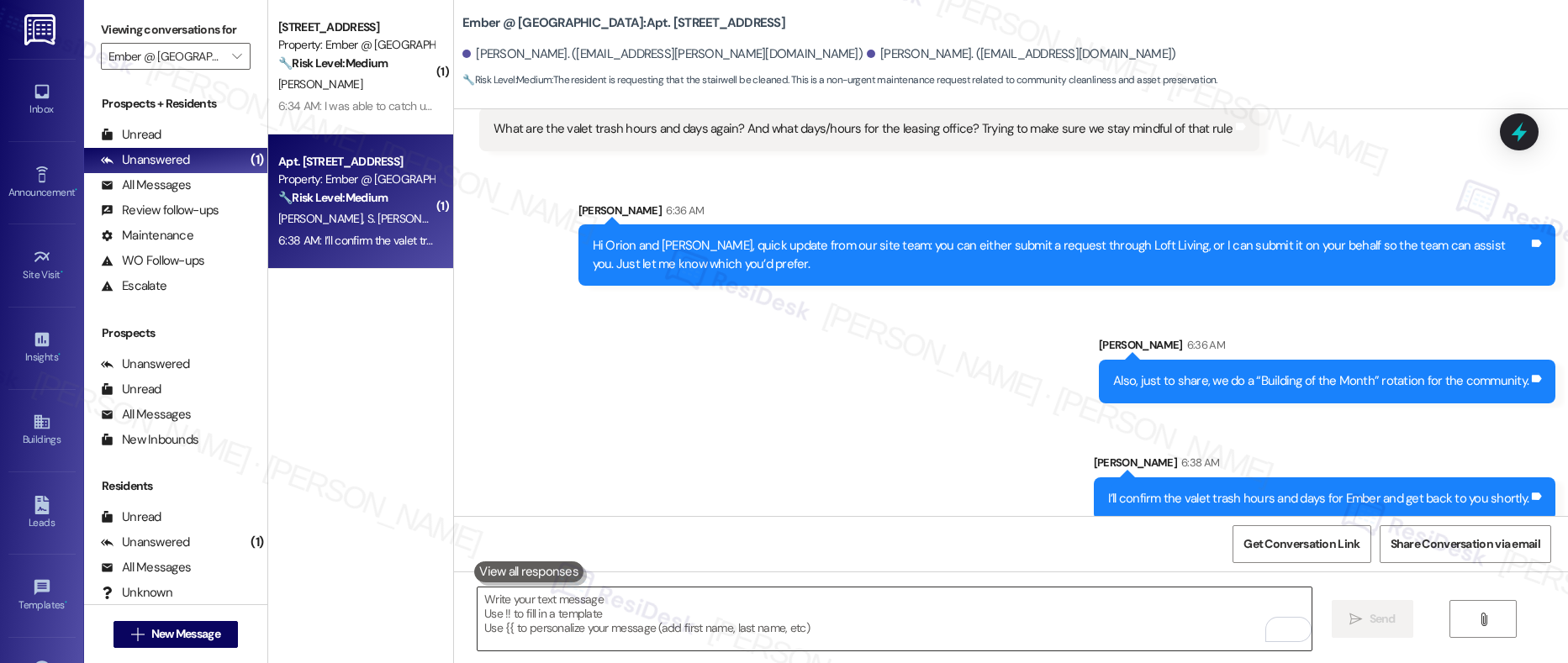
click at [788, 617] on textarea "To enrich screen reader interactions, please activate Accessibility in Grammarl…" at bounding box center [895, 619] width 835 height 63
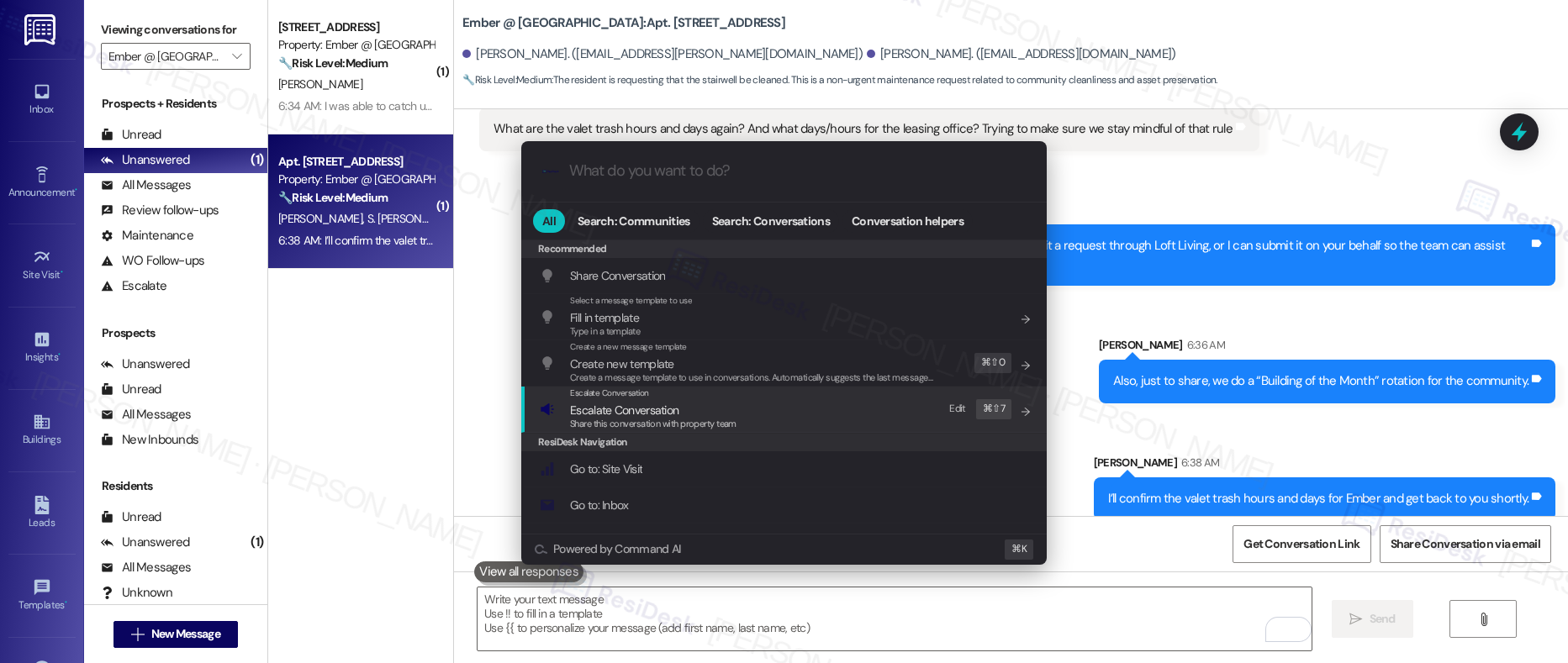
click at [779, 397] on div "Escalate Conversation Escalate Conversation Share this conversation with proper…" at bounding box center [786, 409] width 492 height 46
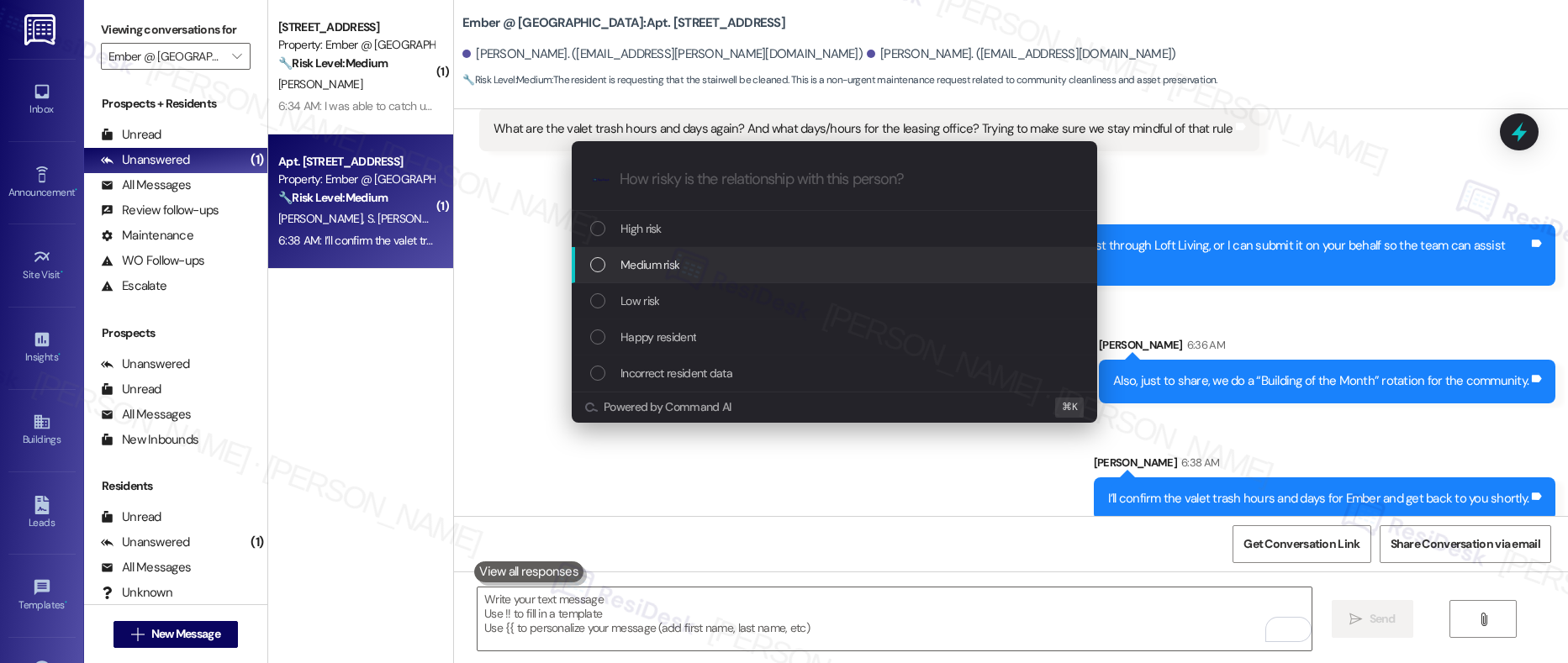
click at [796, 263] on div "Medium risk" at bounding box center [836, 265] width 492 height 19
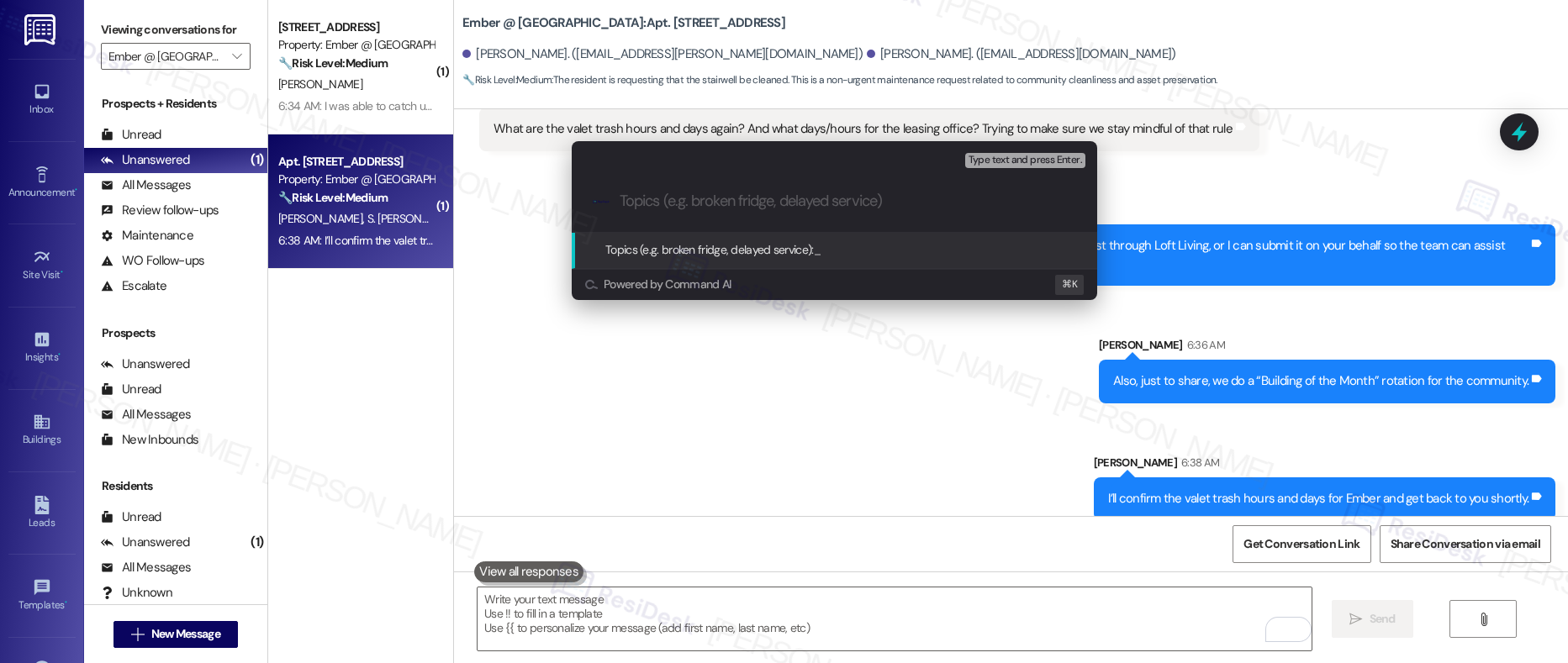
paste input "I’ll confirm the valet trash hours and days for Ember and get back to you short…"
drag, startPoint x: 655, startPoint y: 200, endPoint x: 529, endPoint y: 202, distance: 126.0
click at [529, 202] on div "Escalate Conversation Medium risk Topics (e.g. broken fridge, delayed service) …" at bounding box center [784, 332] width 1568 height 663
drag, startPoint x: 1037, startPoint y: 202, endPoint x: 857, endPoint y: 207, distance: 180.1
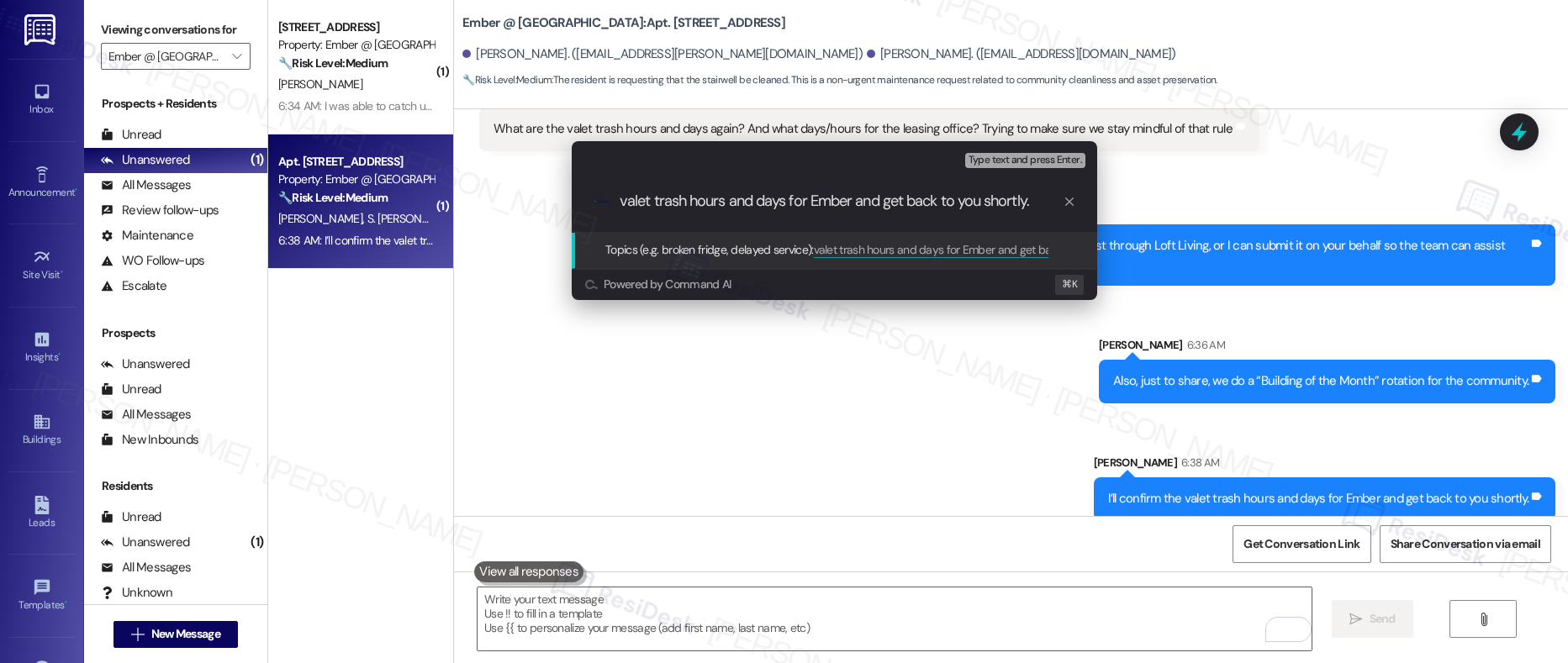
click at [857, 207] on input "valet trash hours and days for Ember and get back to you shortly." at bounding box center [841, 201] width 443 height 18
click at [1044, 207] on input "valet trash hours and days for Ember and get back to you shortly." at bounding box center [841, 201] width 443 height 18
drag, startPoint x: 1045, startPoint y: 201, endPoint x: 868, endPoint y: 209, distance: 177.2
click at [852, 198] on input "valet trash hours and days for Ember and get back to you shortly." at bounding box center [841, 201] width 443 height 18
type input "valet trash hours and days for Ember"
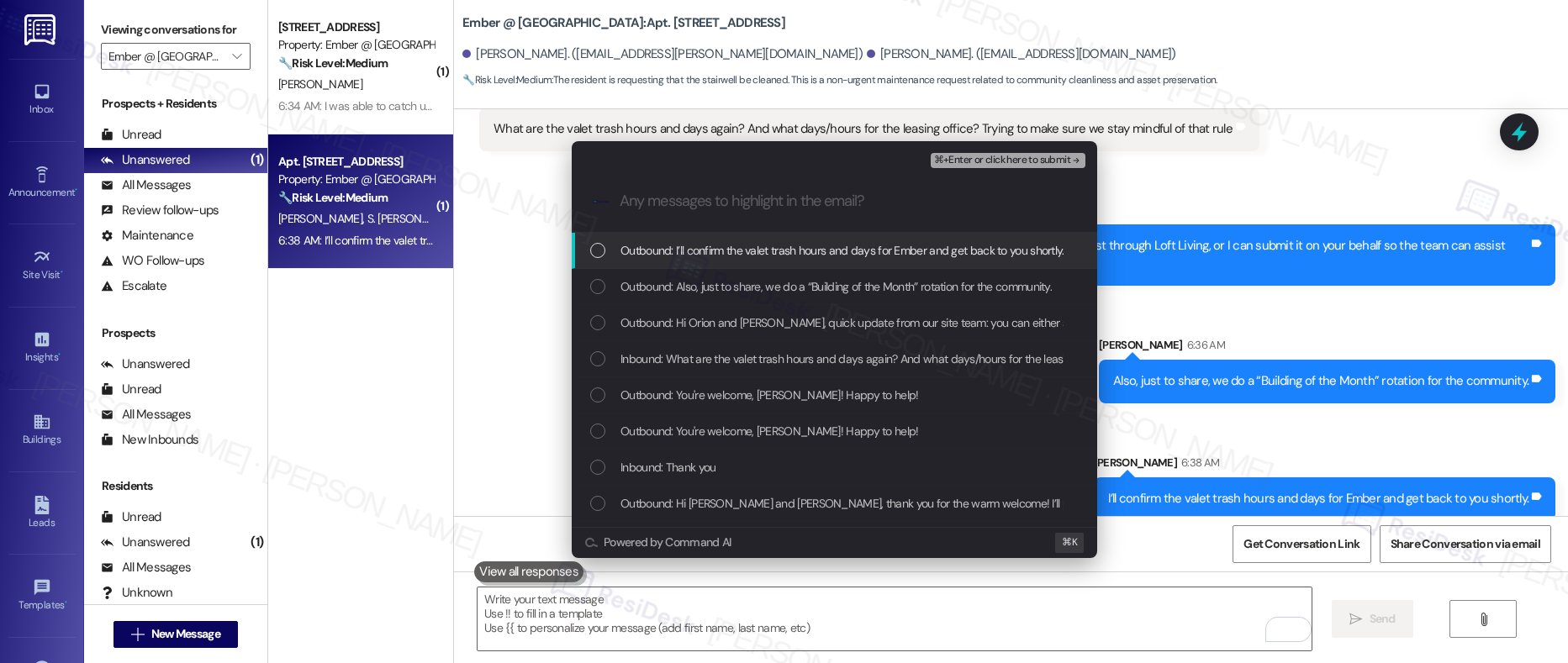
click at [722, 249] on span "Outbound: I’ll confirm the valet trash hours and days for Ember and get back to…" at bounding box center [842, 251] width 444 height 19
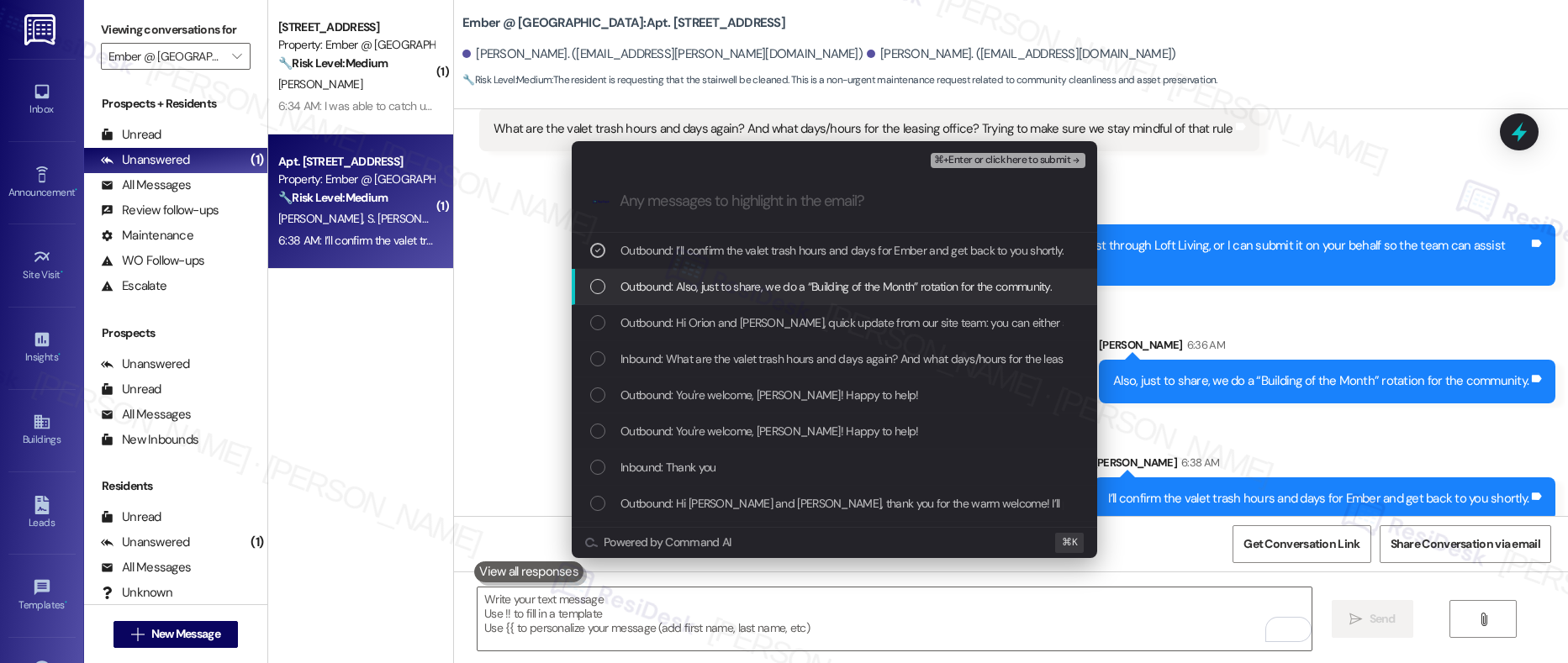
click at [719, 290] on span "Outbound: Also, just to share, we do a “Building of the Month” rotation for the…" at bounding box center [835, 287] width 431 height 19
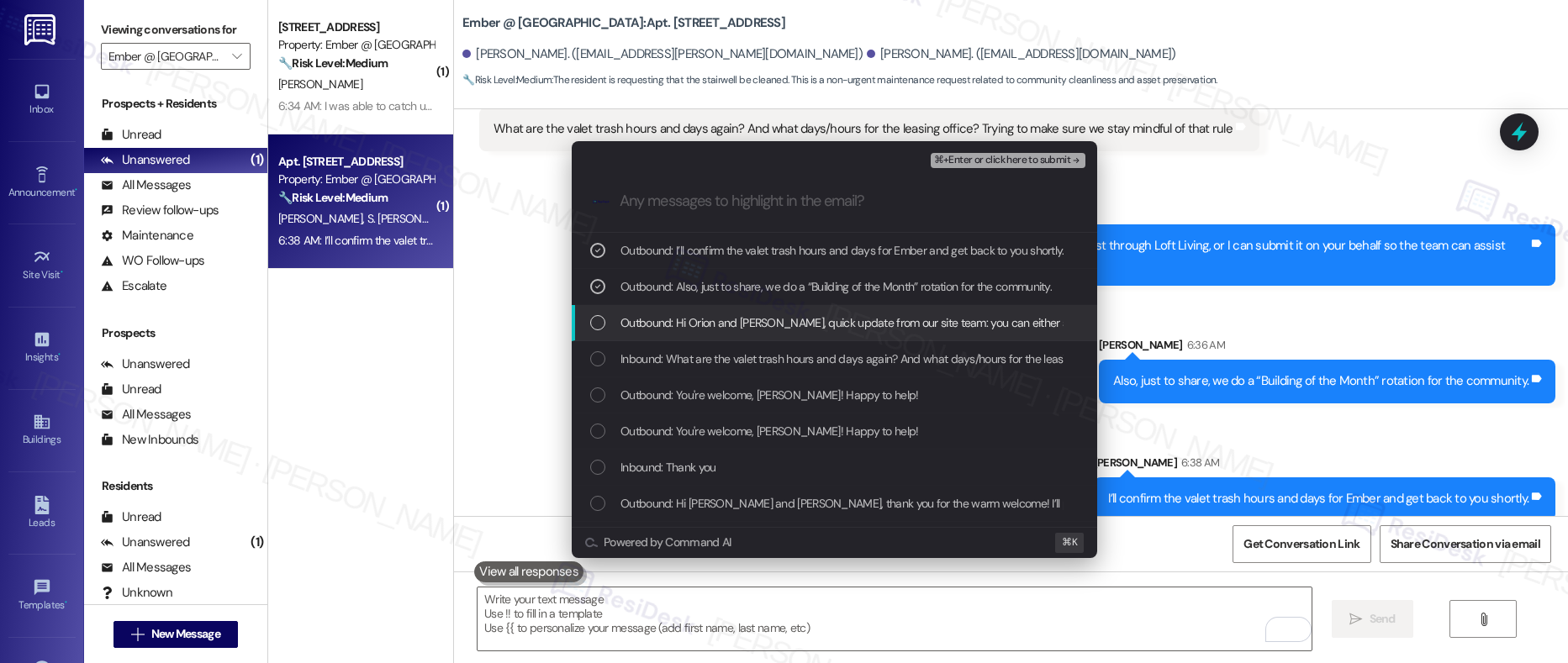
click at [716, 321] on span "Outbound: Hi Orion and Seleena, quick update from our site team: you can either…" at bounding box center [1165, 323] width 1089 height 19
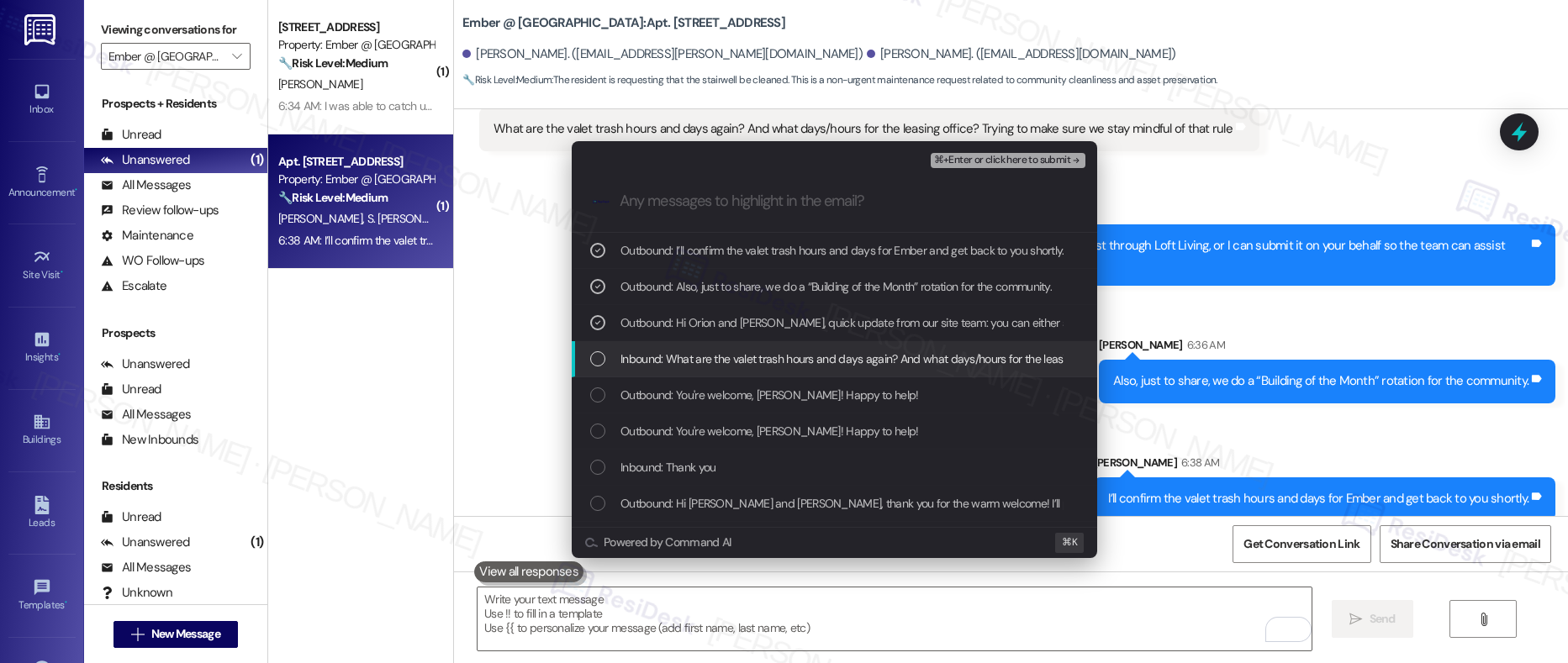
click at [719, 364] on span "Inbound: What are the valet trash hours and days again? And what days/hours for…" at bounding box center [983, 359] width 726 height 19
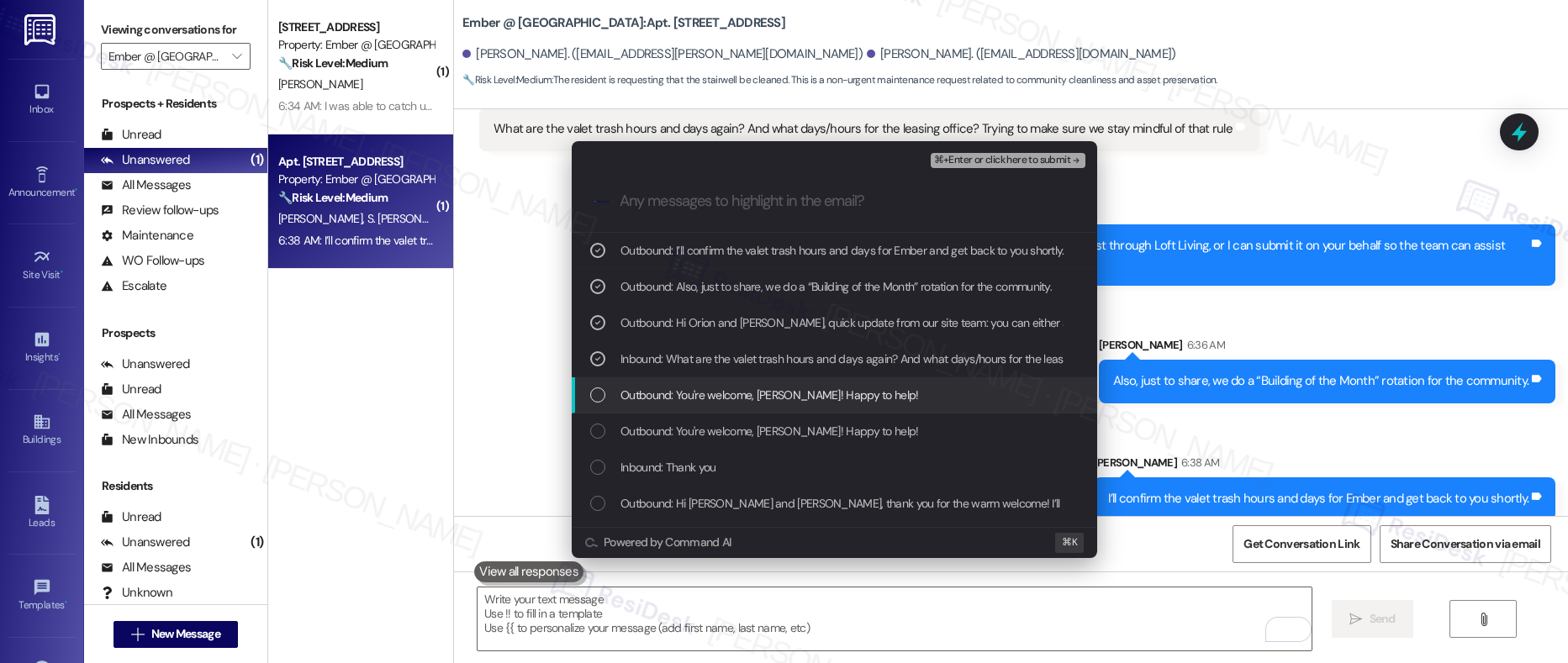
click at [726, 391] on span "Outbound: You're welcome, Selena! Happy to help!" at bounding box center [770, 395] width 299 height 19
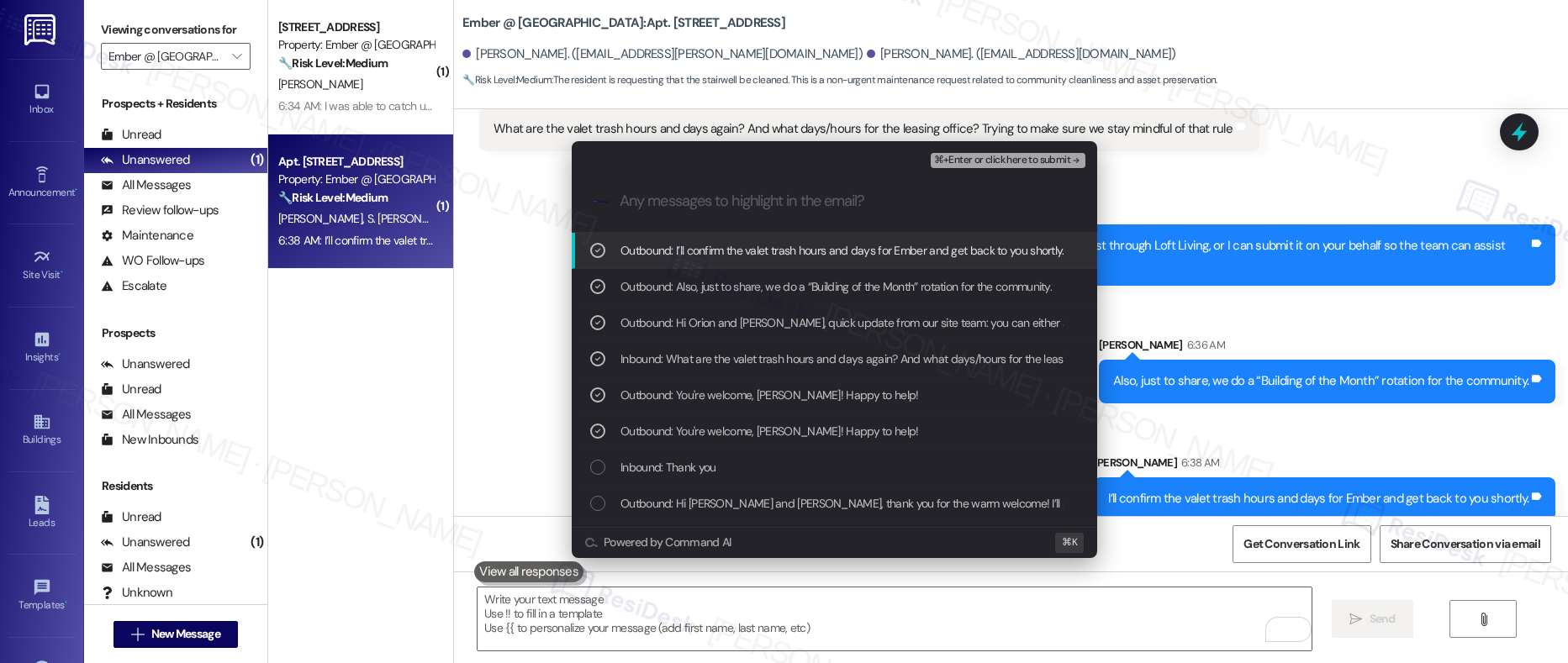
click at [1019, 164] on span "⌘+Enter or click here to submit" at bounding box center [1002, 160] width 136 height 12
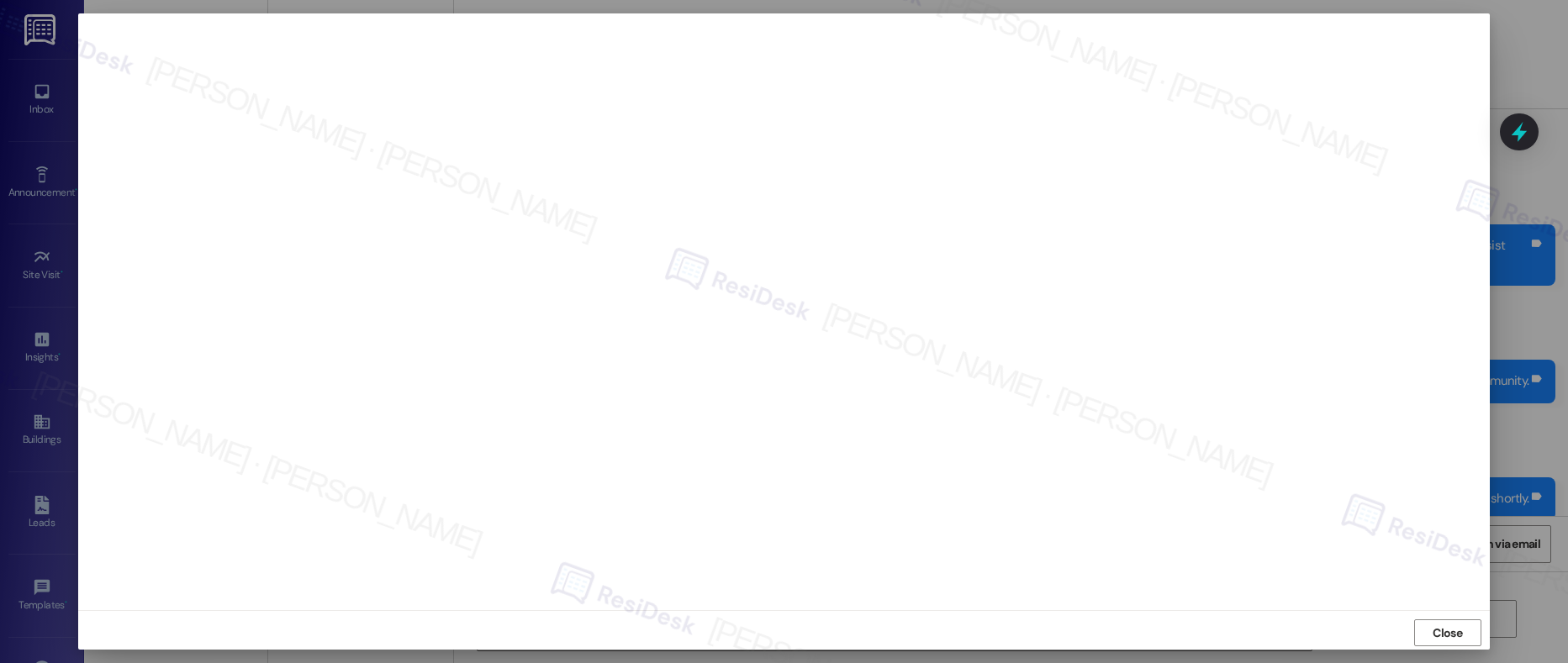
scroll to position [5, 0]
click at [1473, 634] on button "Close" at bounding box center [1448, 628] width 68 height 27
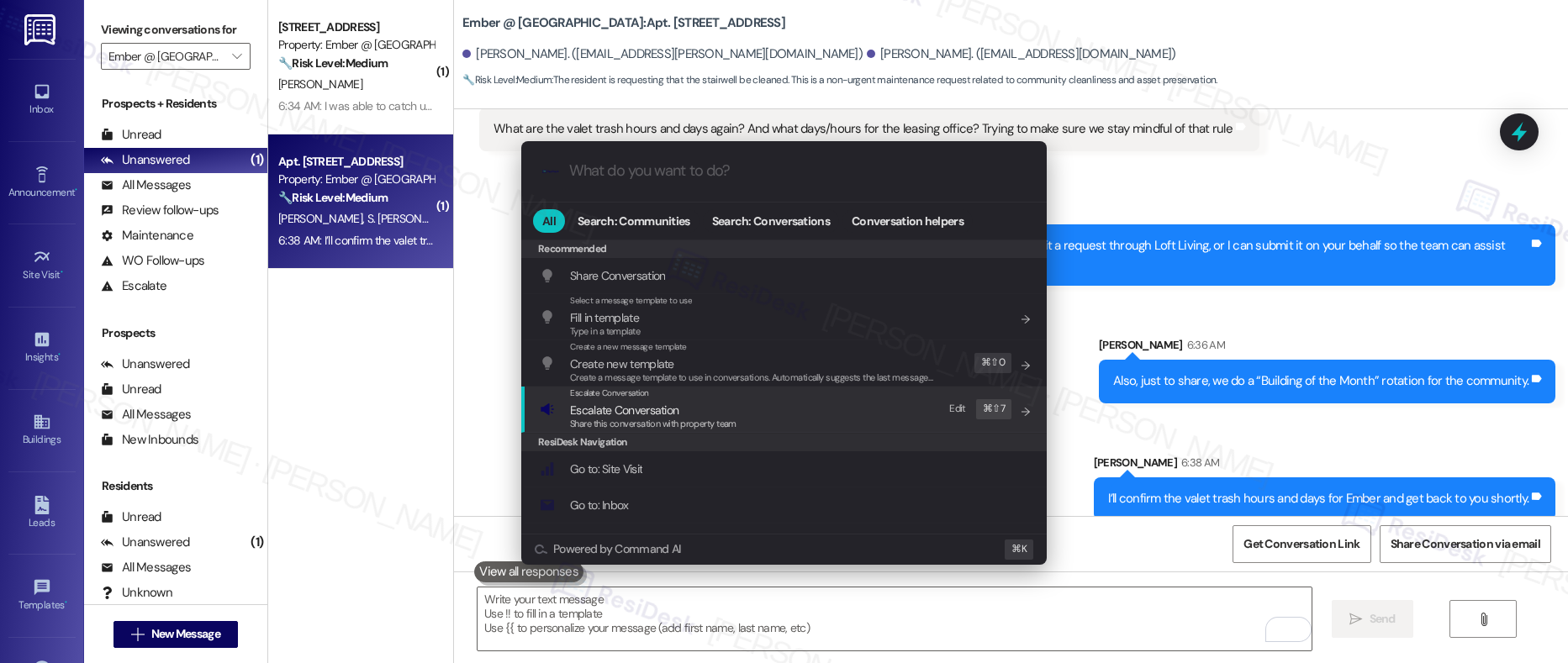
click at [613, 427] on span "Share this conversation with property team" at bounding box center [653, 423] width 166 height 12
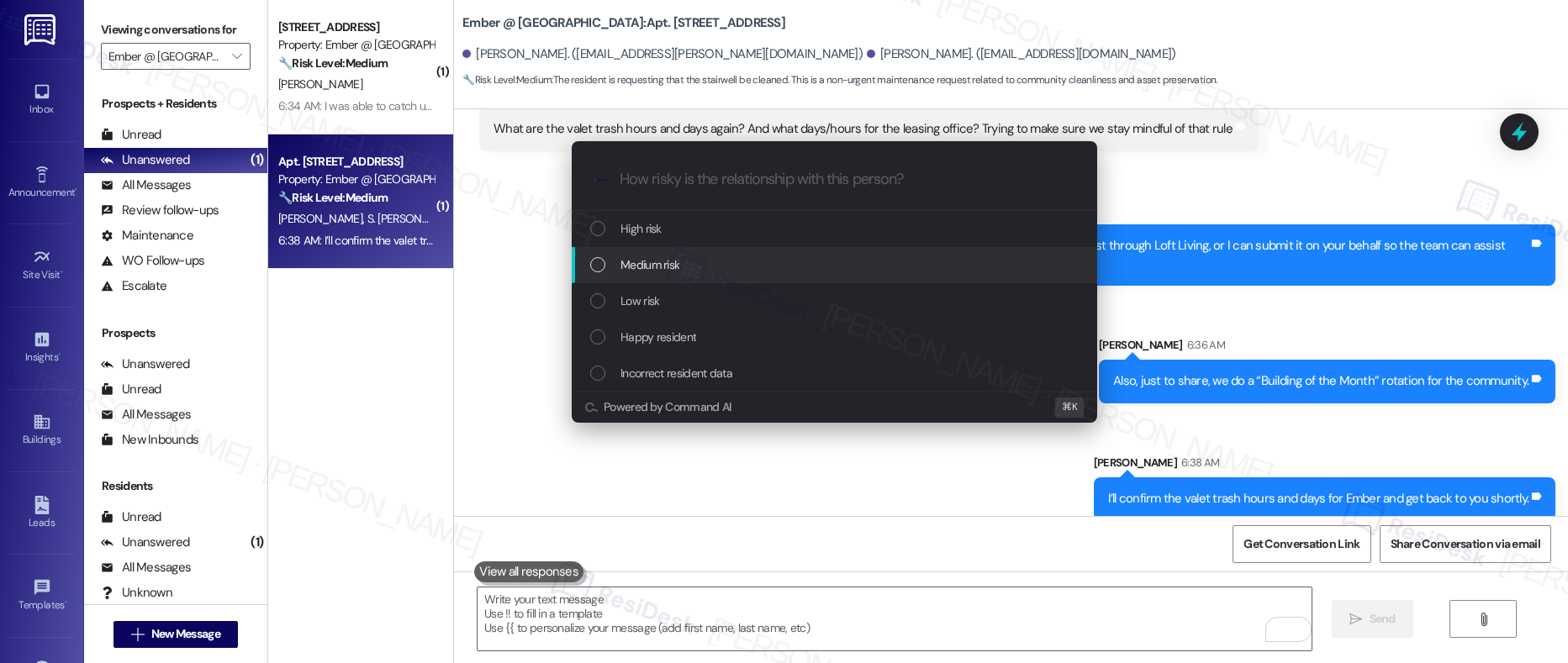
click at [651, 265] on span "Medium risk" at bounding box center [650, 265] width 59 height 19
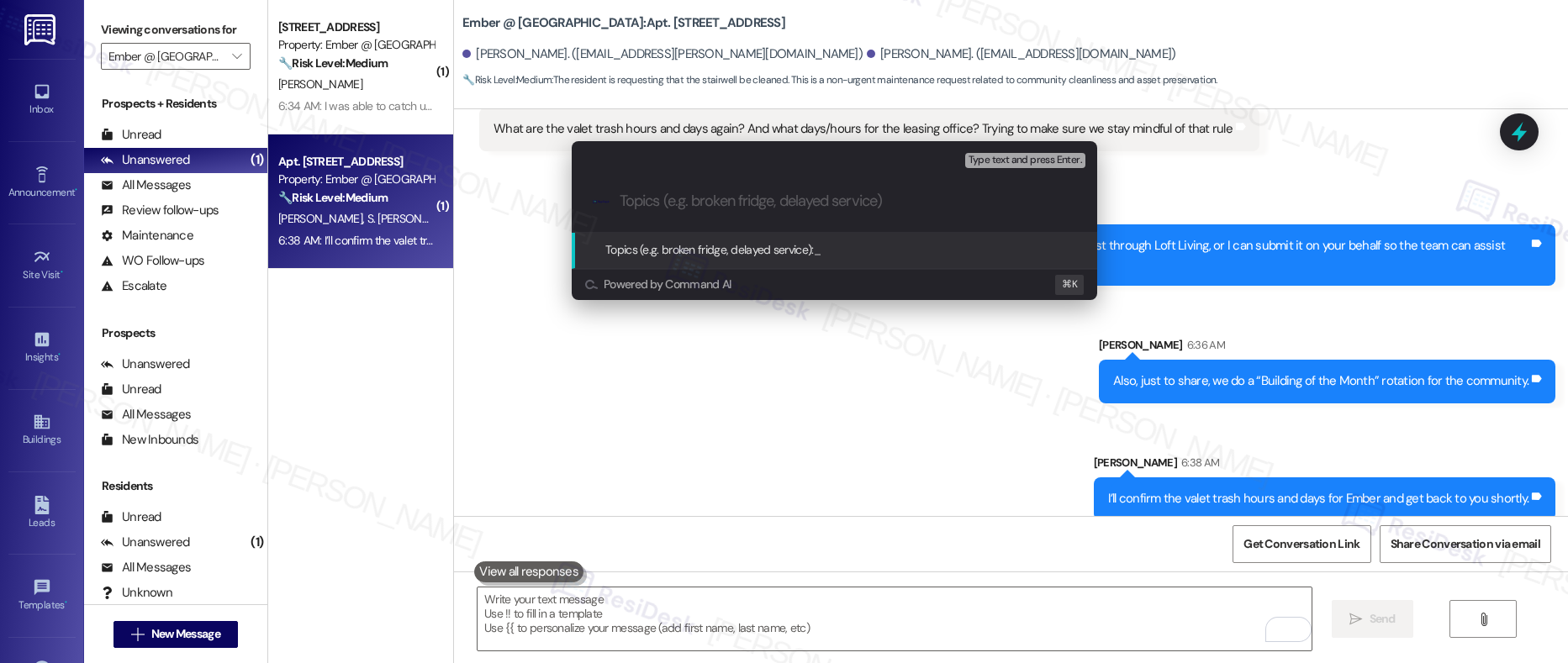
paste input "valet trash hours and days for Ember"
type input "valet trash hours and days for Ember"
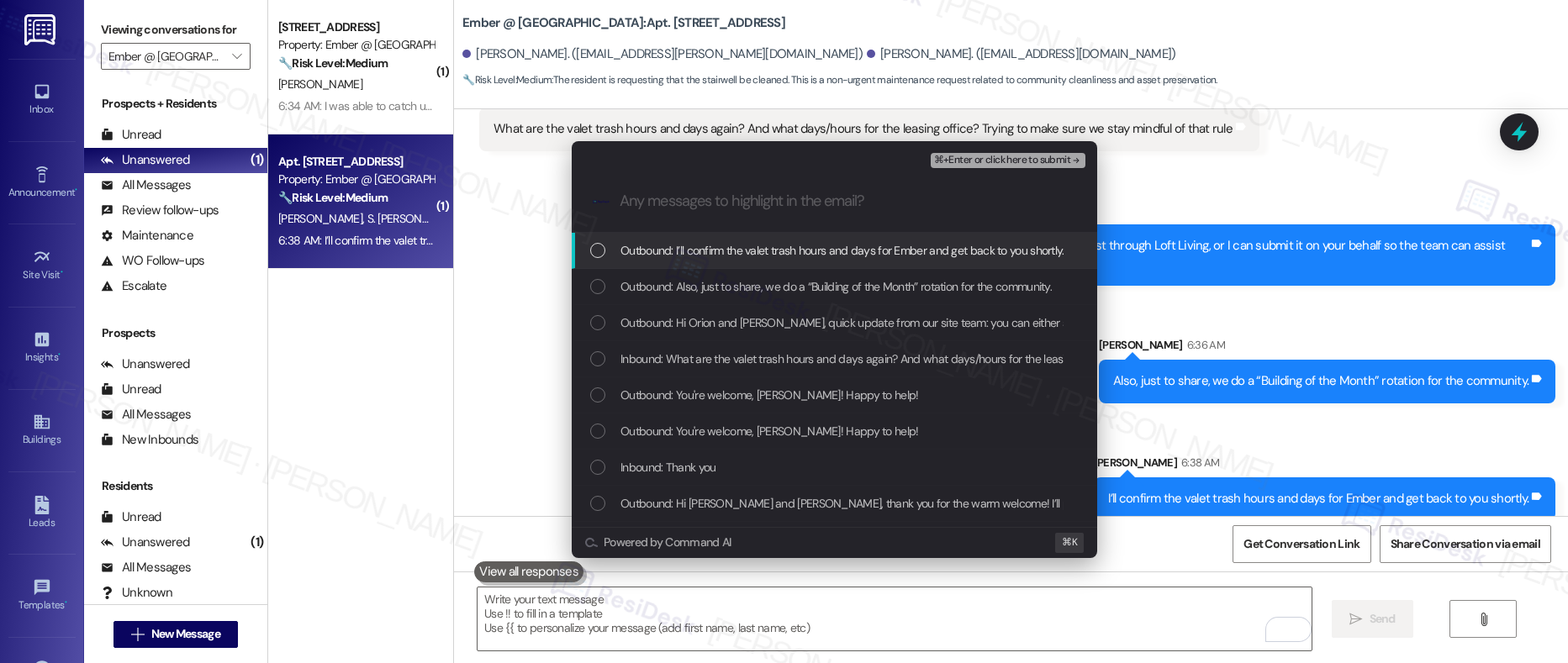
click at [701, 261] on div "Outbound: I’ll confirm the valet trash hours and days for Ember and get back to…" at bounding box center [835, 251] width 526 height 36
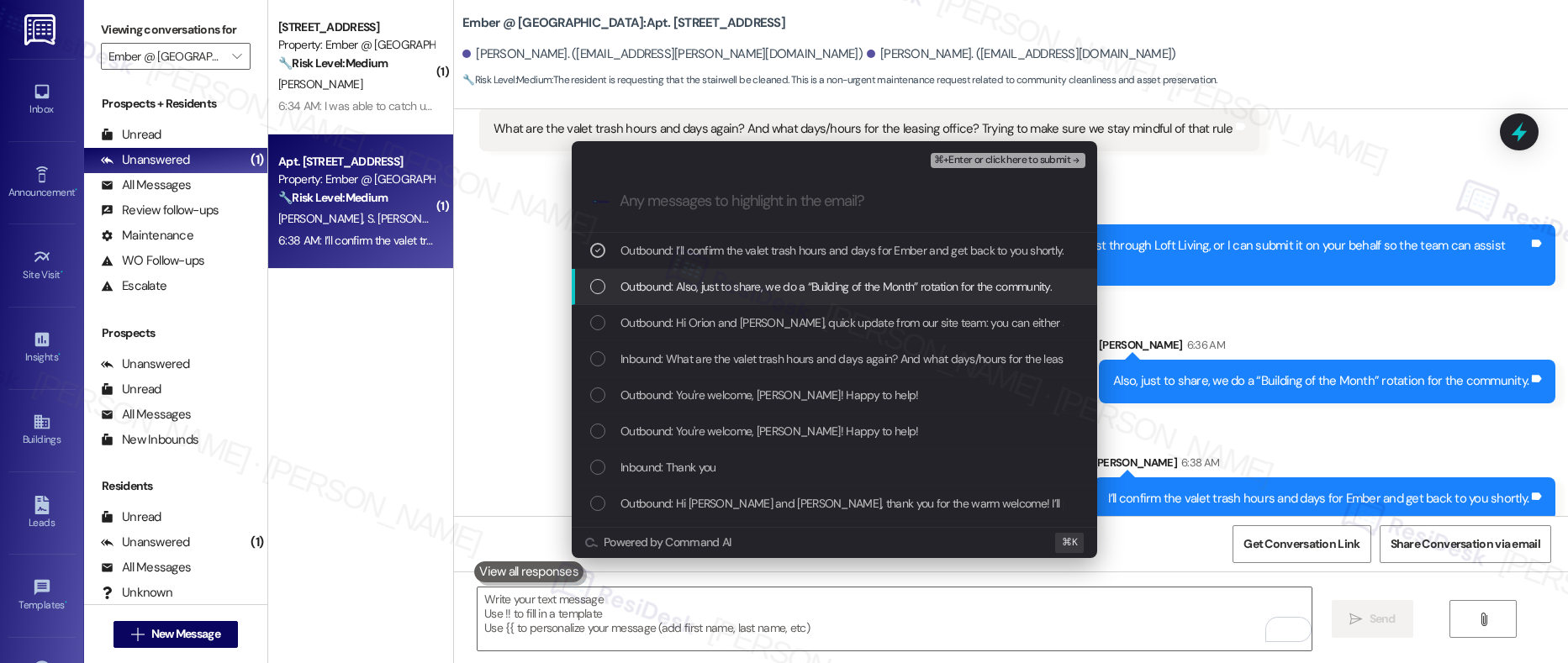
click at [706, 296] on div "Outbound: Also, just to share, we do a “Building of the Month” rotation for the…" at bounding box center [835, 287] width 526 height 36
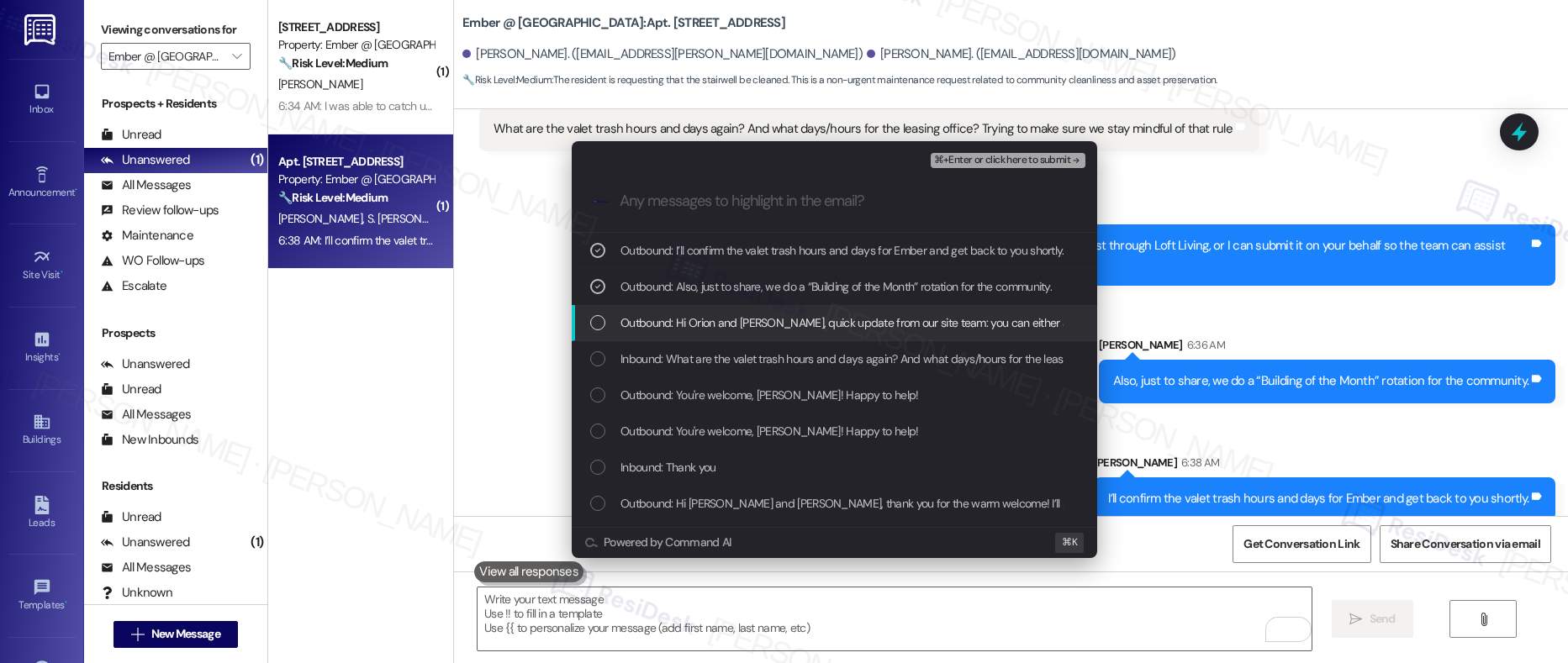
click at [706, 331] on span "Outbound: Hi Orion and Seleena, quick update from our site team: you can either…" at bounding box center [1165, 323] width 1089 height 19
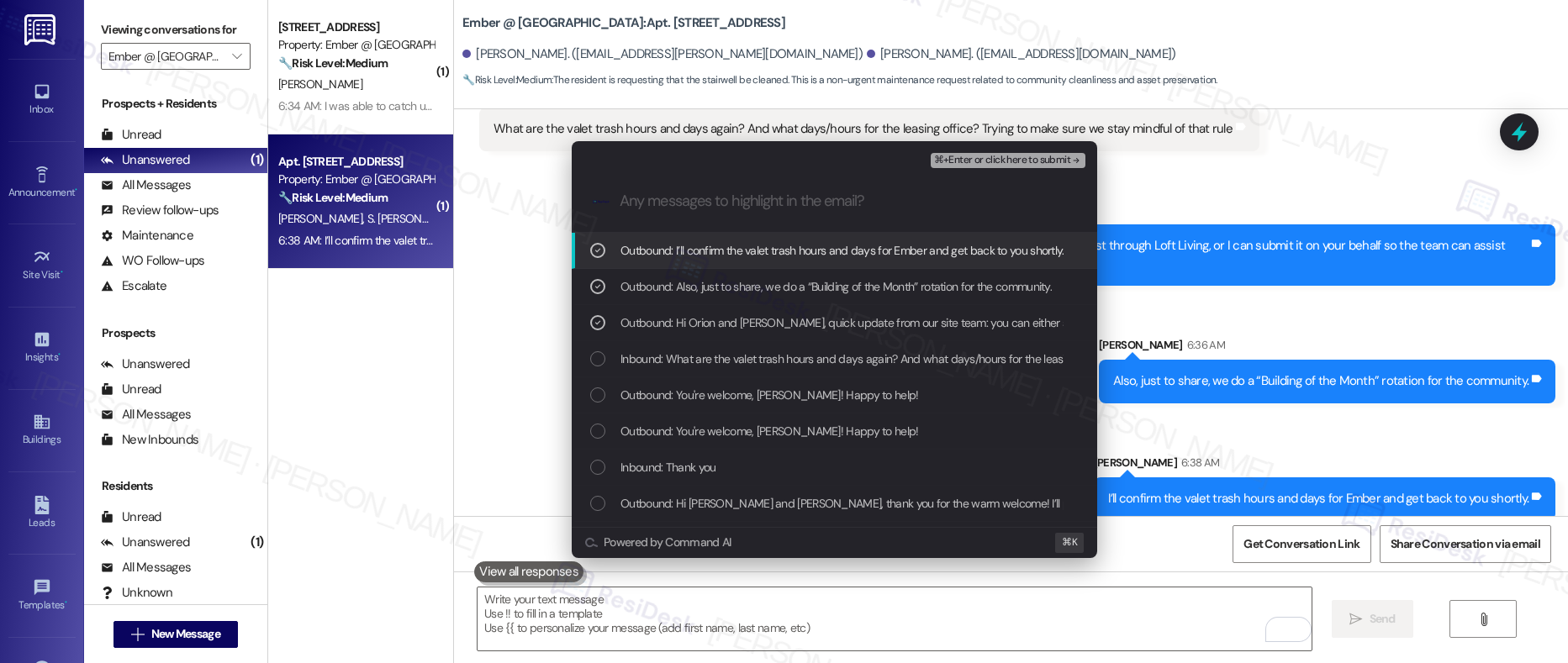
click at [999, 161] on span "⌘+Enter or click here to submit" at bounding box center [1002, 160] width 136 height 12
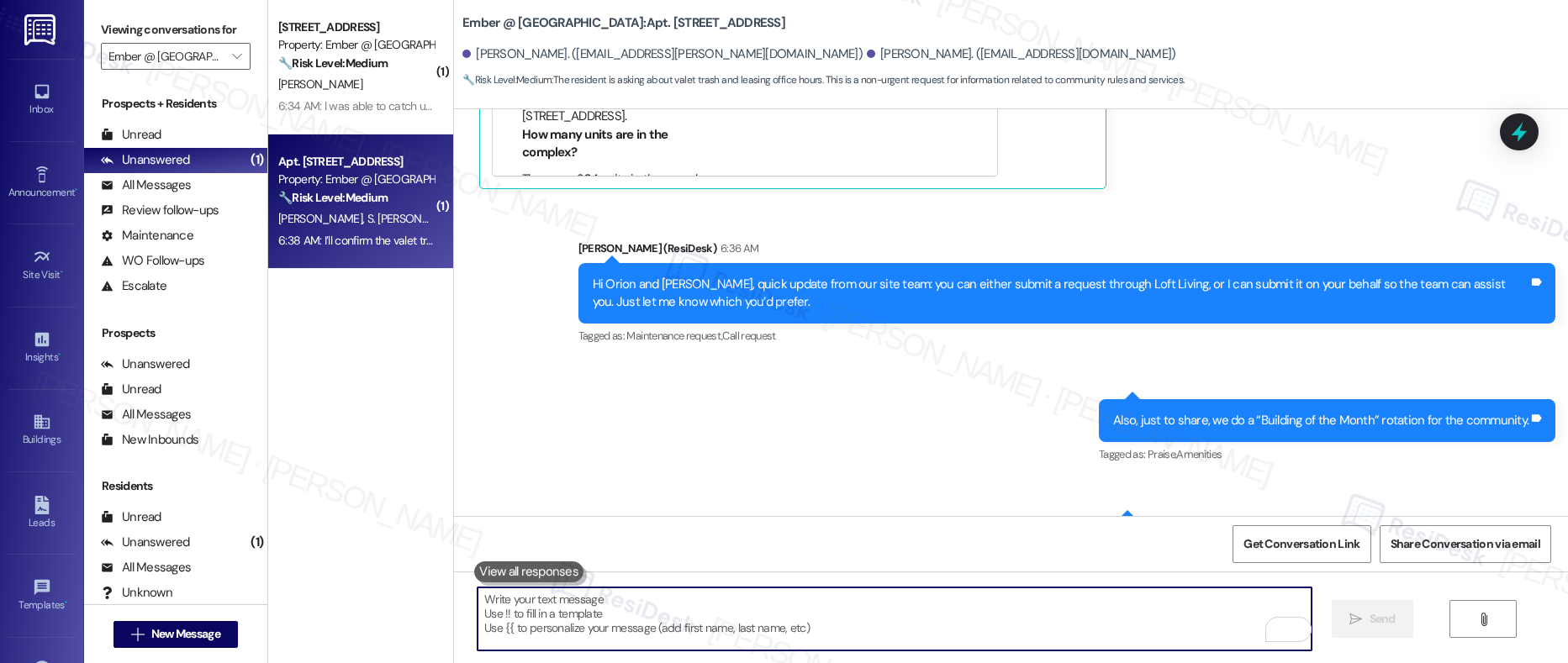
scroll to position [2062, 0]
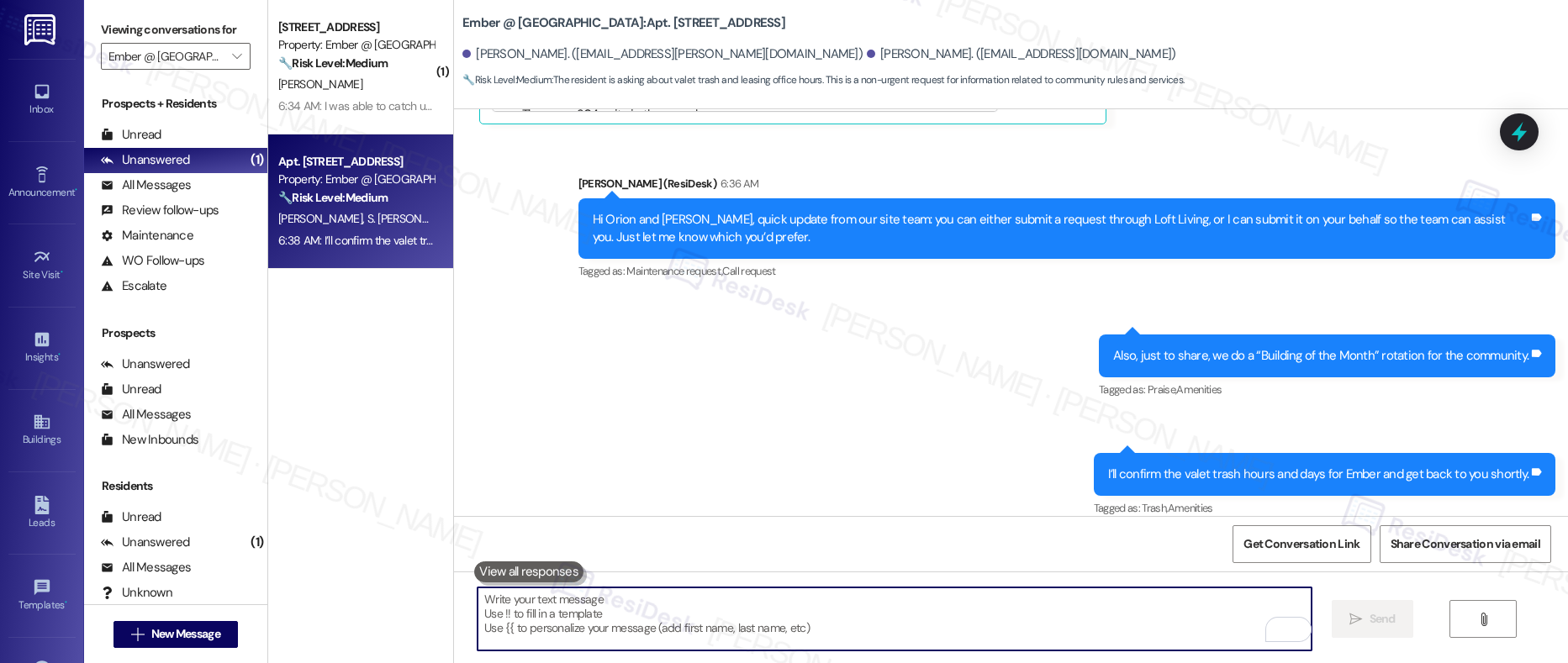
click at [785, 606] on textarea "To enrich screen reader interactions, please activate Accessibility in Grammarl…" at bounding box center [895, 619] width 835 height 63
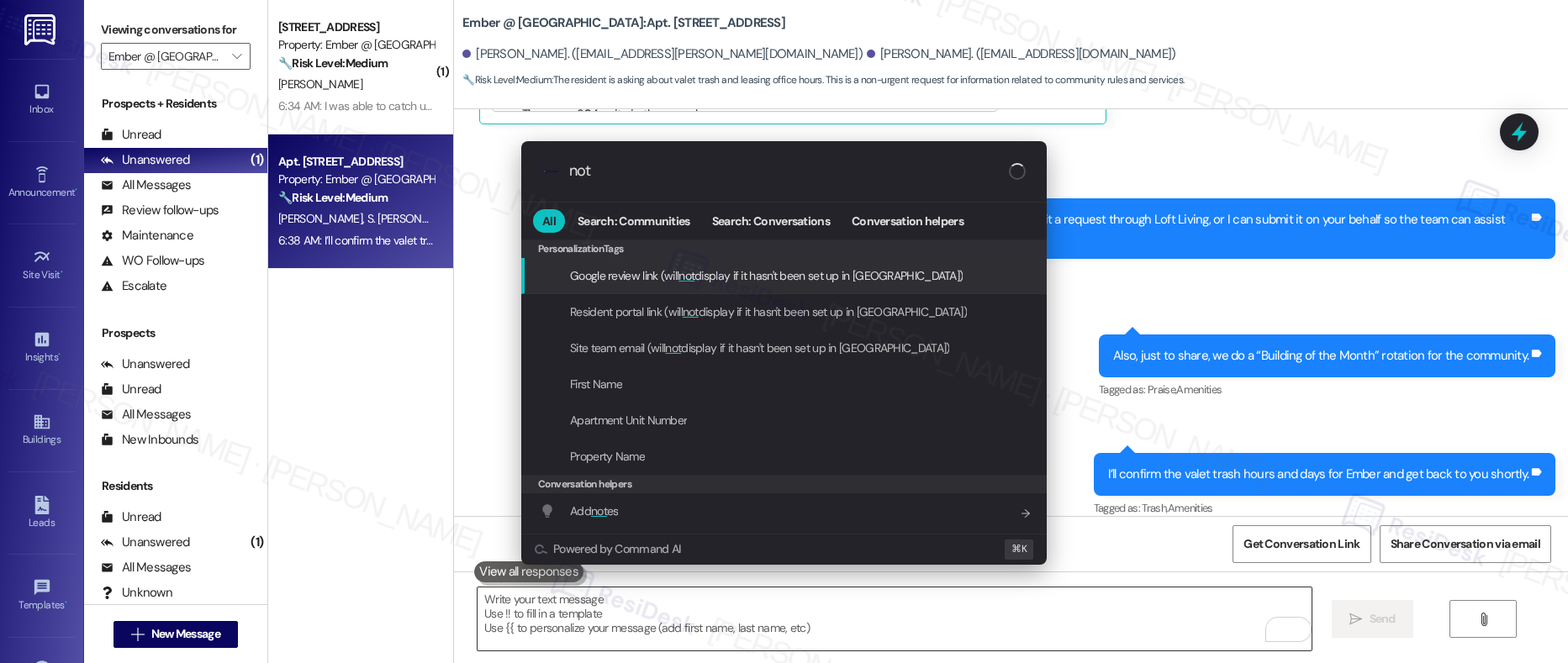
type input "note"
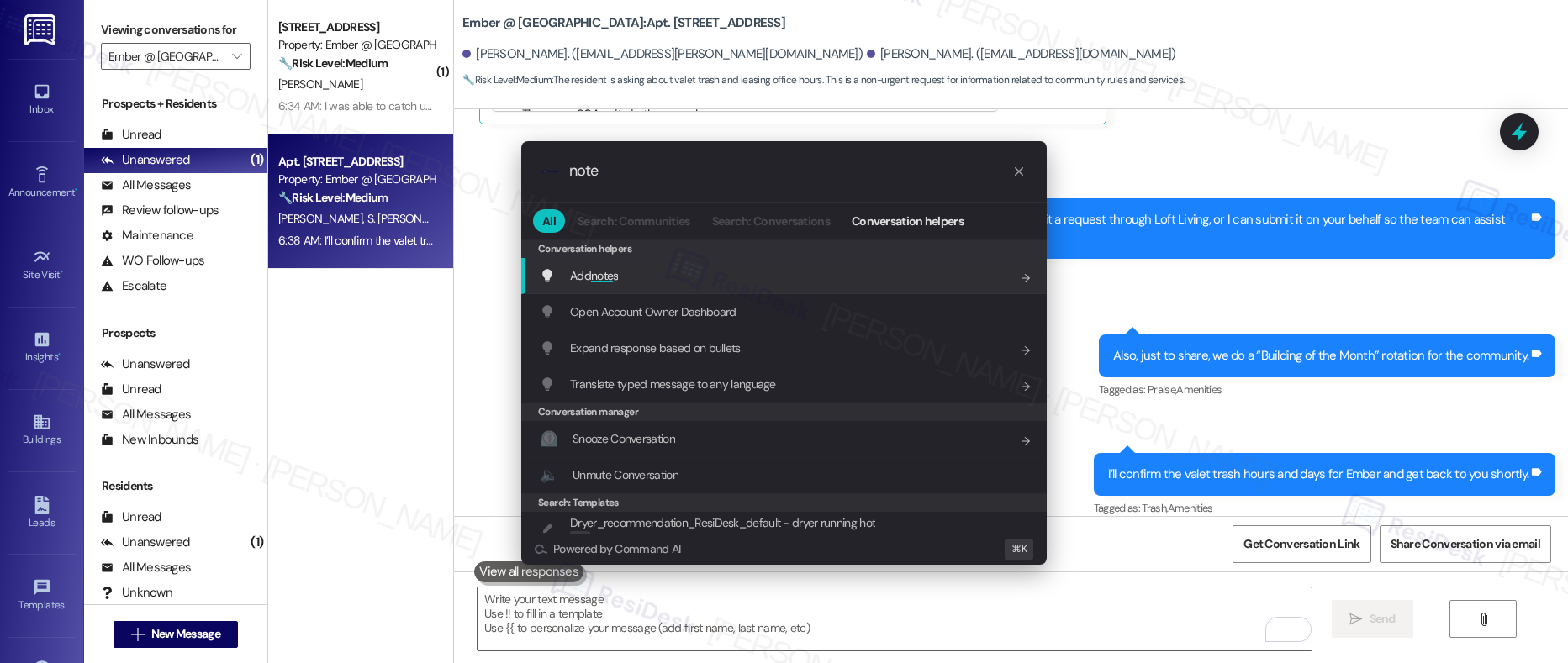
click at [774, 277] on div "Add note s Add shortcut" at bounding box center [786, 276] width 492 height 19
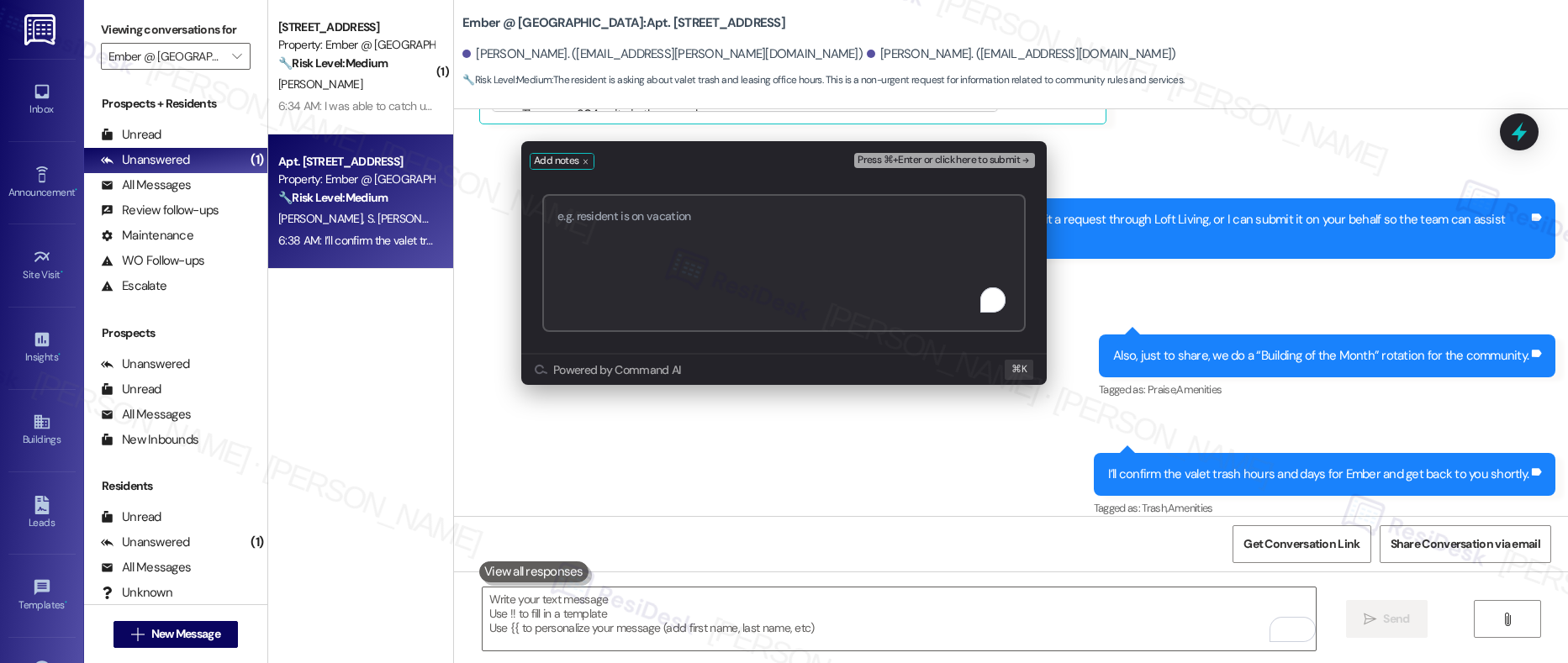
paste textarea "valet trash hours and days for Ember"
click at [554, 218] on textarea "valet trash hours and days for Ember" at bounding box center [784, 262] width 484 height 137
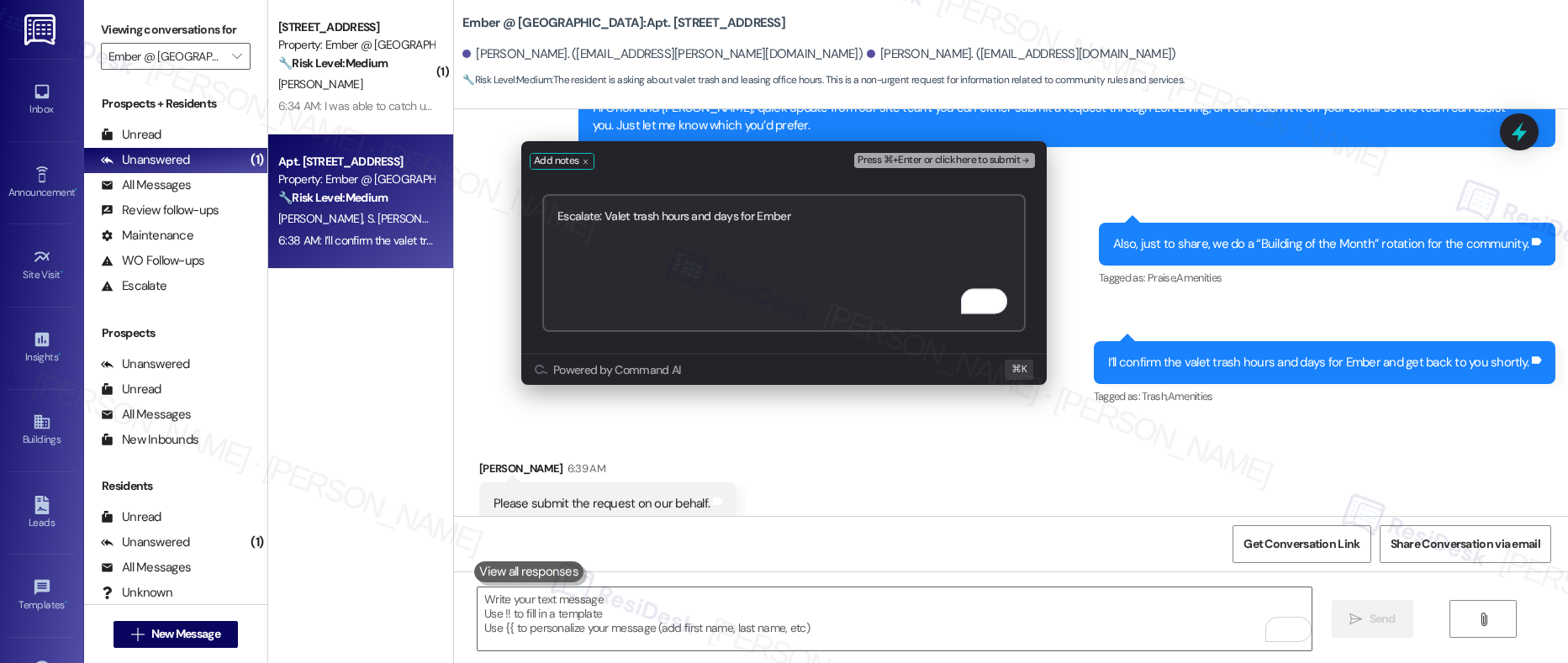
scroll to position [2178, 0]
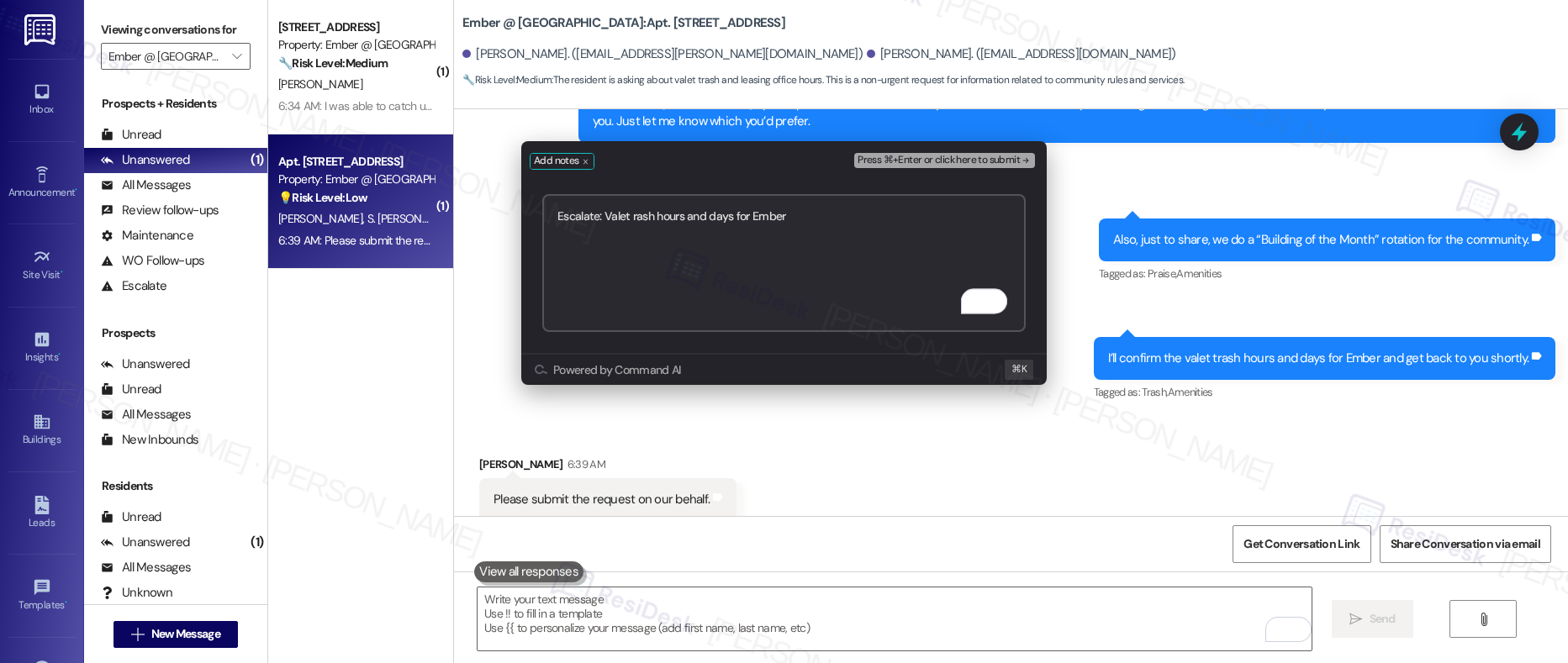
type textarea "Escalate: Valet Trash hours and days for Ember"
click at [805, 221] on textarea "Escalate: Valet Trash hours and days for Ember" at bounding box center [784, 262] width 484 height 137
click at [978, 154] on span "Press ⌘+Enter or click here to submit" at bounding box center [938, 160] width 162 height 12
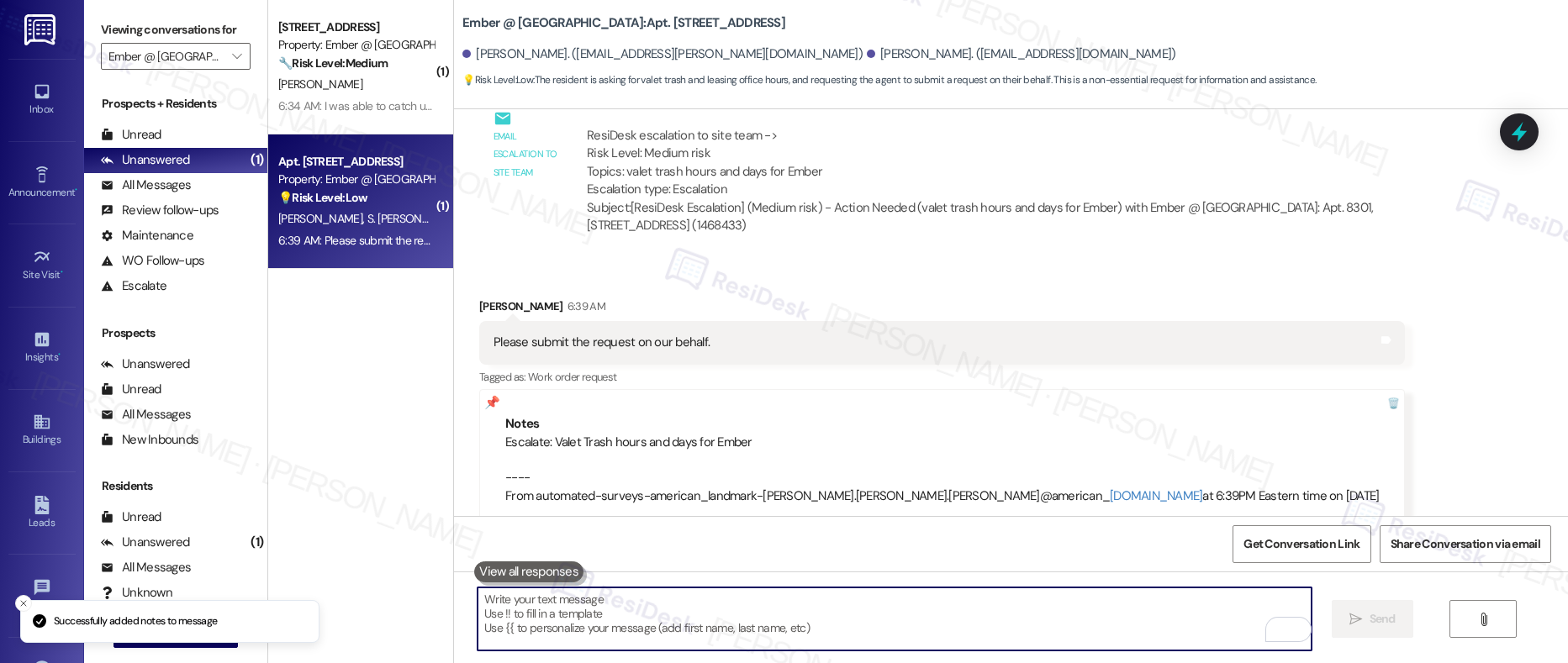
scroll to position [2288, 0]
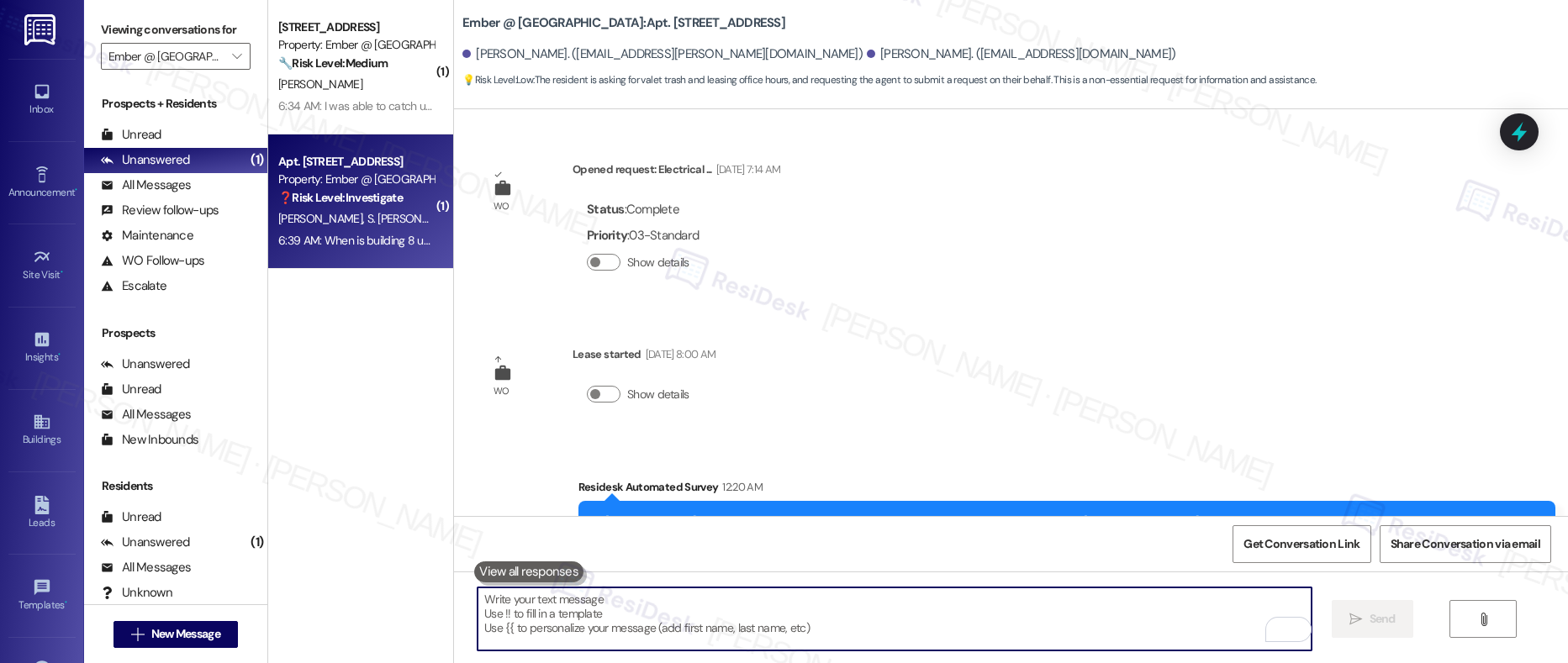
scroll to position [2287, 0]
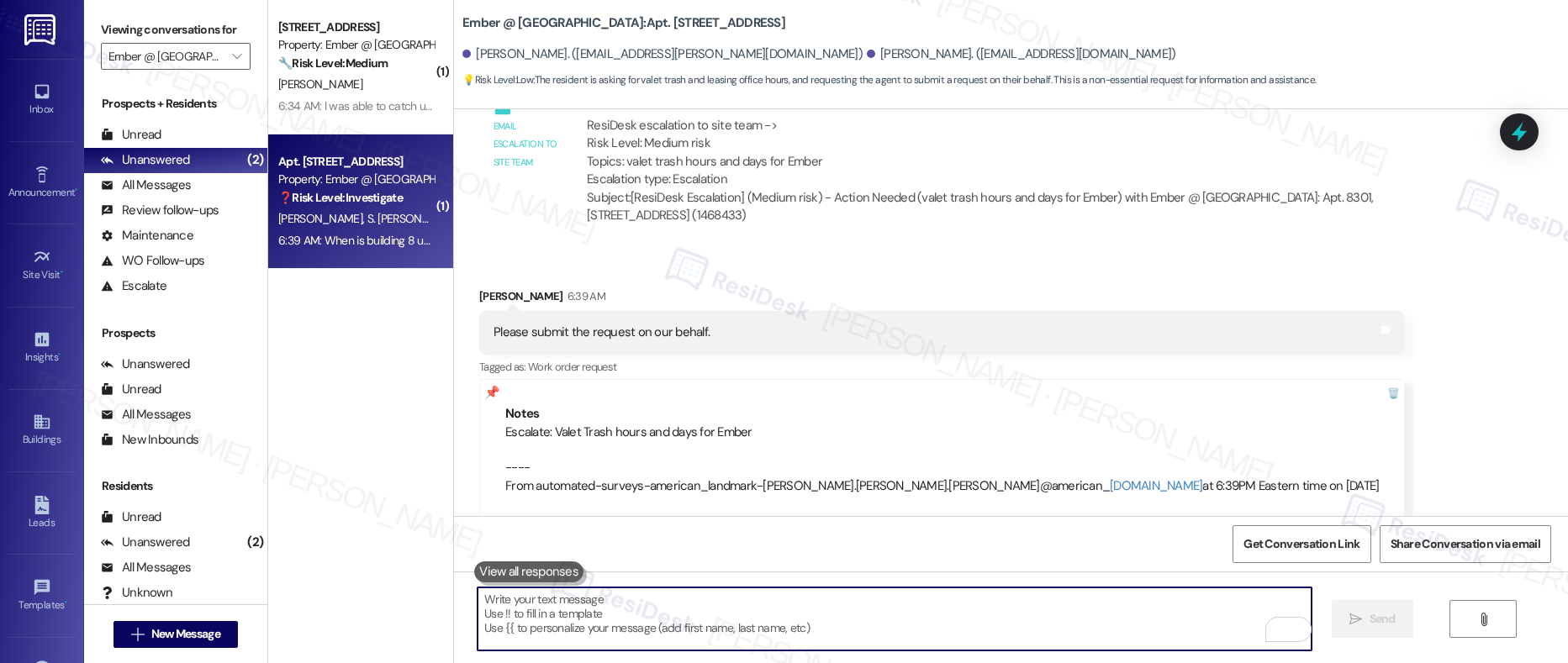
click at [538, 625] on textarea "To enrich screen reader interactions, please activate Accessibility in Grammarl…" at bounding box center [895, 619] width 835 height 63
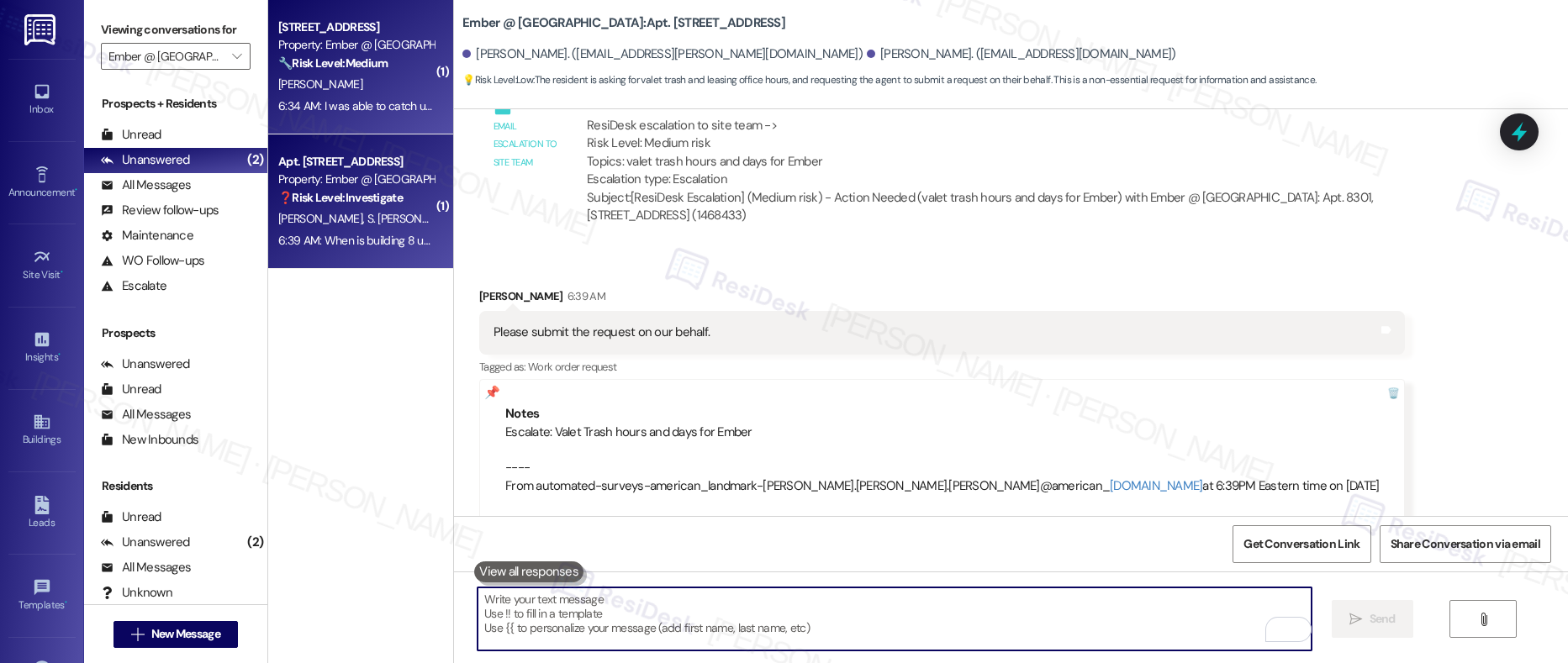
click at [404, 84] on div "[PERSON_NAME]" at bounding box center [356, 84] width 159 height 21
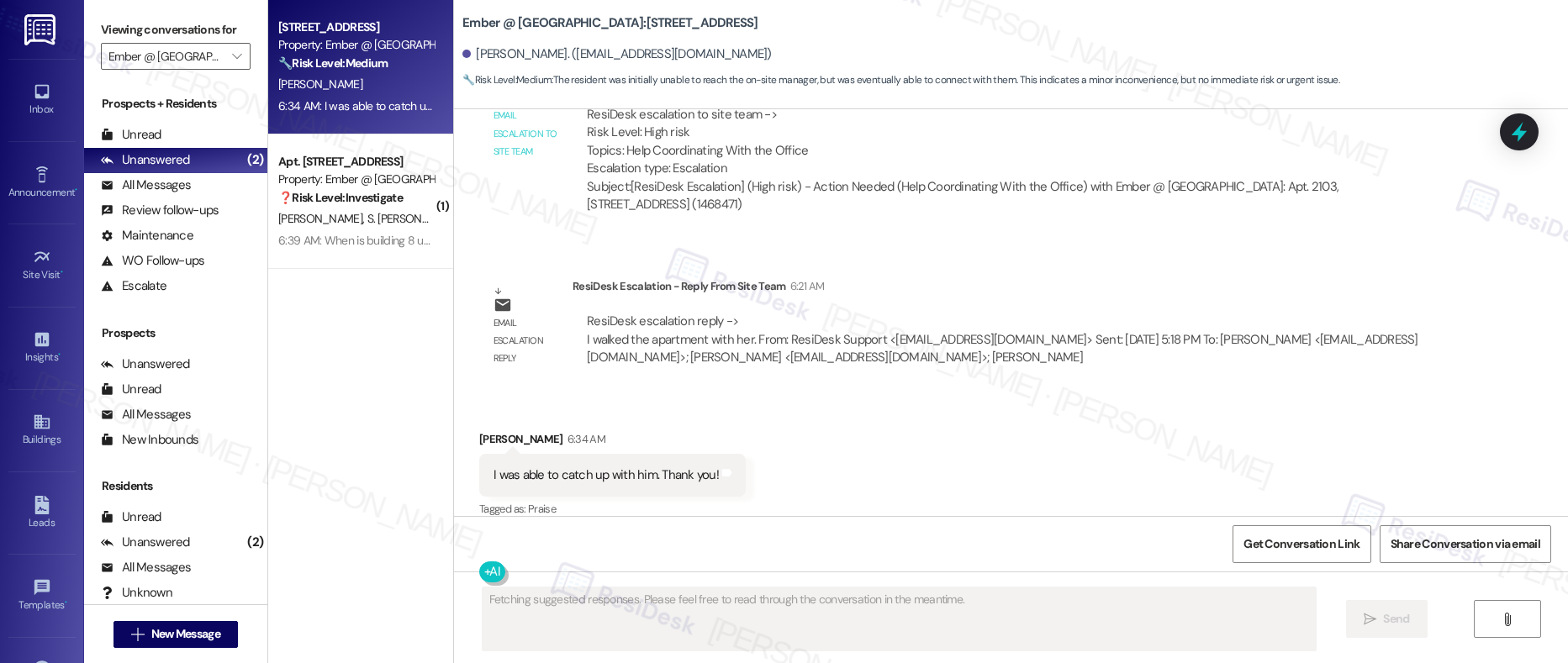
scroll to position [2669, 0]
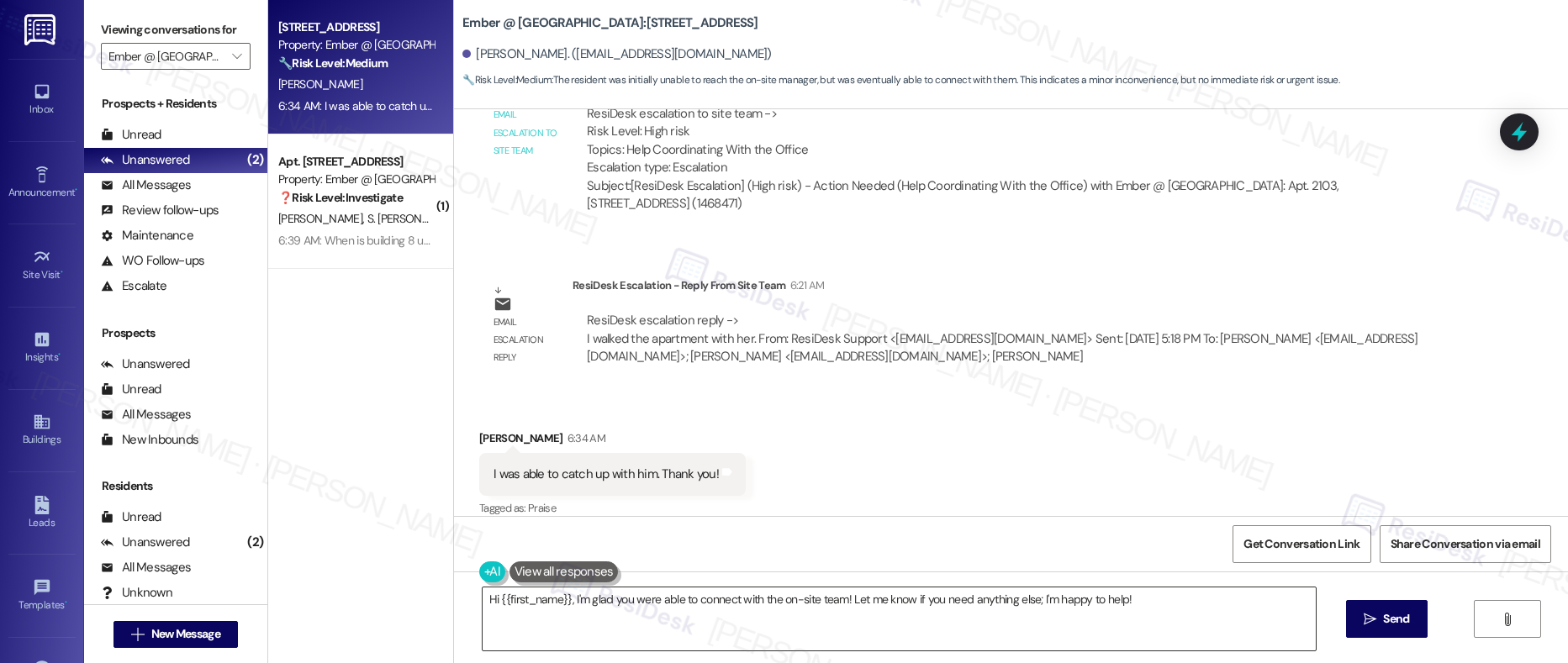
click at [661, 601] on textarea "Hi {{first_name}}, I'm glad you were able to connect with the on-site team! Let…" at bounding box center [900, 619] width 835 height 63
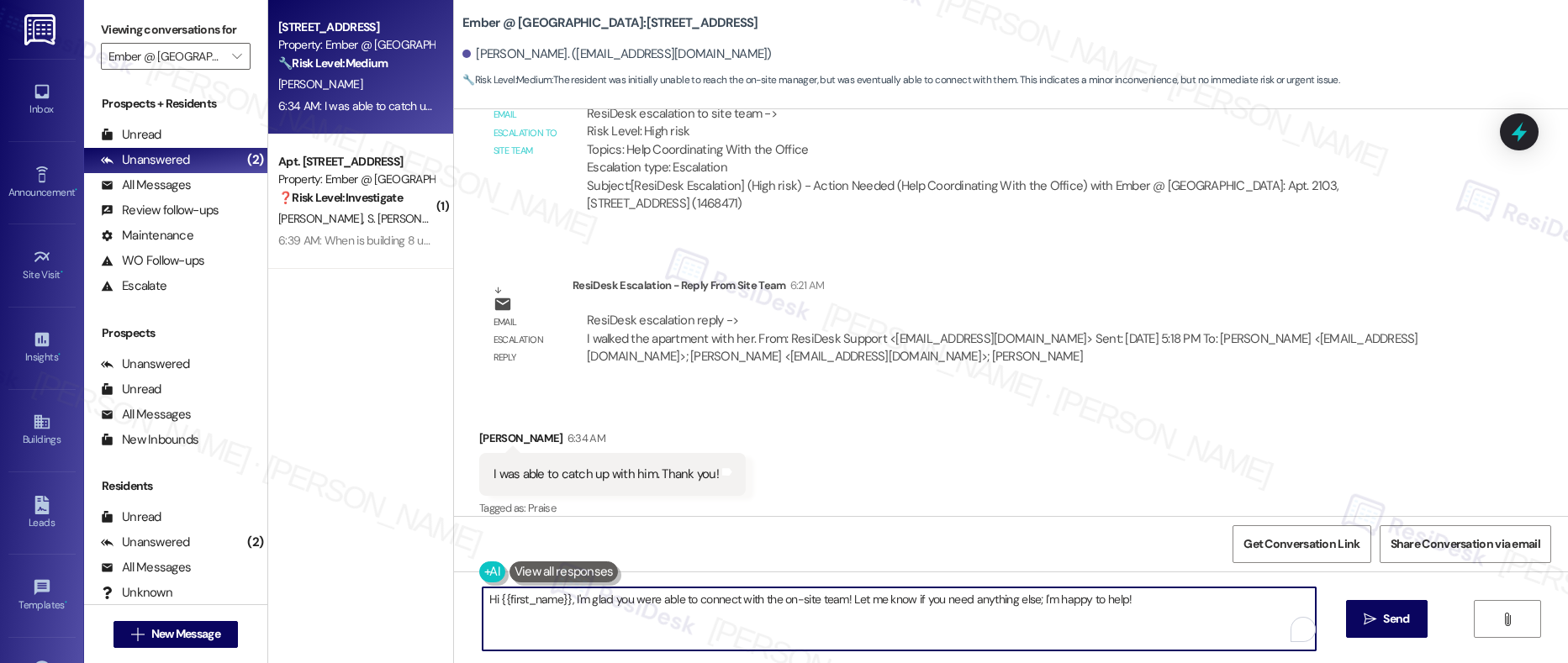
click at [661, 601] on textarea "Hi {{first_name}}, I'm glad you were able to connect with the on-site team! Let…" at bounding box center [900, 619] width 835 height 63
click at [558, 606] on textarea "Hi {{first_name}}, I'm glad you were able to connect with the on-site team! Let…" at bounding box center [895, 619] width 835 height 63
drag, startPoint x: 557, startPoint y: 600, endPoint x: 419, endPoint y: 586, distance: 138.7
click at [419, 586] on div "Apt. 2103, 11022 Culebra Rd Property: Ember @ Alamo Ranch 🔧 Risk Level: Medium …" at bounding box center [918, 332] width 1300 height 663
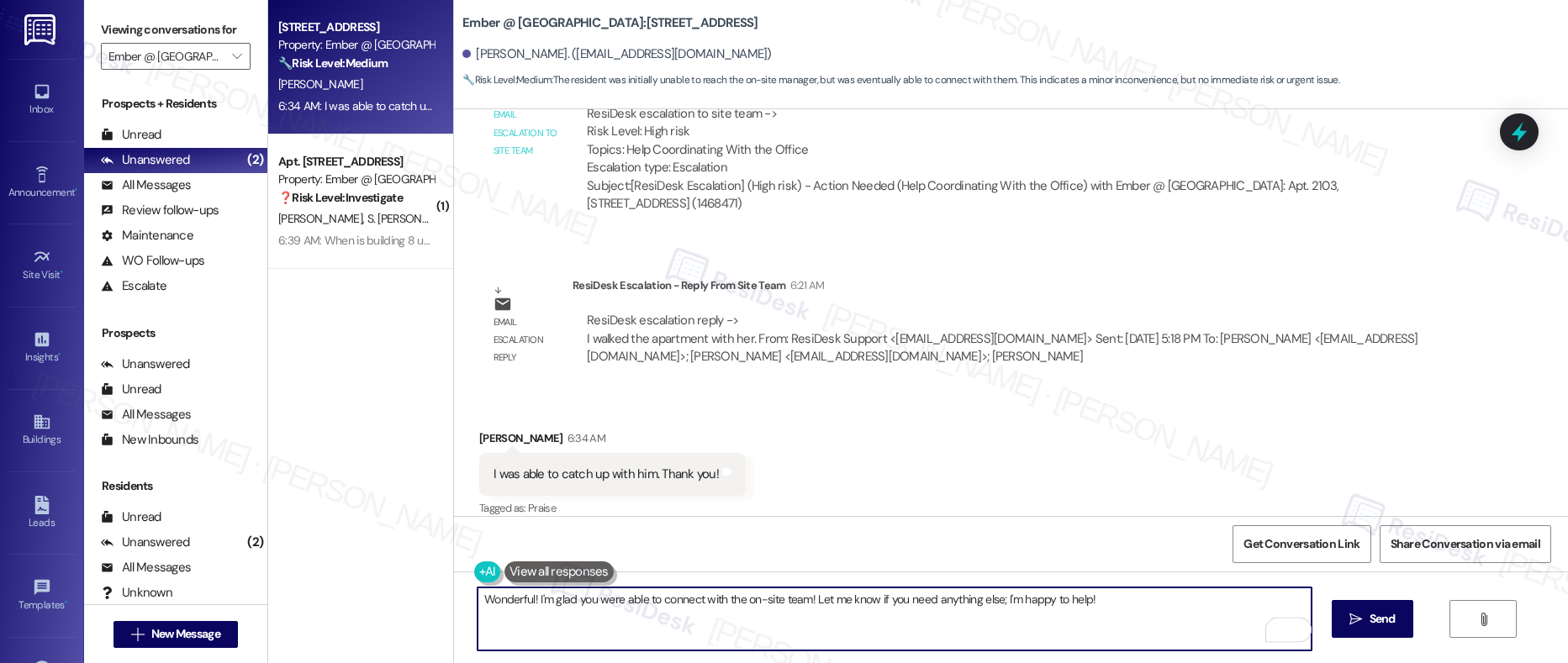
click at [743, 610] on textarea "Wonderful! I'm glad you were able to connect with the on-site team! Let me know…" at bounding box center [895, 619] width 835 height 63
type textarea "Wonderful! I'm glad you were able to connect with the on-site team! Let me know…"
click at [1350, 613] on icon "" at bounding box center [1355, 619] width 13 height 13
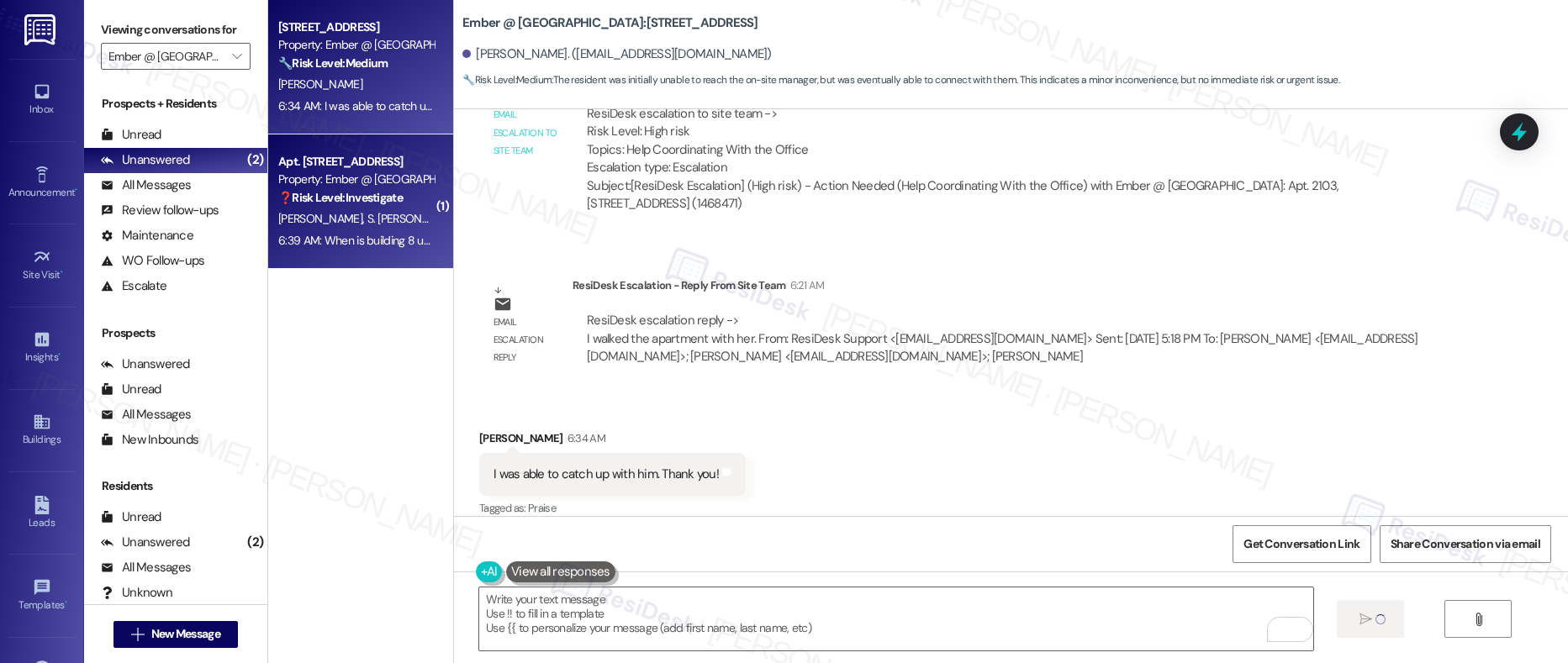
scroll to position [2668, 0]
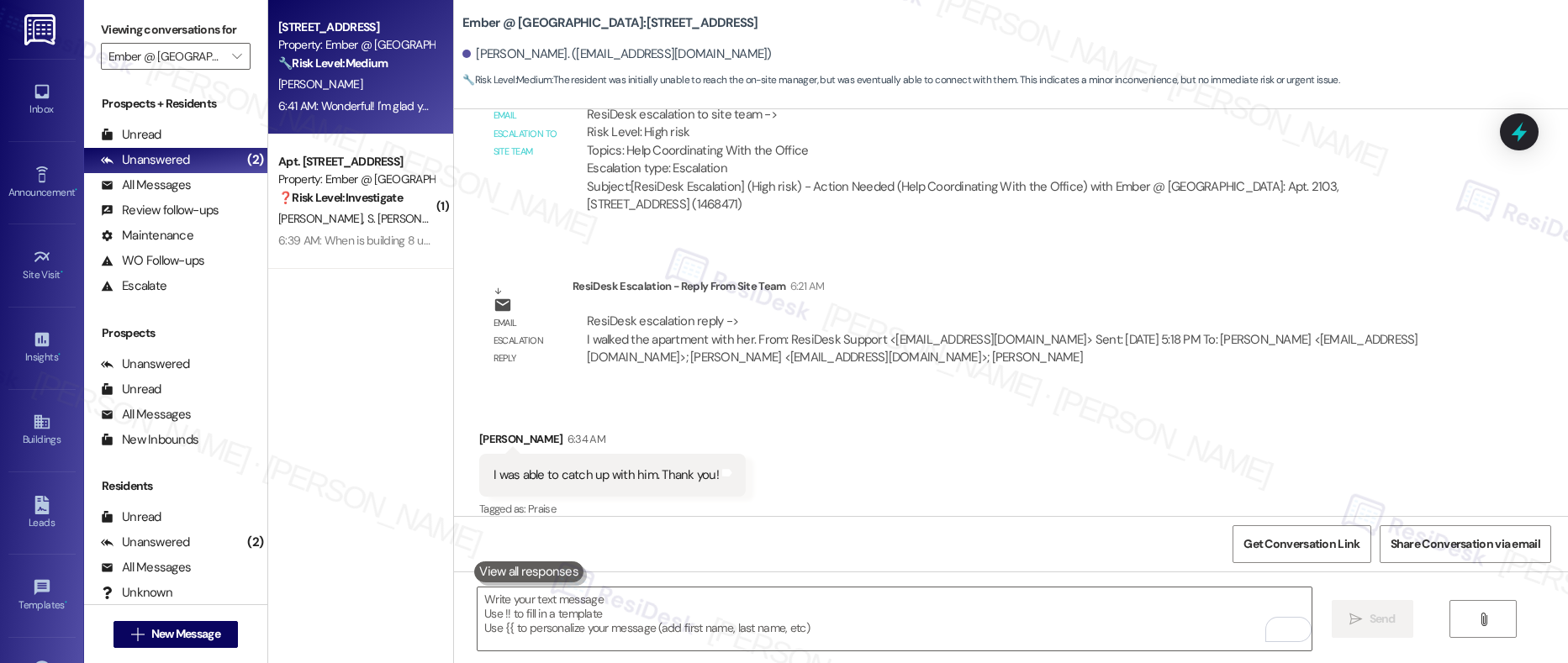
click at [367, 222] on span "S. Van Puymbrouck" at bounding box center [414, 218] width 95 height 15
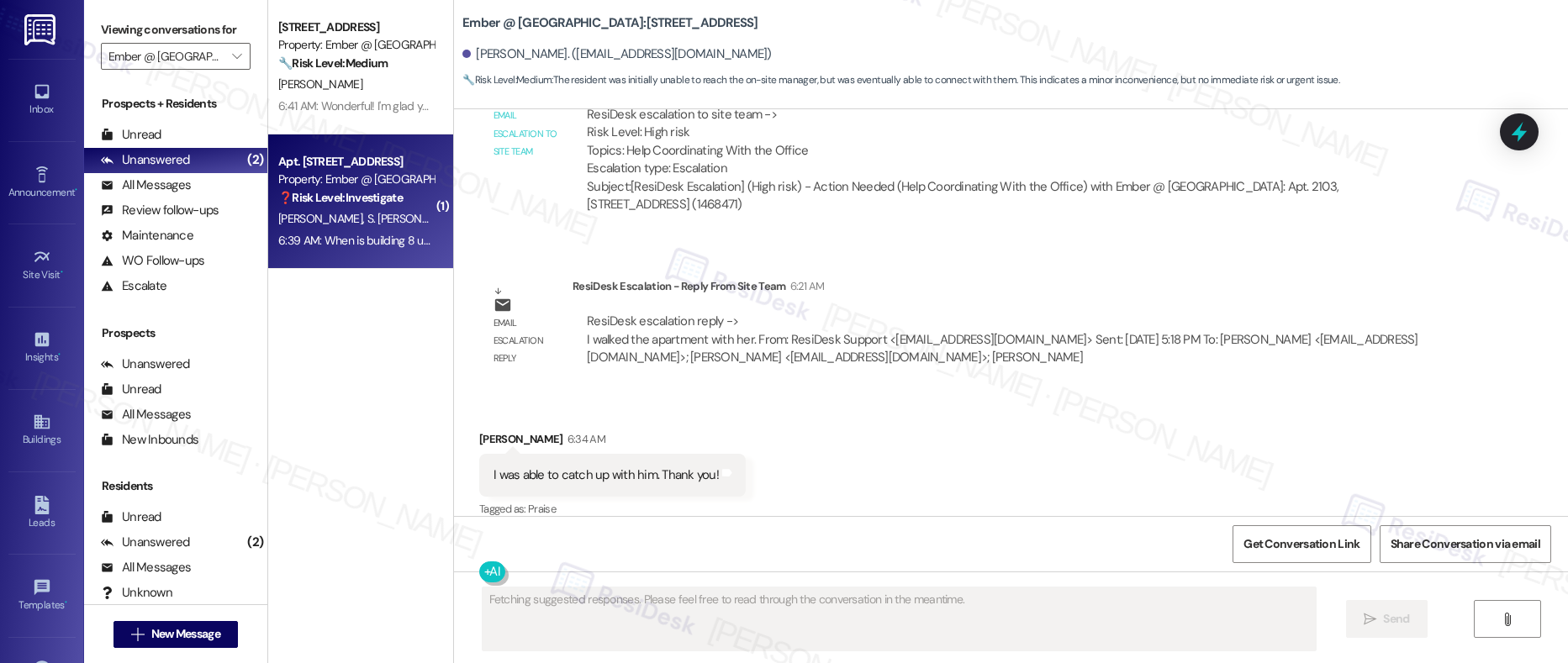
scroll to position [2407, 0]
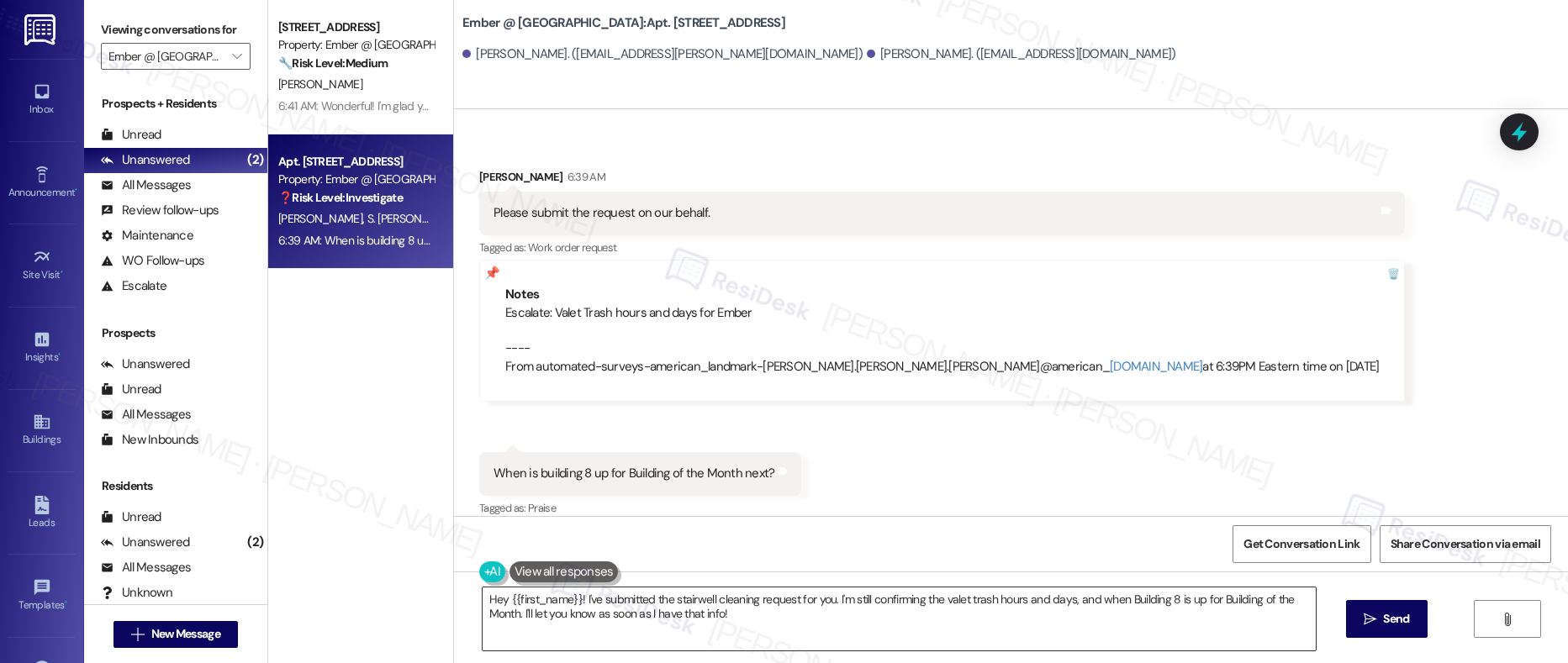
click at [619, 615] on textarea "Hey {{first_name}}! I've submitted the stairwell cleaning request for you. I'm …" at bounding box center [900, 619] width 835 height 63
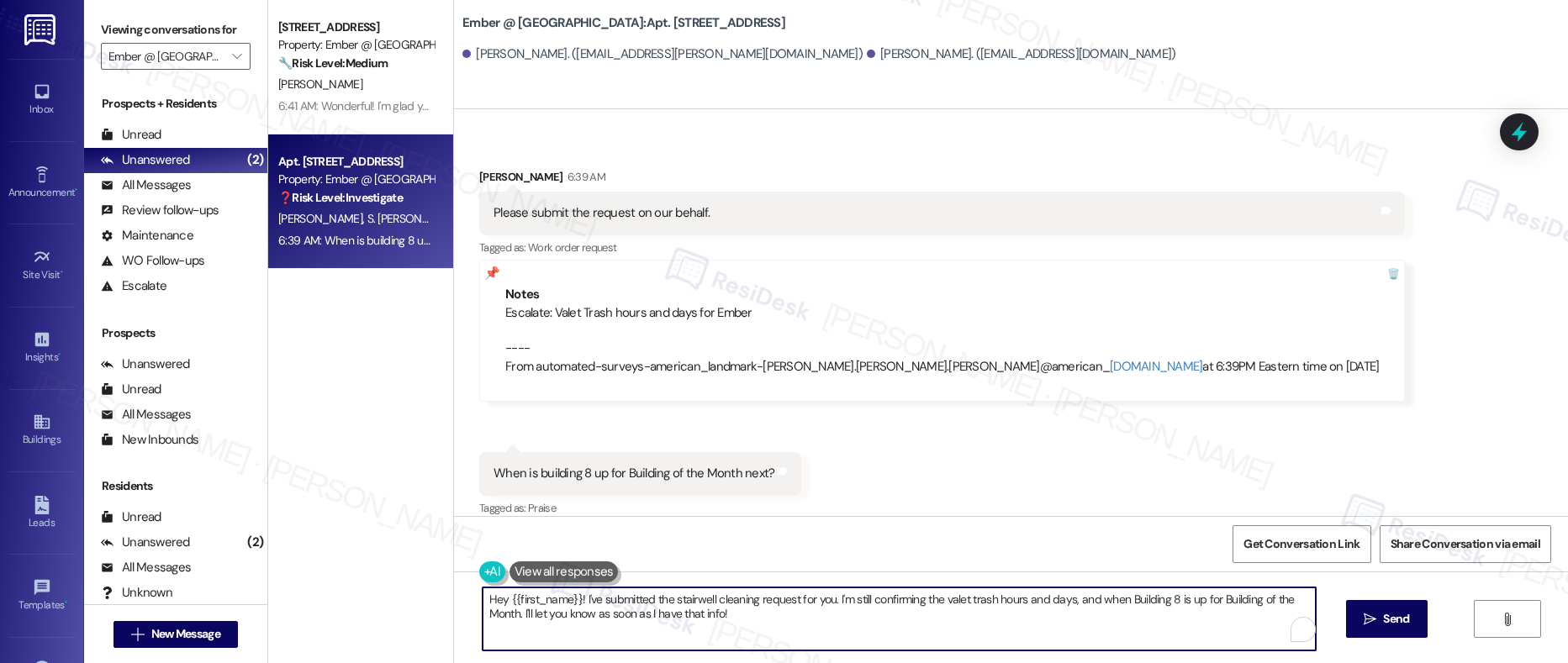
click at [619, 615] on textarea "Hey {{first_name}}! I've submitted the stairwell cleaning request for you. I'm …" at bounding box center [900, 619] width 835 height 63
click at [619, 614] on textarea "Hey {{first_name}}! I've submitted the stairwell cleaning request for you. I'm …" at bounding box center [900, 619] width 835 height 63
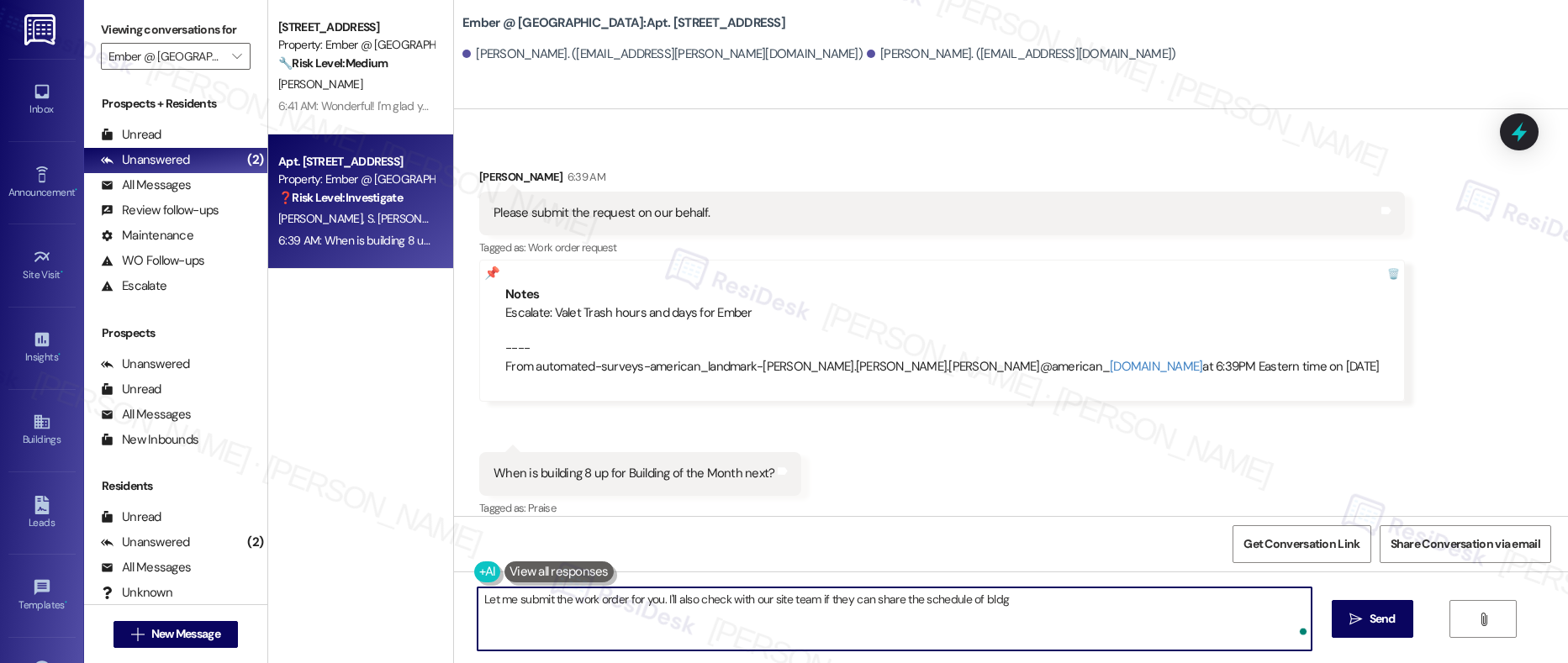
type textarea "Let me submit the work order for you. I'll also check with our site team if the…"
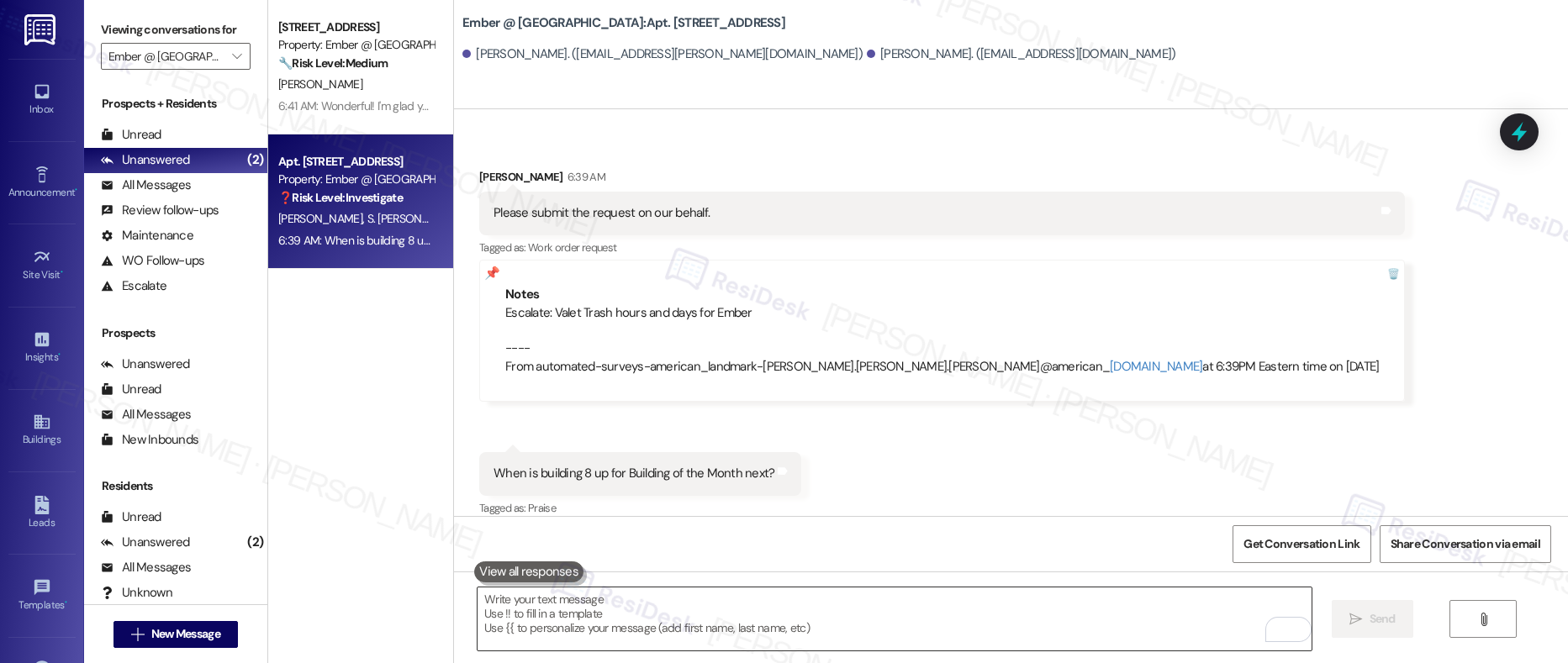
click at [534, 607] on textarea "To enrich screen reader interactions, please activate Accessibility in Grammarl…" at bounding box center [895, 619] width 835 height 63
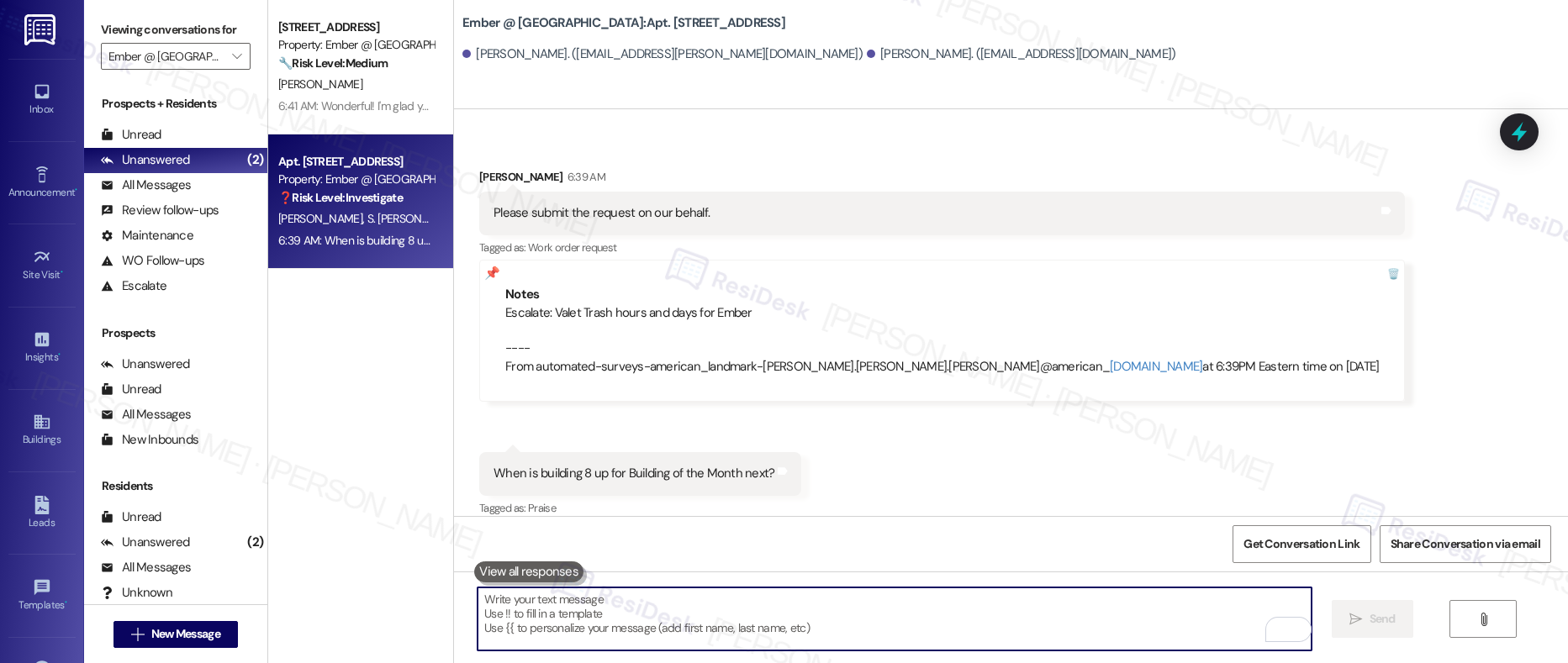
click at [534, 606] on textarea "To enrich screen reader interactions, please activate Accessibility in Grammarl…" at bounding box center [895, 619] width 835 height 63
paste textarea "Let me go ahead and submit the work order for you. I’ll also check with our sit…"
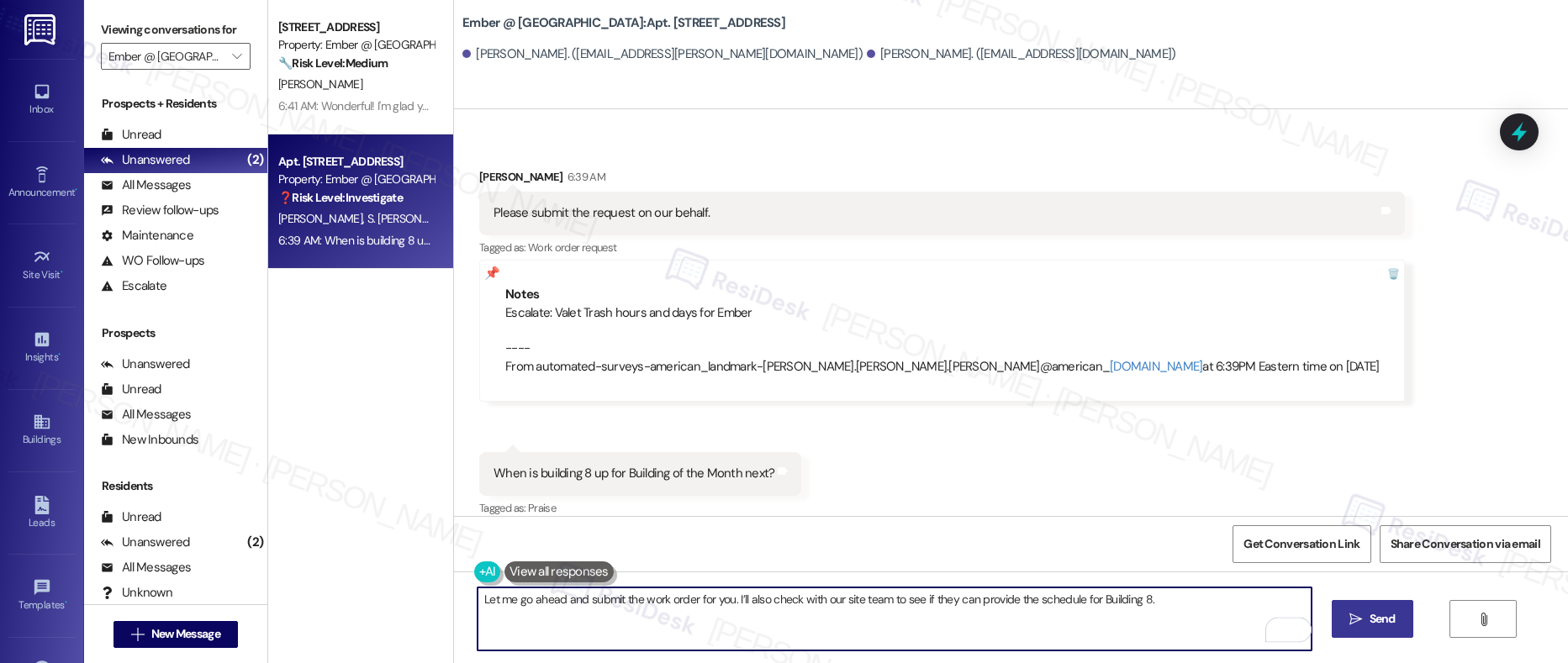
type textarea "Let me go ahead and submit the work order for you. I’ll also check with our sit…"
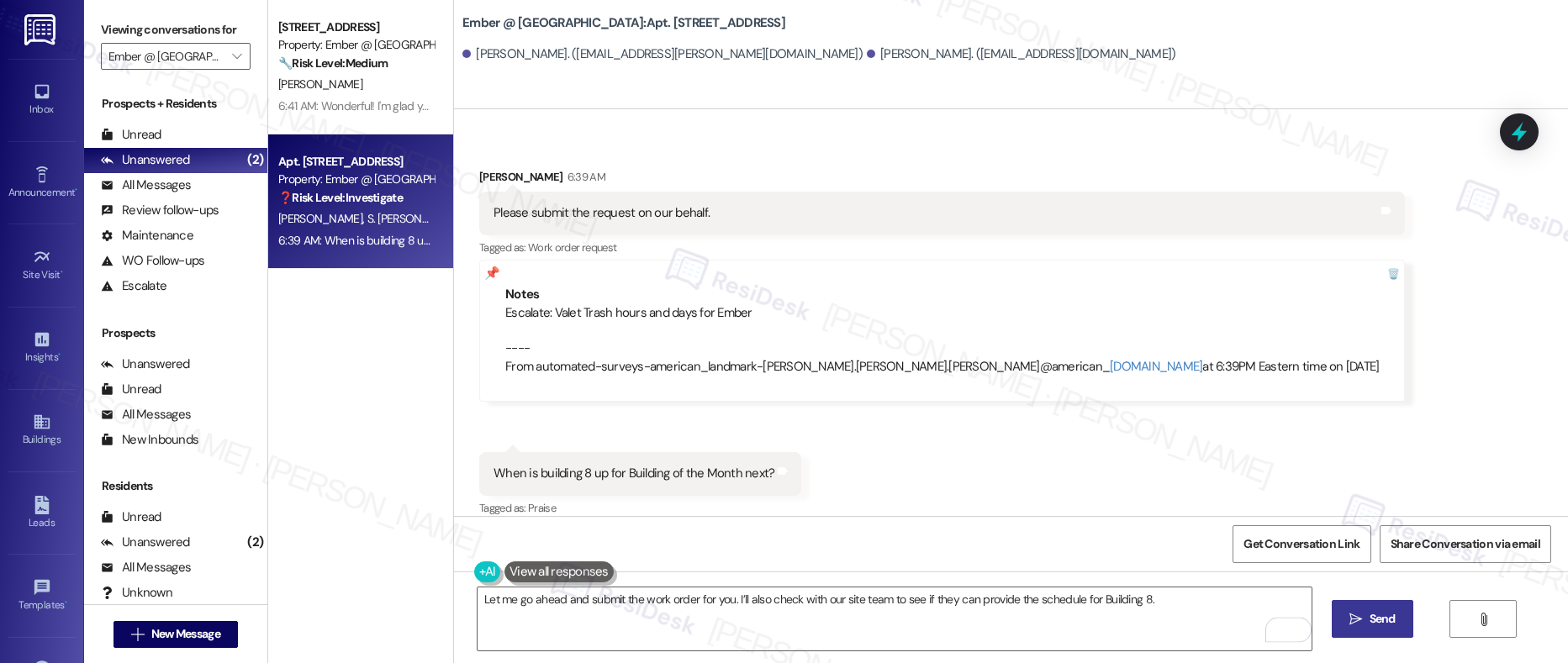
click at [1390, 624] on span "Send" at bounding box center [1382, 618] width 26 height 18
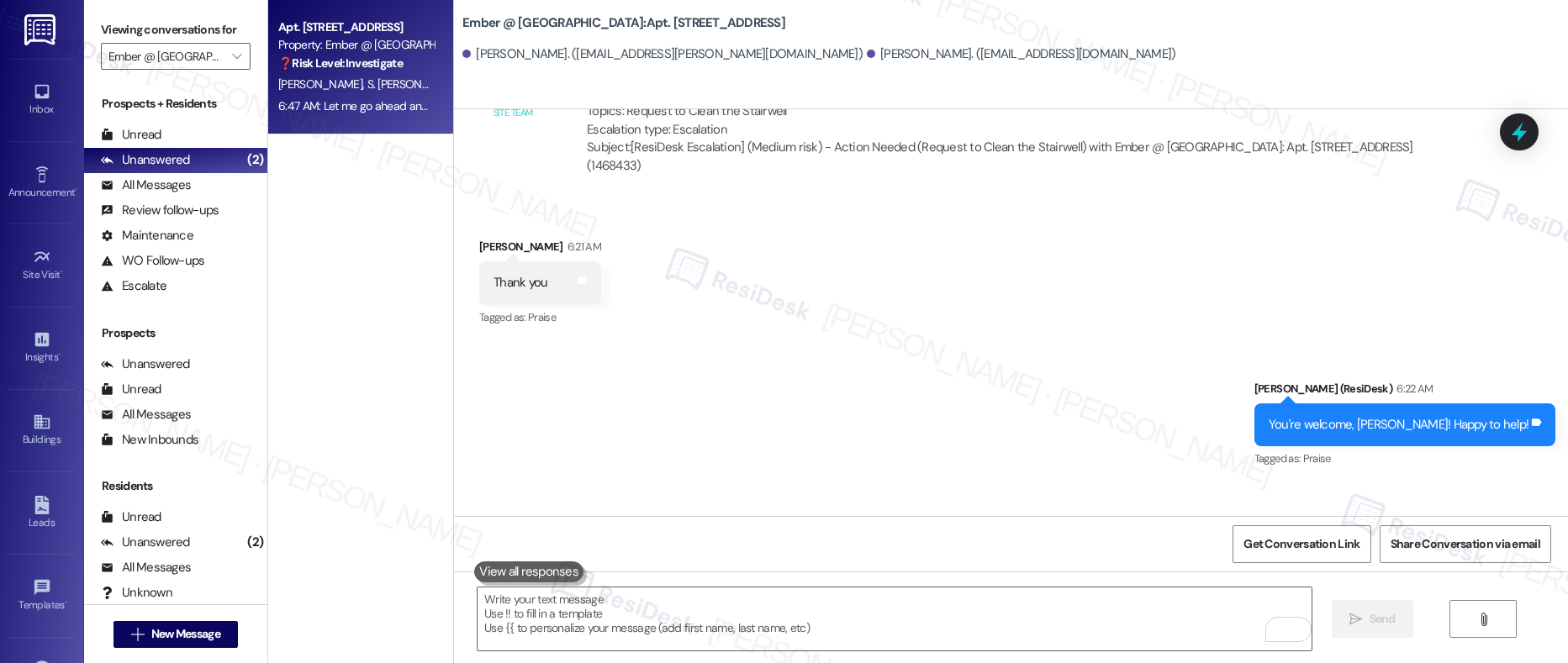
scroll to position [1113, 0]
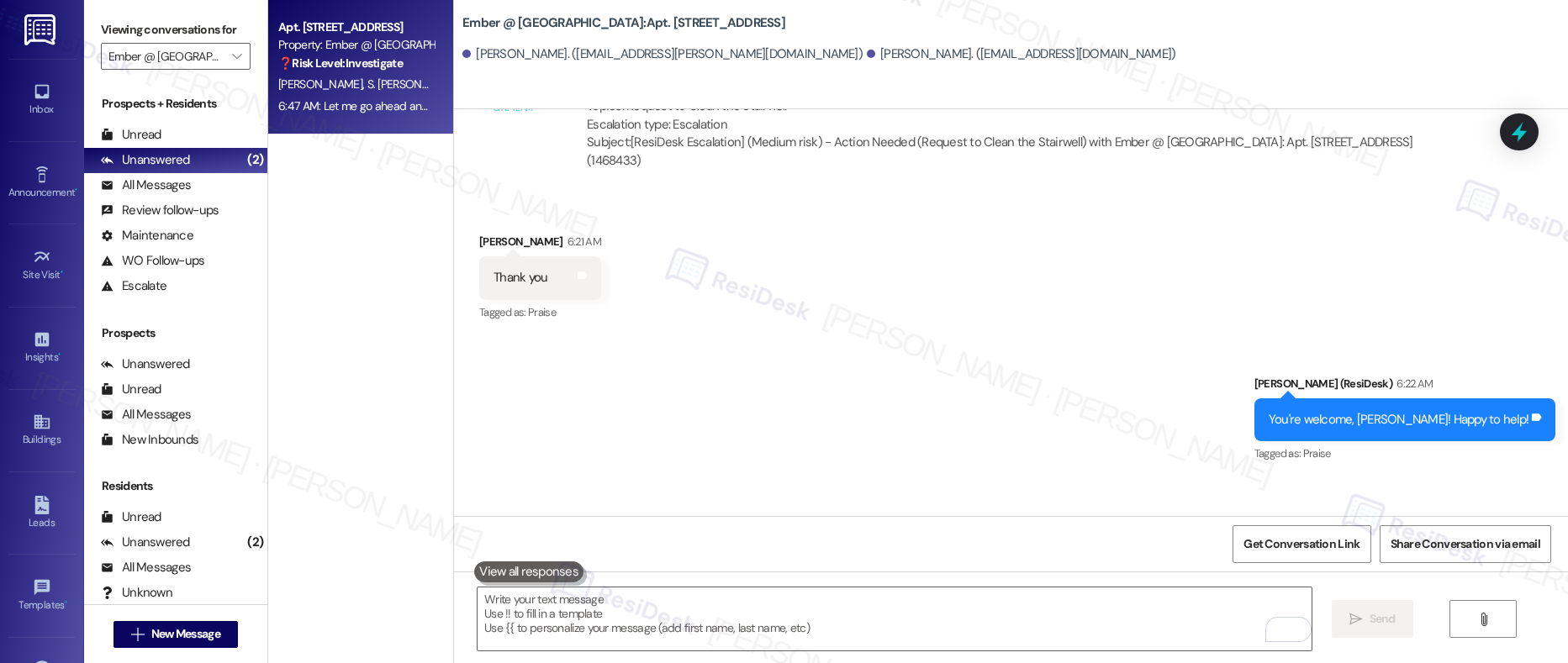
click at [620, 24] on b "Ember @ Alamo Ranch: Apt. 8301, 11022 Culebra Rd" at bounding box center [624, 23] width 323 height 18
copy b "8301"
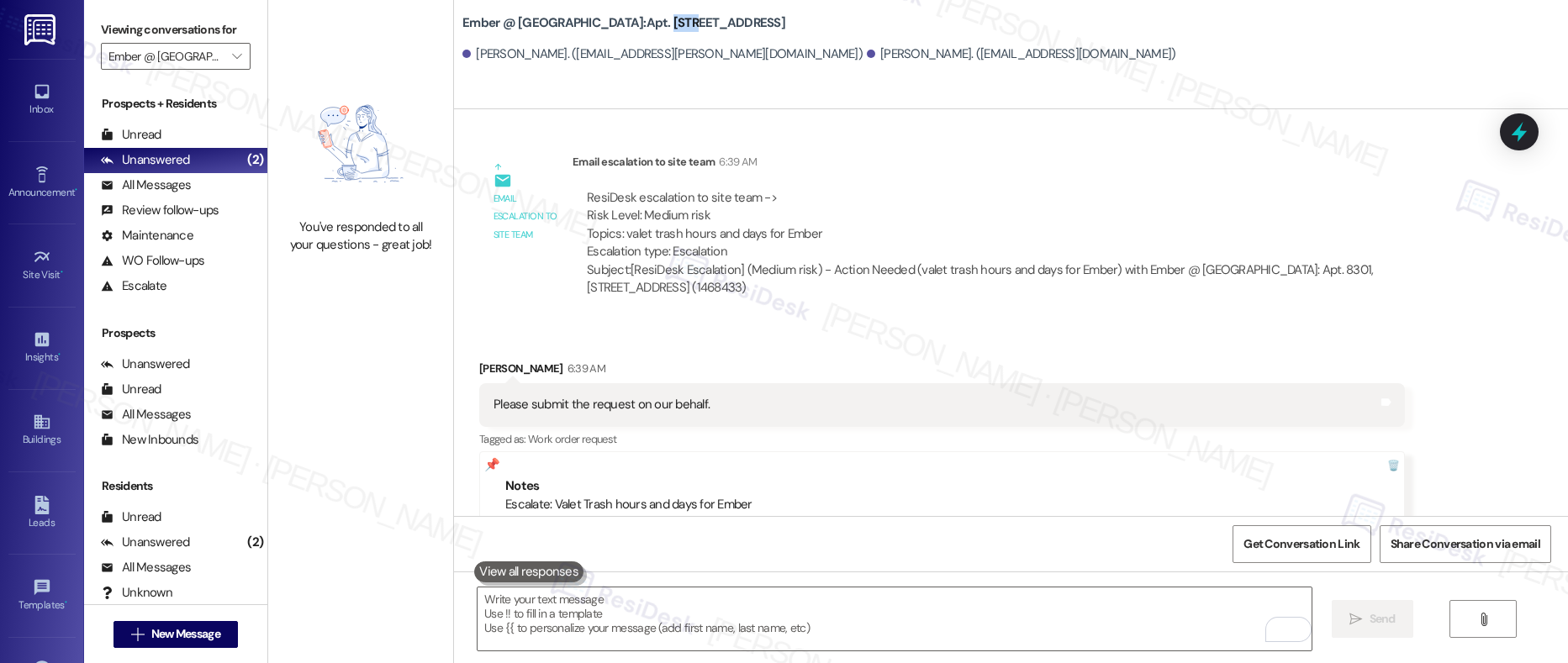
scroll to position [2523, 0]
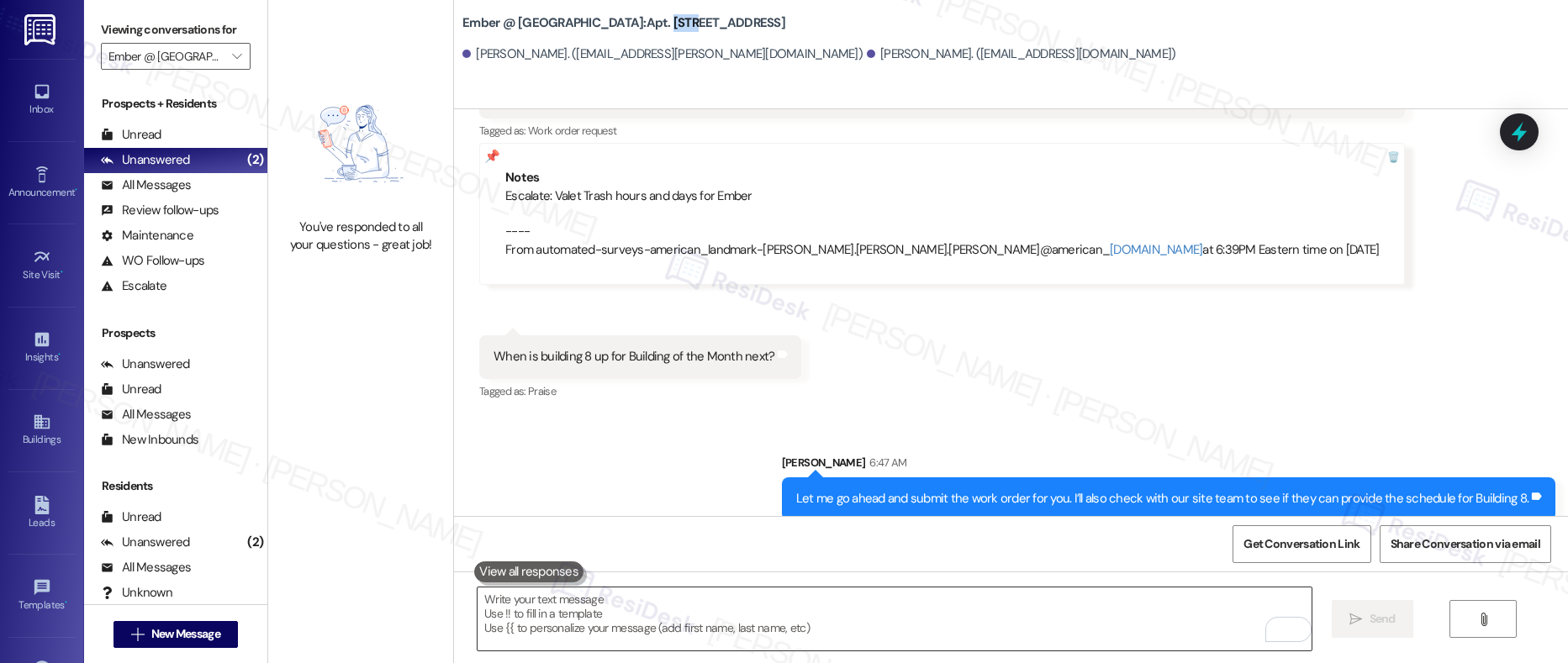
click at [906, 629] on textarea "To enrich screen reader interactions, please activate Accessibility in Grammarl…" at bounding box center [895, 619] width 835 height 63
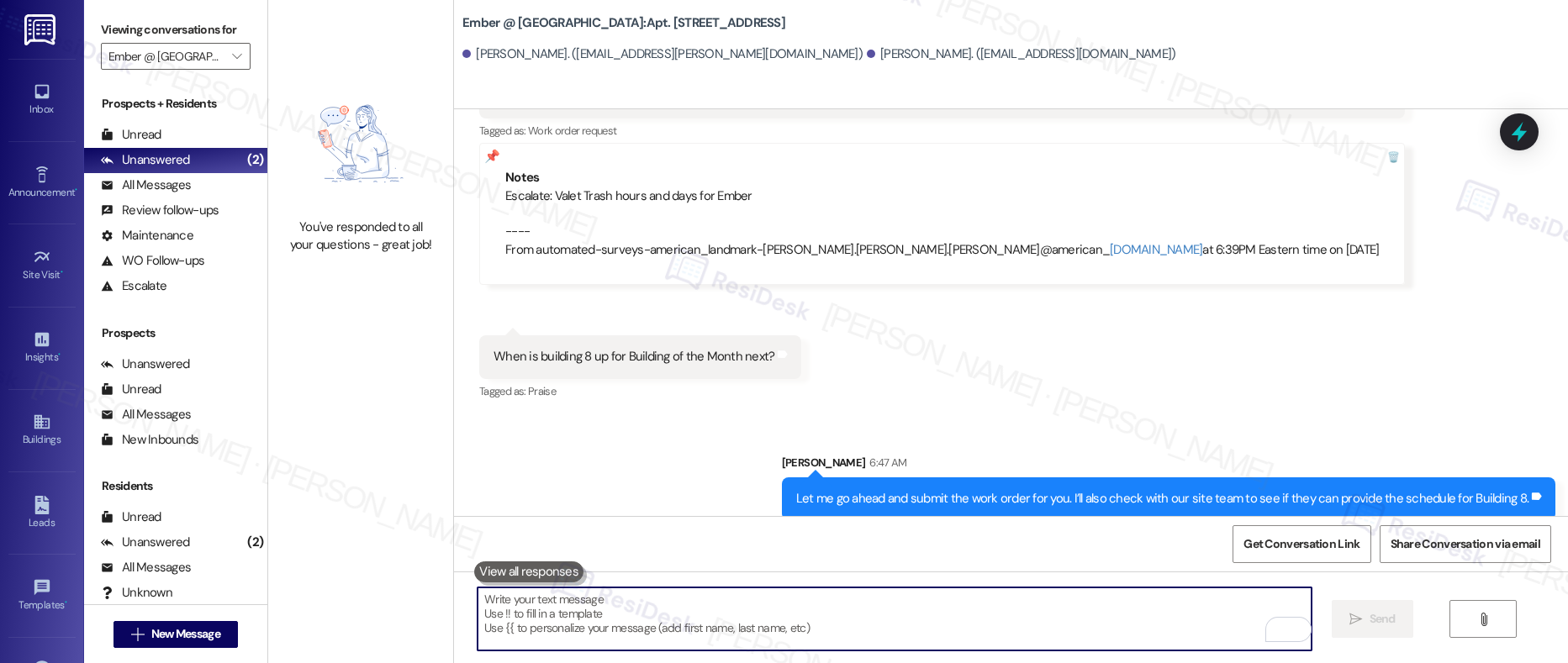
click at [906, 629] on textarea "To enrich screen reader interactions, please activate Accessibility in Grammarl…" at bounding box center [895, 619] width 835 height 63
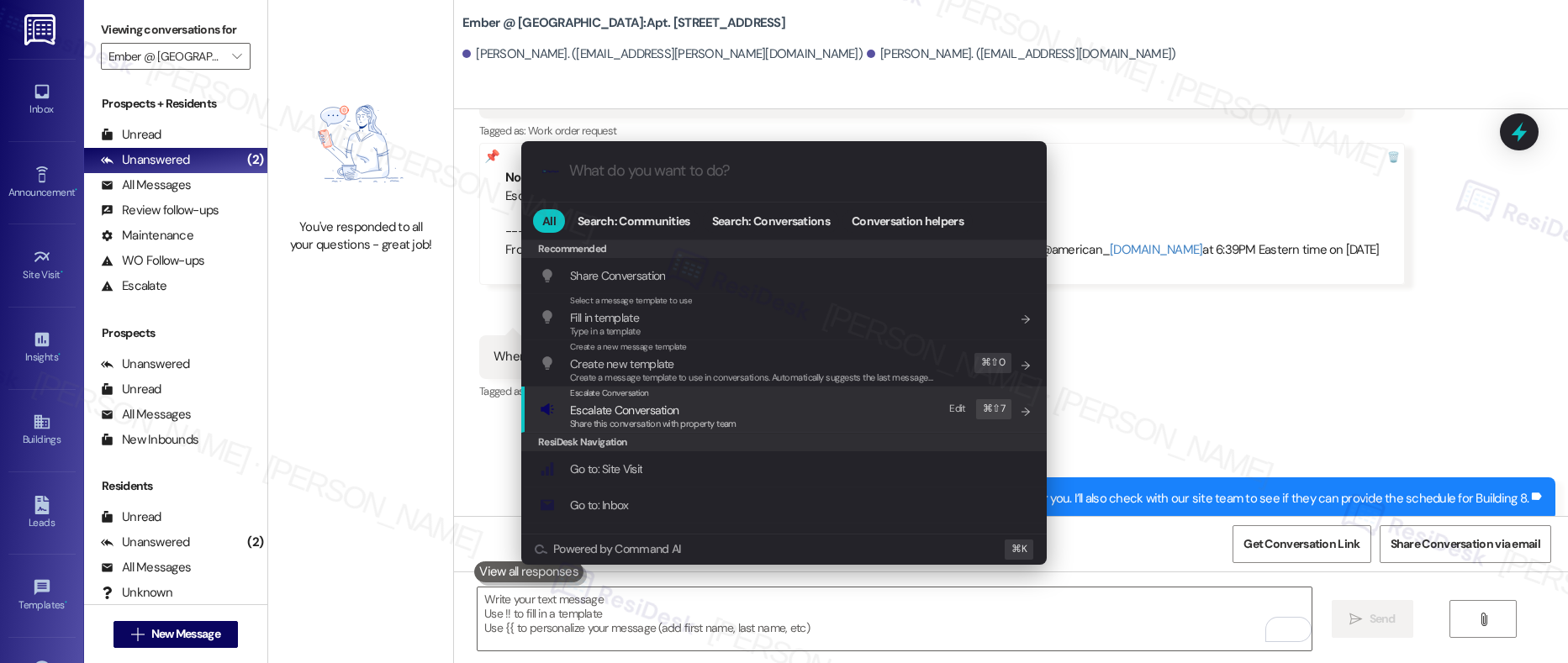
click at [806, 424] on div "Escalate Conversation Escalate Conversation Share this conversation with proper…" at bounding box center [786, 409] width 492 height 46
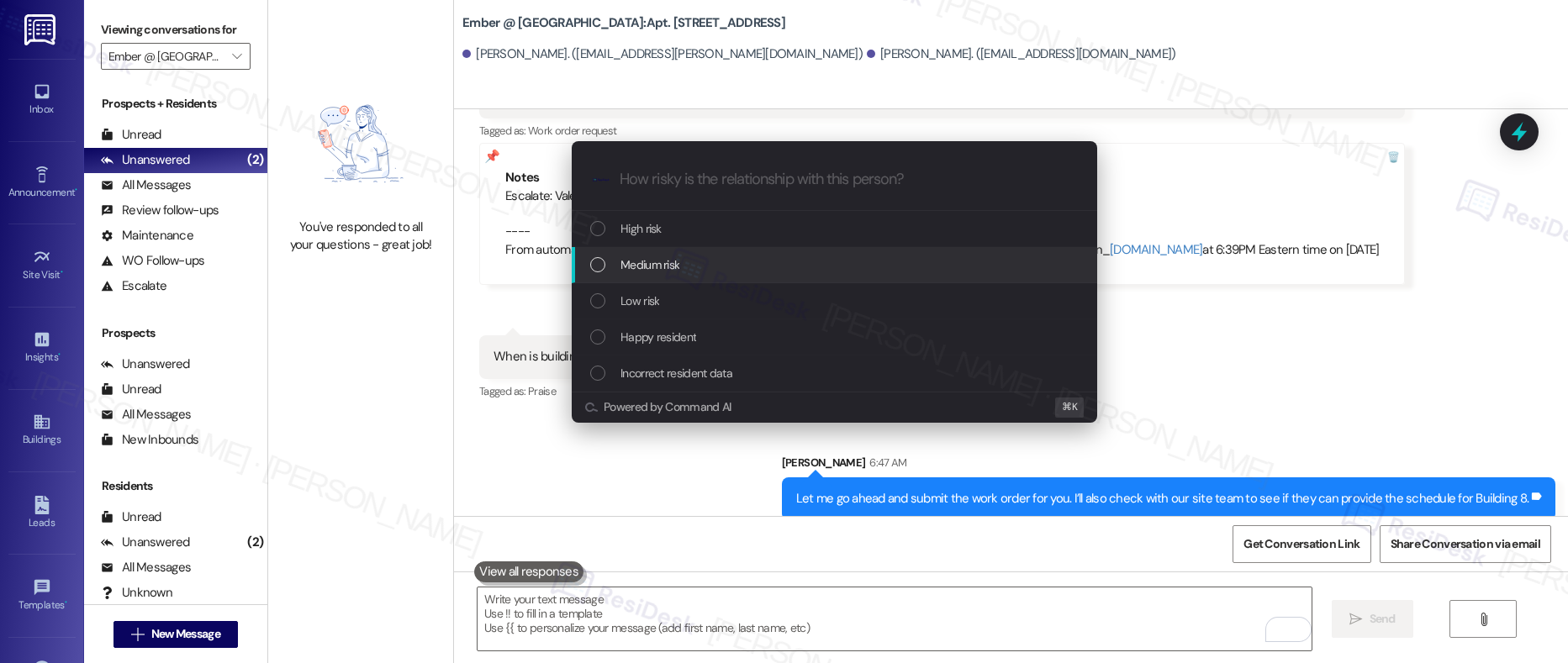
click at [768, 267] on div "Medium risk" at bounding box center [836, 265] width 492 height 19
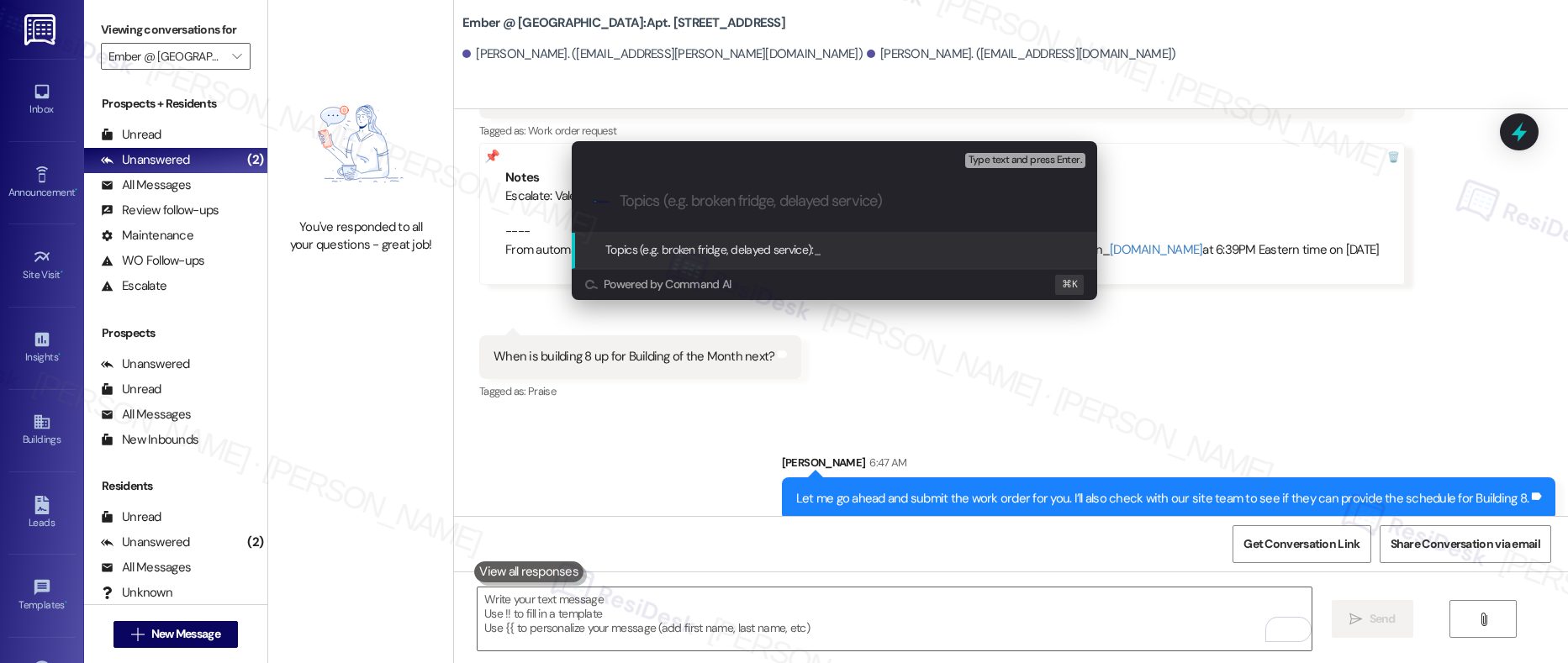
paste input "Request 4019-1"
drag, startPoint x: 671, startPoint y: 204, endPoint x: 601, endPoint y: 202, distance: 70.0
click at [601, 202] on div ".cls-1{fill:#0a055f;}.cls-2{fill:#0cc4c4;} resideskLogoBlueOrange Request 4019-1" at bounding box center [835, 201] width 526 height 60
paste input "Work order submitted by Residesk | Work order #"
click at [1025, 205] on input "Work order submitted by Residesk | Work order # 4019-1" at bounding box center [841, 201] width 443 height 18
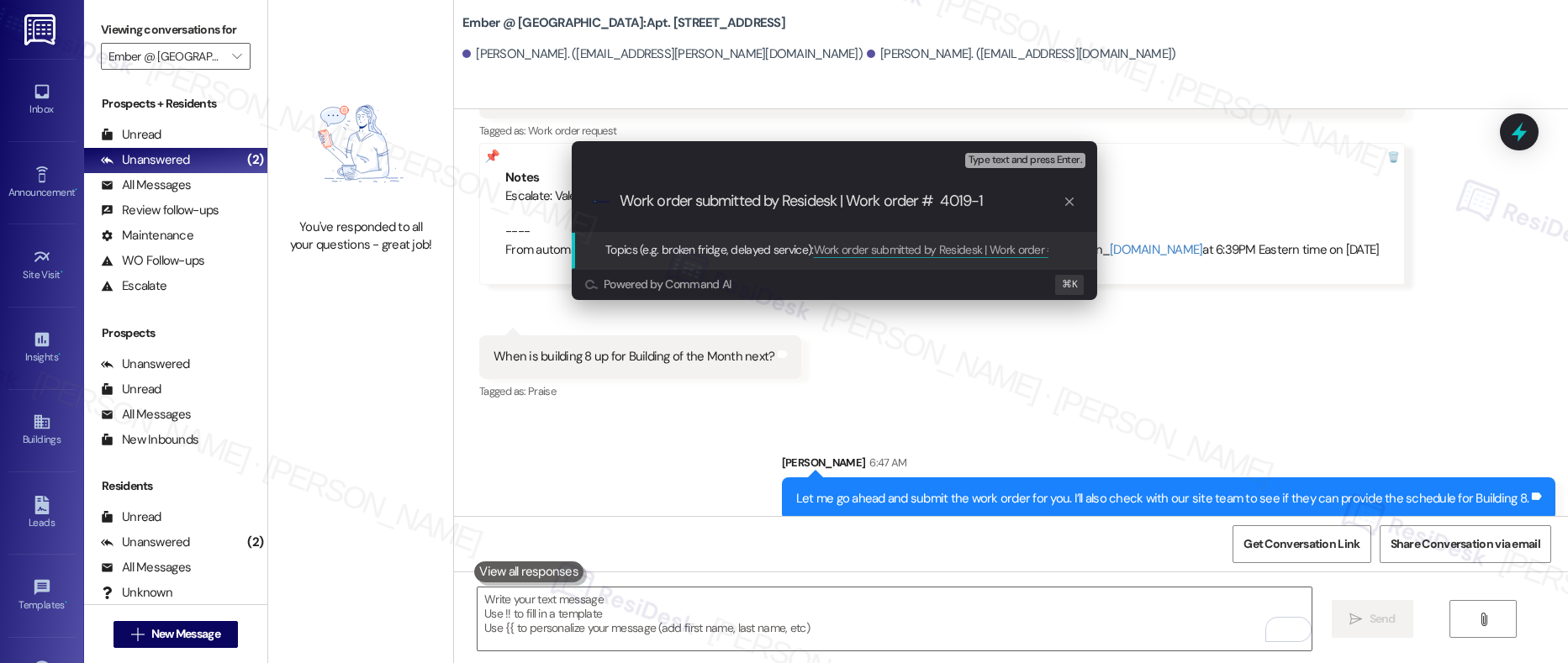
click at [944, 200] on input "Work order submitted by Residesk | Work order # 4019-1" at bounding box center [841, 201] width 443 height 18
click at [1048, 199] on input "Work order submitted by Residesk | Work order # 4019-1" at bounding box center [841, 201] width 443 height 18
type input "Work order submitted by Residesk | Work order # 4019-1 Request to Clean the Sta…"
click at [992, 204] on input "Work order submitted by Residesk | Work order # 4019-1 Request to Clean the Sta…" at bounding box center [841, 201] width 443 height 18
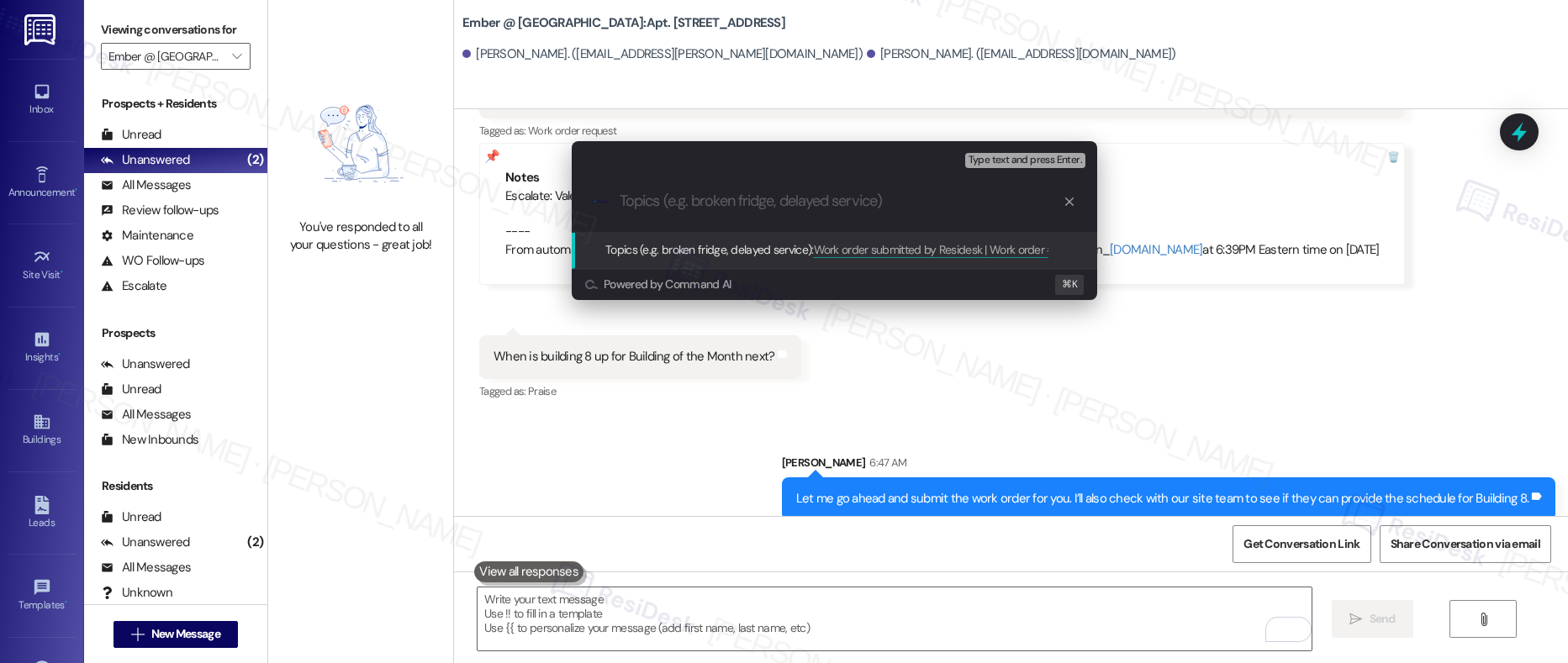
scroll to position [0, 0]
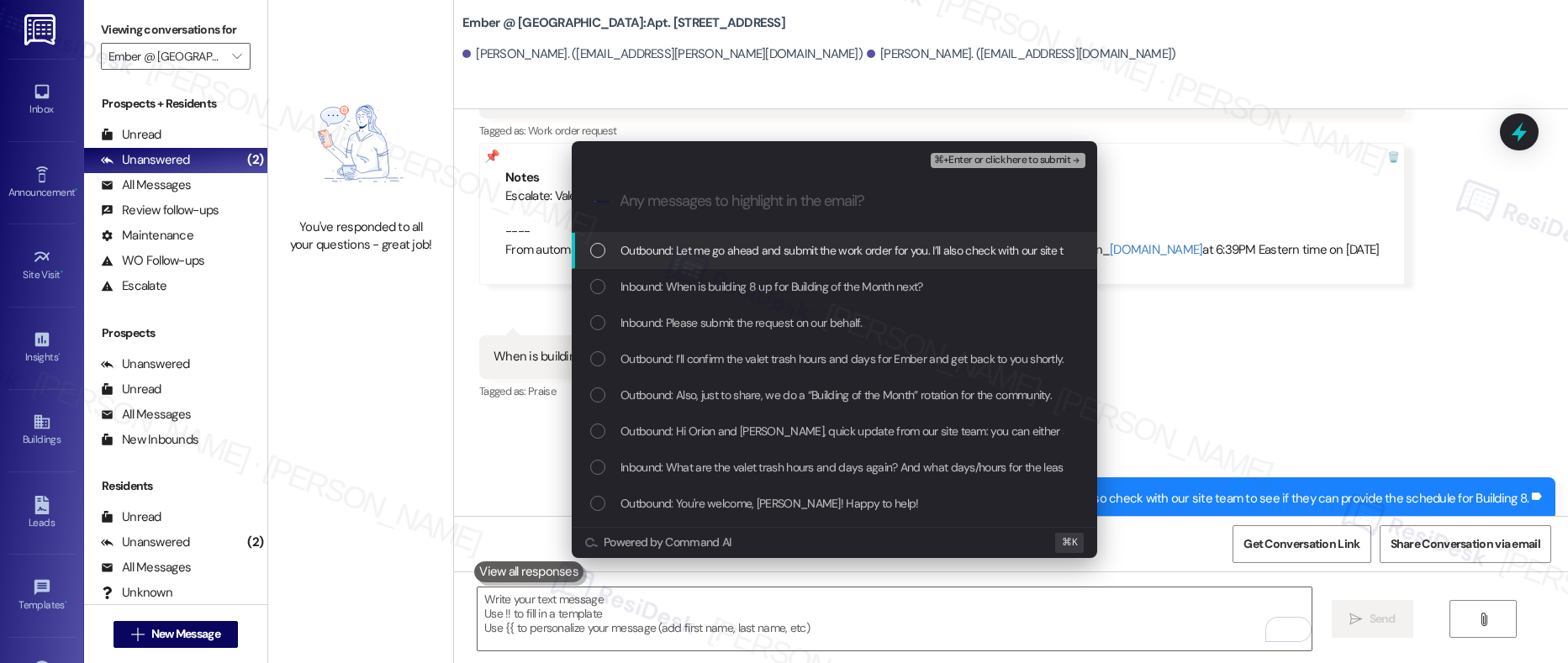
click at [902, 252] on span "Outbound: Let me go ahead and submit the work order for you. I’ll also check wi…" at bounding box center [983, 251] width 726 height 19
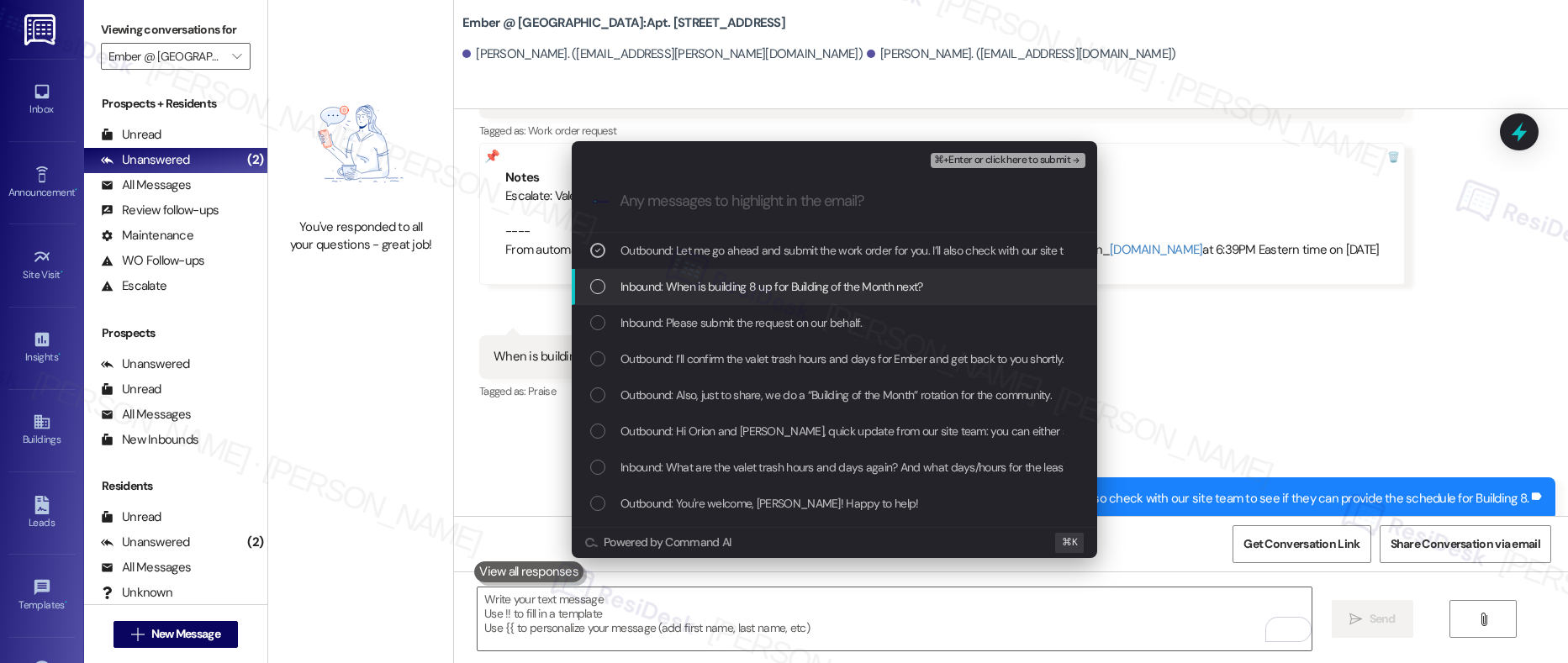
click at [872, 296] on div "Inbound: When is building 8 up for Building of the Month next?" at bounding box center [835, 287] width 526 height 36
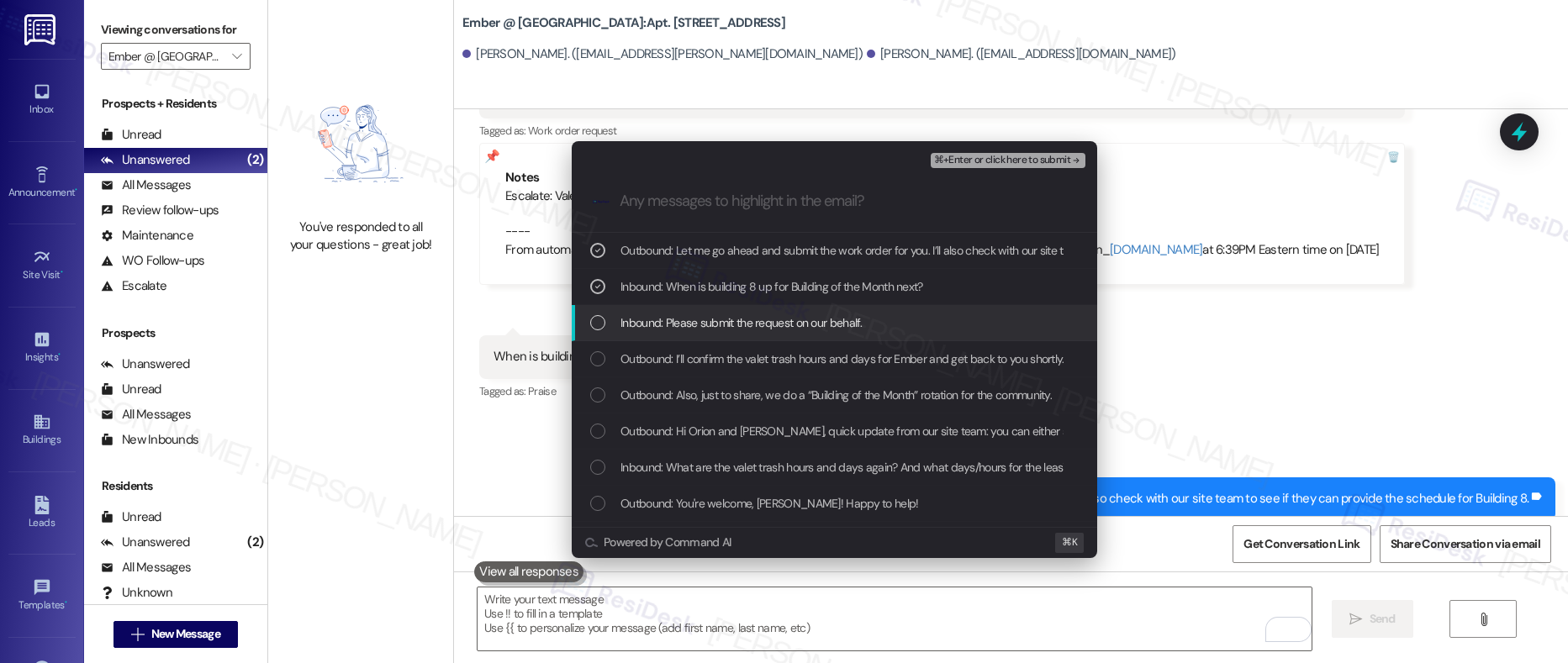
click at [827, 327] on span "Inbound: Please submit the request on our behalf." at bounding box center [741, 323] width 242 height 19
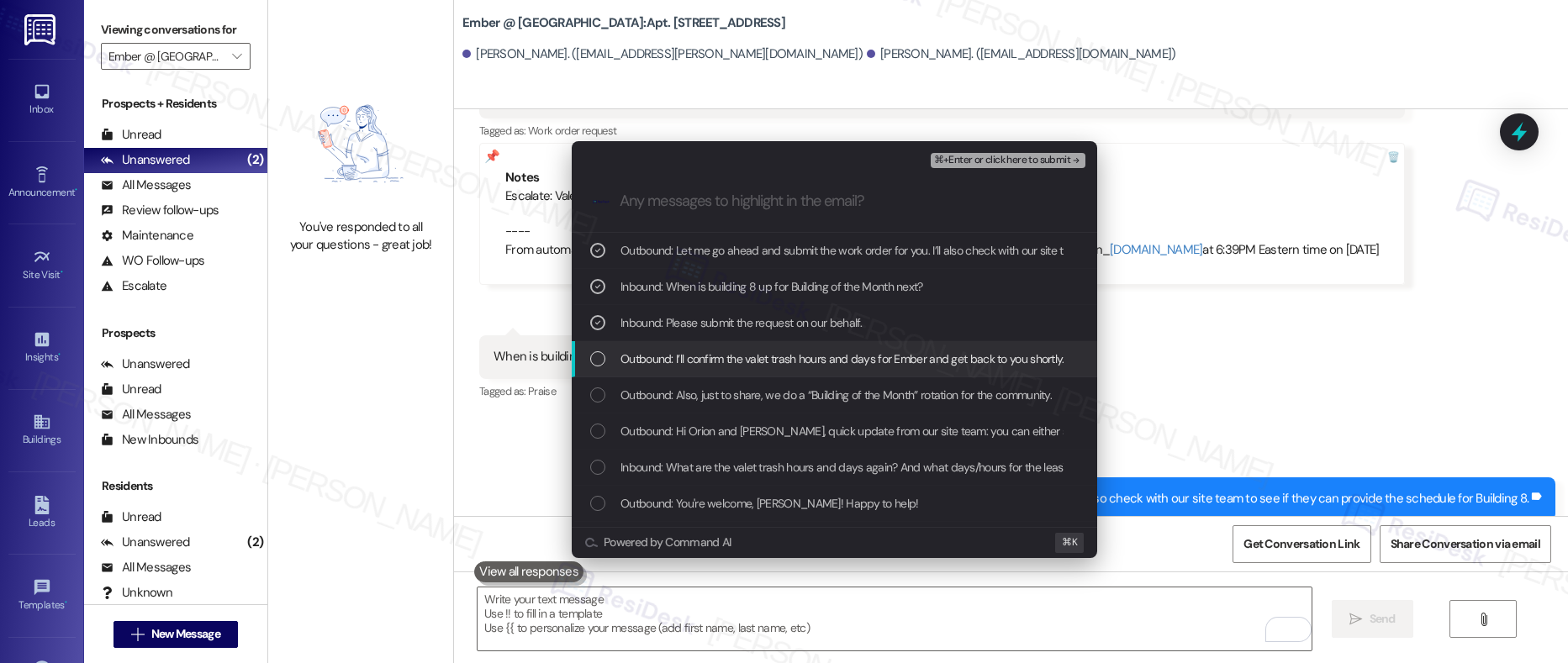
click at [814, 357] on span "Outbound: I’ll confirm the valet trash hours and days for Ember and get back to…" at bounding box center [842, 359] width 444 height 19
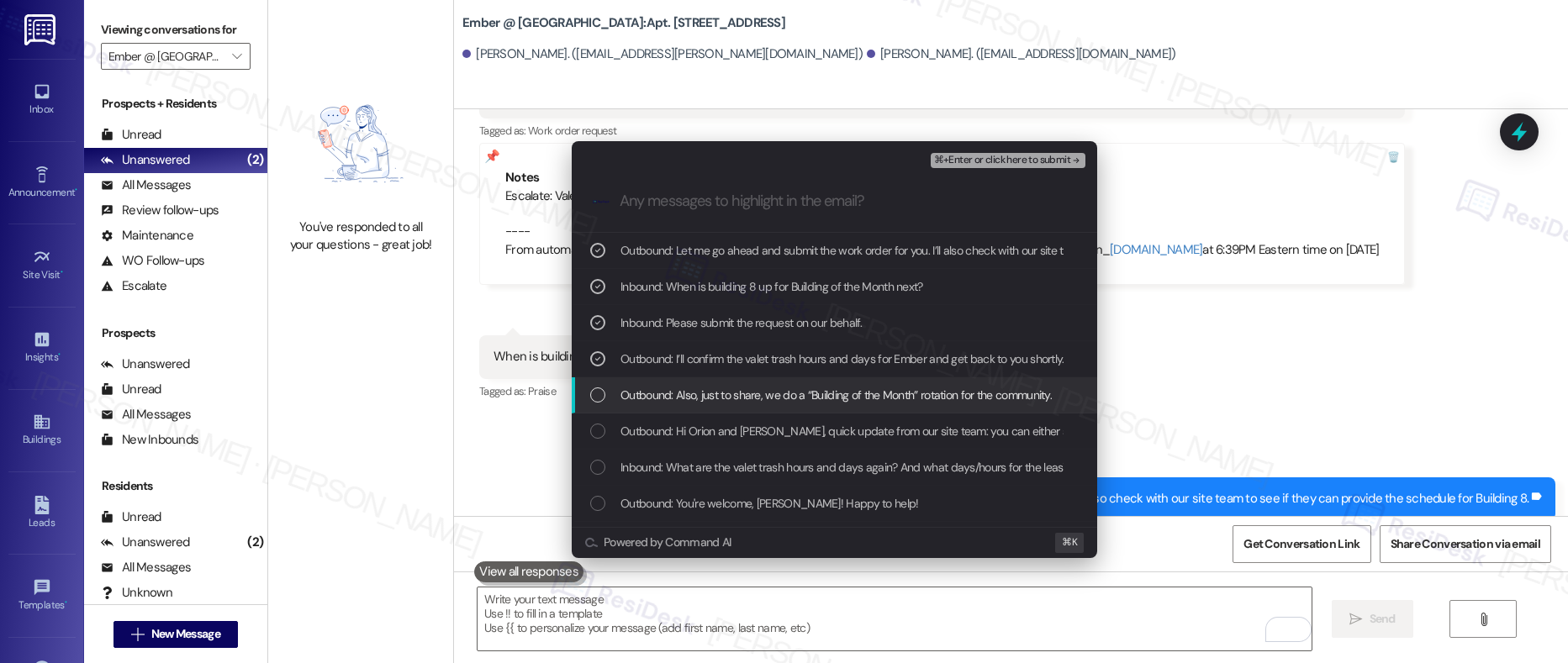
click at [800, 391] on span "Outbound: Also, just to share, we do a “Building of the Month” rotation for the…" at bounding box center [835, 395] width 431 height 19
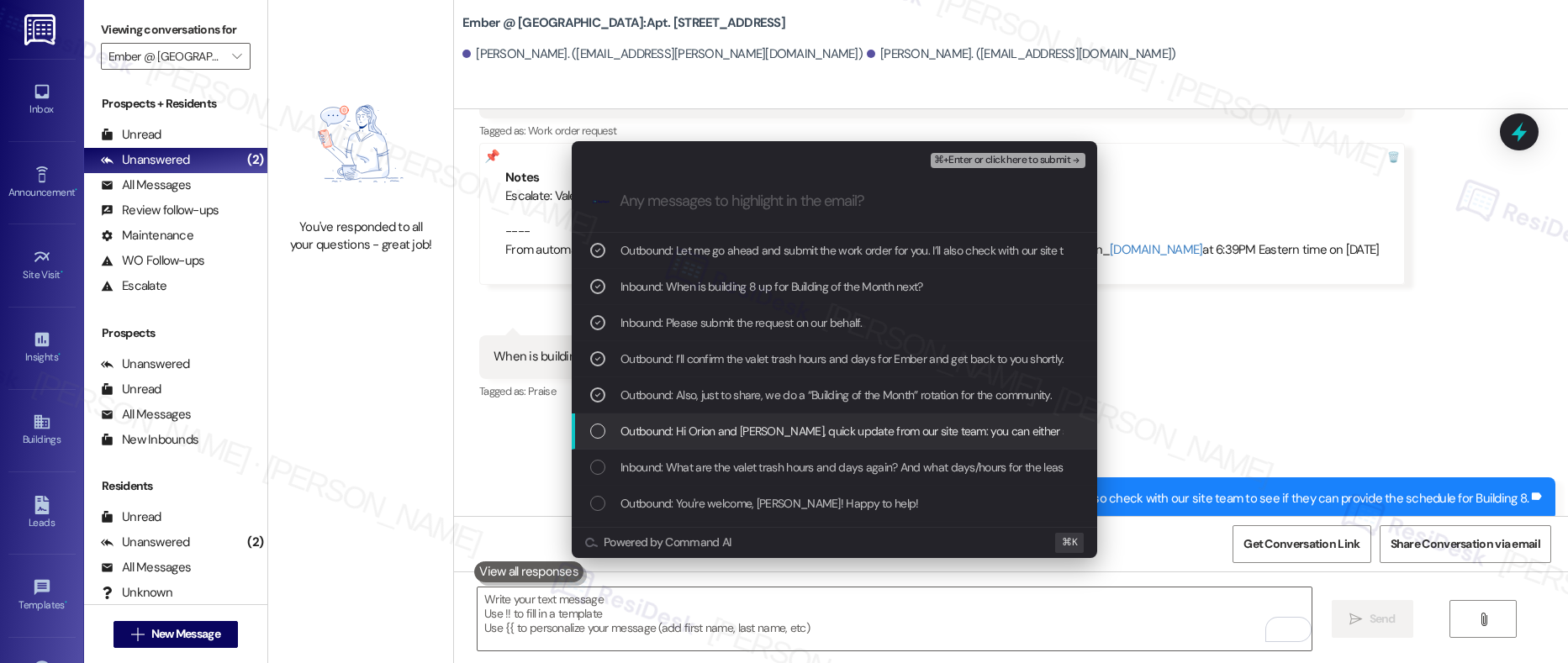
click at [786, 435] on span "Outbound: Hi Orion and Seleena, quick update from our site team: you can either…" at bounding box center [1165, 431] width 1089 height 19
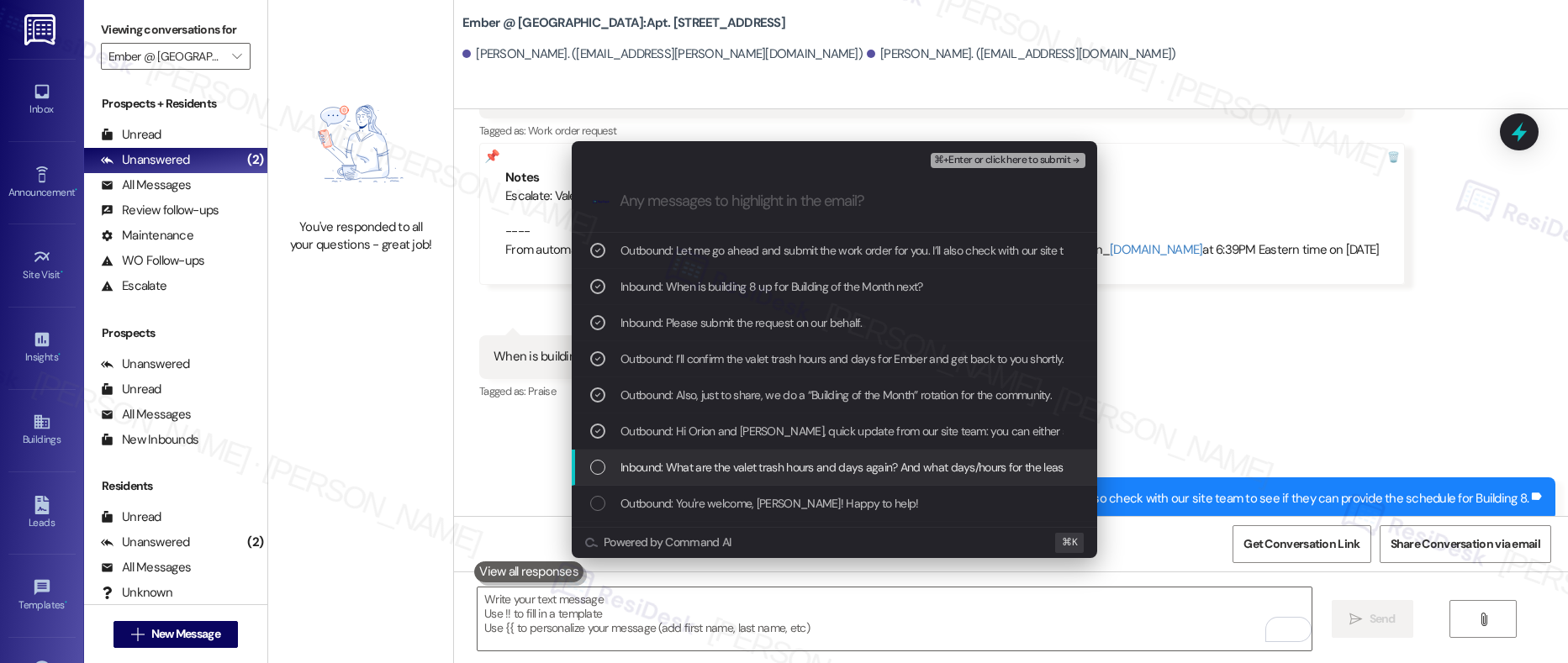
click at [780, 471] on span "Inbound: What are the valet trash hours and days again? And what days/hours for…" at bounding box center [983, 467] width 726 height 19
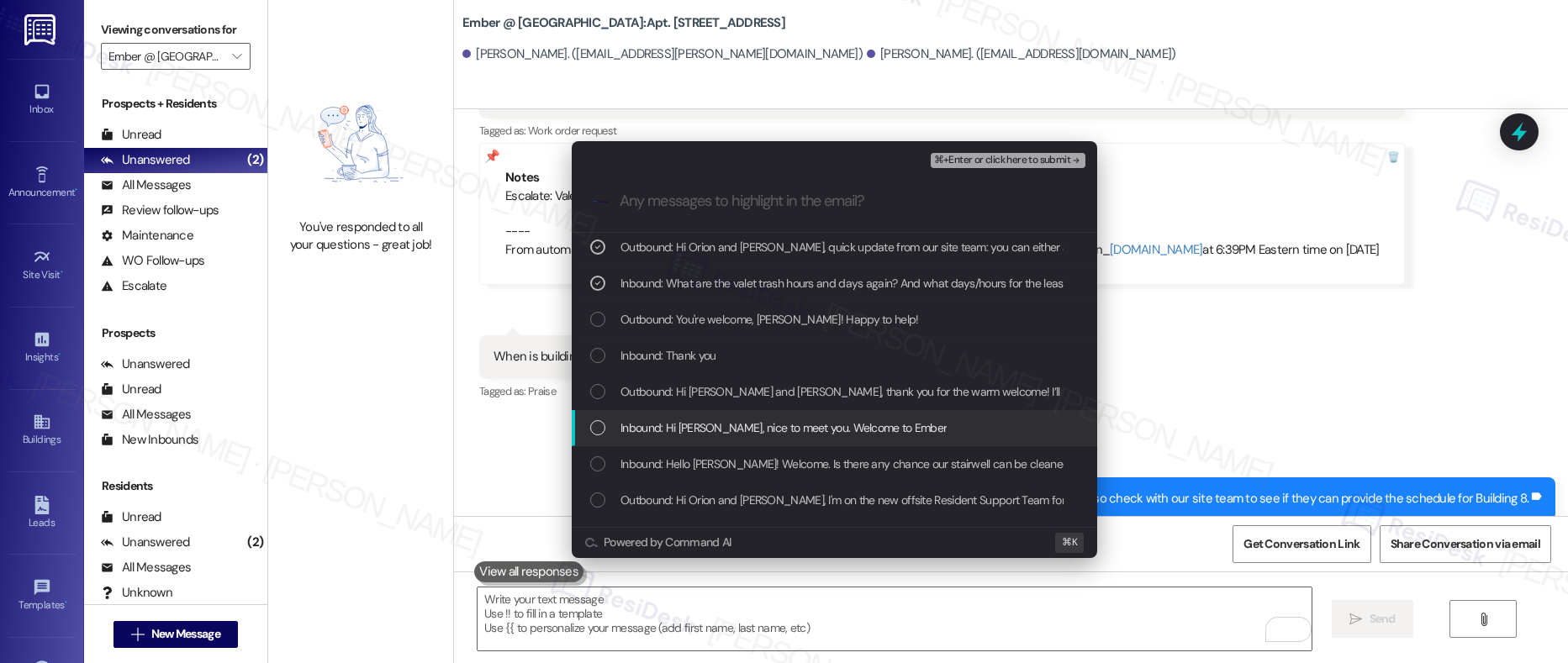
scroll to position [186, 0]
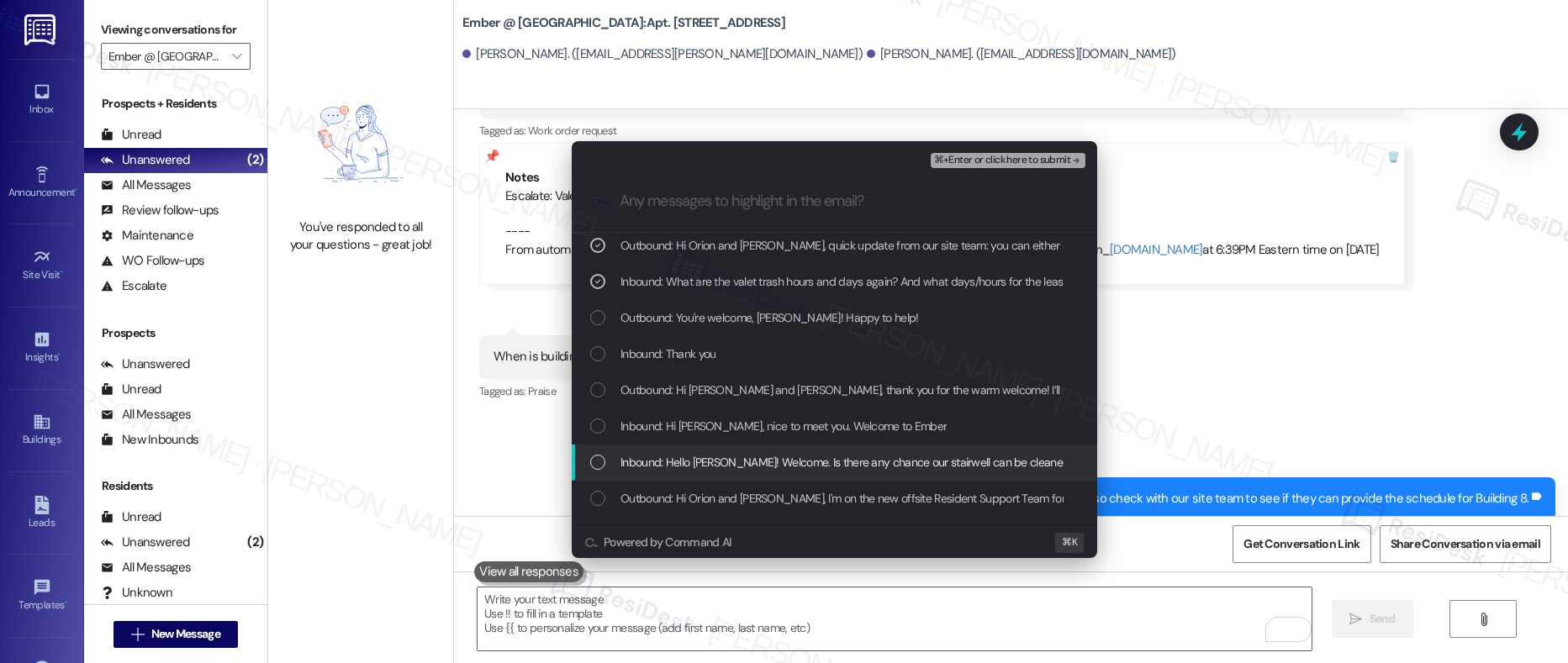
click at [779, 467] on span "Inbound: Hello Sarah! Welcome. Is there any chance our stairwell can be cleaned?" at bounding box center [847, 462] width 454 height 19
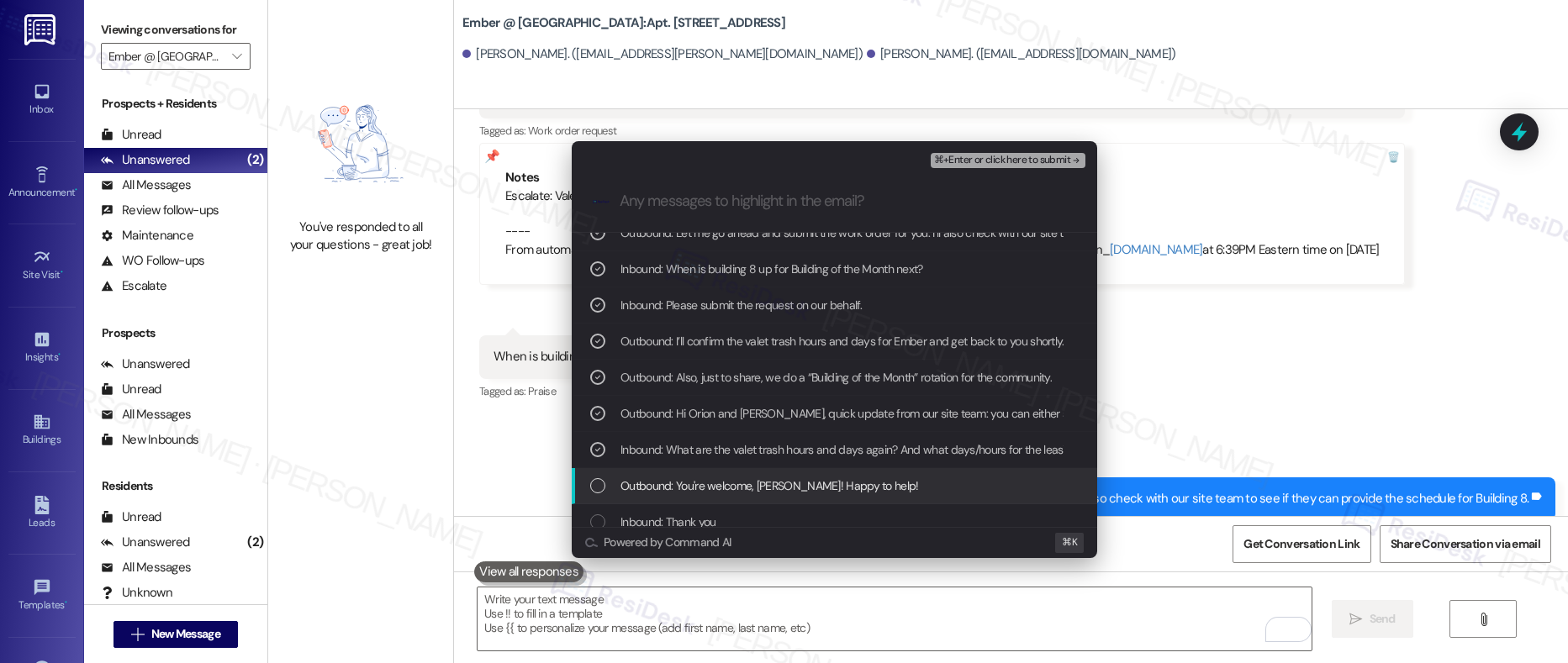
scroll to position [0, 0]
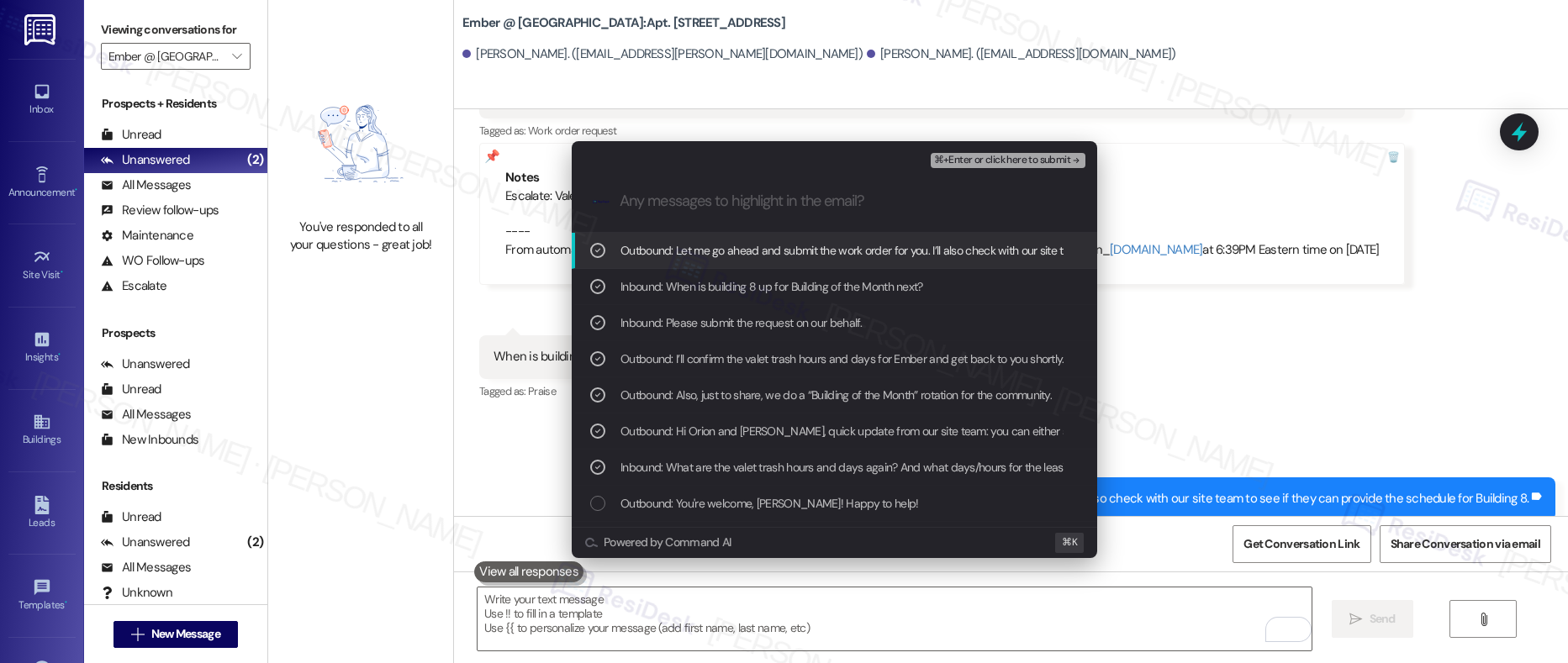
click at [1002, 154] on span "⌘+Enter or click here to submit" at bounding box center [1002, 160] width 136 height 12
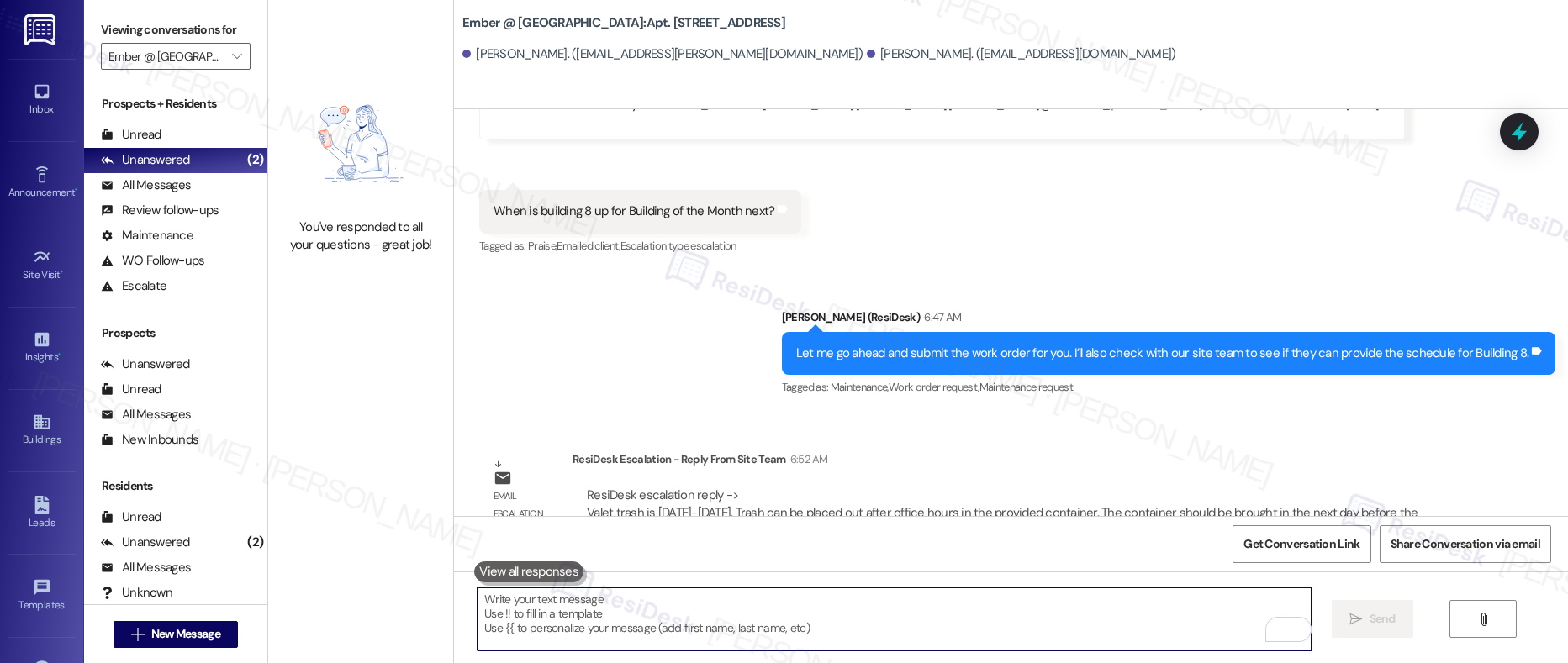
scroll to position [2702, 0]
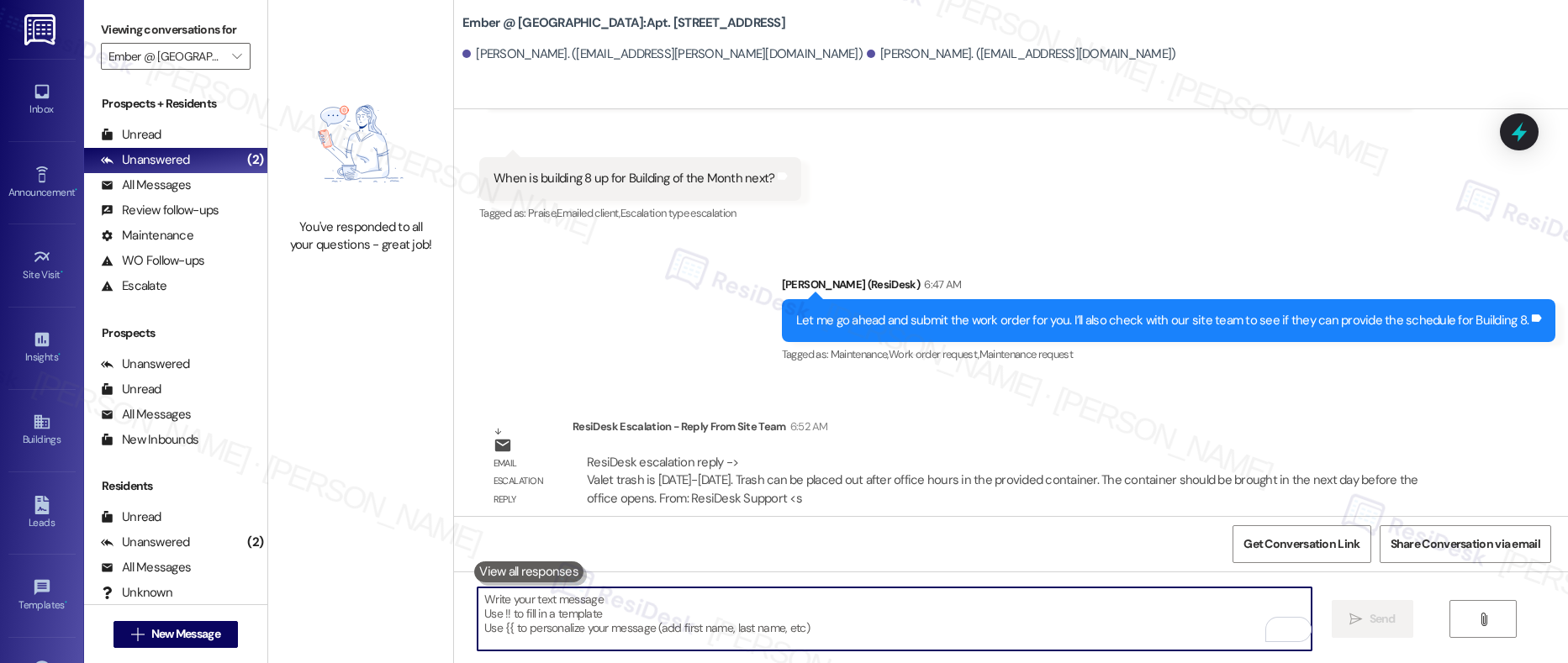
click at [877, 610] on textarea "To enrich screen reader interactions, please activate Accessibility in Grammarl…" at bounding box center [895, 619] width 835 height 63
paste textarea "Work order submitted by Residesk | Work order # 4019-1 Request to Clean the Sta…"
type textarea "Work order submitted by Residesk | Work order # 4019-1 Request to Clean the Sta…"
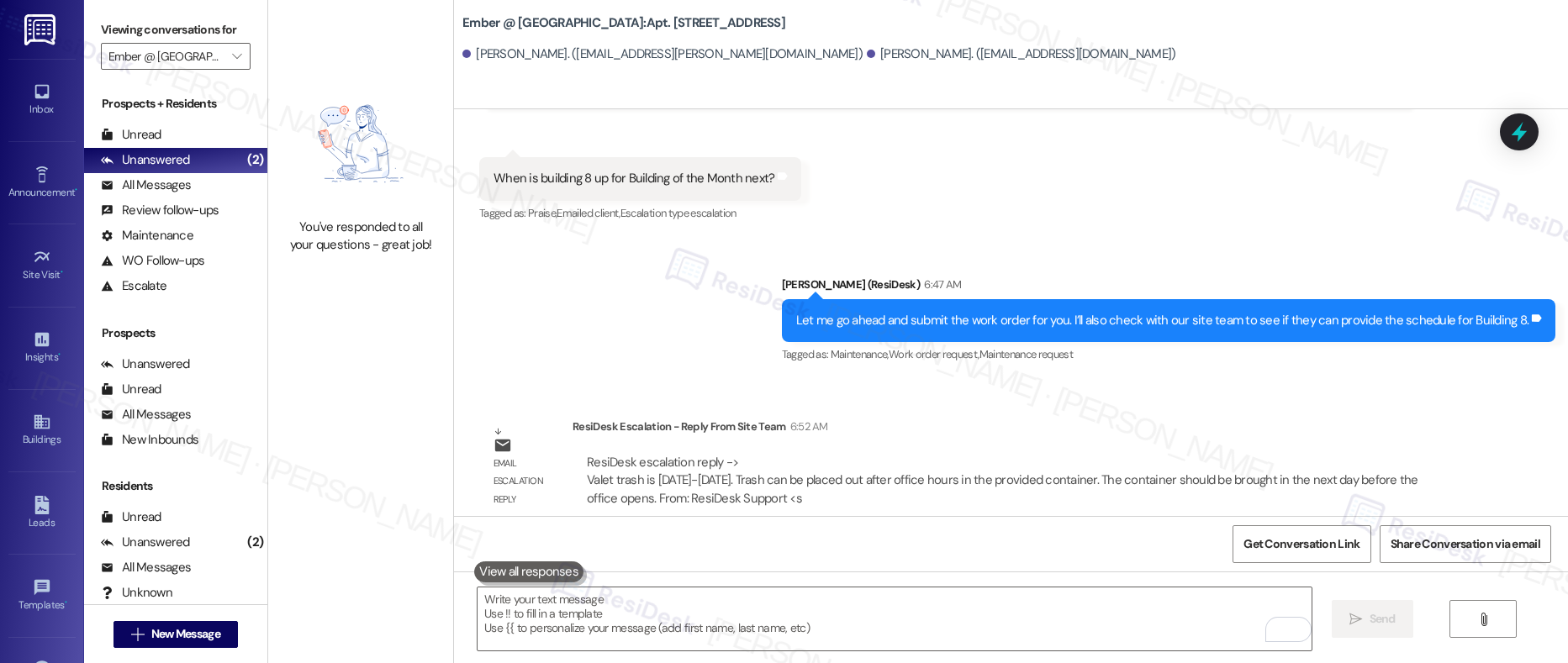
drag, startPoint x: 576, startPoint y: 461, endPoint x: 933, endPoint y: 473, distance: 357.2
click at [933, 473] on div "ResiDesk escalation reply -> Valet trash is Sunday-Thursday. Trash can be place…" at bounding box center [1014, 481] width 858 height 54
click at [560, 610] on textarea "To enrich screen reader interactions, please activate Accessibility in Grammarl…" at bounding box center [895, 619] width 835 height 63
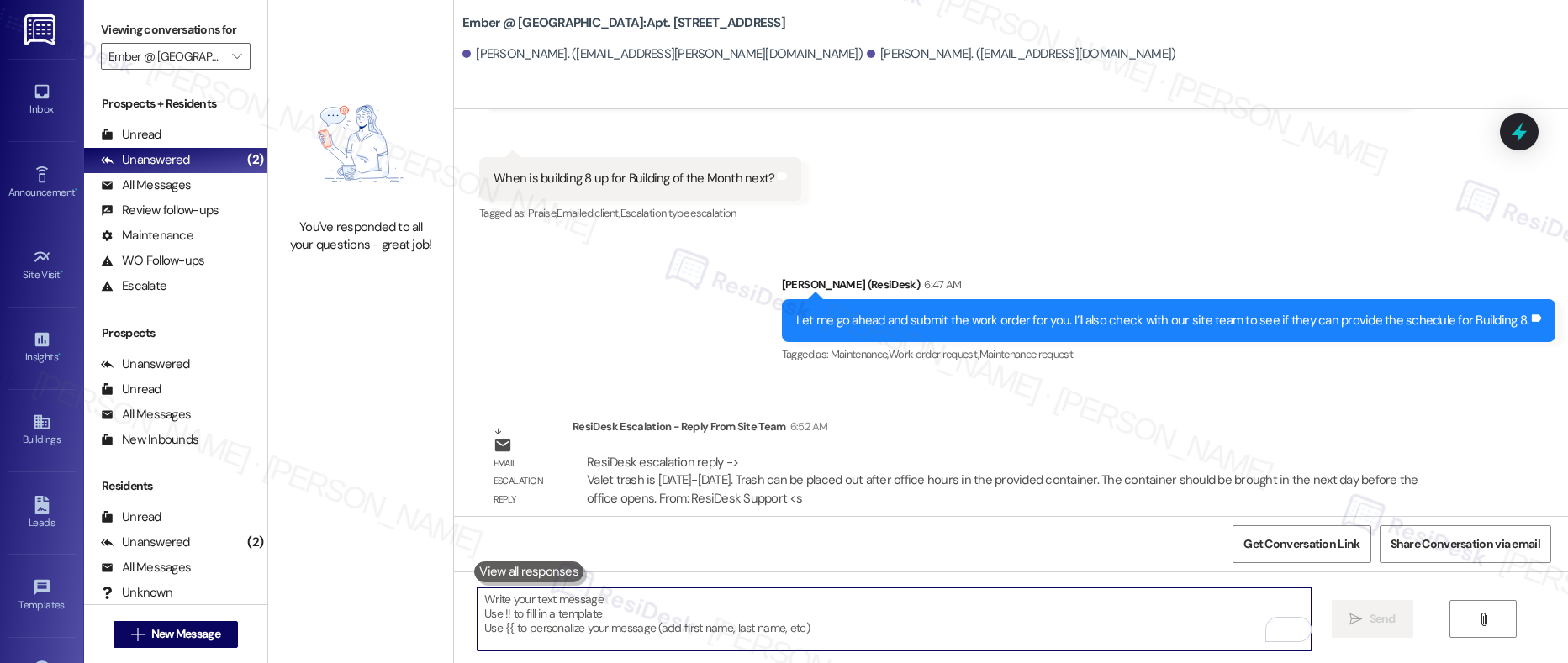
paste textarea "Thank you, {{first_name}}. The request has been submitted. Our maintenance team…"
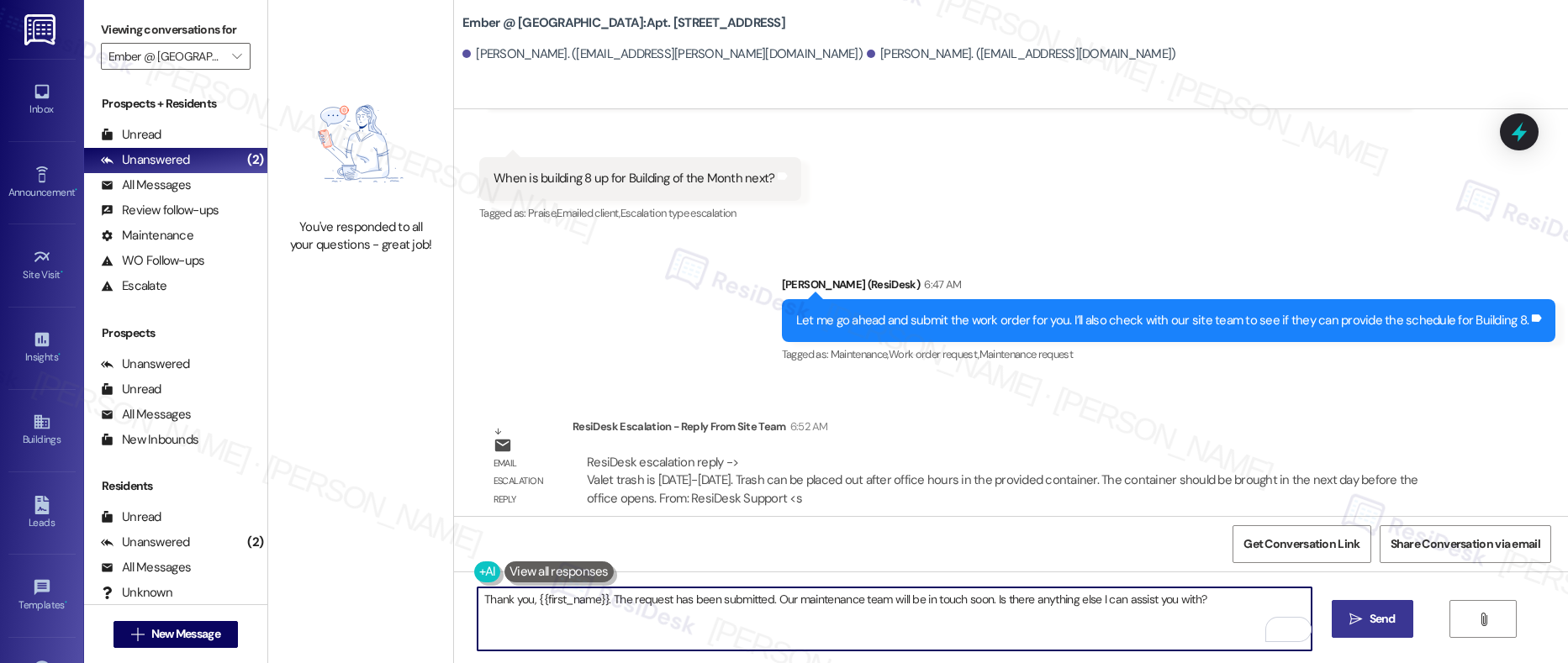
click at [657, 609] on textarea "Thank you, {{first_name}}. The request has been submitted. Our maintenance team…" at bounding box center [895, 619] width 835 height 63
drag, startPoint x: 689, startPoint y: 597, endPoint x: 808, endPoint y: 598, distance: 119.0
click at [808, 598] on textarea "Thank you, {{first_name}}. The request has been submitted. Our maintenance team…" at bounding box center [895, 619] width 835 height 63
click at [801, 606] on textarea "Thank you, {{first_name}}. The request has been submitted. Our maintenance team…" at bounding box center [895, 619] width 835 height 63
drag, startPoint x: 769, startPoint y: 599, endPoint x: 825, endPoint y: 602, distance: 56.1
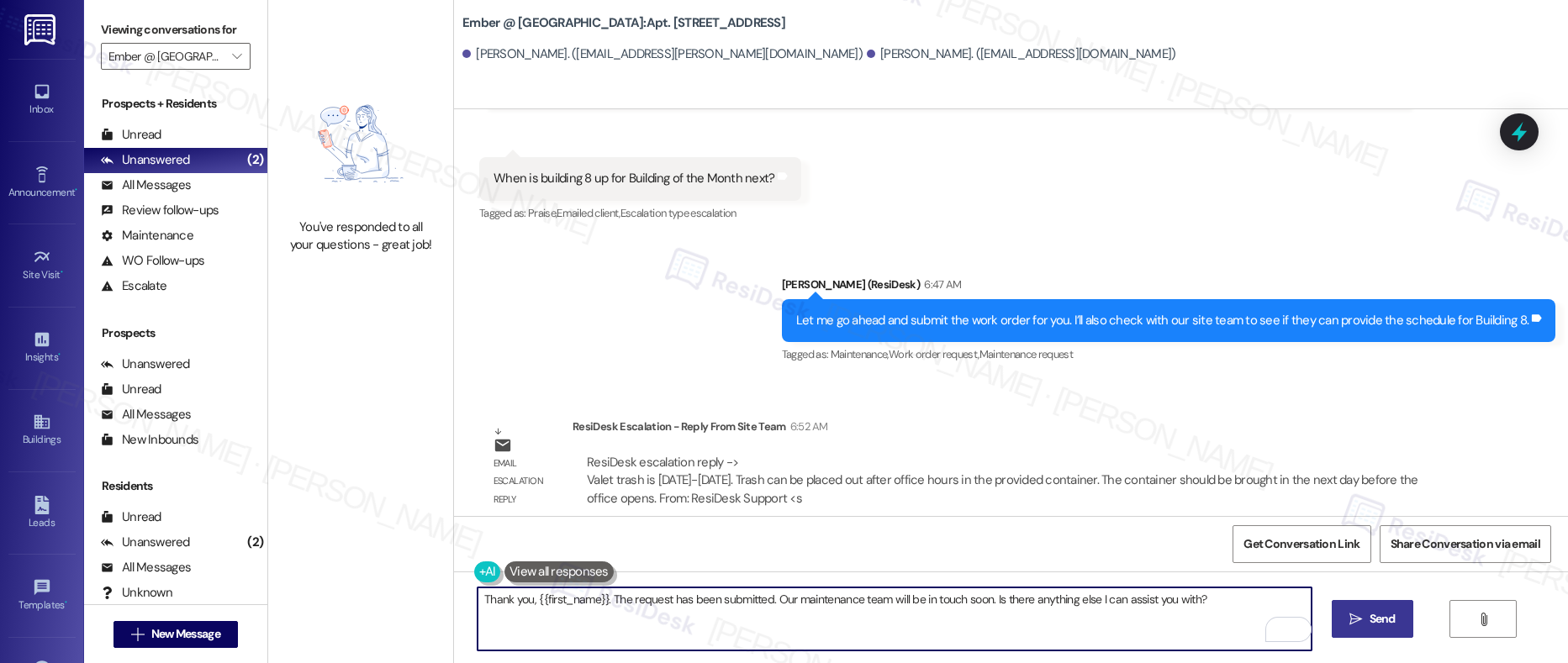
click at [825, 602] on textarea "Thank you, {{first_name}}. The request has been submitted. Our maintenance team…" at bounding box center [895, 619] width 835 height 63
drag, startPoint x: 768, startPoint y: 601, endPoint x: 857, endPoint y: 601, distance: 89.0
click at [857, 601] on textarea "Thank you, {{first_name}}. The request has been submitted. Our maintenance team…" at bounding box center [895, 619] width 835 height 63
click at [605, 617] on textarea "Thank you, {{first_name}}. The request has been submitted. Our maintenance team…" at bounding box center [895, 619] width 835 height 63
drag, startPoint x: 597, startPoint y: 599, endPoint x: 325, endPoint y: 563, distance: 274.4
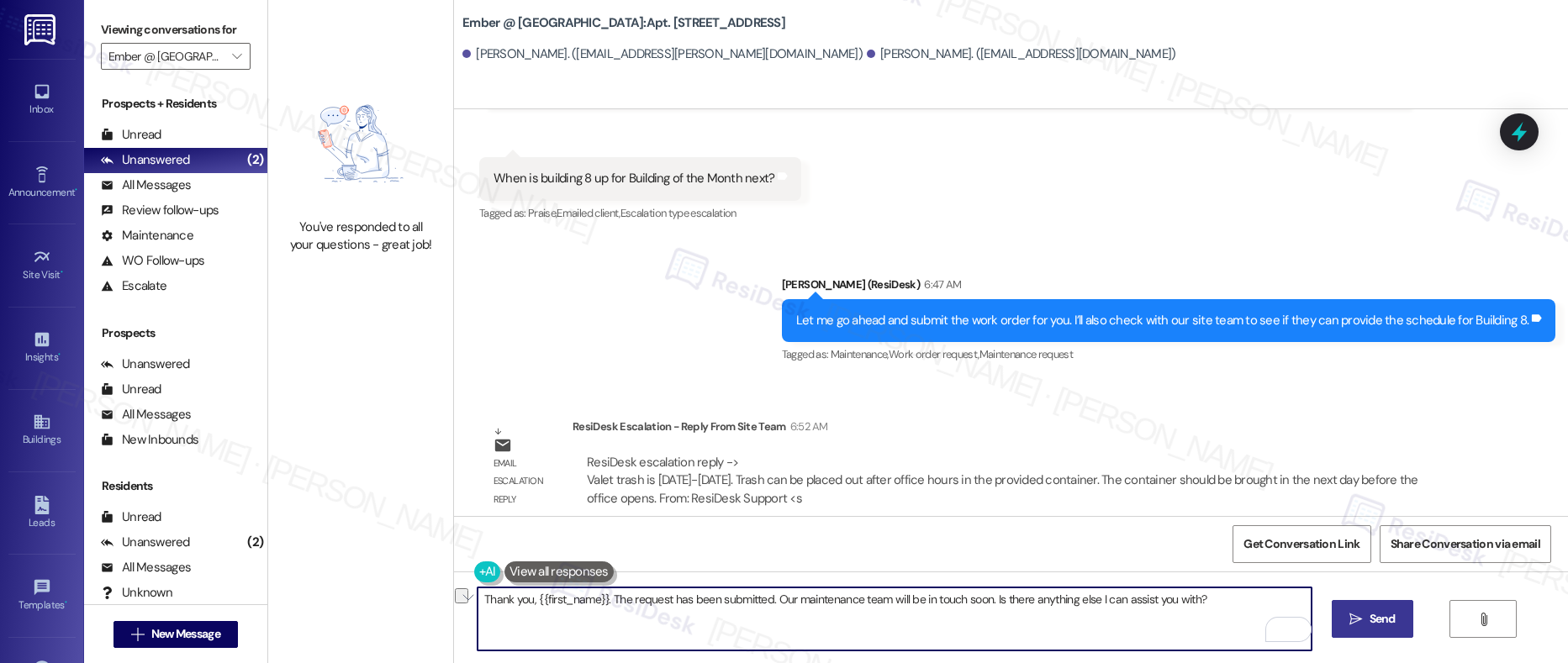
click at [325, 563] on div "You've responded to all your questions - great job! Ember @ Alamo Ranch: Apt. 8…" at bounding box center [918, 332] width 1300 height 663
click at [676, 601] on textarea "Hi Orion, the request has been submitted. Our maintenance team will be in touch…" at bounding box center [895, 619] width 835 height 63
click at [550, 601] on textarea "Hi Orion, the request has been submitted. Our maintenance team will be in touch…" at bounding box center [895, 619] width 835 height 63
click at [673, 601] on textarea "Hi Orion, the request has been submitted. Our maintenance team will be in touch…" at bounding box center [895, 619] width 835 height 63
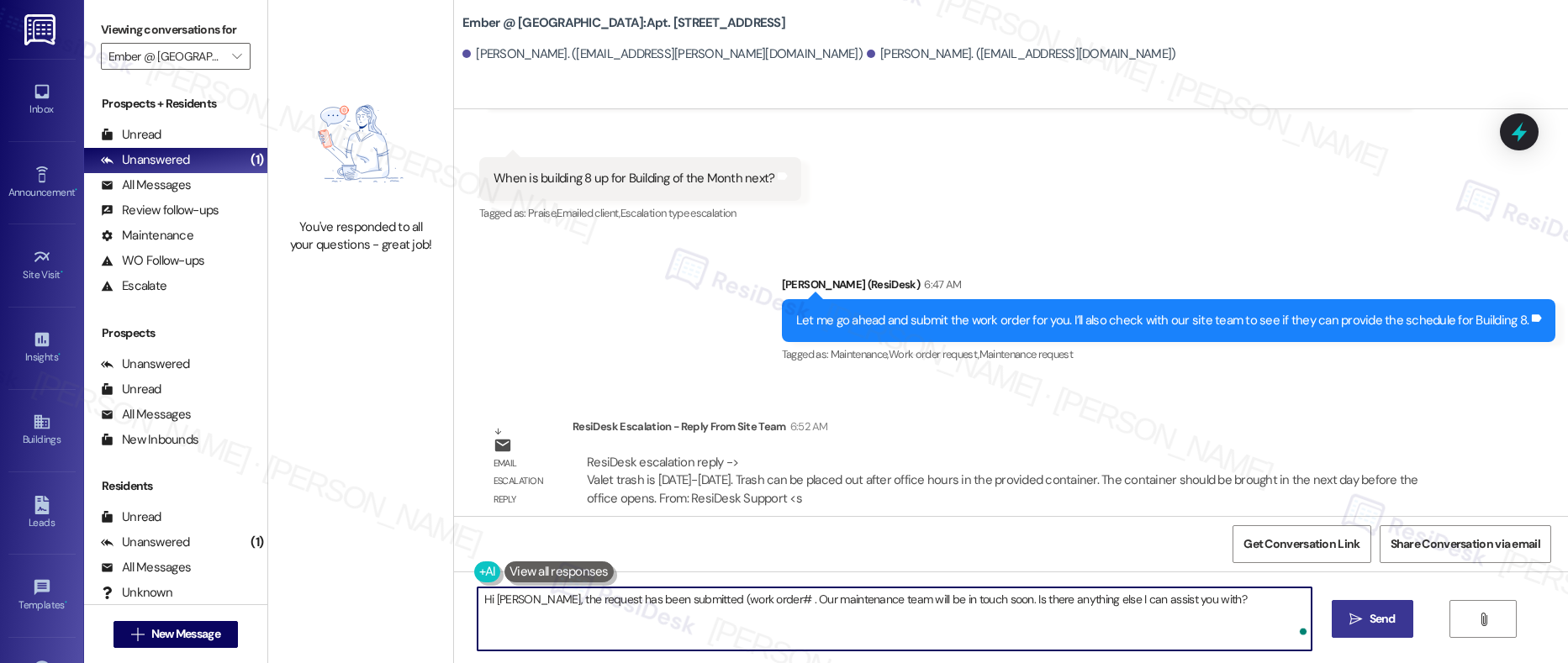
paste textarea "4019-1"
drag, startPoint x: 1226, startPoint y: 598, endPoint x: 784, endPoint y: 601, distance: 442.0
click at [784, 601] on textarea "Hi Orion, the request has been submitted (work order# 4019-1). Our maintenance …" at bounding box center [895, 619] width 835 height 63
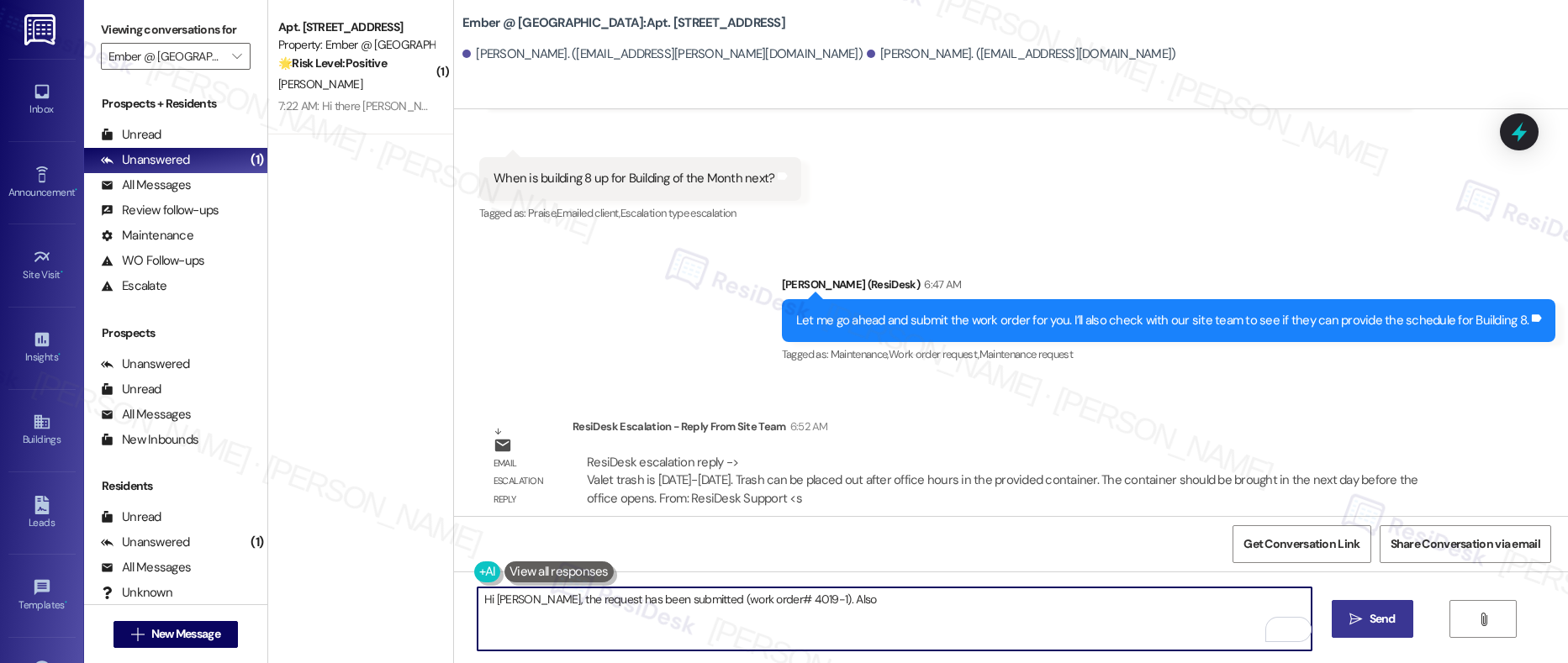
paste textarea "https://docs.google.com/spreadsheets/d/1PU8P20JpZ_DkEOdPh-RDaE3Y9e5cEnTxyn8-_Cc…"
paste textarea "Valet trash is Sunday-Thursday. Trash can be placed out after office hours in t…"
type textarea "Hi Orion, the request has been submitted (work order# 4019-1). Also Valet trash…"
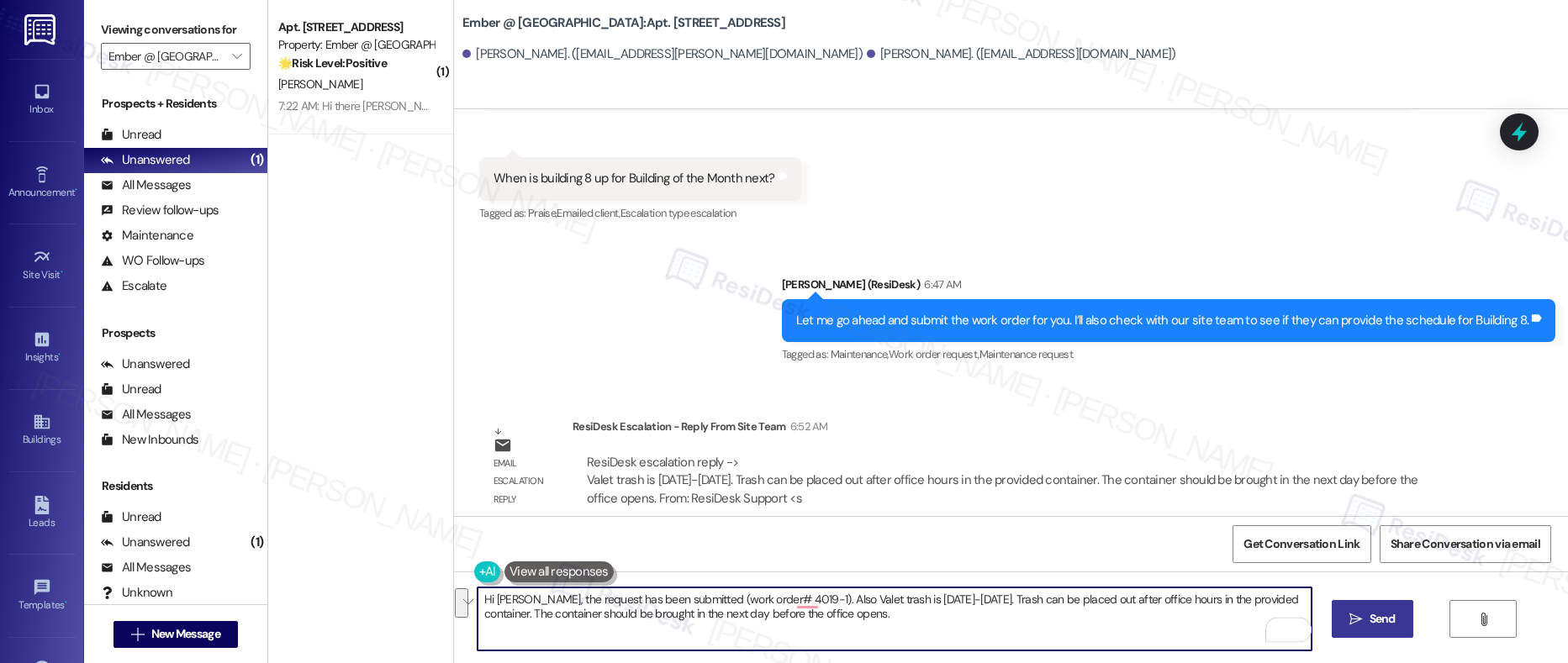
drag, startPoint x: 851, startPoint y: 622, endPoint x: 454, endPoint y: 578, distance: 399.4
click at [454, 578] on div "Hi Orion, the request has been submitted (work order# 4019-1). Also Valet trash…" at bounding box center [1011, 634] width 1114 height 126
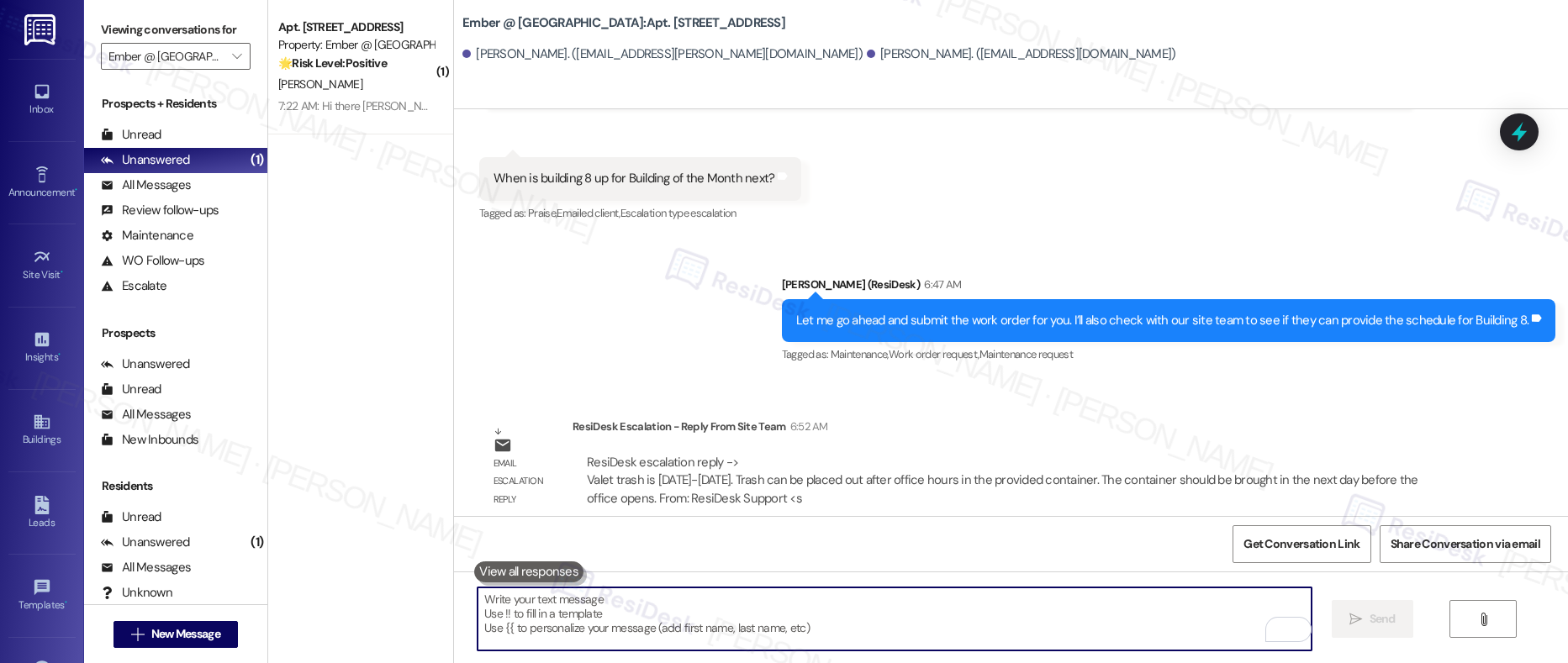
click at [612, 622] on textarea "To enrich screen reader interactions, please activate Accessibility in Grammarl…" at bounding box center [895, 619] width 835 height 63
paste textarea "Hi Orion, your request has been submitted (Work Order #4019-1). Valet trash ser…"
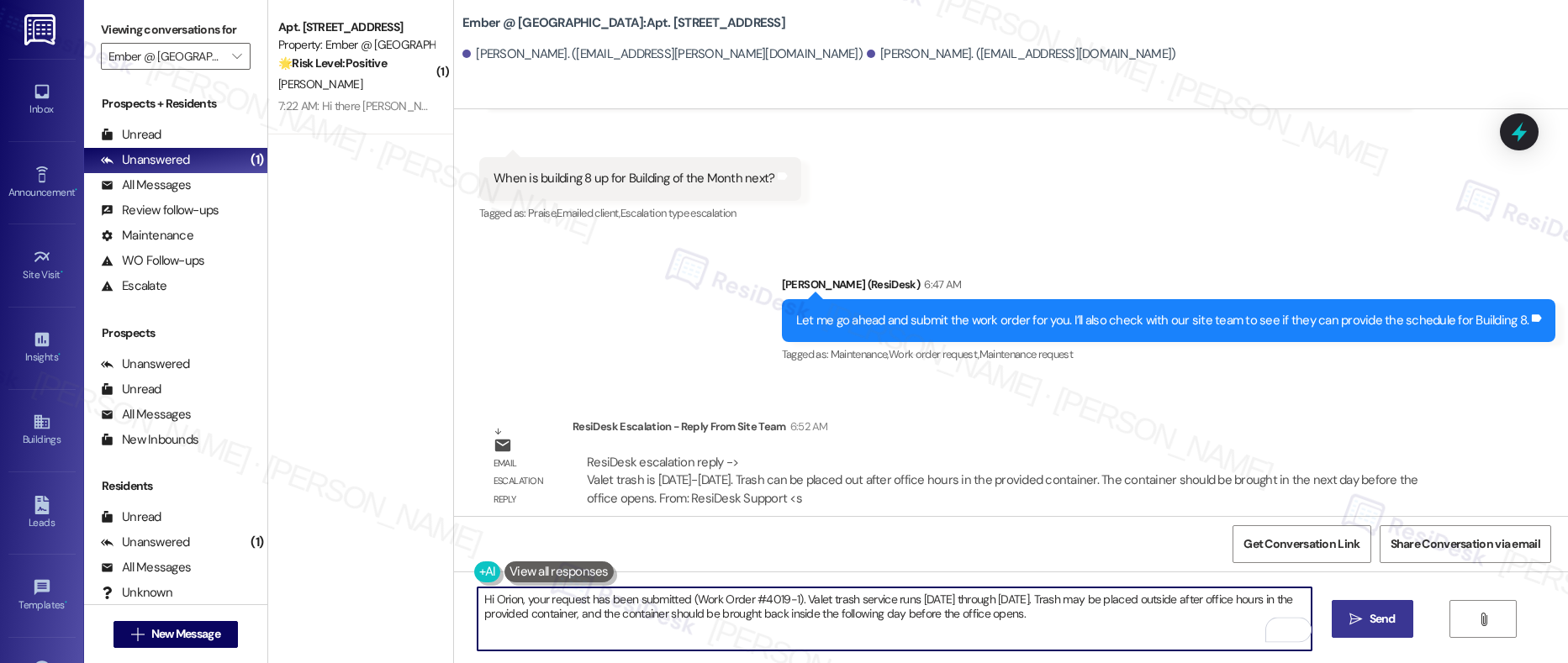
click at [797, 602] on textarea "Hi Orion, your request has been submitted (Work Order #4019-1). Valet trash ser…" at bounding box center [895, 619] width 835 height 63
click at [795, 603] on textarea "Hi Orion, your request has been submitted (Work Order #4019-1). Valet trash ser…" at bounding box center [895, 619] width 835 height 63
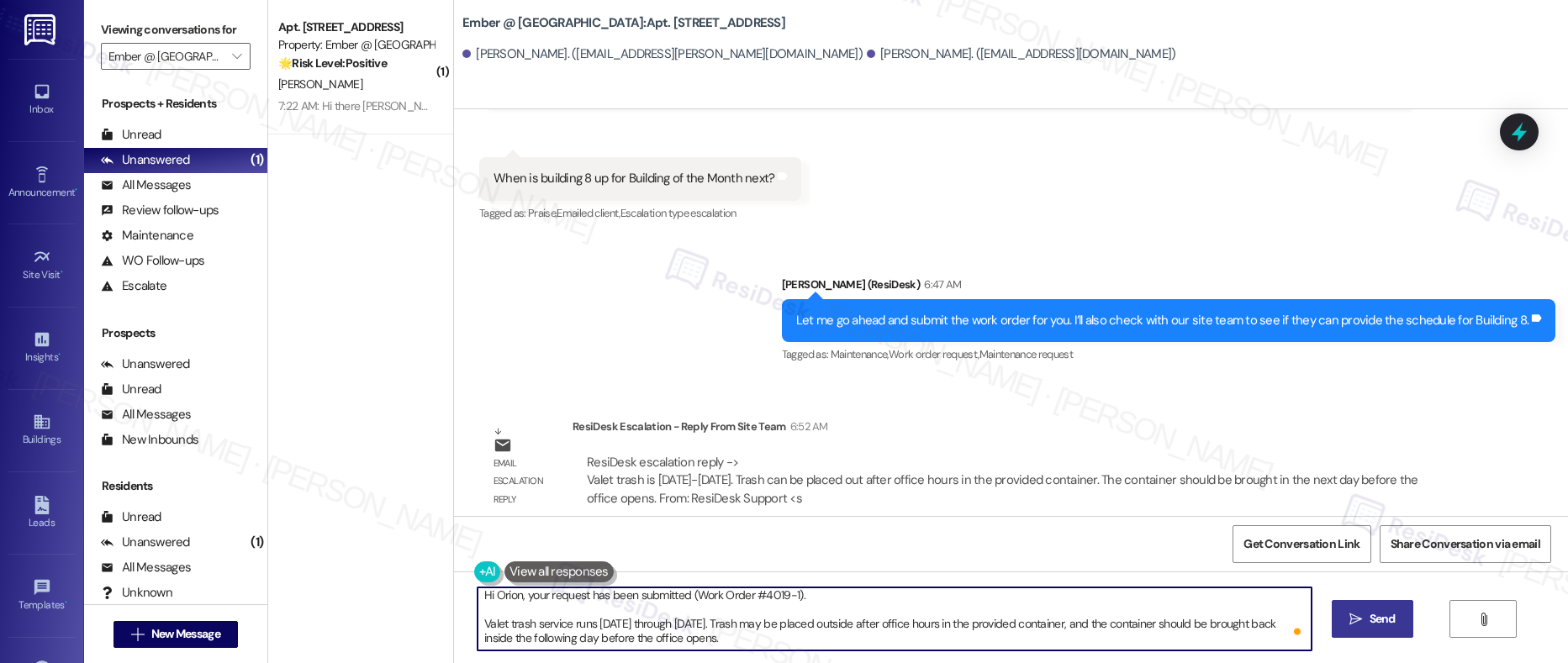
scroll to position [4, 0]
click at [849, 644] on textarea "Hi Orion, your request has been submitted (Work Order #4019-1). Valet trash ser…" at bounding box center [895, 619] width 835 height 63
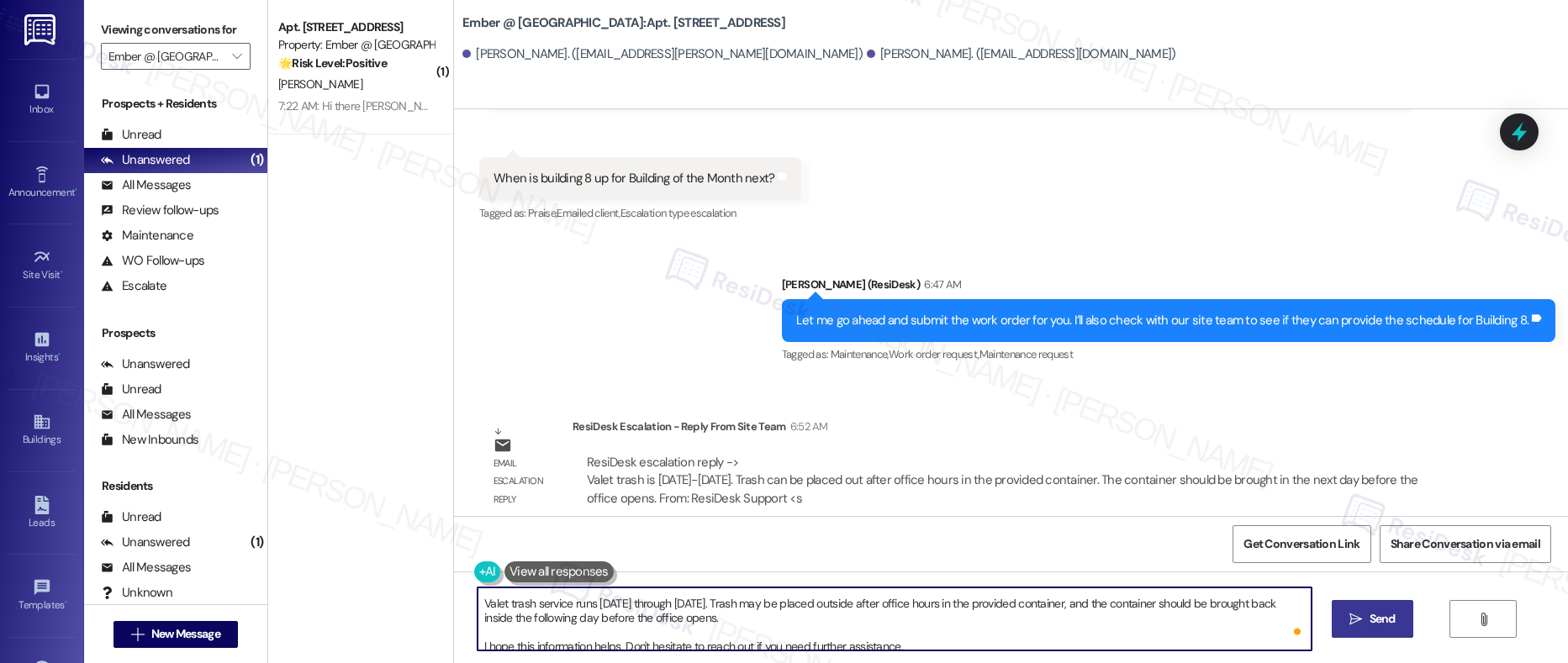
scroll to position [0, 0]
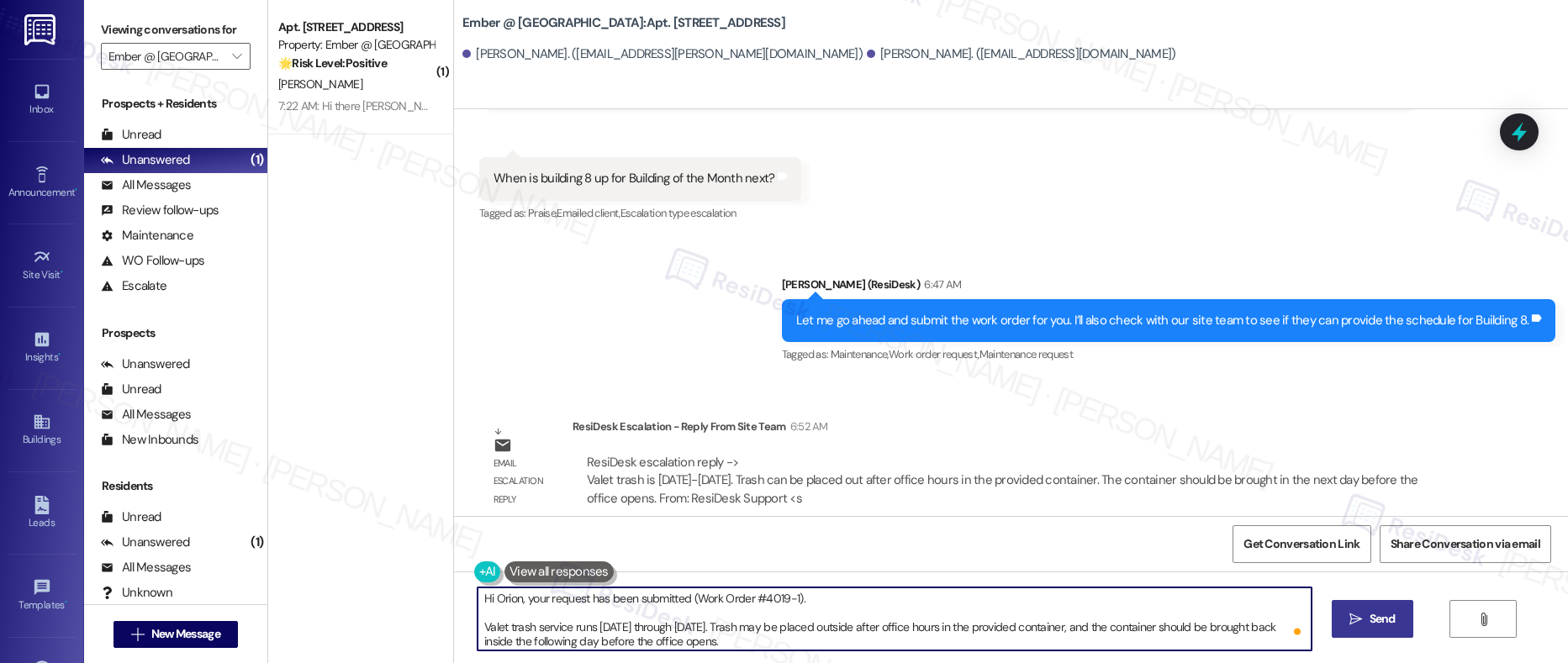
click at [576, 598] on textarea "Hi Orion, your request has been submitted (Work Order #4019-1). Valet trash ser…" at bounding box center [895, 619] width 835 height 63
click at [718, 639] on textarea "Hi Orion, your request to clean the stairwell has been submitted (Work Order #4…" at bounding box center [895, 619] width 835 height 63
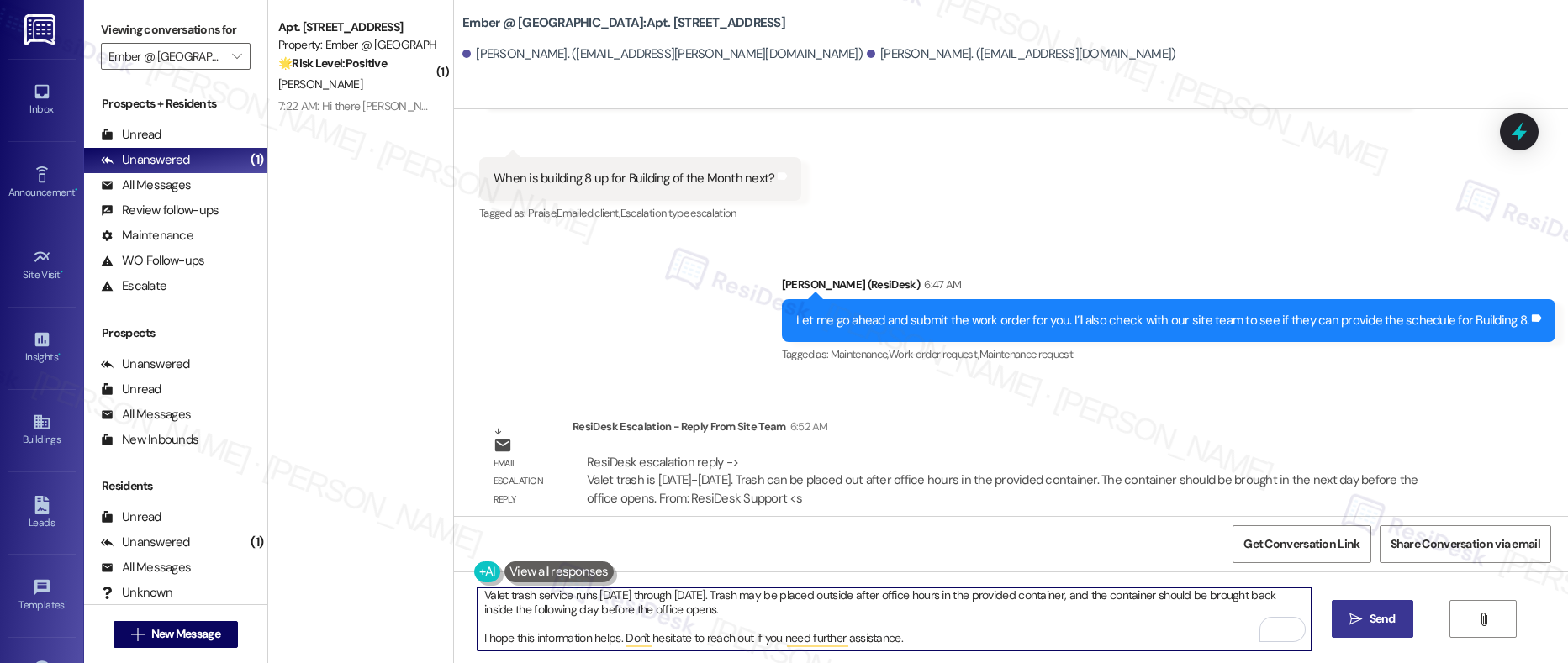
type textarea "Hi Orion, your request to clean the stairwell has been submitted (Work Order #4…"
click at [963, 652] on div "Hi Orion, your request to clean the stairwell has been submitted (Work Order #4…" at bounding box center [1011, 634] width 1114 height 126
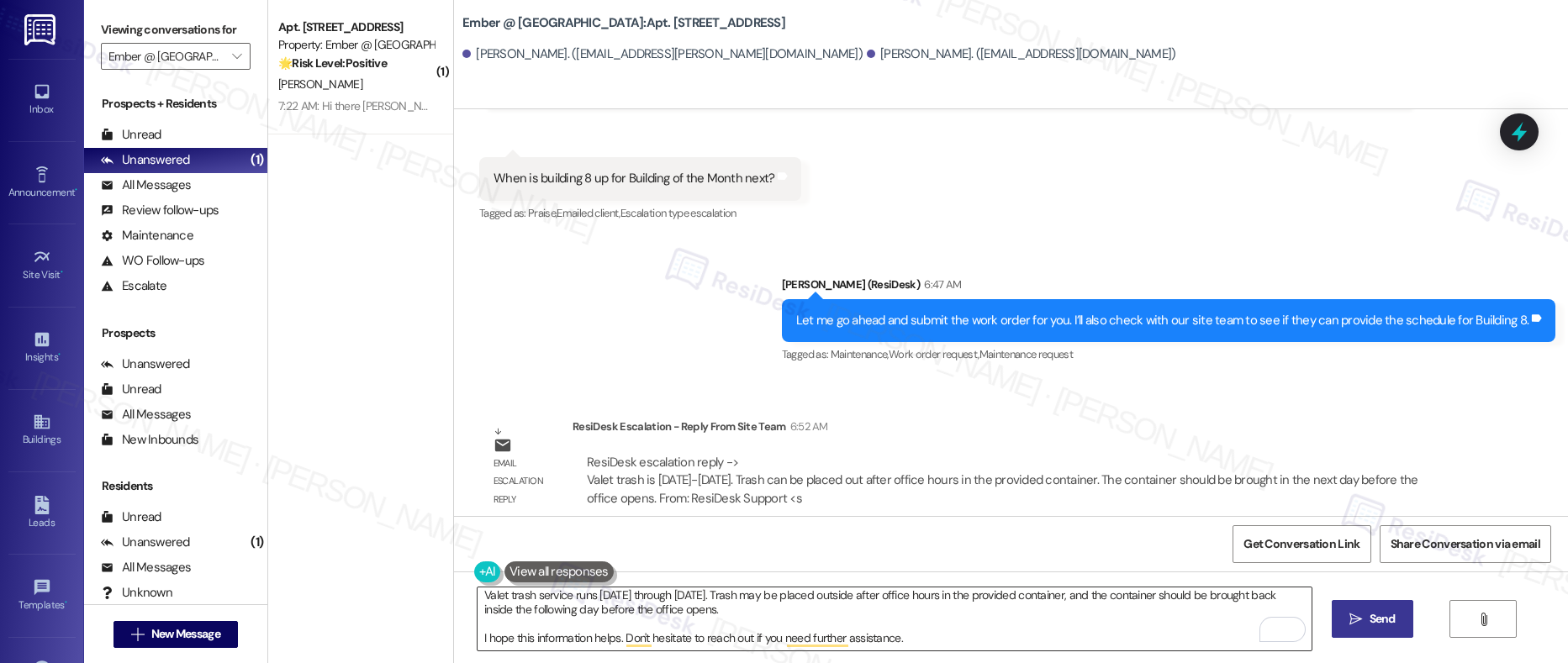
click at [966, 632] on textarea "Hi Orion, your request to clean the stairwell has been submitted (Work Order #4…" at bounding box center [895, 619] width 835 height 63
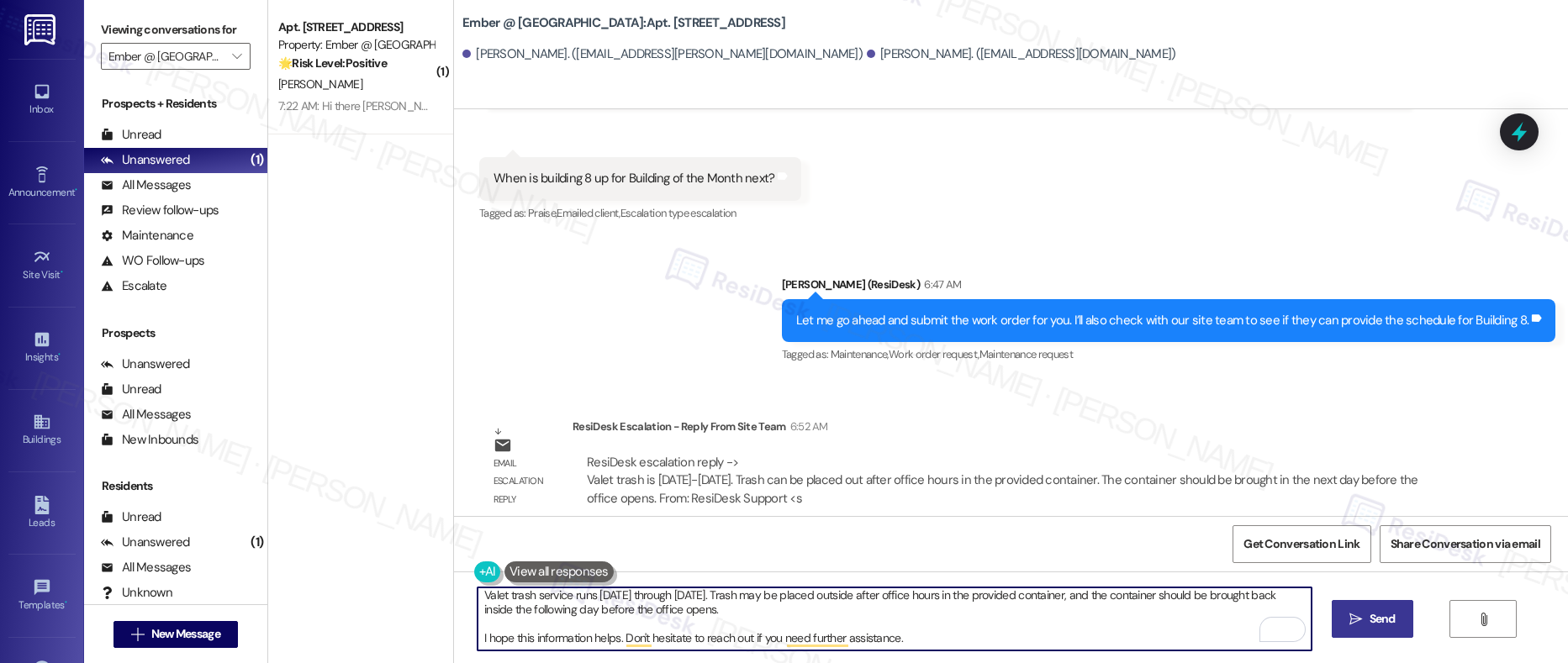
click at [1352, 629] on button " Send" at bounding box center [1372, 618] width 82 height 38
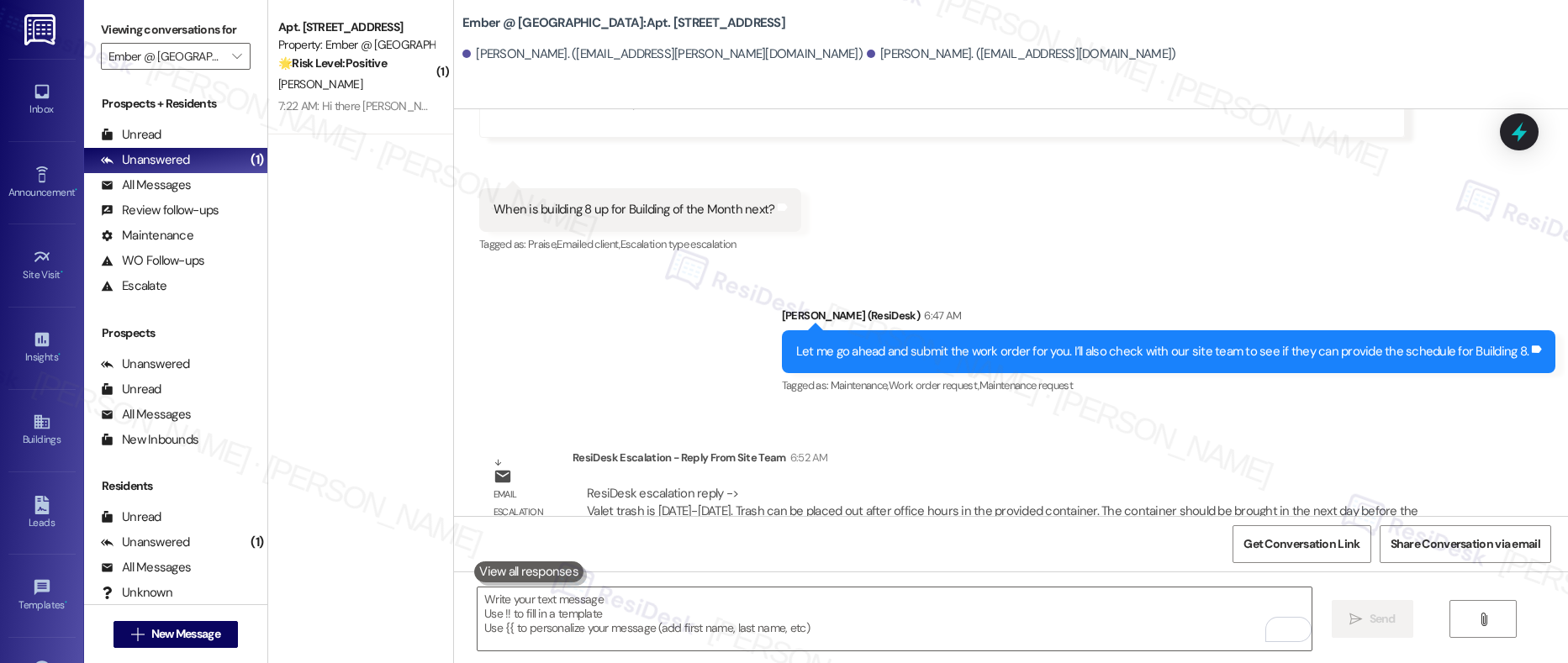
scroll to position [2908, 0]
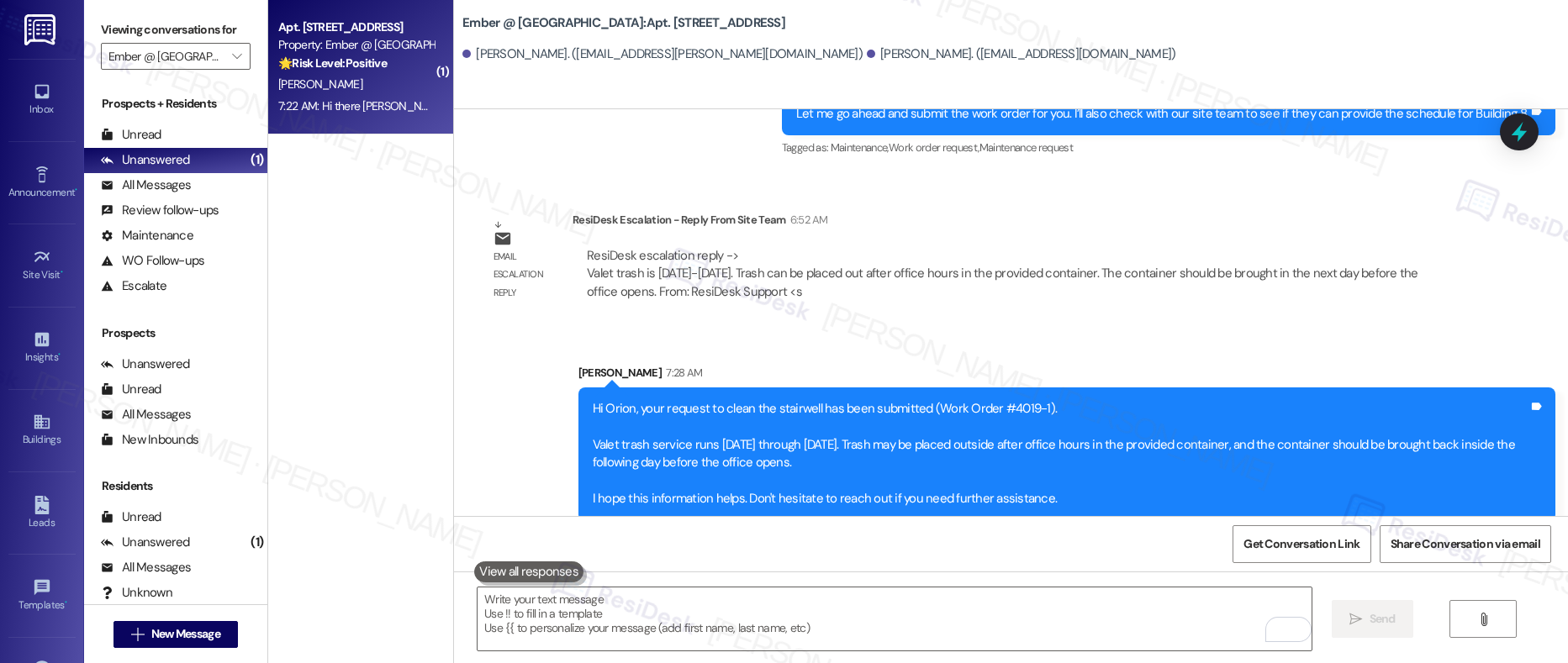
click at [401, 89] on div "A. Chavez" at bounding box center [356, 84] width 159 height 21
type textarea "Fetching suggested responses. Please feel free to read through the conversation…"
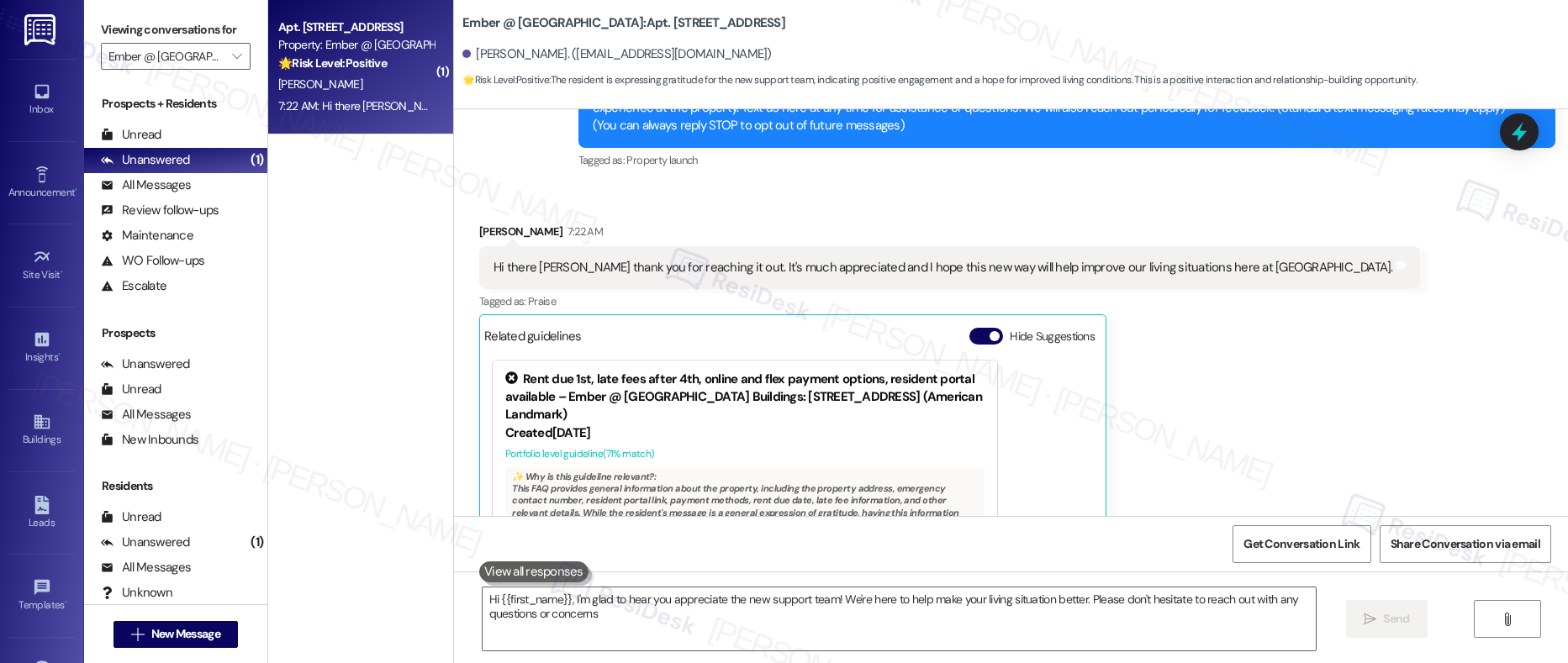
type textarea "Hi {{first_name}}, I'm glad to hear you appreciate the new support team! We're …"
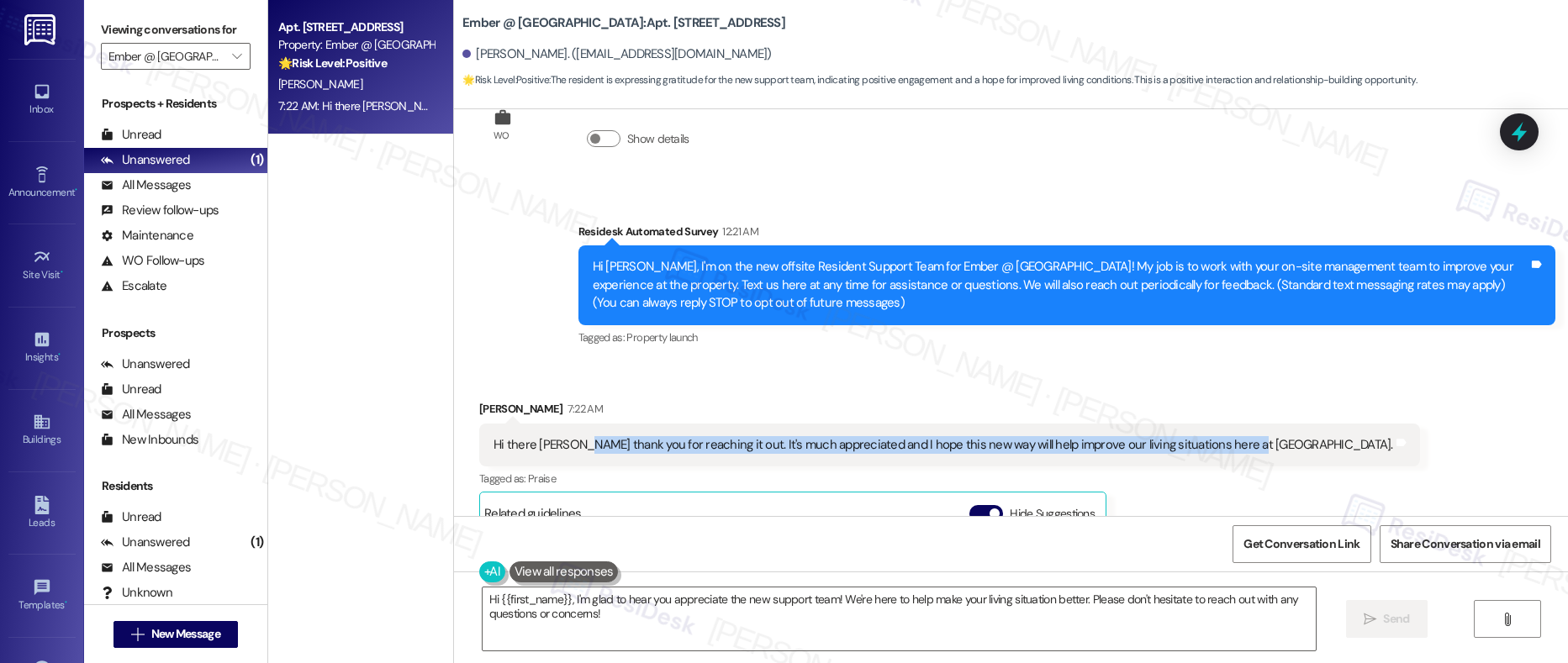
drag, startPoint x: 565, startPoint y: 449, endPoint x: 728, endPoint y: 458, distance: 163.2
click at [728, 458] on div "Hi there Sarah thank you for reaching it out. It's much appreciated and I hope …" at bounding box center [949, 445] width 941 height 43
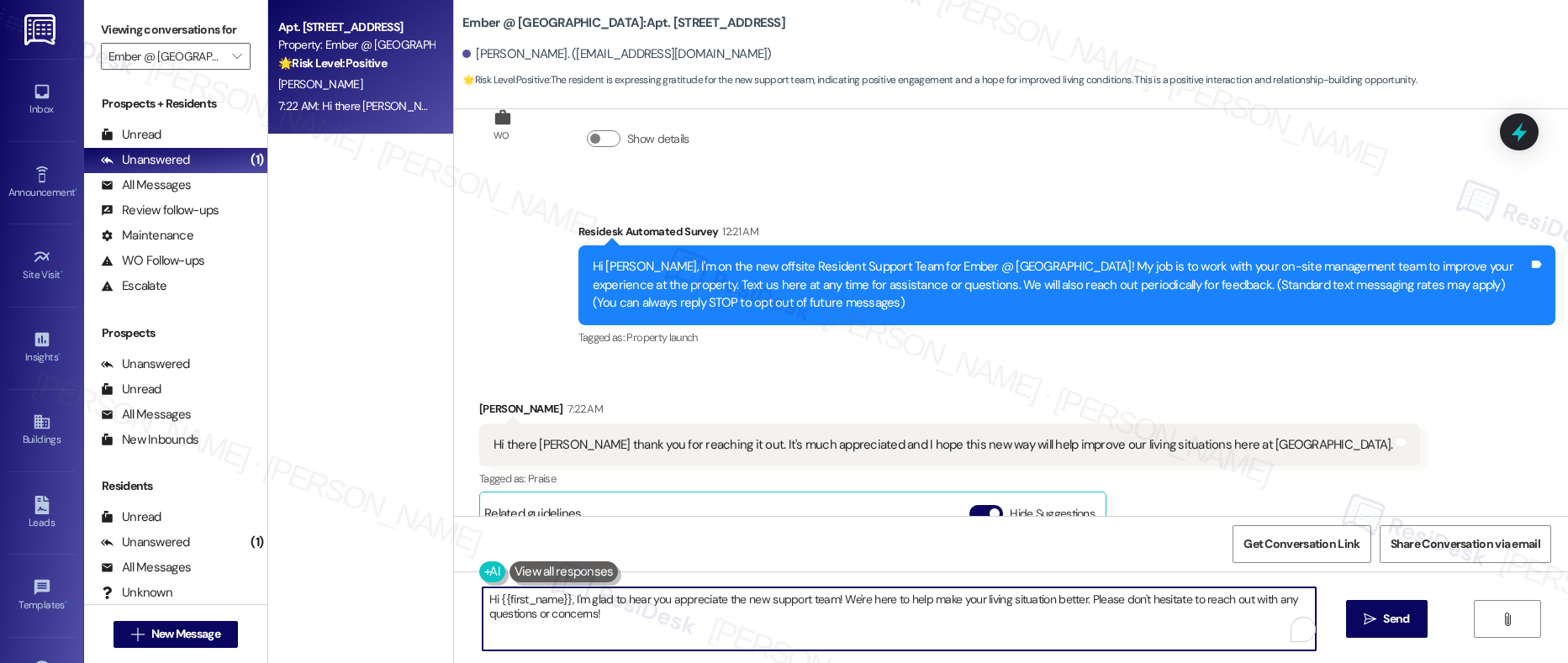
click at [636, 619] on textarea "Hi {{first_name}}, I'm glad to hear you appreciate the new support team! We're …" at bounding box center [900, 619] width 835 height 63
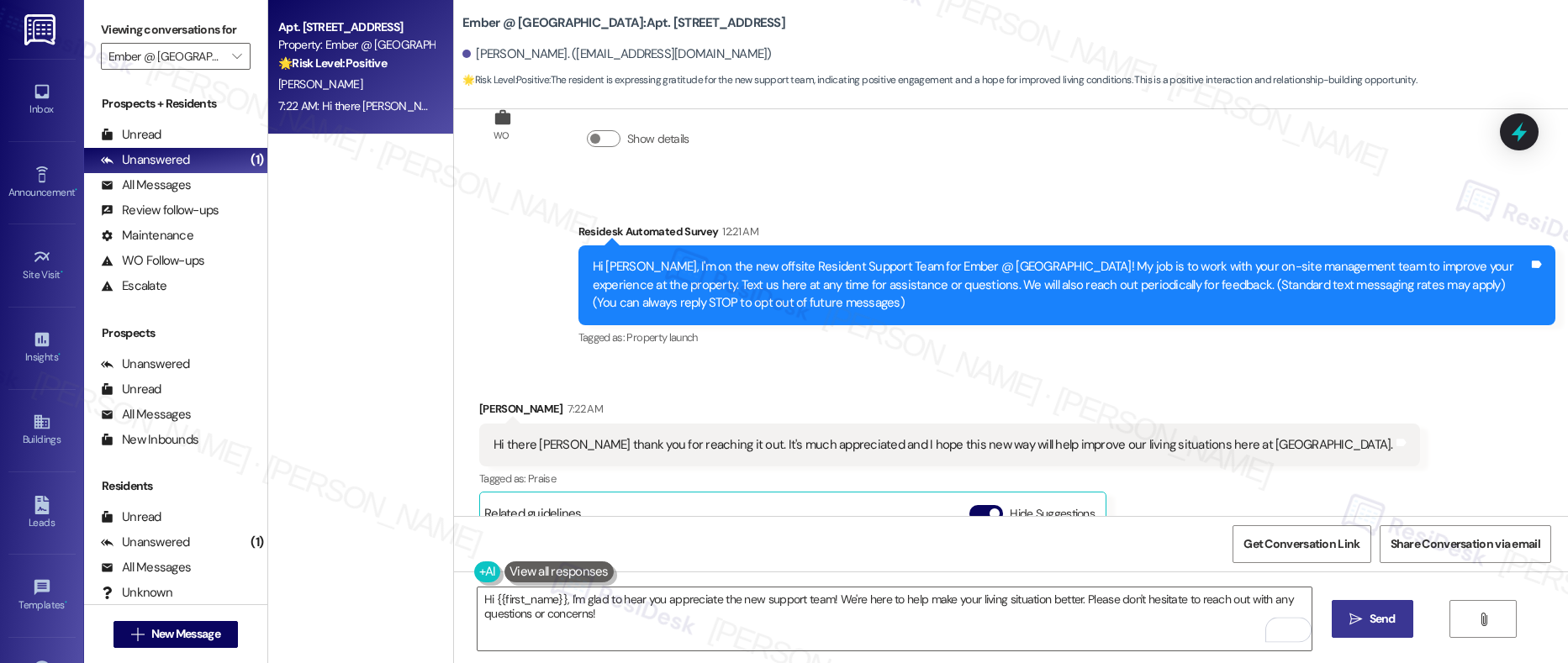
click at [1362, 615] on span " Send" at bounding box center [1372, 618] width 53 height 18
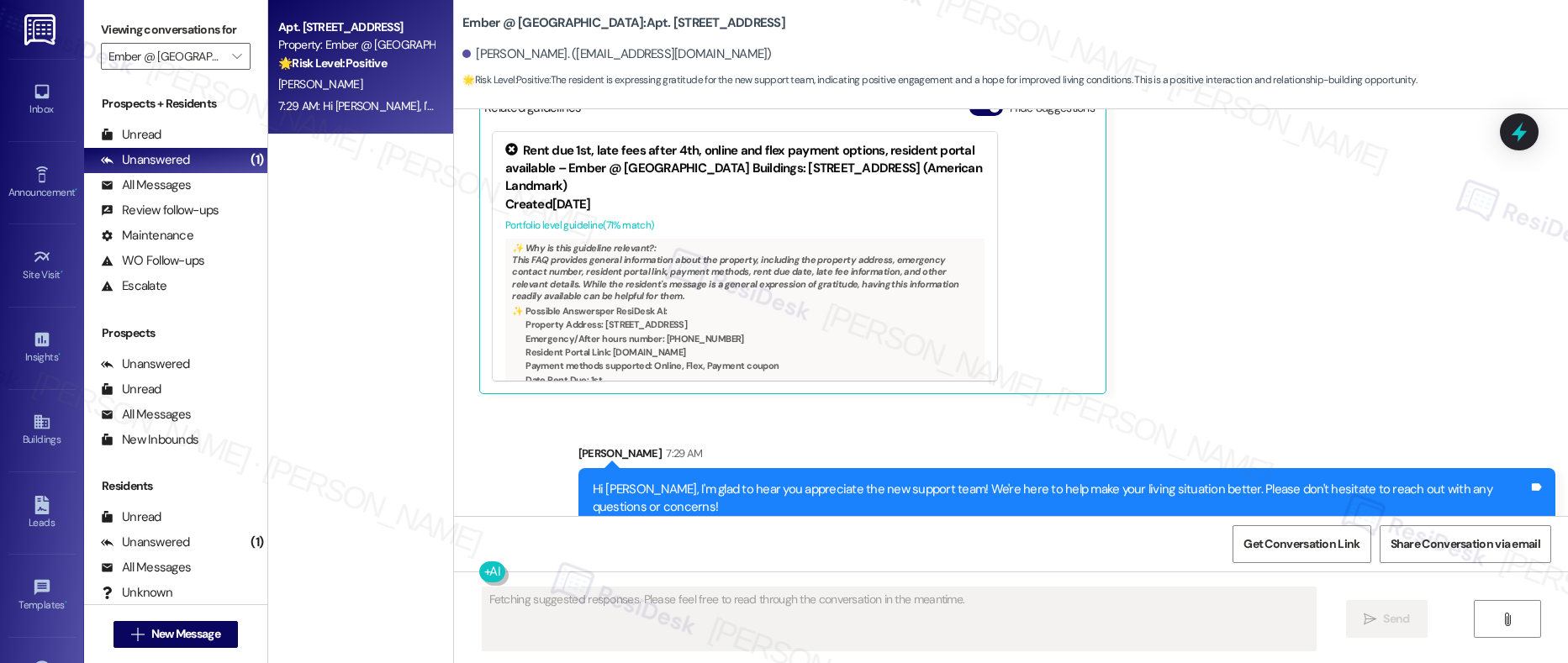
scroll to position [670, 0]
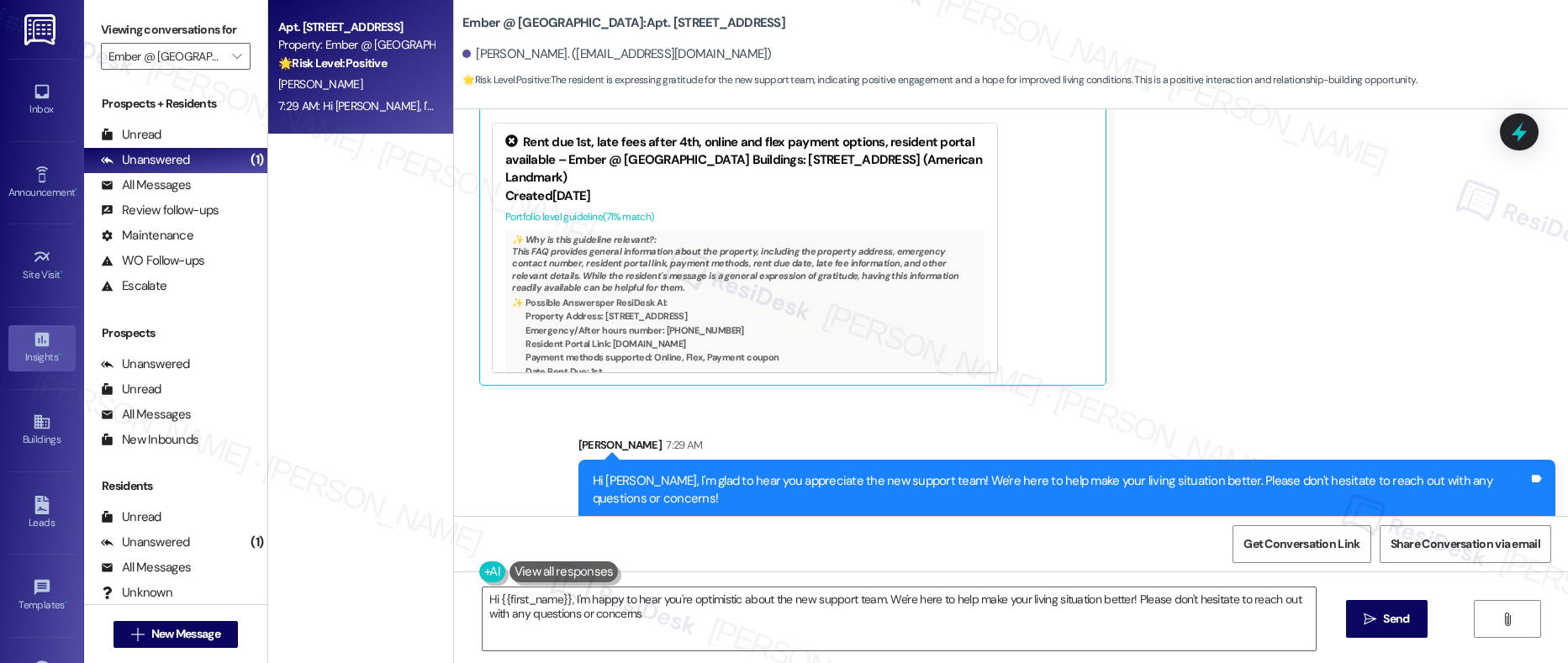
type textarea "Hi {{first_name}}, I'm happy to hear you're optimistic about the new support te…"
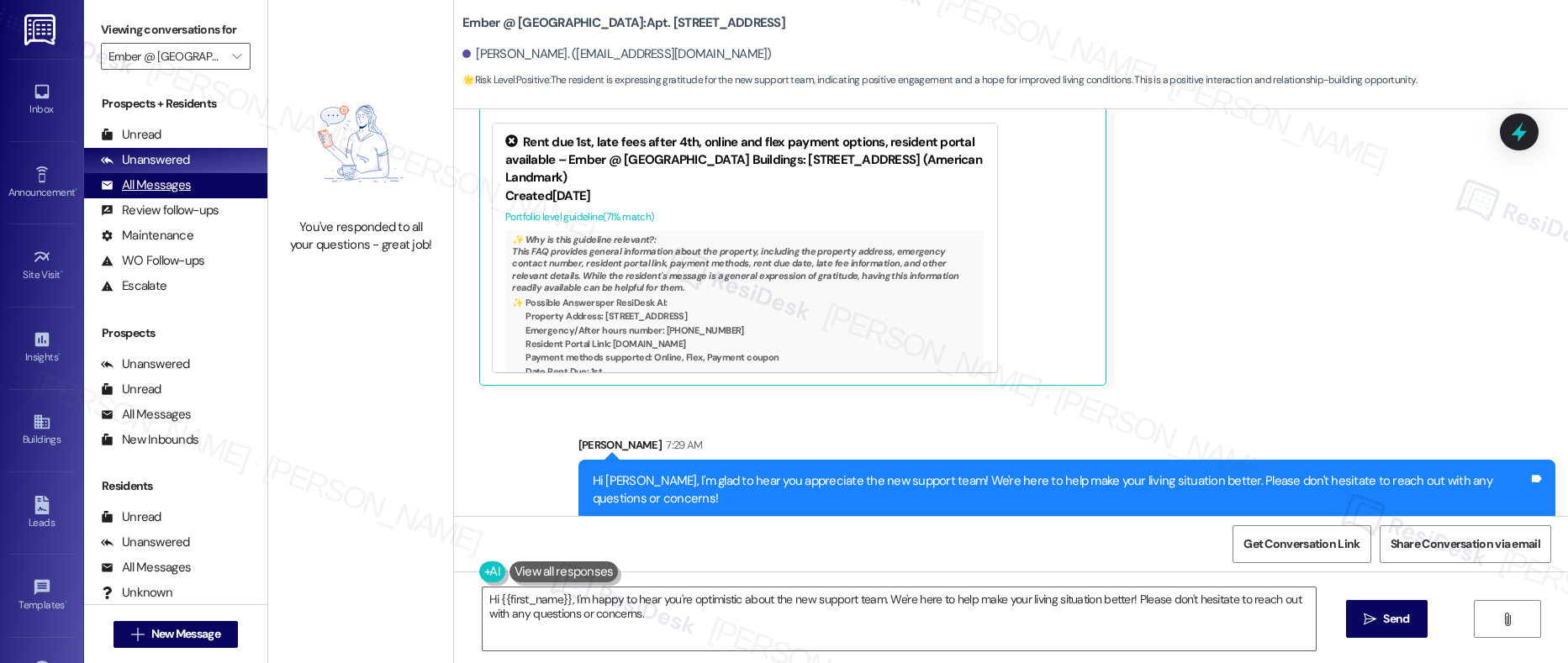
click at [160, 177] on div "All Messages" at bounding box center [146, 185] width 90 height 18
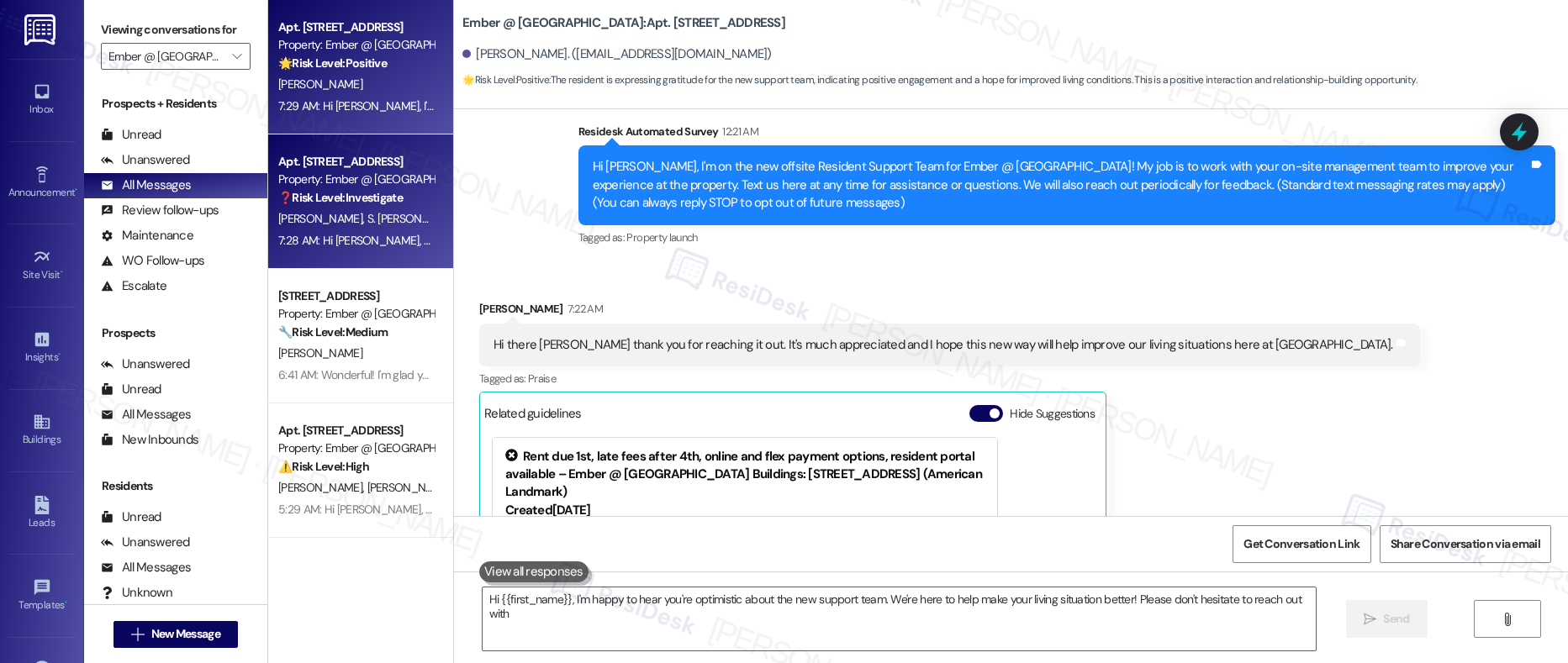
scroll to position [552, 0]
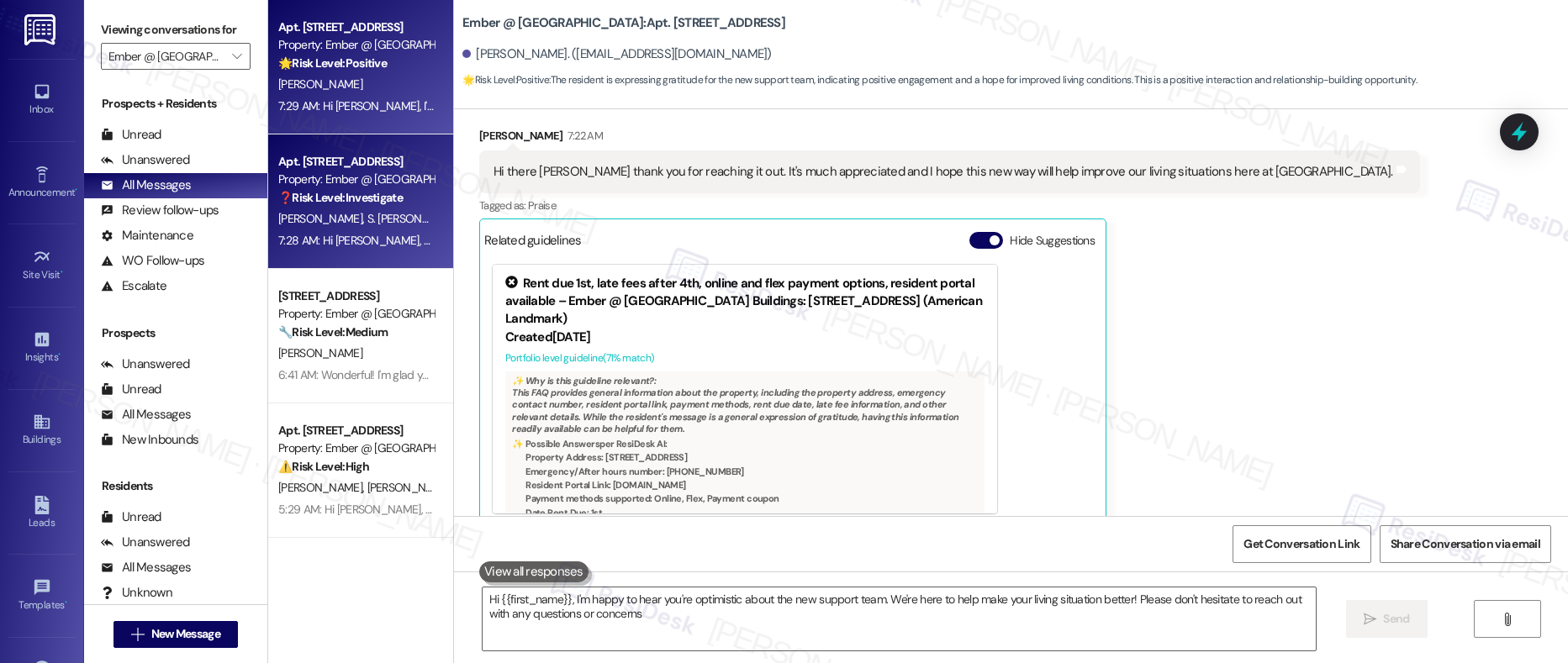
type textarea "Hi {{first_name}}, I'm happy to hear you're optimistic about the new support te…"
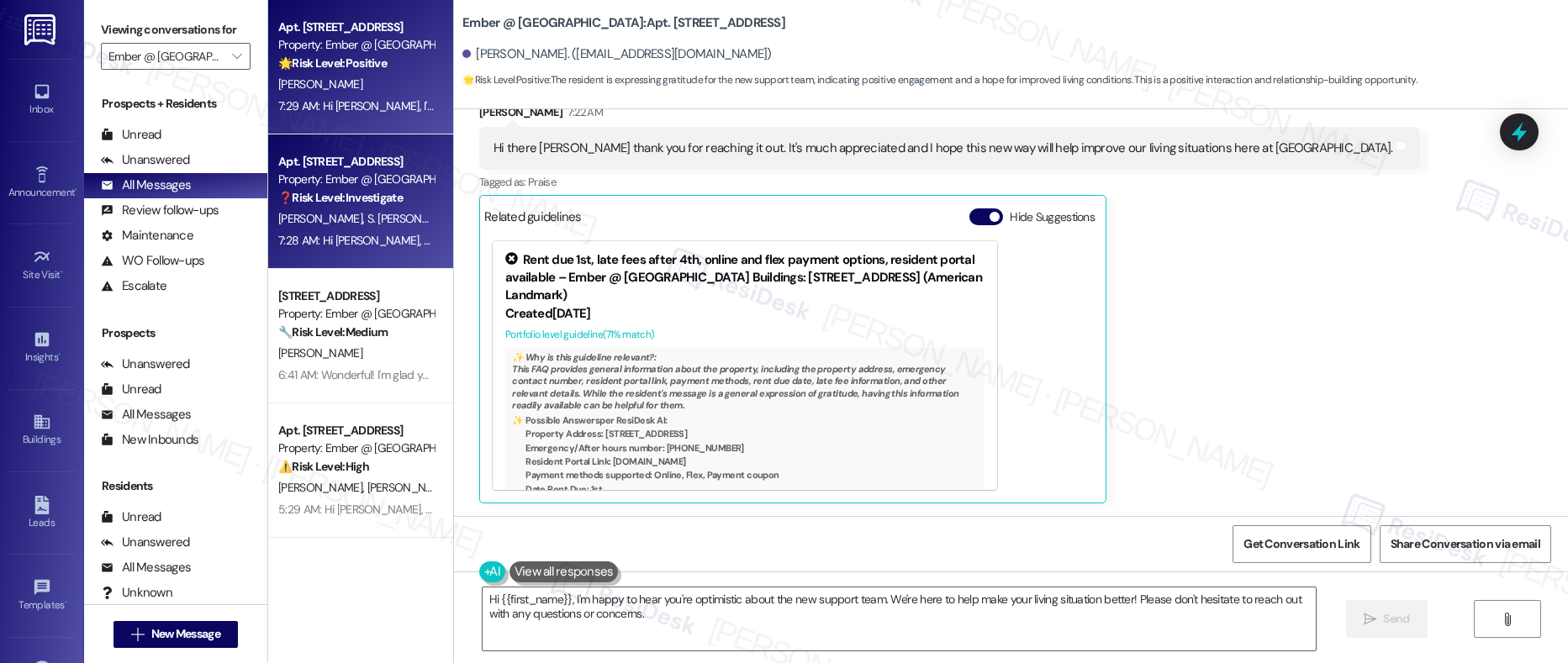
click at [367, 212] on span "S. Van Puymbrouck" at bounding box center [414, 218] width 95 height 15
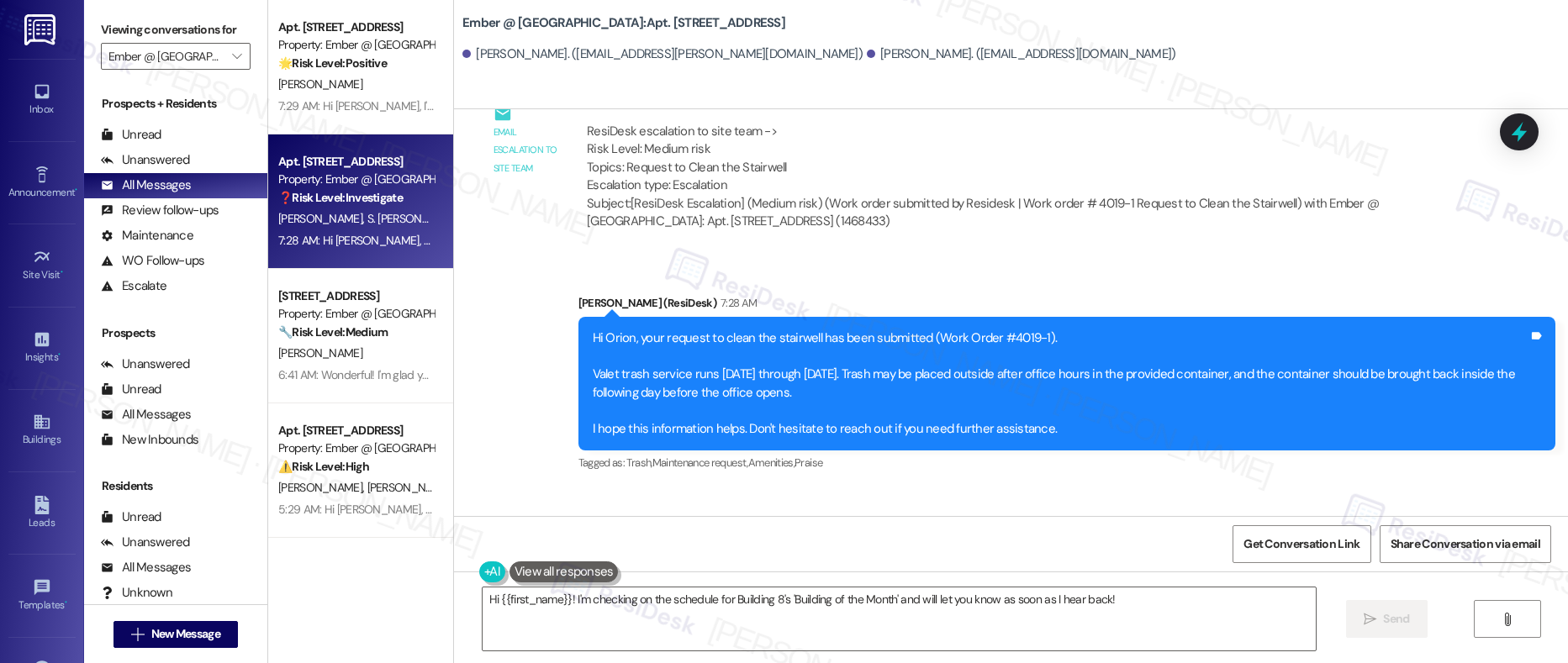
scroll to position [3293, 0]
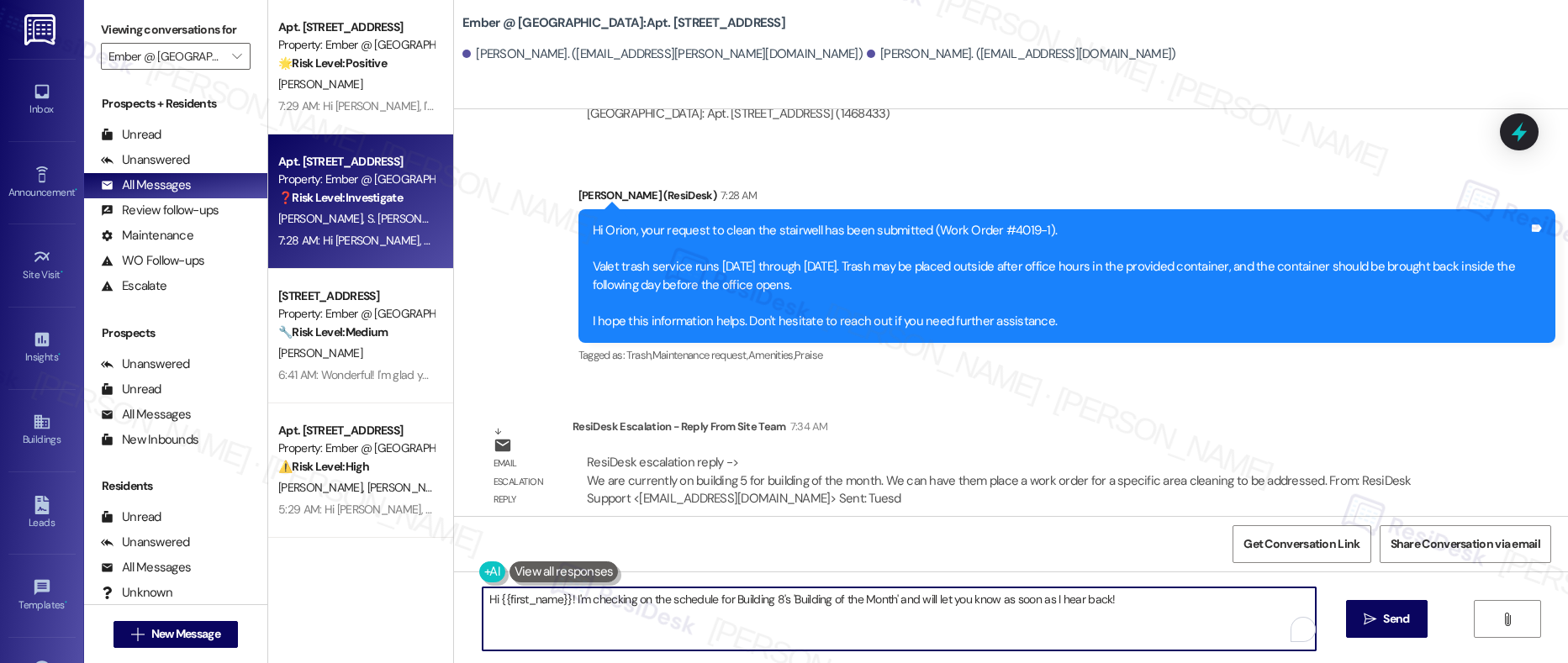
drag, startPoint x: 476, startPoint y: 599, endPoint x: 1117, endPoint y: 620, distance: 641.3
click at [1117, 620] on textarea "Hi {{first_name}}! I'm checking on the schedule for Building 8's 'Building of t…" at bounding box center [900, 619] width 835 height 63
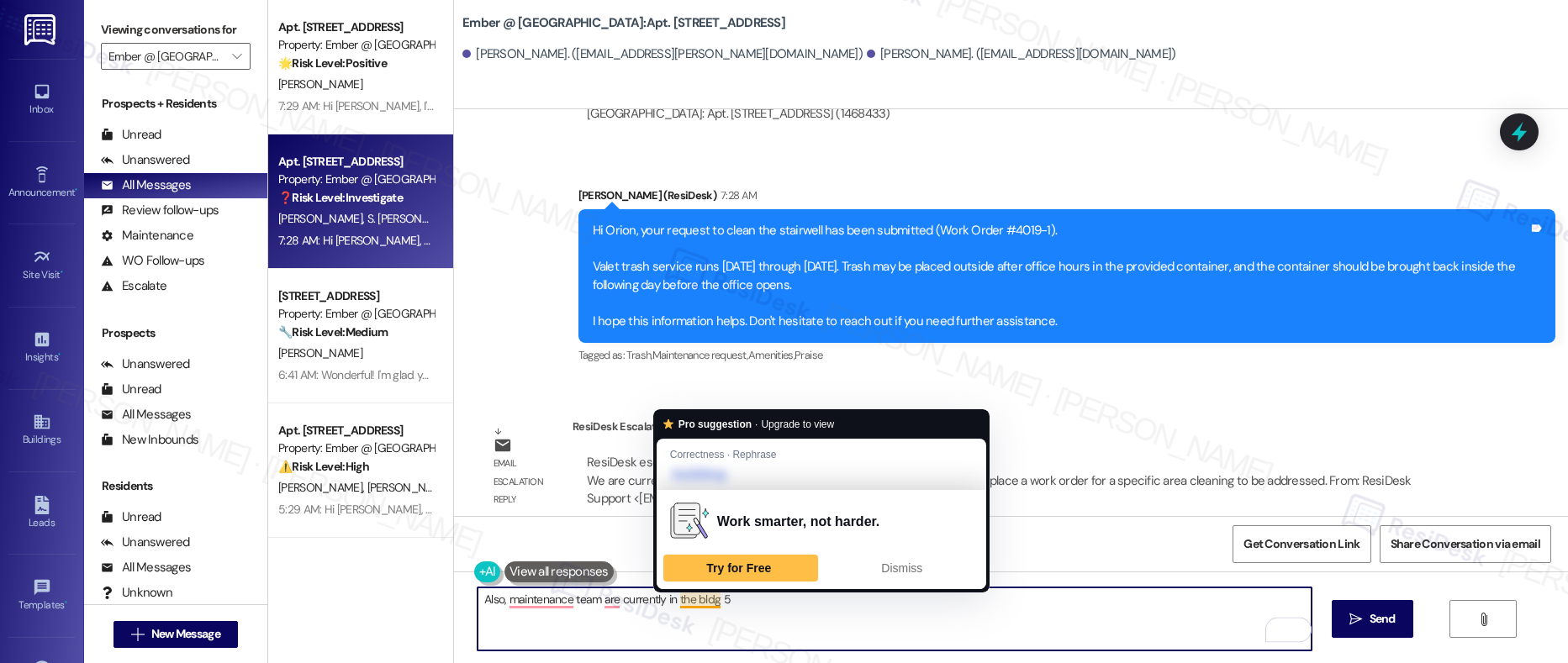
click at [658, 600] on textarea "Also, maintenance team are currently in the bldg 5" at bounding box center [895, 619] width 835 height 63
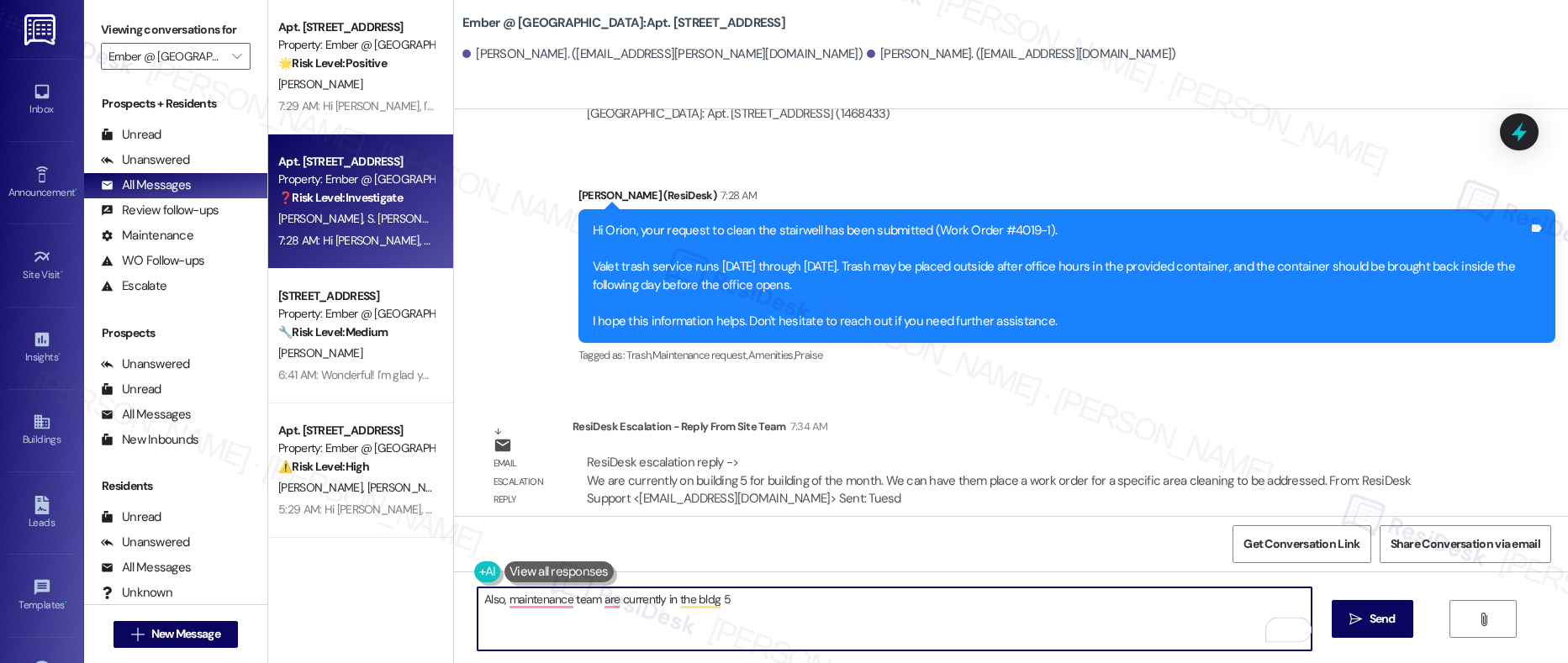
click at [657, 601] on textarea "Also, maintenance team are currently in the bldg 5" at bounding box center [895, 619] width 835 height 63
click at [657, 602] on textarea "Also, maintenance team are currently in the bldg 5" at bounding box center [895, 619] width 835 height 63
click at [778, 588] on textarea "Also, maintenance team are currently on the bldg 5" at bounding box center [895, 619] width 835 height 63
click at [739, 600] on textarea "Also, maintenance team are currently on the bldg 5" at bounding box center [895, 619] width 835 height 63
paste textarea "for building of the month."
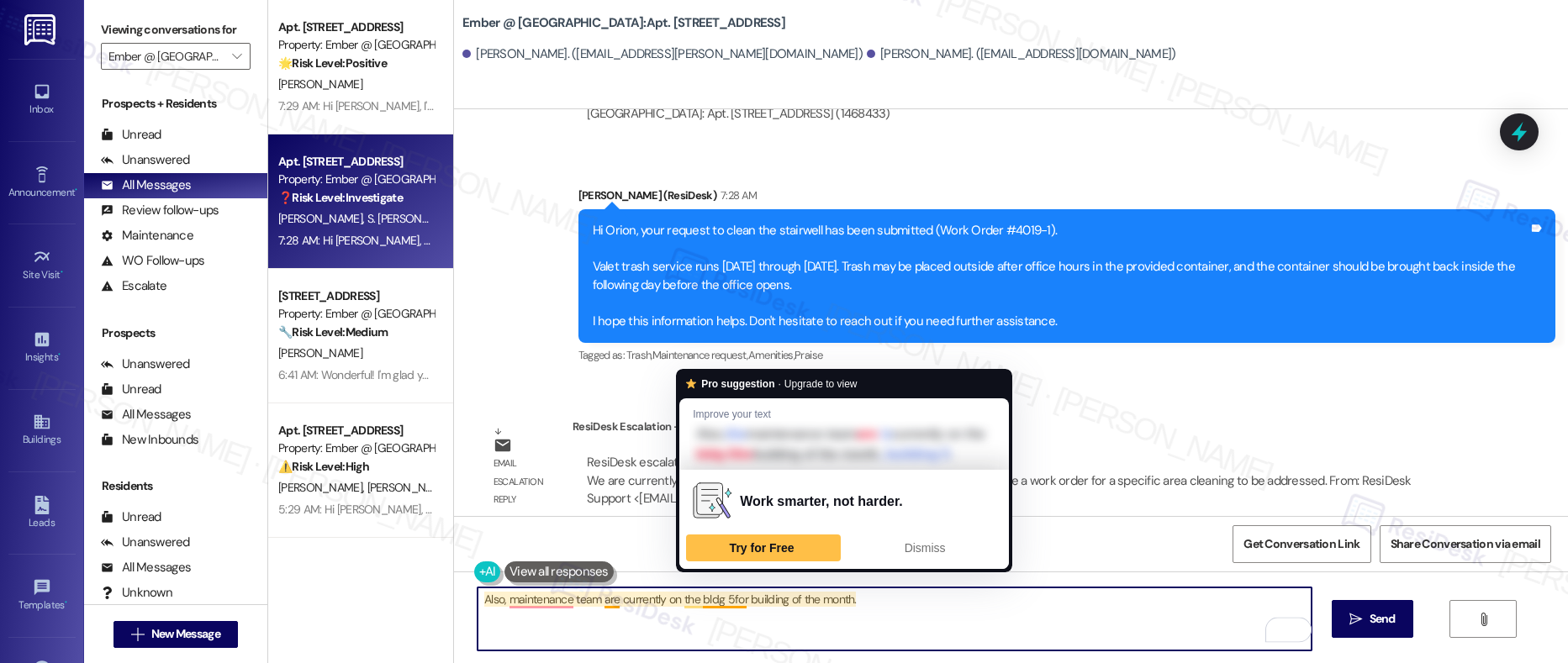
click at [722, 603] on textarea "Also, maintenance team are currently on the bldg 5for building of the month." at bounding box center [895, 619] width 835 height 63
click at [720, 602] on textarea "Also, maintenance team are currently on the bldg 5for building of the month." at bounding box center [895, 619] width 835 height 63
type textarea "Also, maintenance team are currently on the bldg 5 for building of the month."
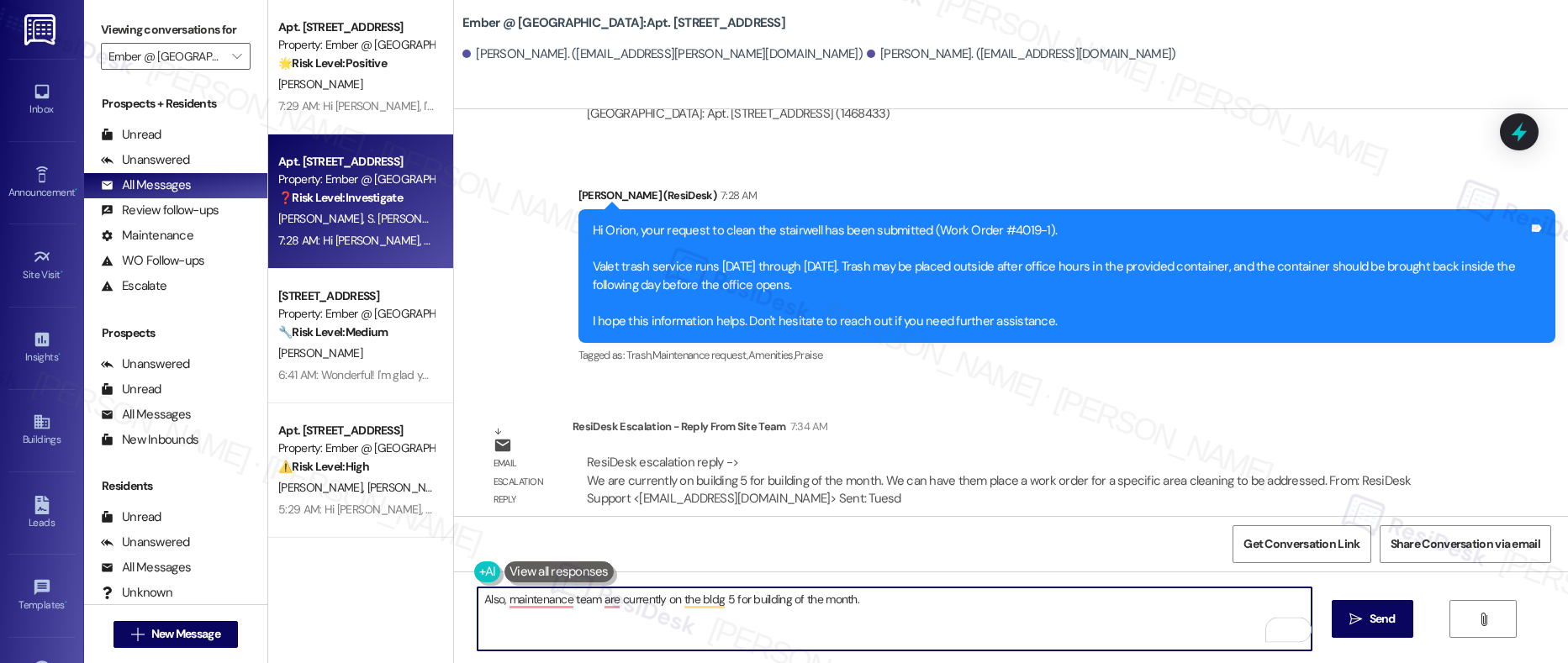
click at [797, 597] on textarea "Also, maintenance team are currently on the bldg 5 for building of the month." at bounding box center [895, 619] width 835 height 63
click at [796, 597] on textarea "Also, maintenance team are currently on the bldg 5 for building of the month." at bounding box center [895, 619] width 835 height 63
click at [797, 597] on textarea "Also, maintenance team are currently on the bldg 5 for building of the month." at bounding box center [895, 619] width 835 height 63
click at [798, 597] on textarea "Also, maintenance team are currently on the bldg 5 for building of the month." at bounding box center [895, 619] width 835 height 63
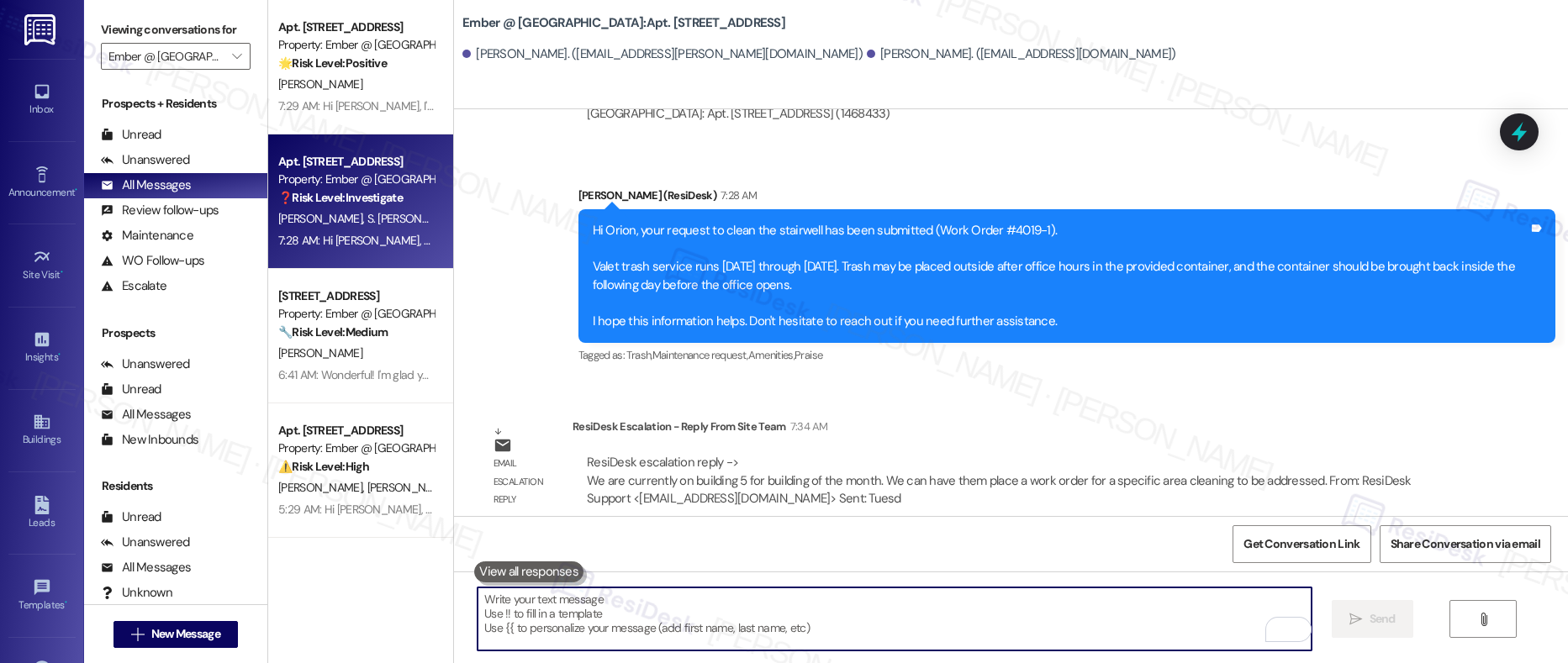
click at [533, 632] on textarea "To enrich screen reader interactions, please activate Accessibility in Grammarl…" at bounding box center [895, 619] width 835 height 63
paste textarea "Also, the maintenance team is currently working on Building 5 as part of the Bu…"
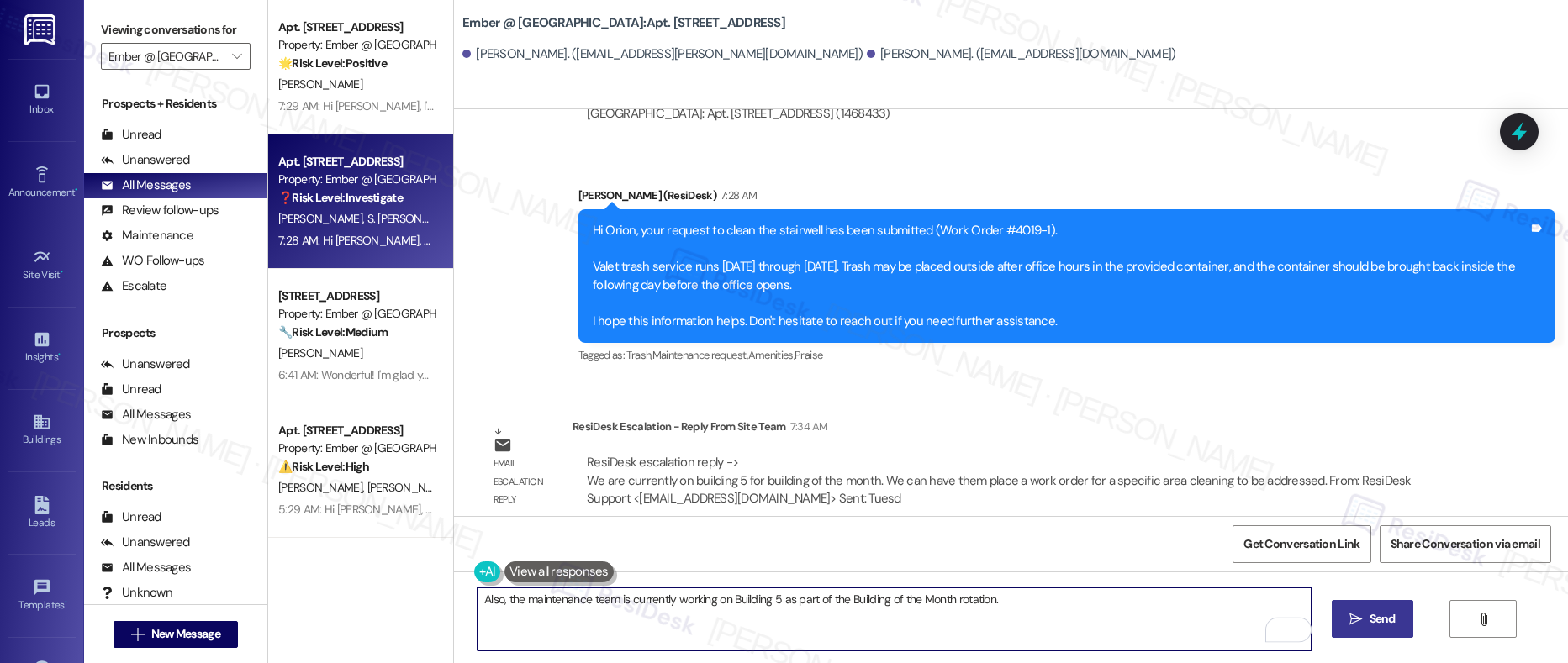
type textarea "Also, the maintenance team is currently working on Building 5 as part of the Bu…"
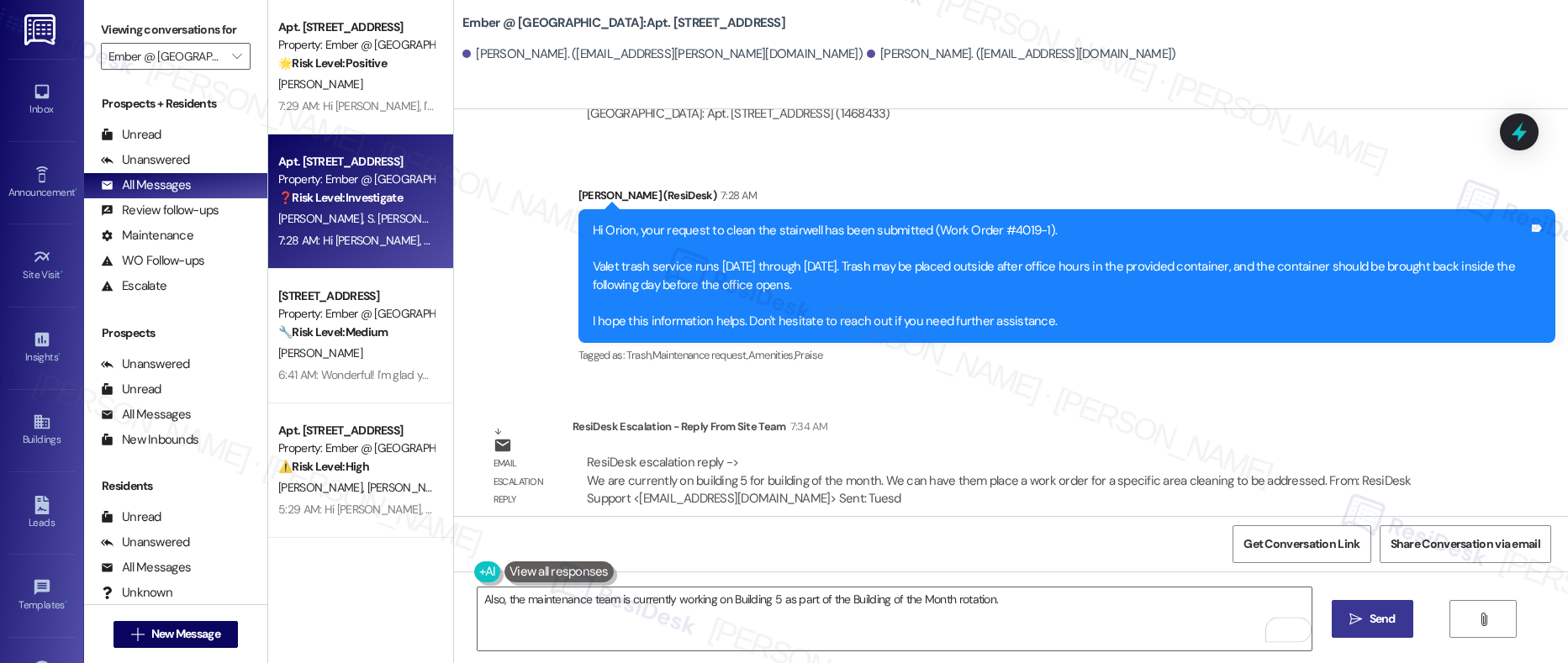
click at [1341, 624] on button " Send" at bounding box center [1372, 618] width 82 height 38
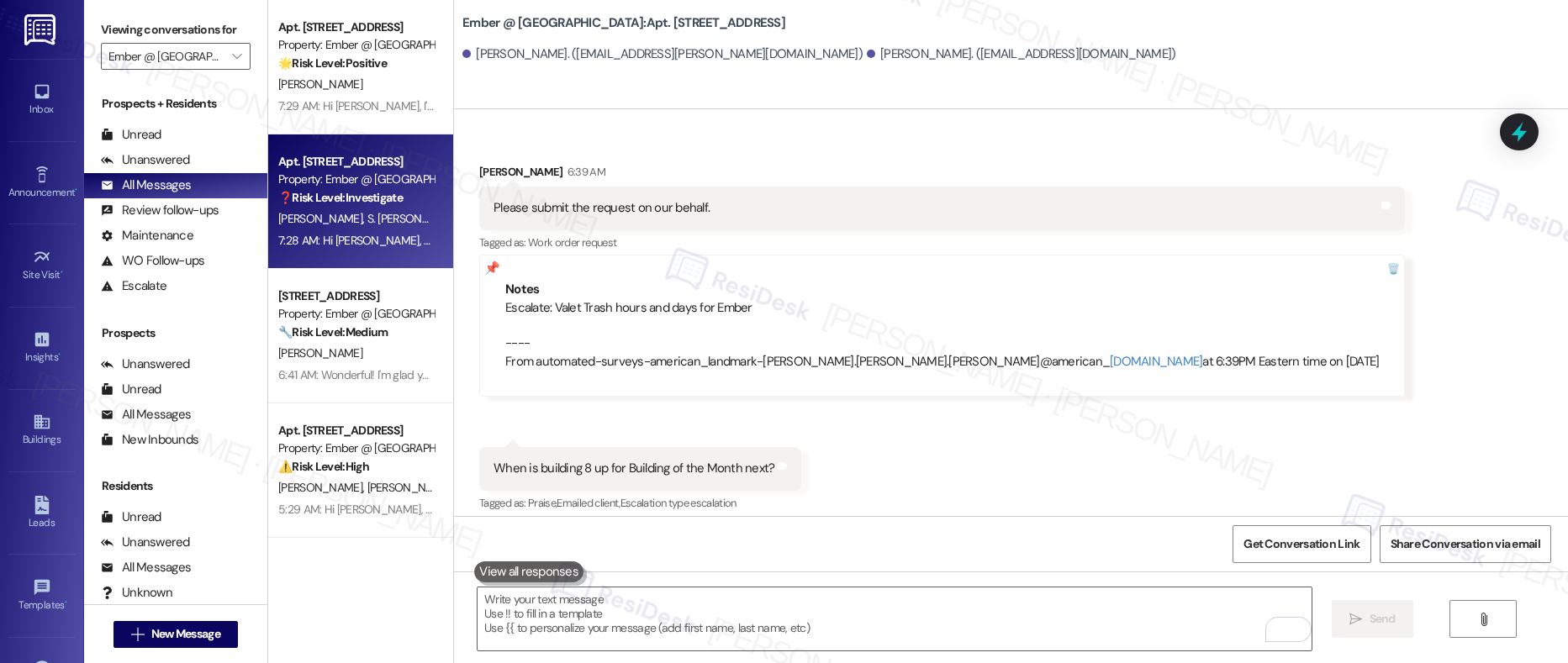
scroll to position [2406, 0]
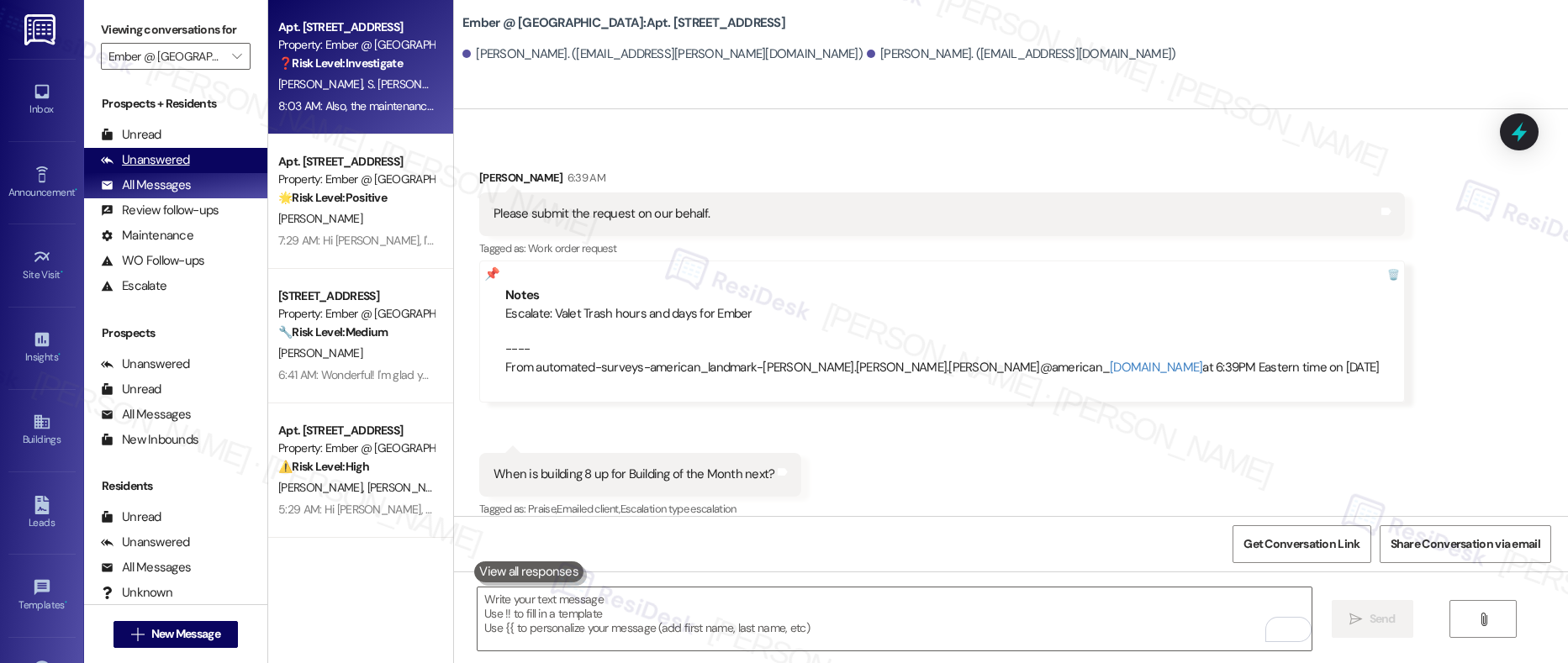
click at [160, 154] on div "Unanswered" at bounding box center [146, 159] width 89 height 18
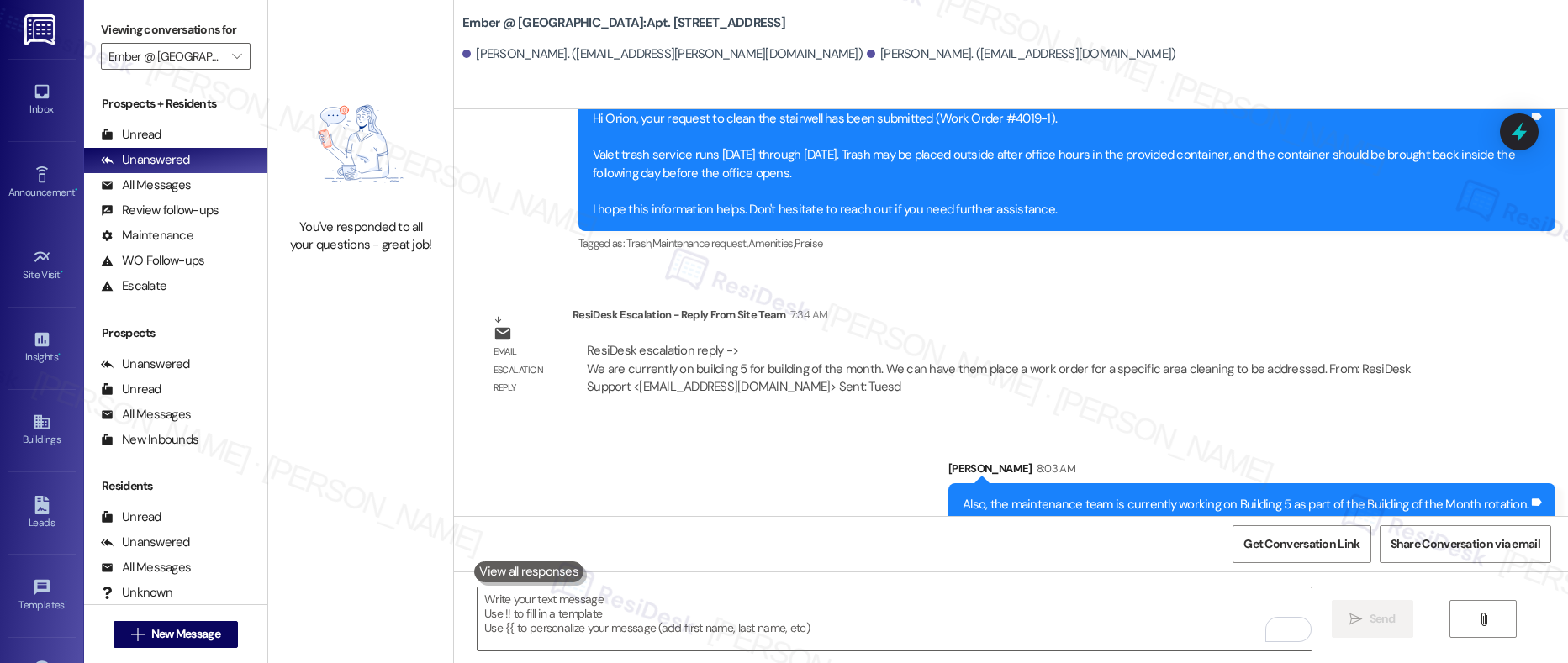
scroll to position [3411, 0]
